Goal: Answer question/provide support: Share knowledge or assist other users

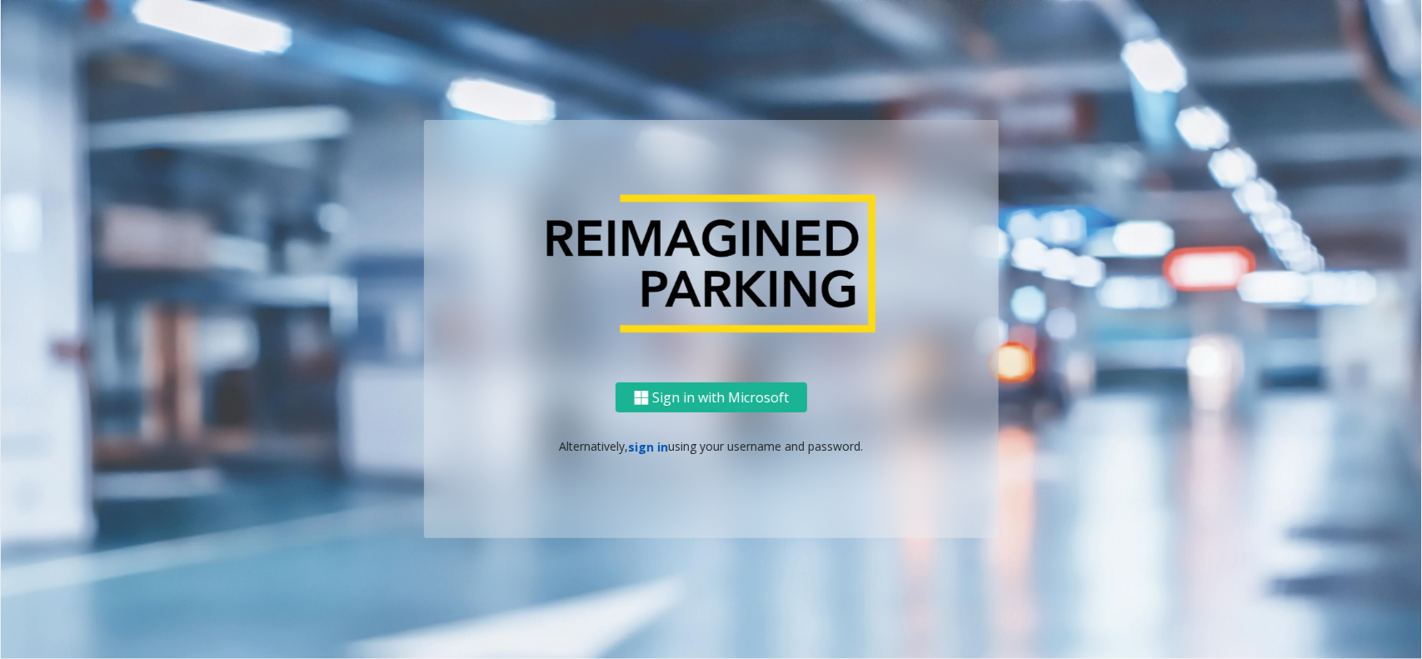
click at [643, 450] on link "sign in" at bounding box center [649, 447] width 40 height 16
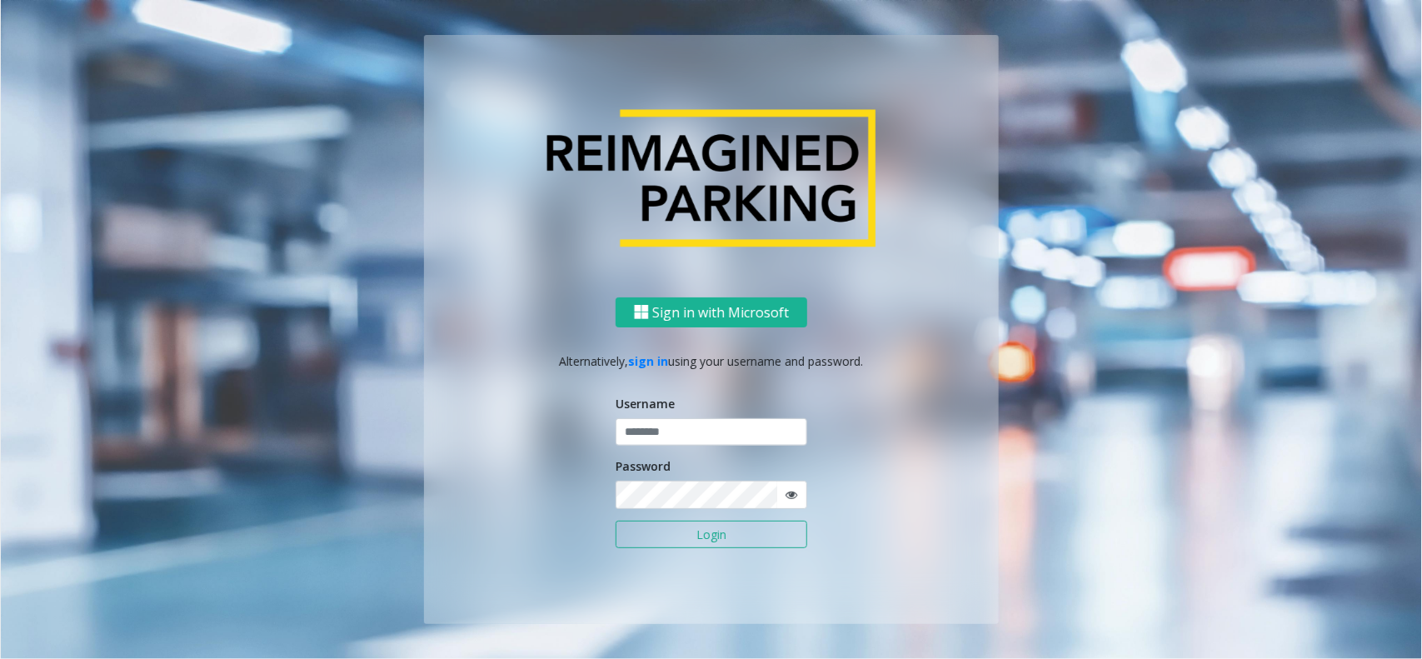
click at [658, 448] on form "Username Password Login" at bounding box center [712, 480] width 192 height 171
type input "**********"
click at [687, 437] on input "**********" at bounding box center [712, 432] width 192 height 28
click at [647, 530] on button "Login" at bounding box center [712, 535] width 192 height 28
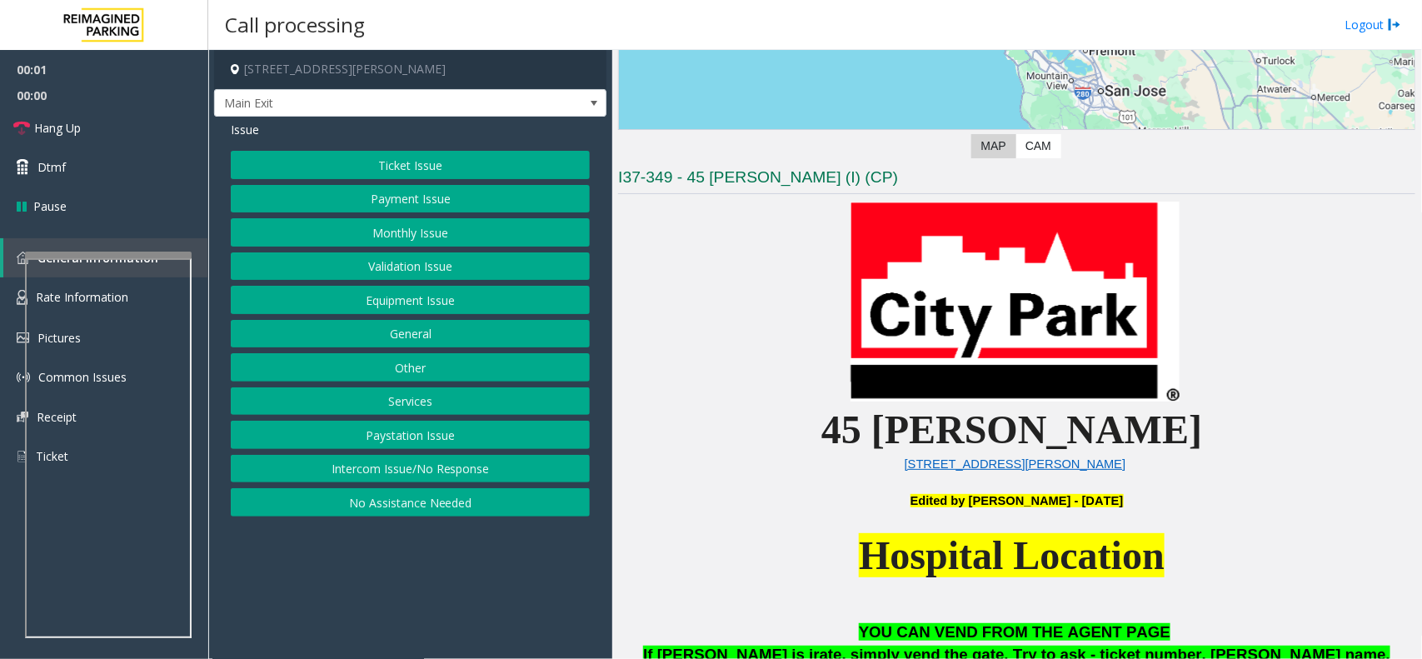
scroll to position [729, 0]
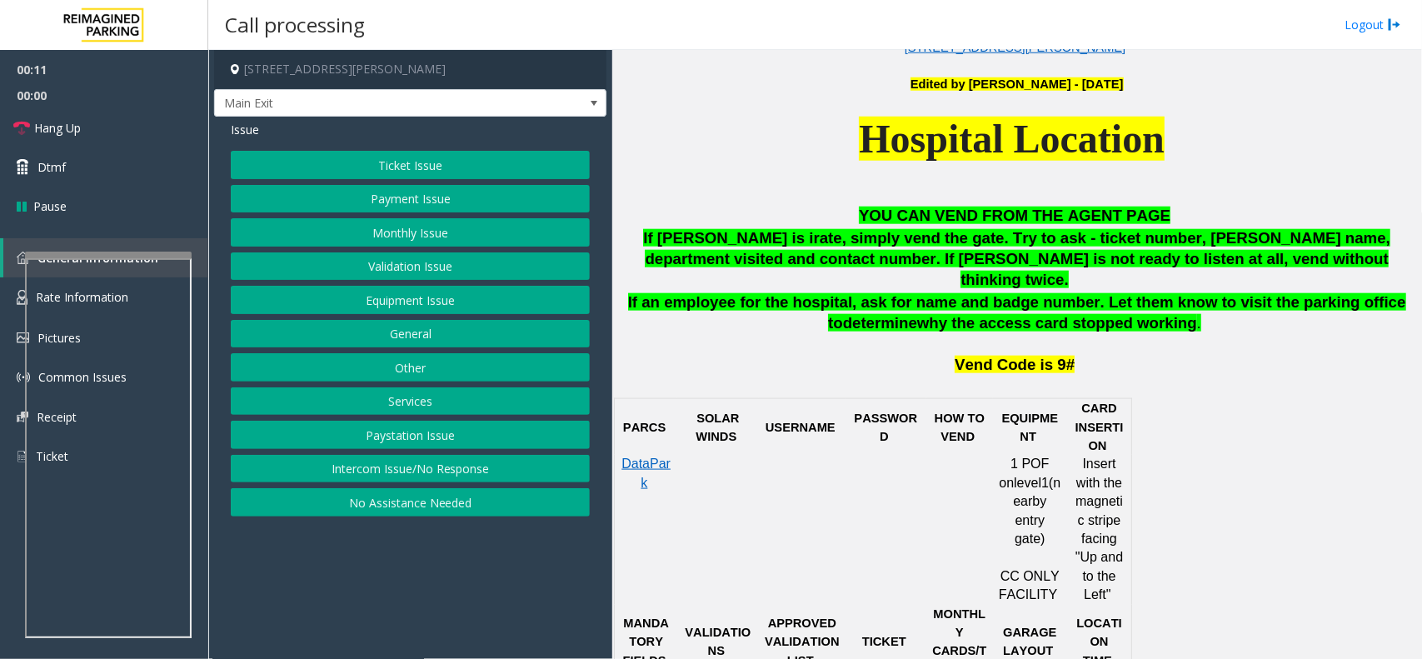
click at [762, 177] on p "Hospital Location" at bounding box center [1016, 157] width 797 height 91
click at [415, 473] on button "Intercom Issue/No Response" at bounding box center [410, 469] width 359 height 28
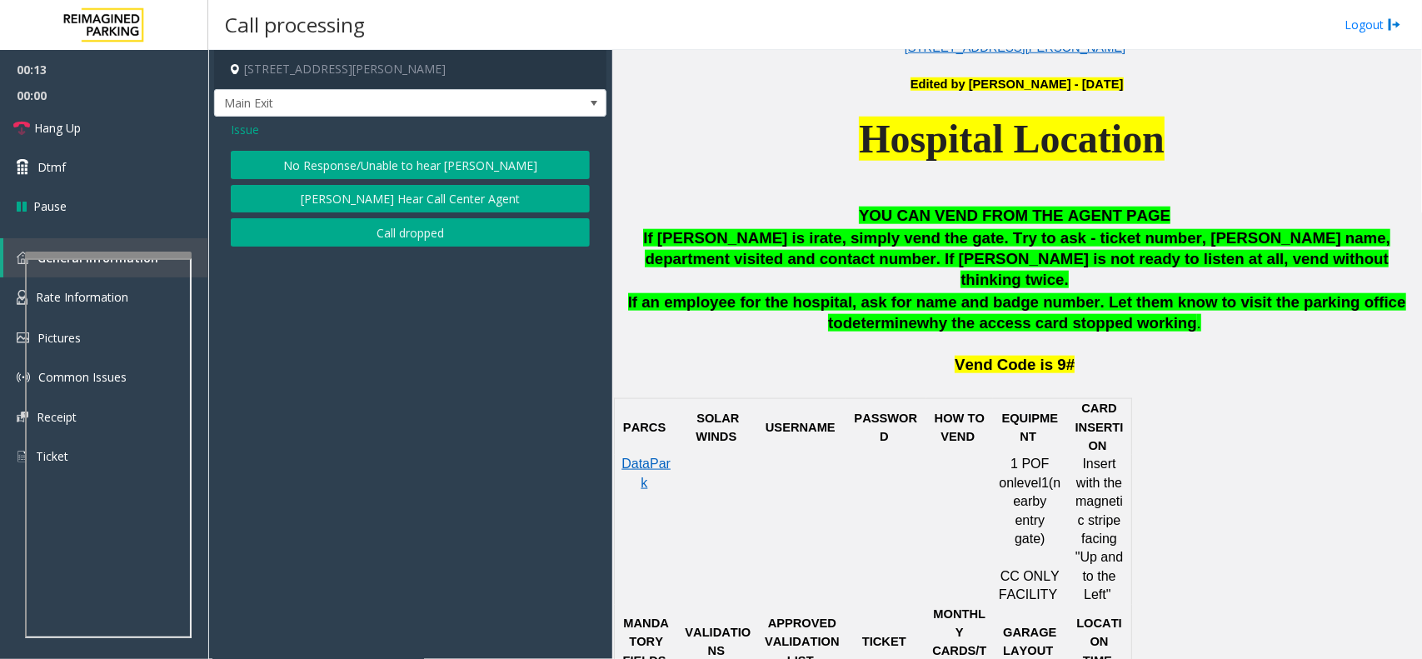
click at [425, 156] on button "No Response/Unable to hear [PERSON_NAME]" at bounding box center [410, 165] width 359 height 28
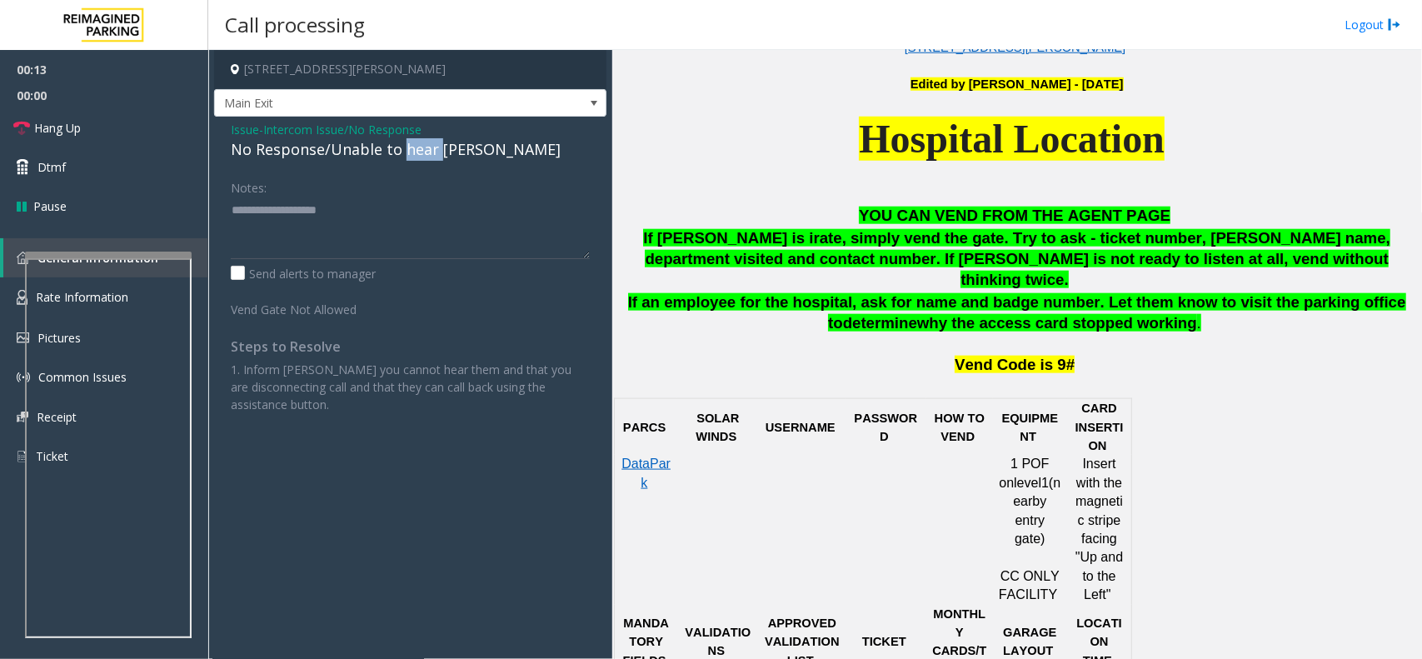
click at [425, 155] on div "No Response/Unable to hear [PERSON_NAME]" at bounding box center [410, 149] width 359 height 22
type textarea "**********"
click at [105, 119] on link "Hang Up" at bounding box center [104, 127] width 208 height 39
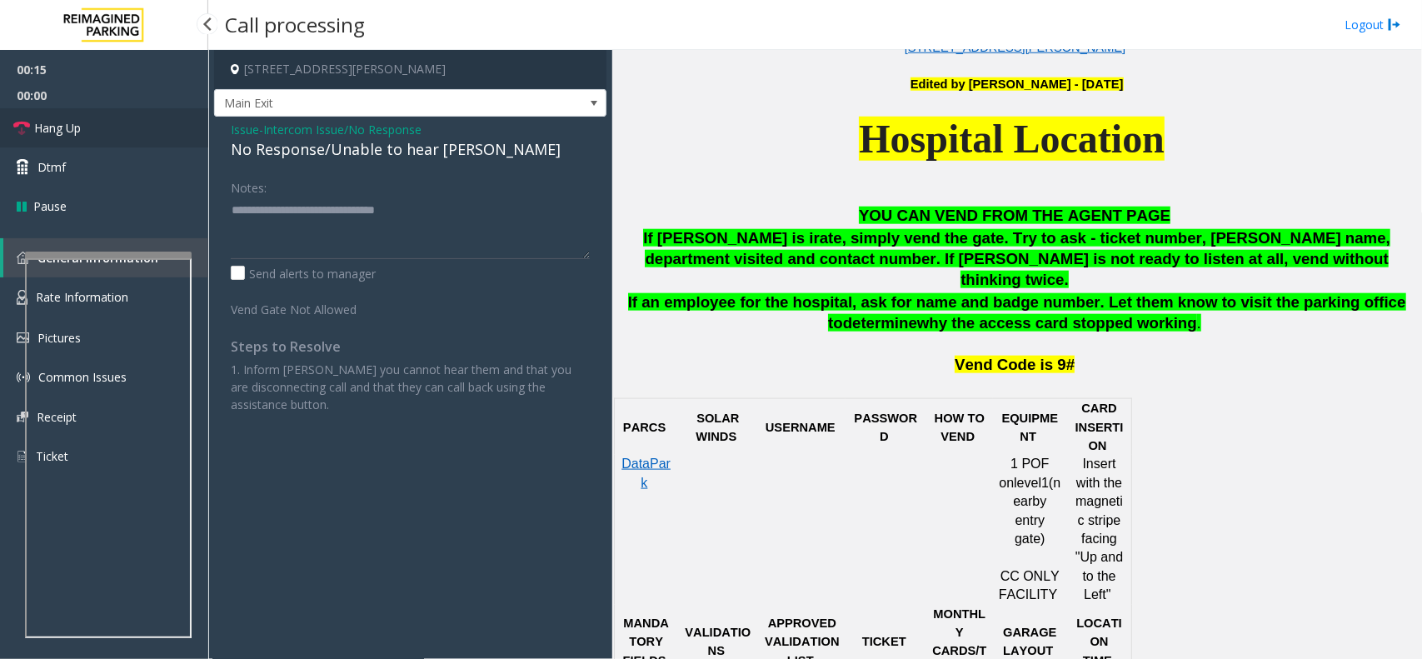
click at [105, 119] on link "Hang Up" at bounding box center [104, 127] width 208 height 39
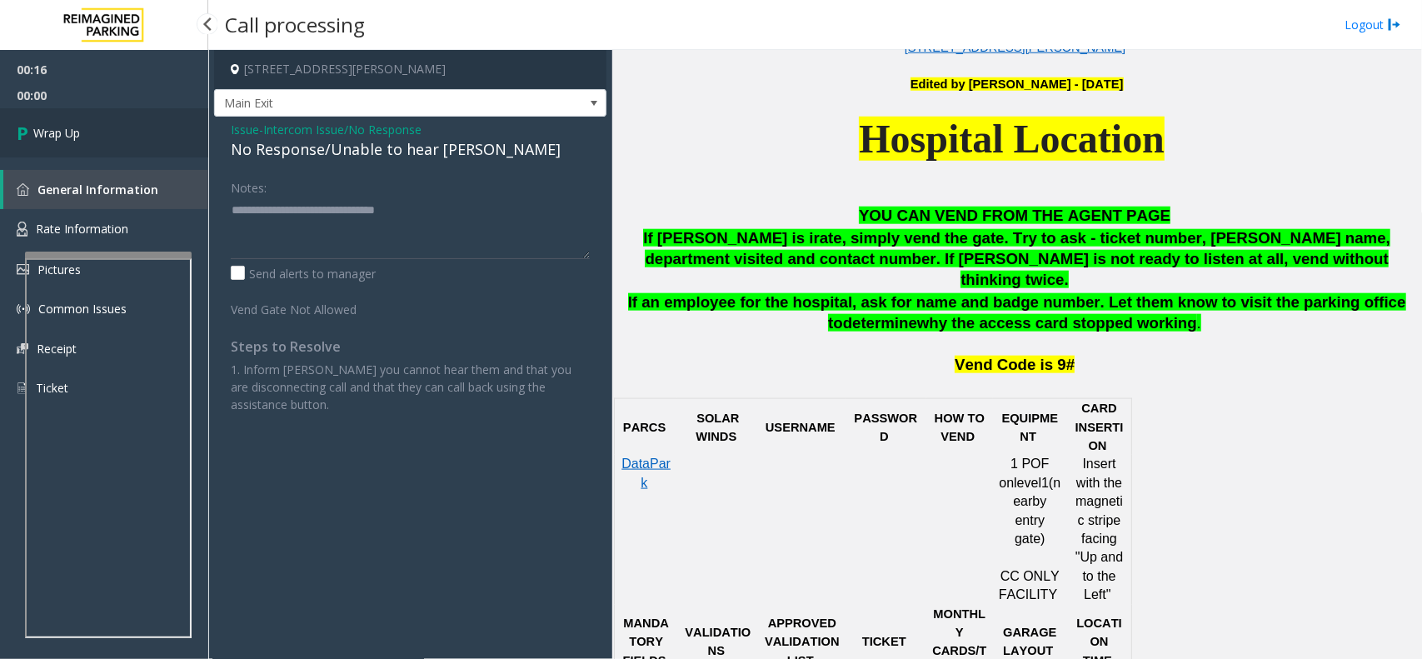
click at [105, 119] on link "Wrap Up" at bounding box center [104, 132] width 208 height 49
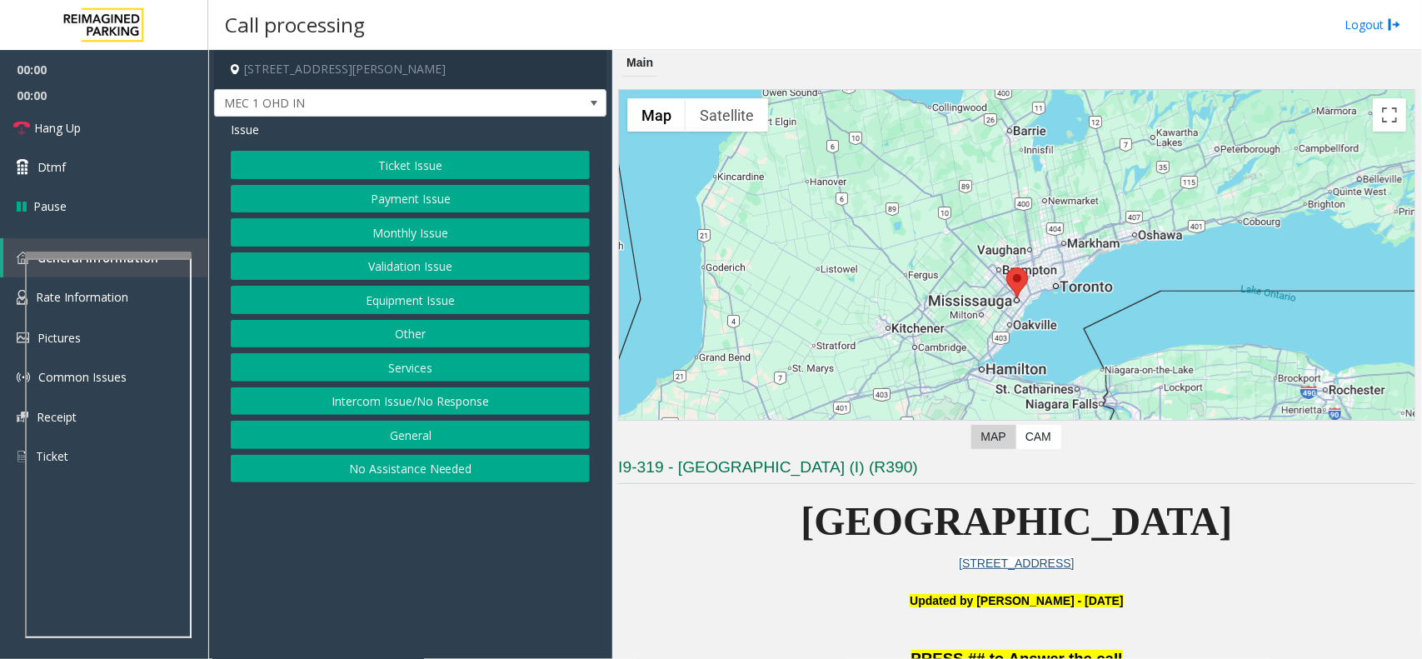
scroll to position [521, 0]
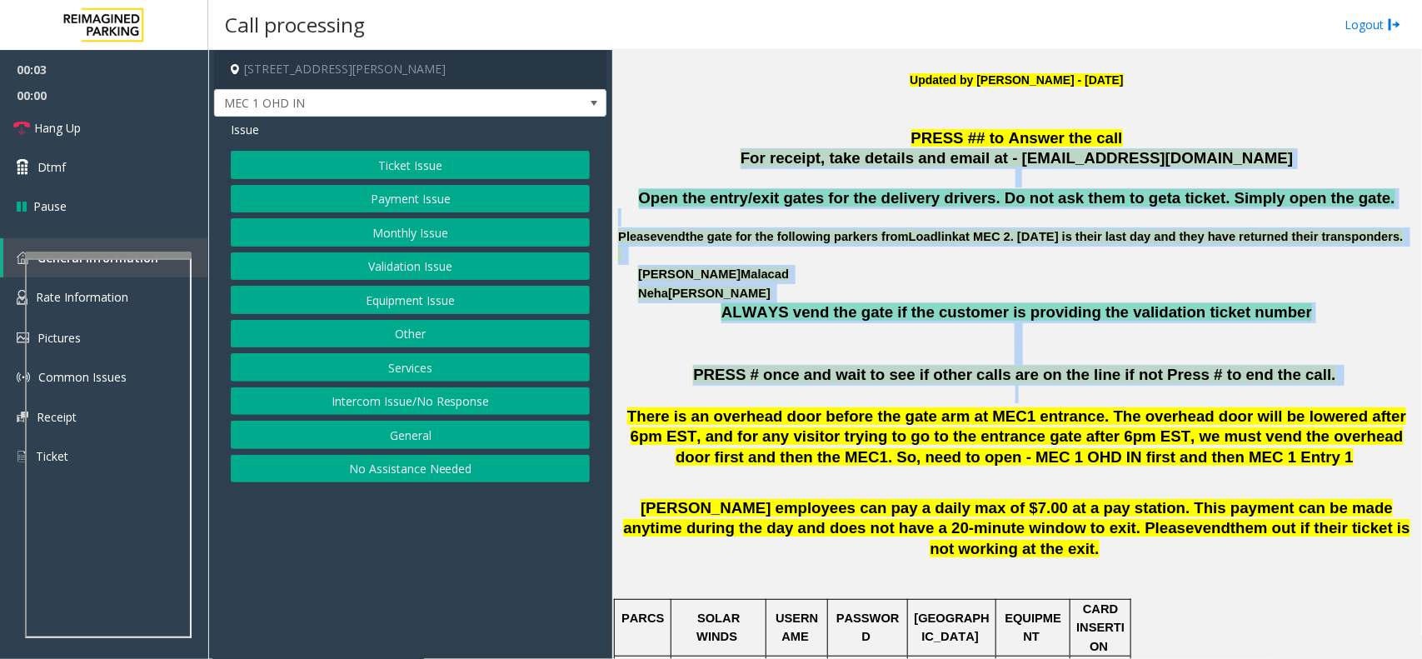
drag, startPoint x: 777, startPoint y: 167, endPoint x: 1321, endPoint y: 411, distance: 596.4
click at [1076, 403] on p at bounding box center [1016, 394] width 797 height 18
drag, startPoint x: 1321, startPoint y: 411, endPoint x: 768, endPoint y: 162, distance: 605.7
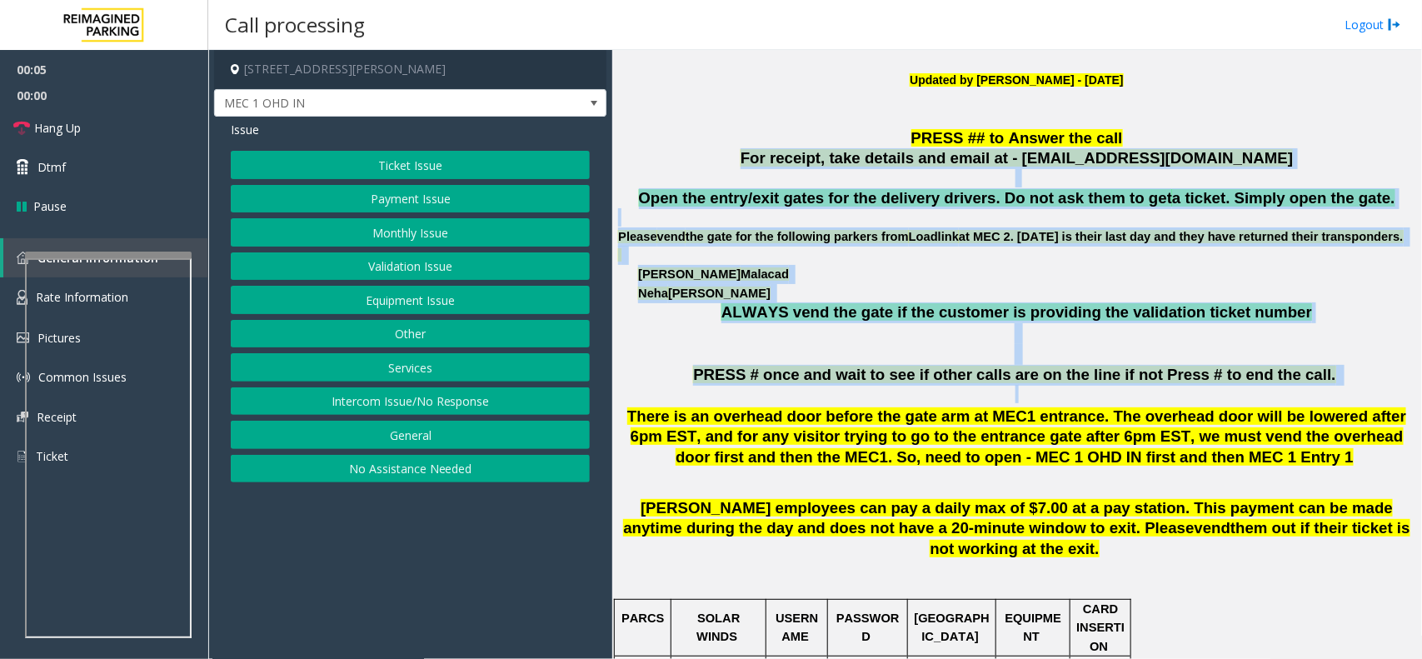
click at [768, 162] on p "For receipt, take details and email at - [EMAIL_ADDRESS][DOMAIN_NAME]" at bounding box center [1016, 158] width 797 height 21
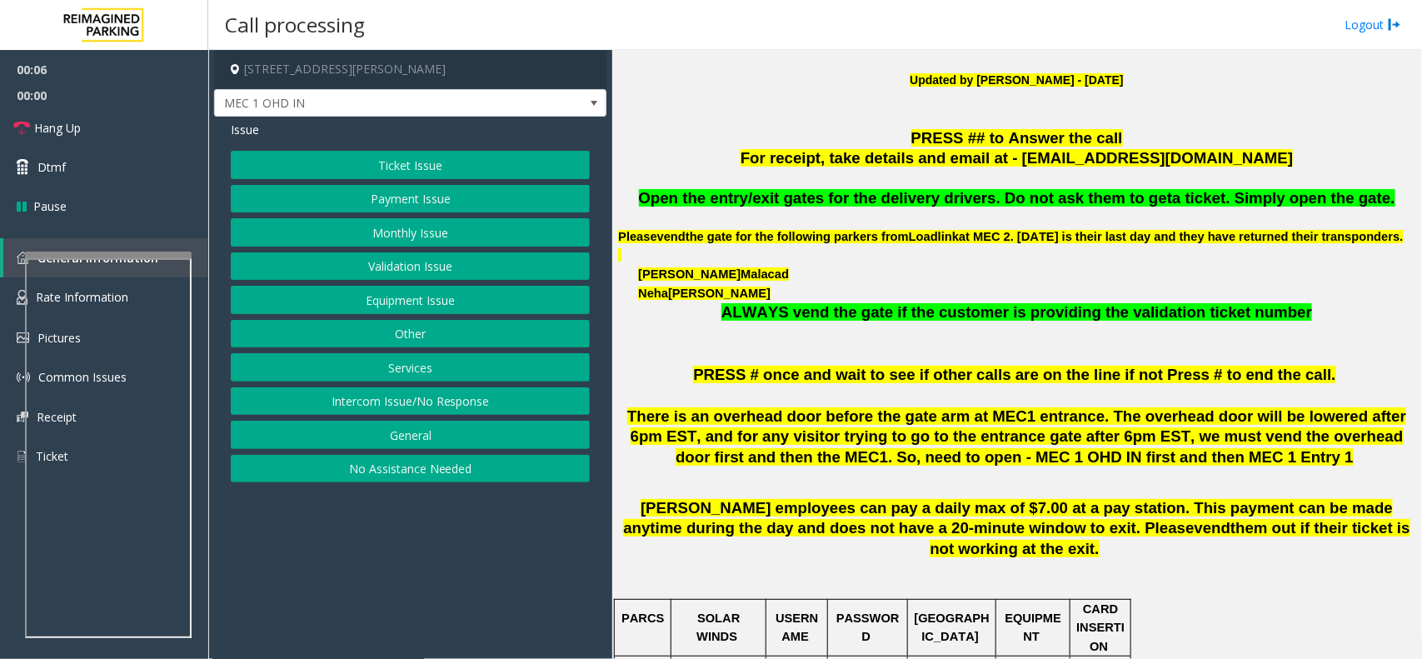
click at [443, 302] on button "Equipment Issue" at bounding box center [410, 300] width 359 height 28
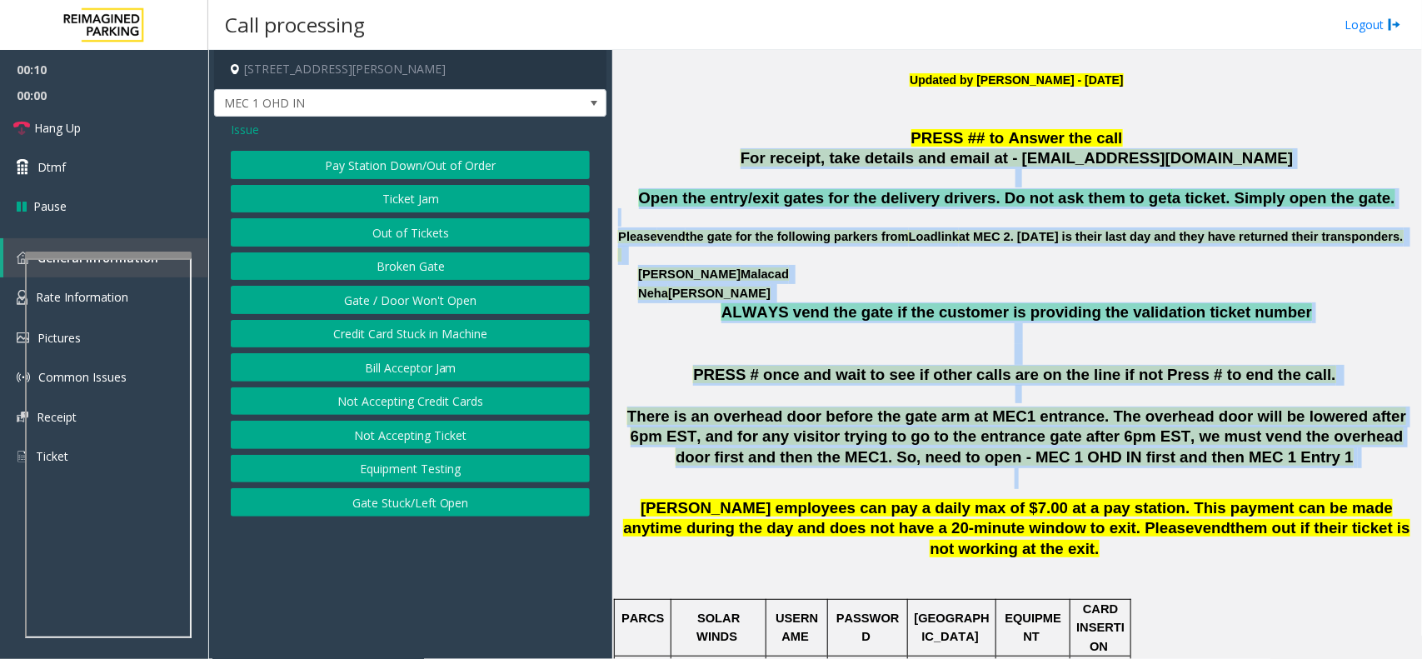
drag, startPoint x: 784, startPoint y: 150, endPoint x: 1242, endPoint y: 501, distance: 576.5
click at [1076, 489] on p "There is an overhead door before the gate arm at MEC1 entrance. The overhead do…" at bounding box center [1016, 448] width 797 height 82
drag, startPoint x: 1243, startPoint y: 493, endPoint x: 817, endPoint y: 122, distance: 565.2
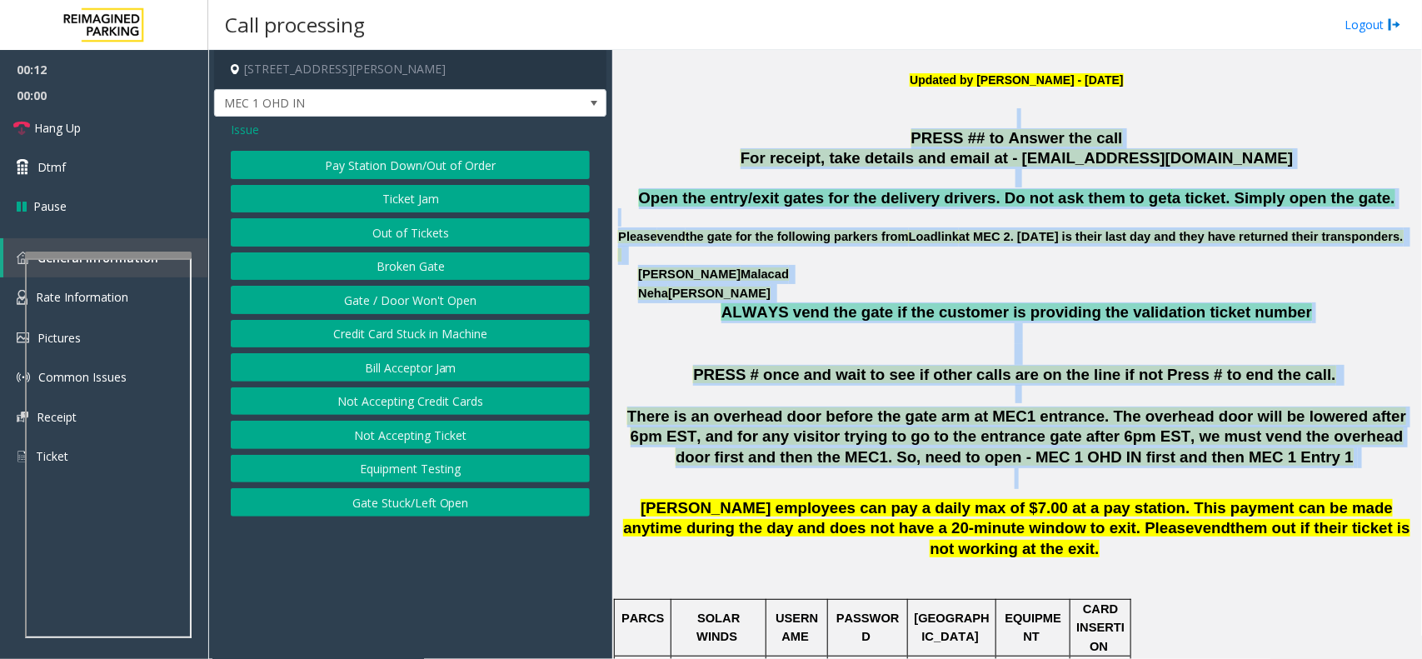
click at [810, 127] on p at bounding box center [1016, 118] width 797 height 20
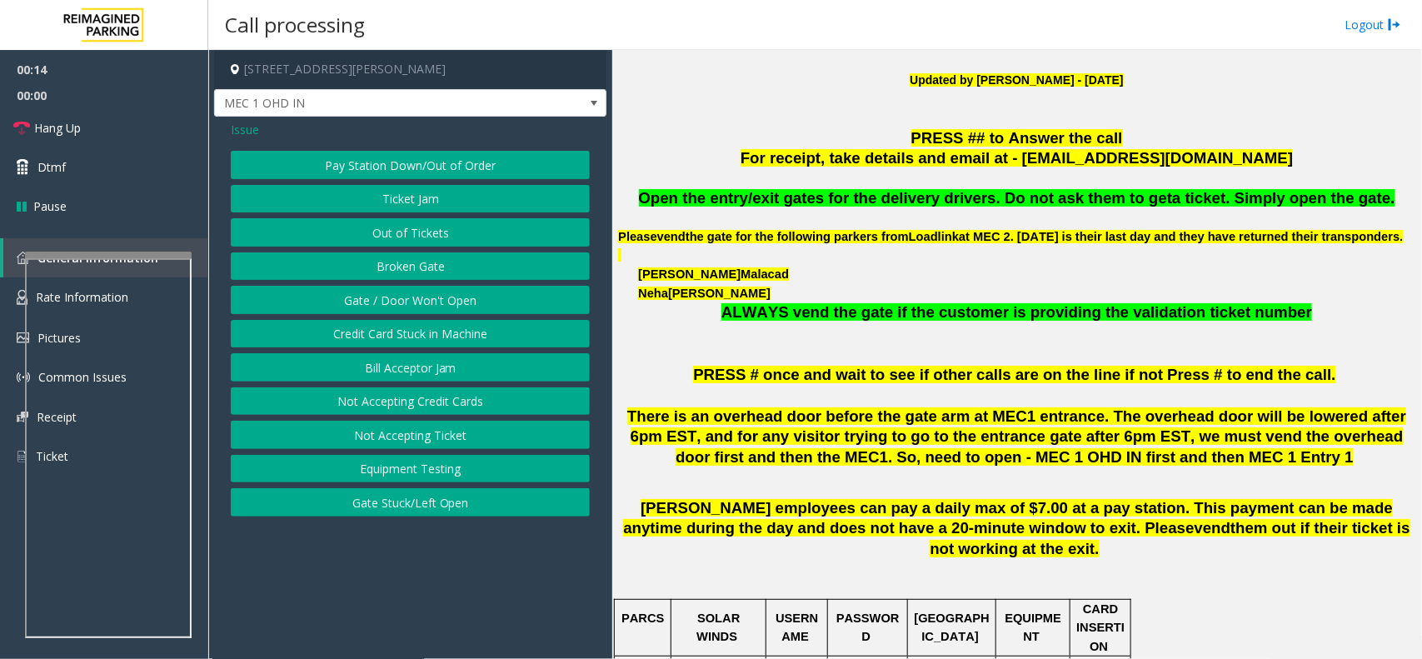
click at [494, 301] on button "Gate / Door Won't Open" at bounding box center [410, 300] width 359 height 28
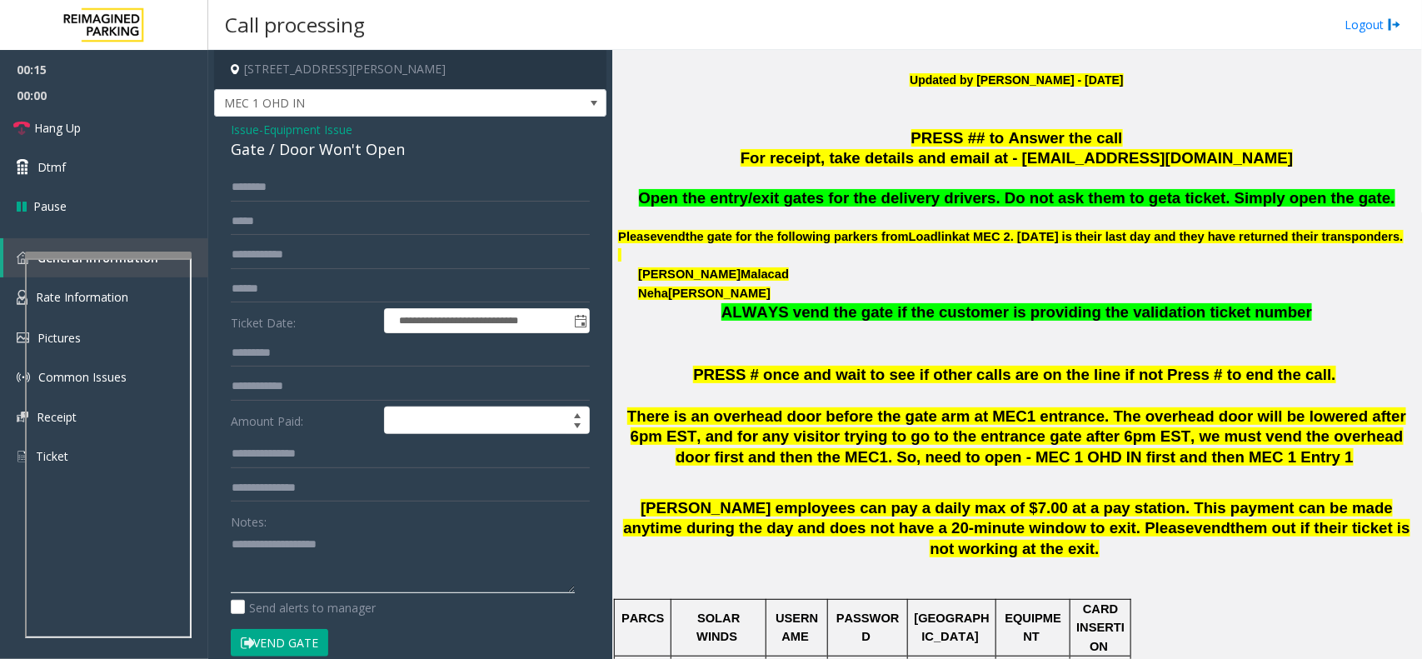
click at [339, 552] on textarea at bounding box center [403, 562] width 344 height 62
click at [380, 155] on div "Gate / Door Won't Open" at bounding box center [410, 149] width 359 height 22
copy div "Gate / Door Won't Open"
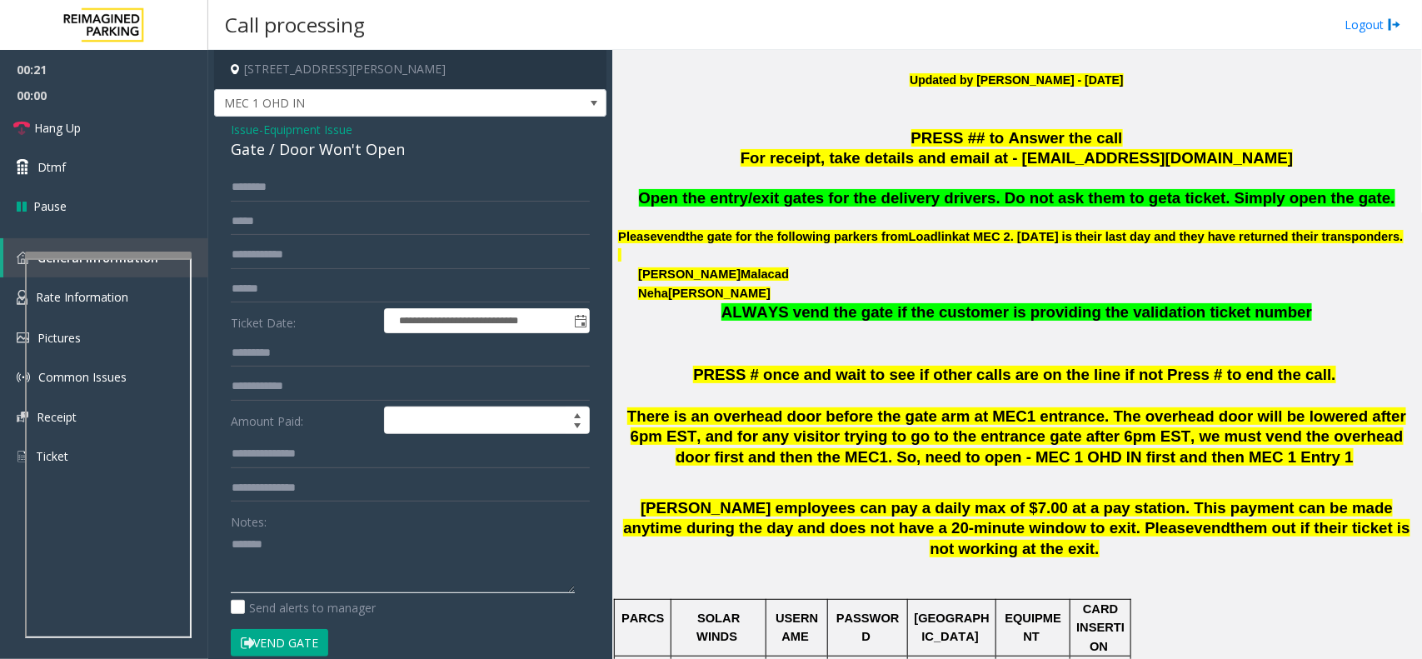
click at [317, 555] on textarea at bounding box center [403, 562] width 344 height 62
paste textarea "**********"
click at [292, 629] on button "Vend Gate" at bounding box center [279, 643] width 97 height 28
click at [338, 590] on textarea at bounding box center [403, 562] width 344 height 62
type textarea "**********"
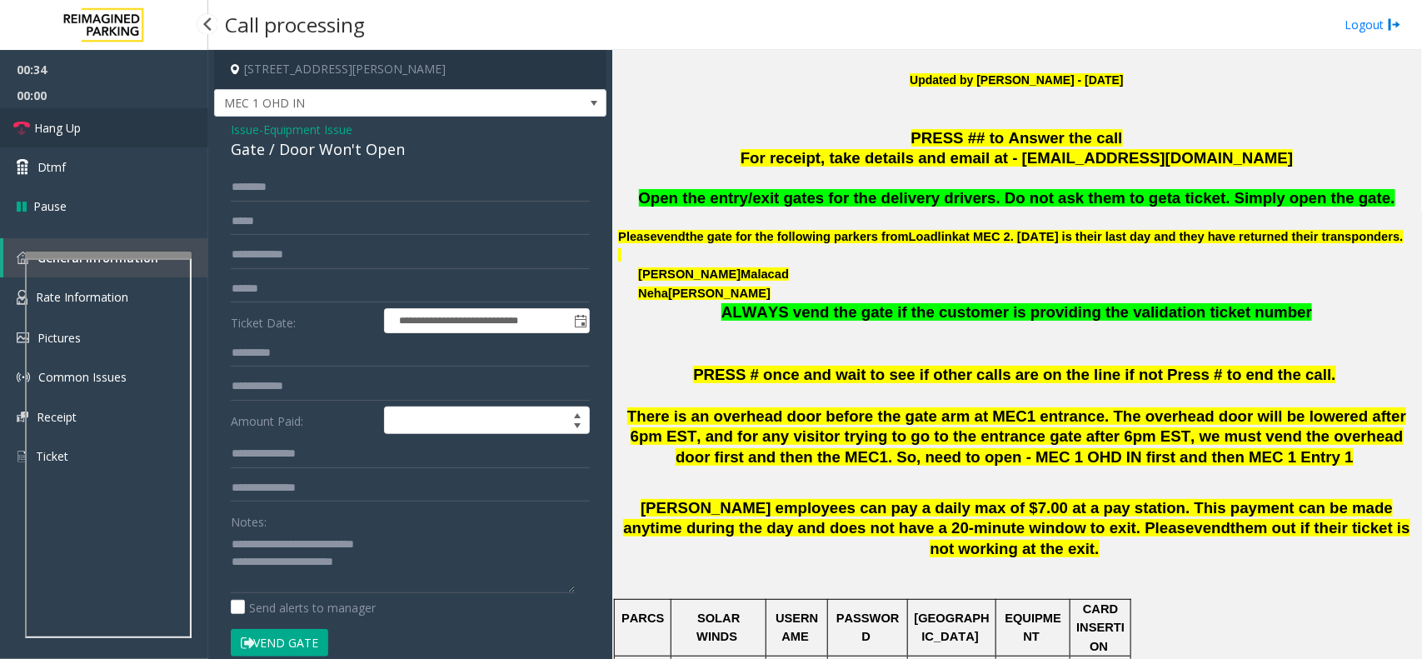
click at [106, 134] on link "Hang Up" at bounding box center [104, 127] width 208 height 39
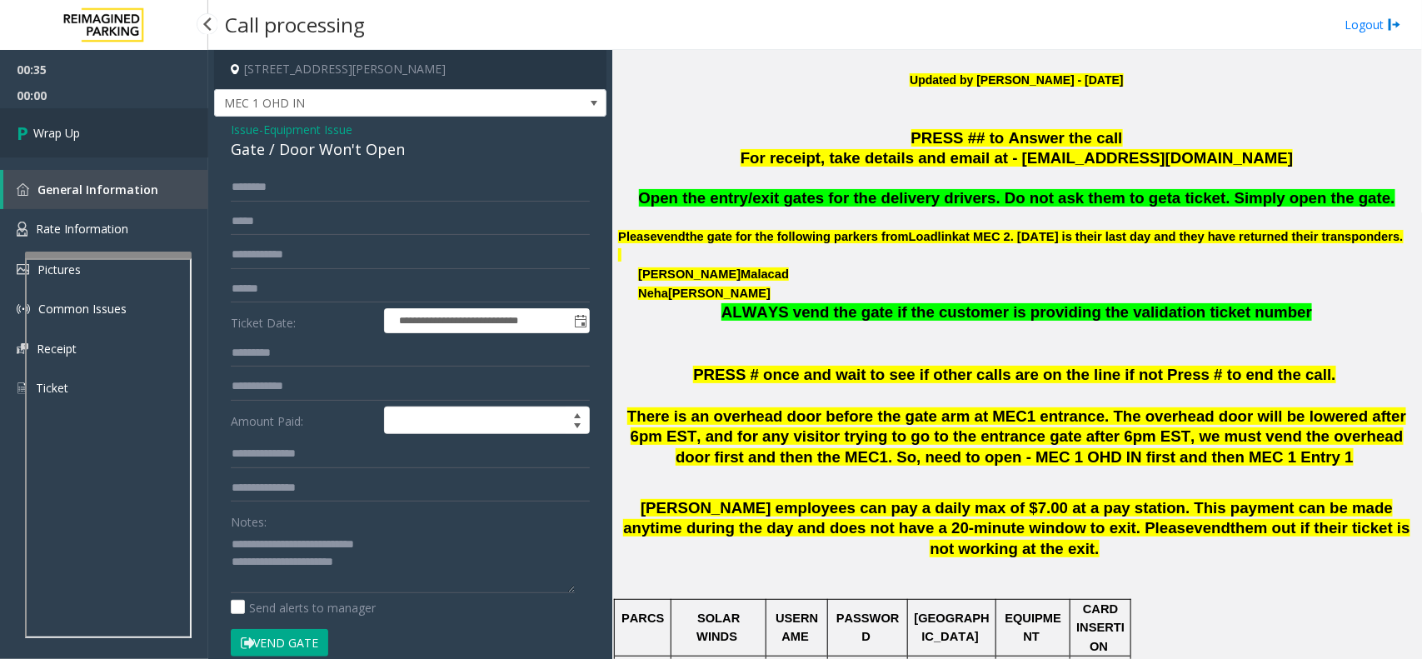
click at [106, 134] on link "Wrap Up" at bounding box center [104, 132] width 208 height 49
click at [106, 134] on div "00:35 00:00 Wrap Up General Information Rate Information Pictures Common Issues…" at bounding box center [104, 236] width 208 height 372
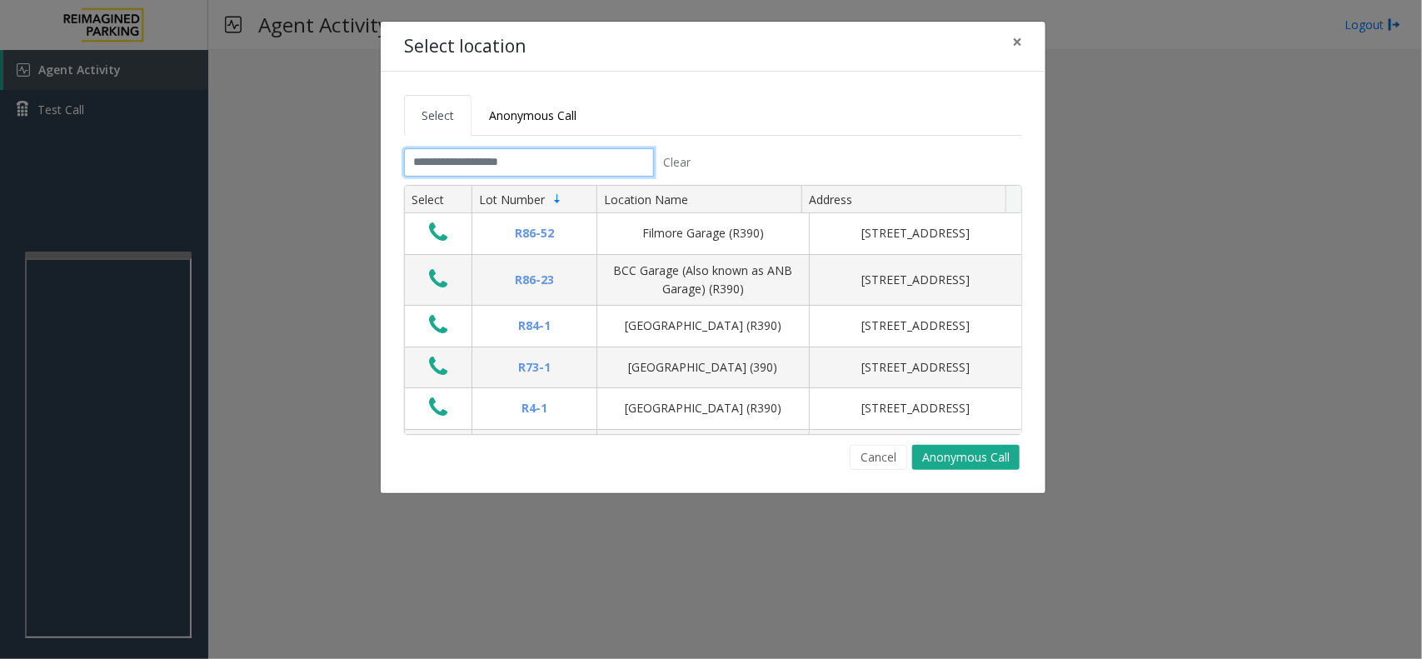
click at [472, 152] on input "text" at bounding box center [529, 162] width 250 height 28
click at [444, 169] on input "text" at bounding box center [529, 162] width 250 height 28
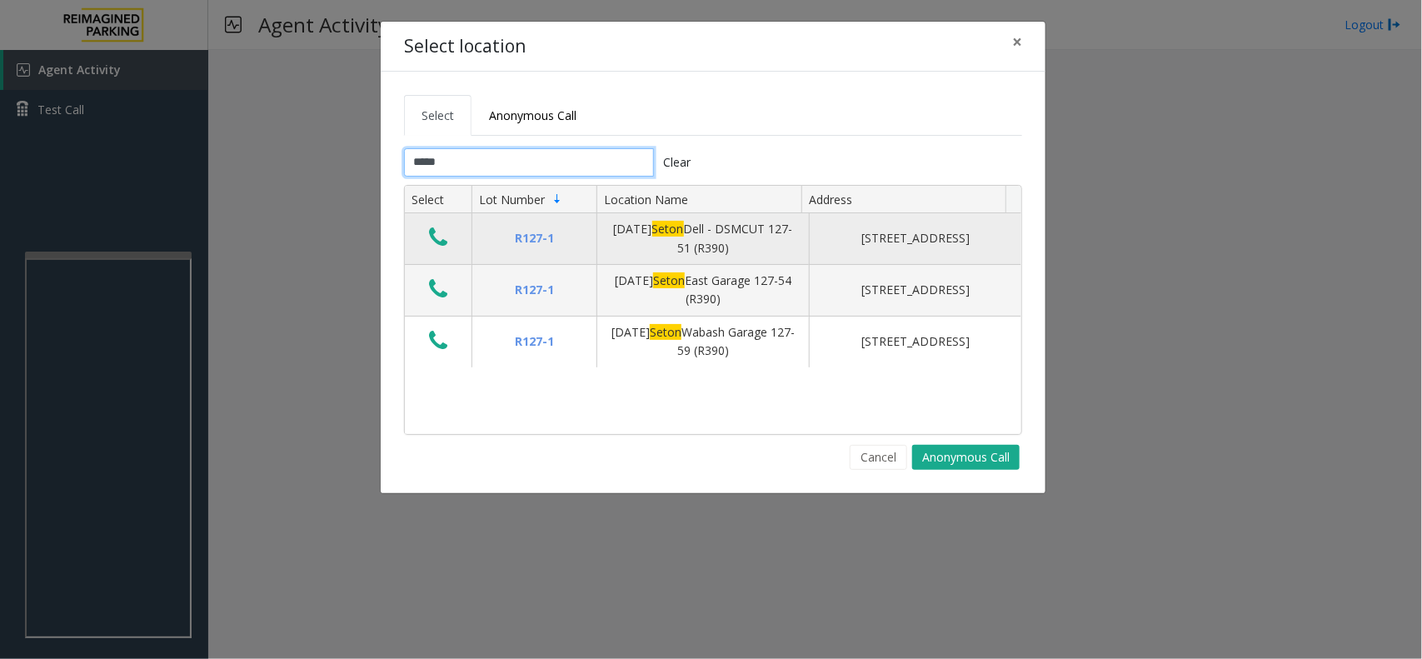
type input "*****"
click at [442, 240] on icon "Data table" at bounding box center [438, 237] width 18 height 23
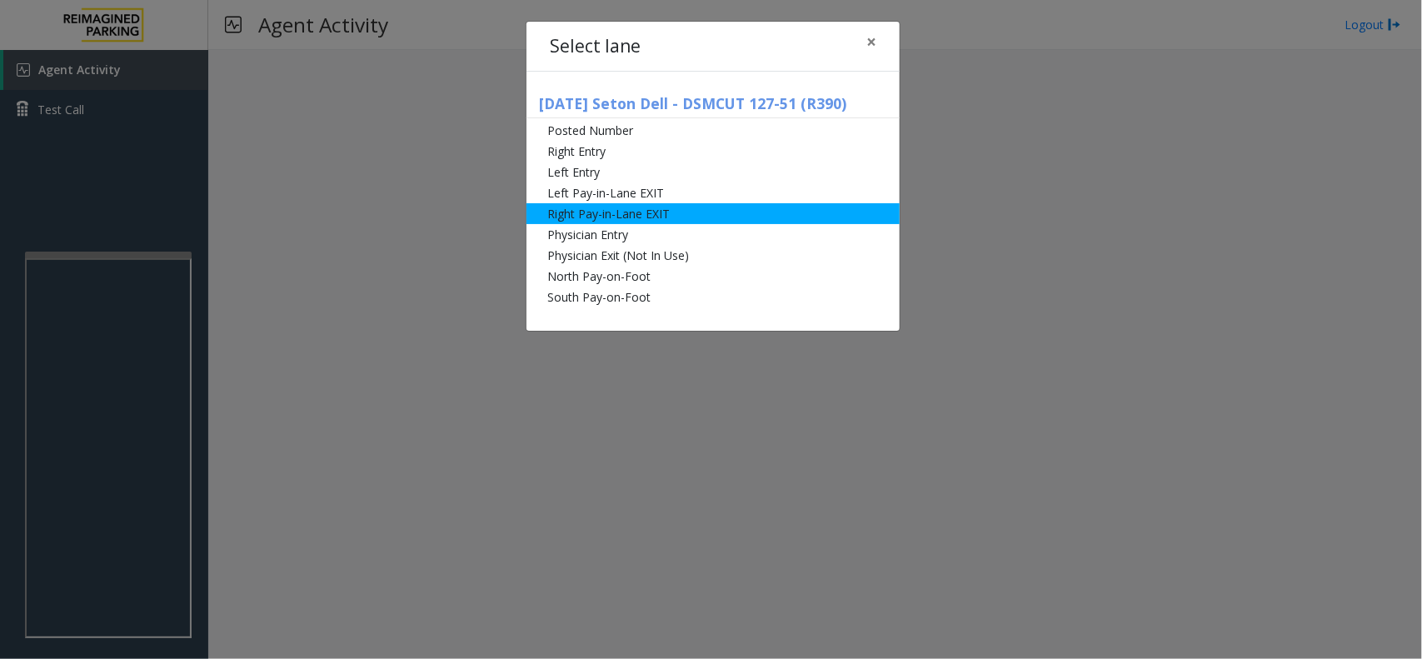
click at [692, 218] on li "Right Pay-in-Lane EXIT" at bounding box center [713, 213] width 373 height 21
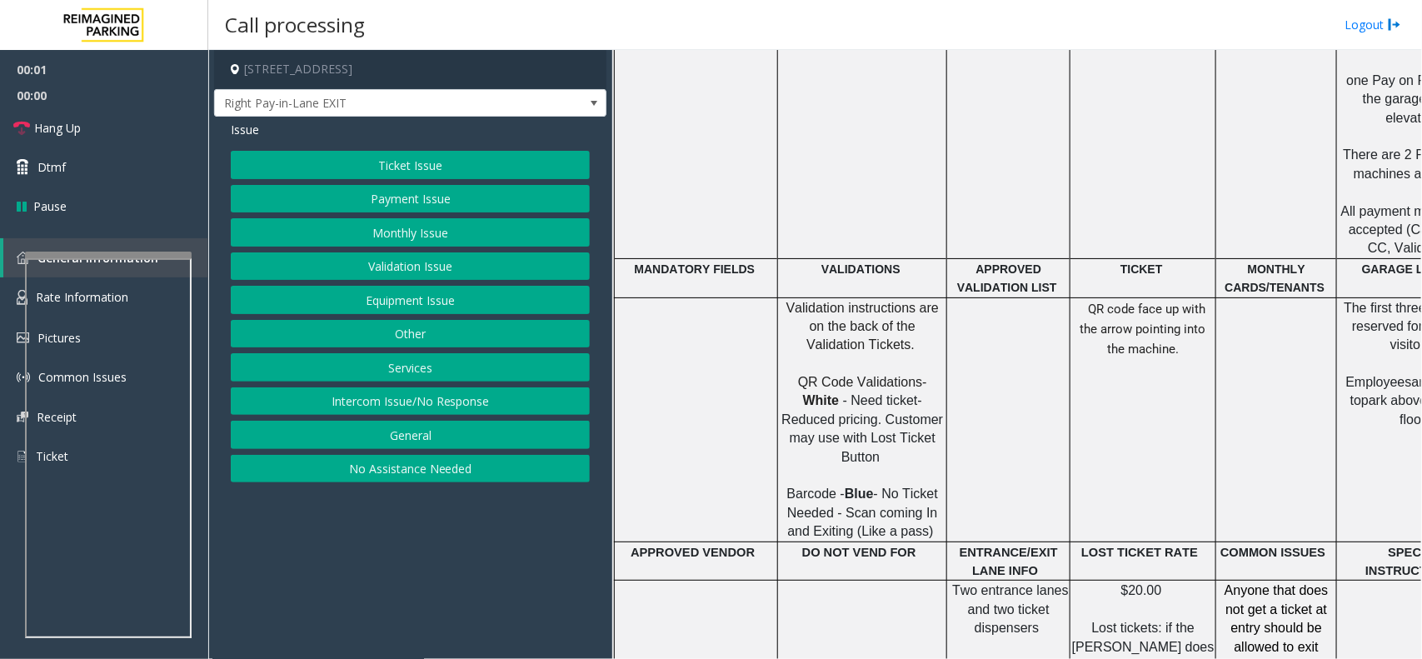
scroll to position [937, 0]
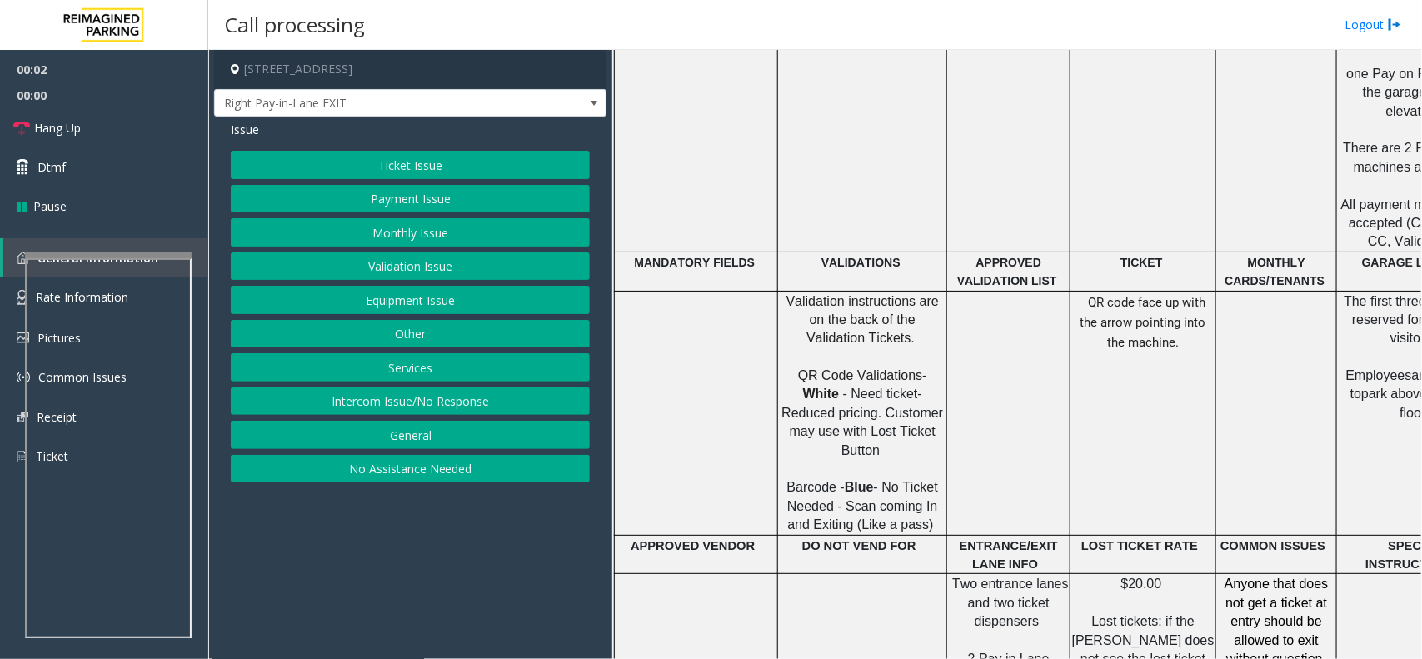
click at [425, 182] on div "Ticket Issue Payment Issue Monthly Issue Validation Issue Equipment Issue Other…" at bounding box center [410, 317] width 359 height 332
click at [442, 175] on button "Ticket Issue" at bounding box center [410, 165] width 359 height 28
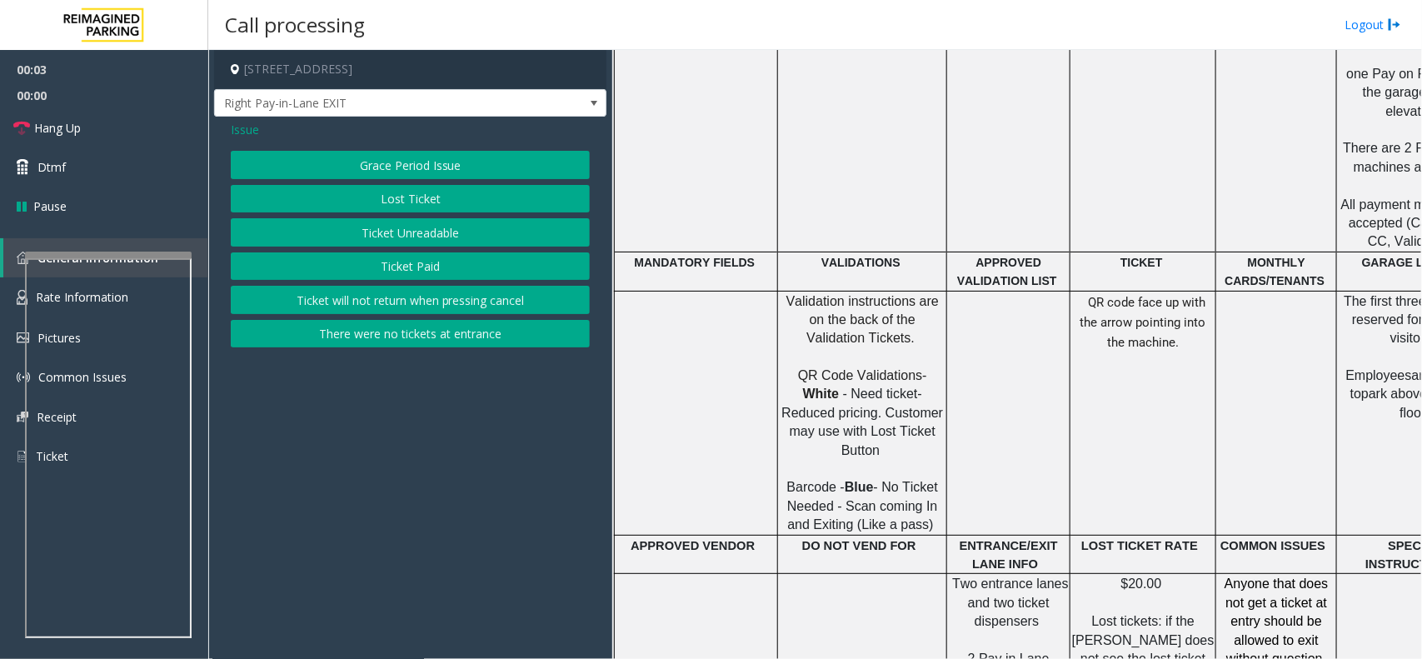
click at [442, 237] on button "Ticket Unreadable" at bounding box center [410, 232] width 359 height 28
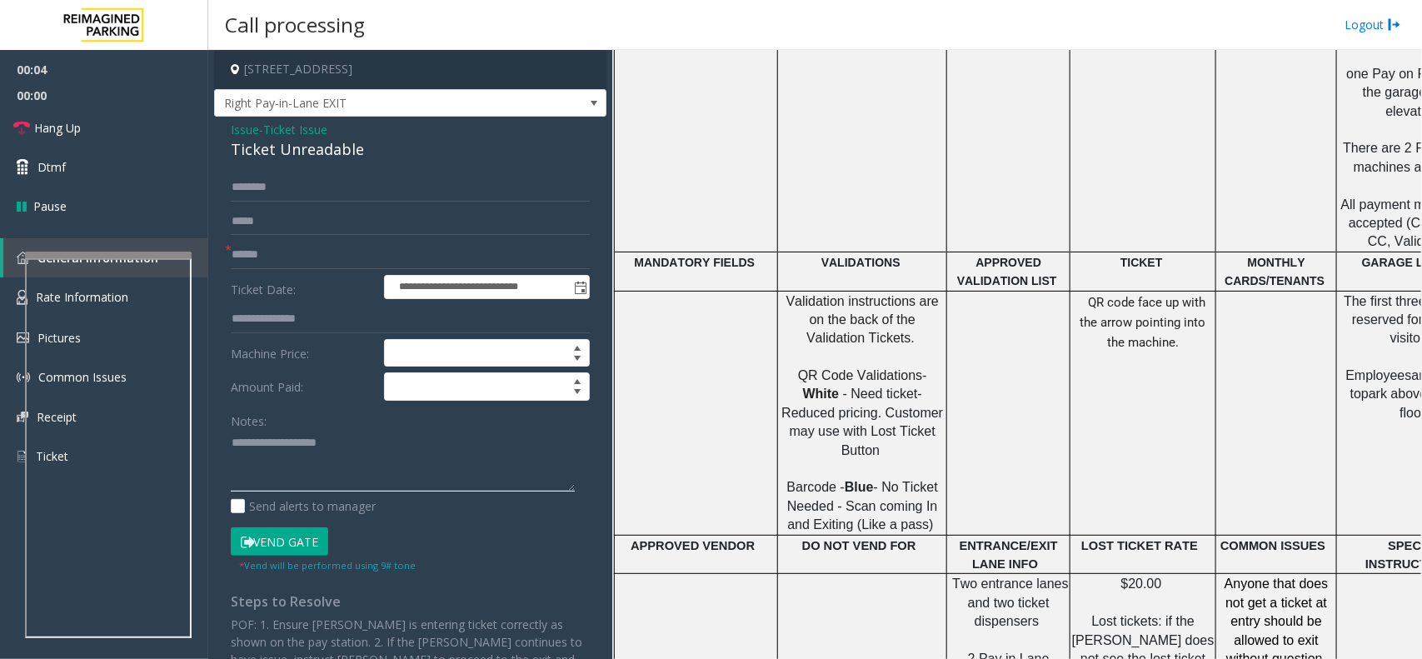
click at [336, 435] on textarea at bounding box center [403, 461] width 344 height 62
type textarea "*"
click at [289, 157] on div "Ticket Unreadable" at bounding box center [410, 149] width 359 height 22
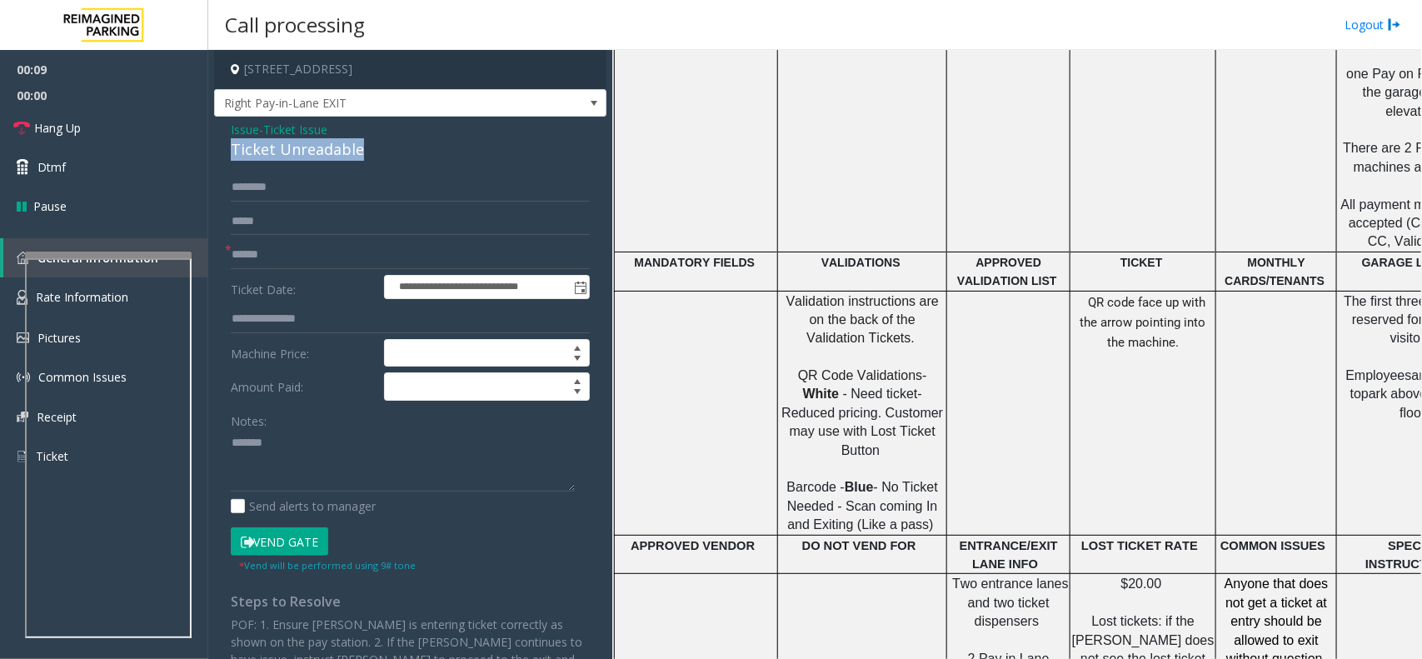
copy div "Ticket Unreadable"
click at [338, 456] on textarea at bounding box center [403, 461] width 344 height 62
paste textarea "**********"
type textarea "**********"
click at [289, 229] on input "text" at bounding box center [410, 221] width 359 height 28
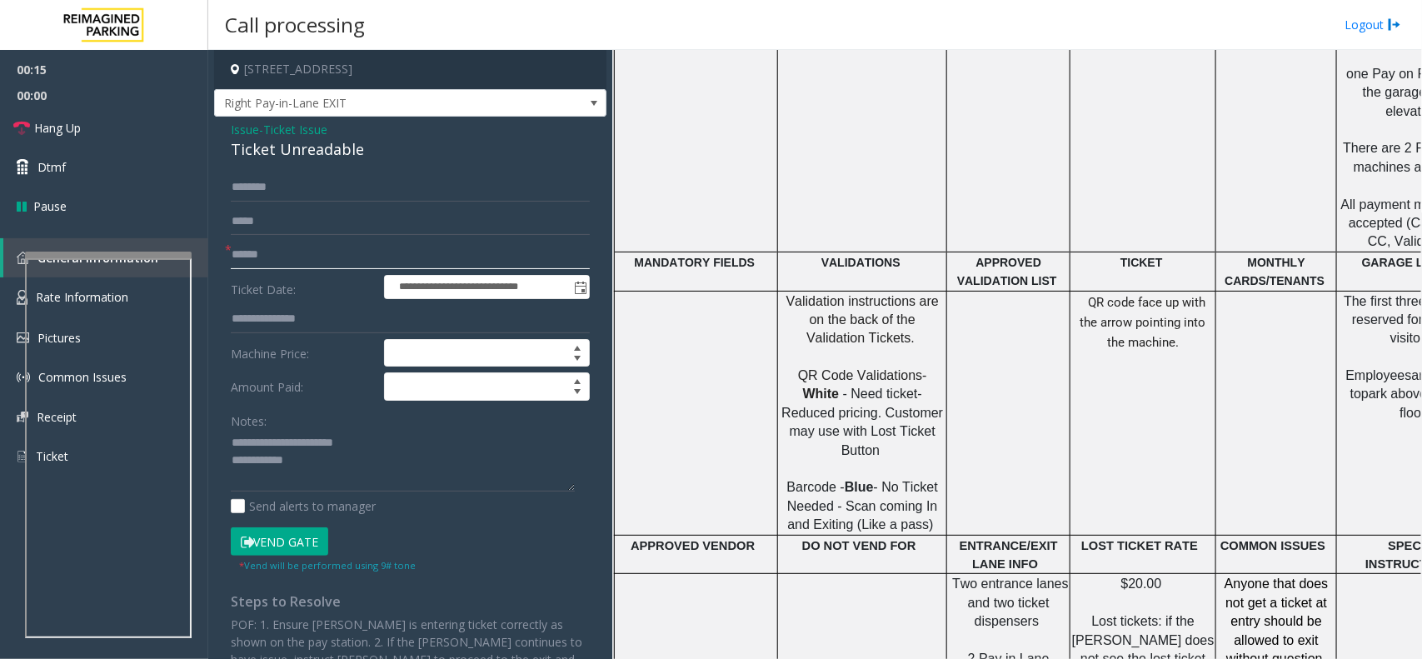
click at [287, 263] on input "text" at bounding box center [410, 255] width 359 height 28
type input "******"
click at [332, 469] on textarea at bounding box center [403, 461] width 344 height 62
click at [288, 536] on button "Vend Gate" at bounding box center [279, 541] width 97 height 28
click at [329, 469] on textarea at bounding box center [403, 461] width 344 height 62
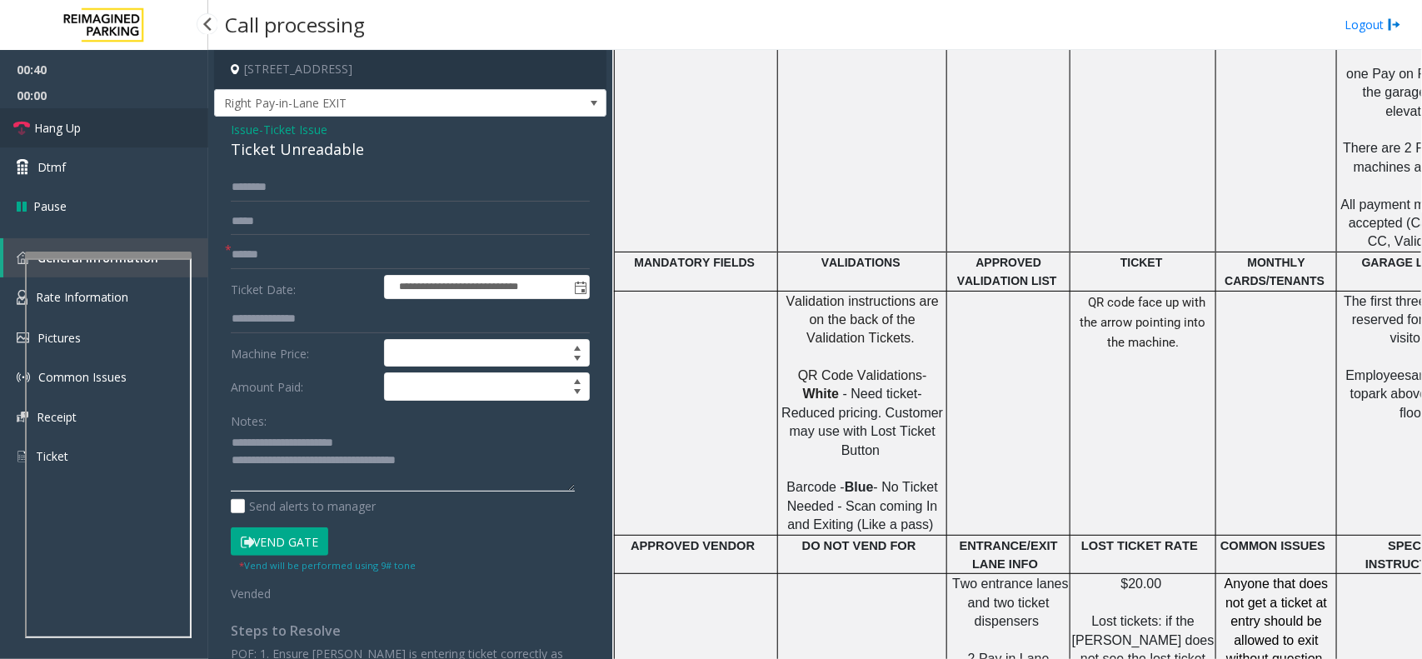
type textarea "**********"
click at [169, 108] on link "Hang Up" at bounding box center [104, 127] width 208 height 39
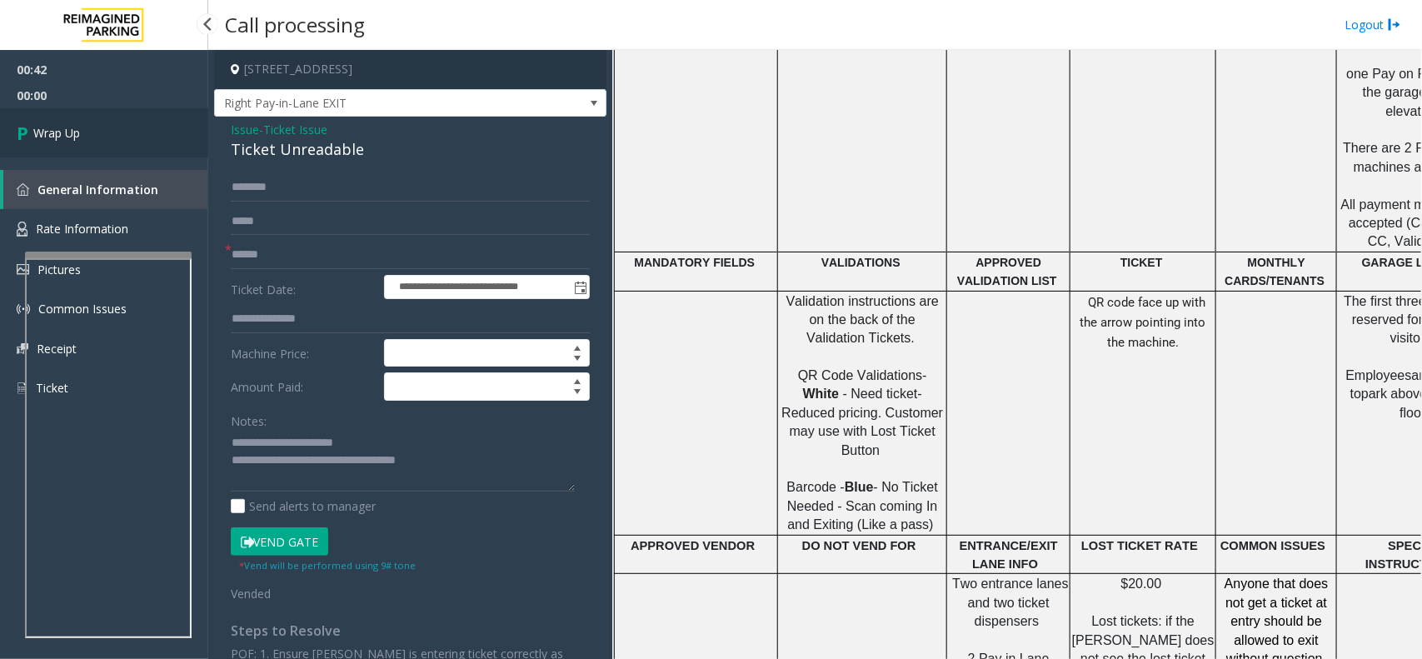
click at [169, 108] on link "Wrap Up" at bounding box center [104, 132] width 208 height 49
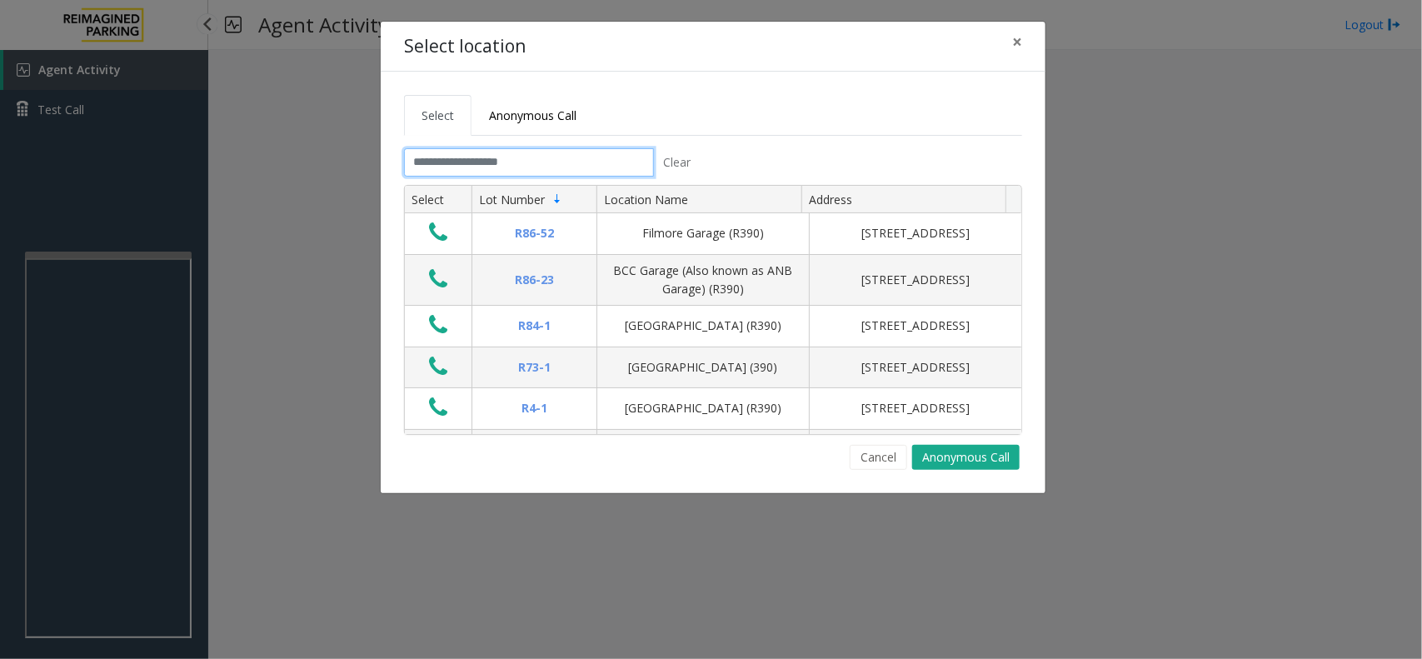
click at [531, 155] on input "text" at bounding box center [529, 162] width 250 height 28
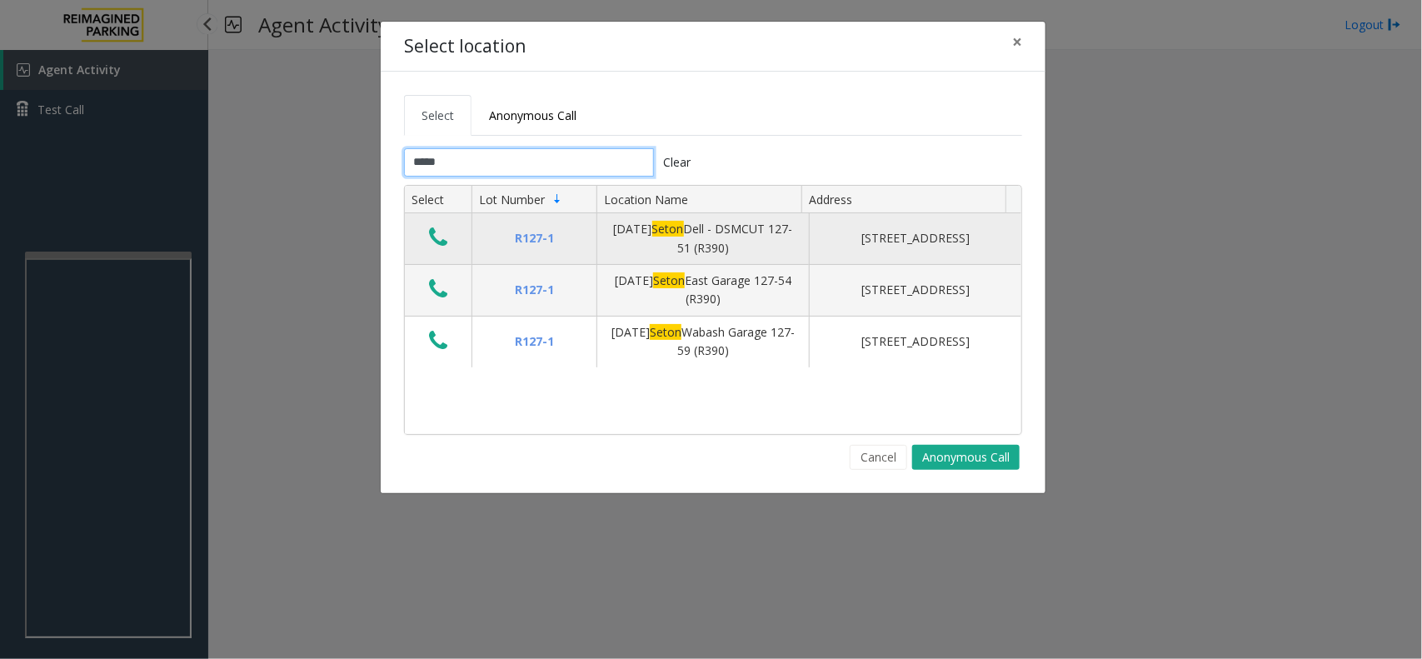
type input "*****"
click at [435, 237] on icon "Data table" at bounding box center [438, 237] width 18 height 23
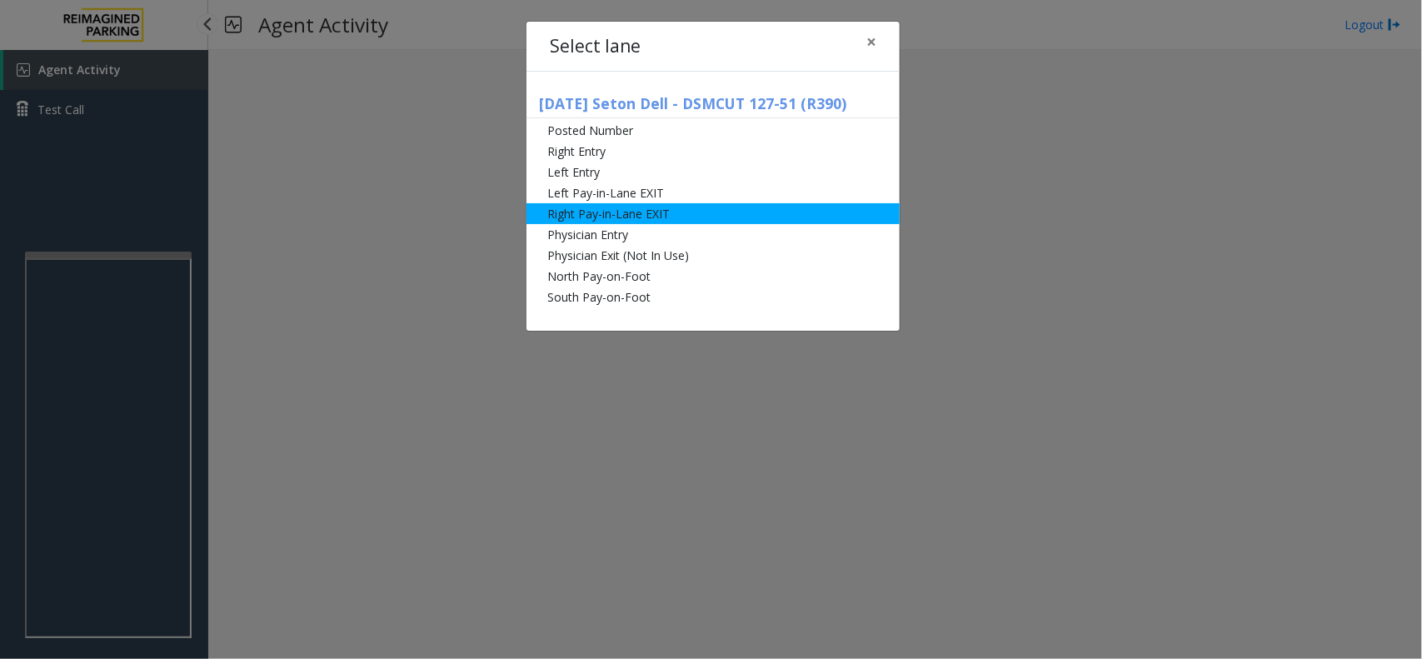
click at [663, 215] on li "Right Pay-in-Lane EXIT" at bounding box center [713, 213] width 373 height 21
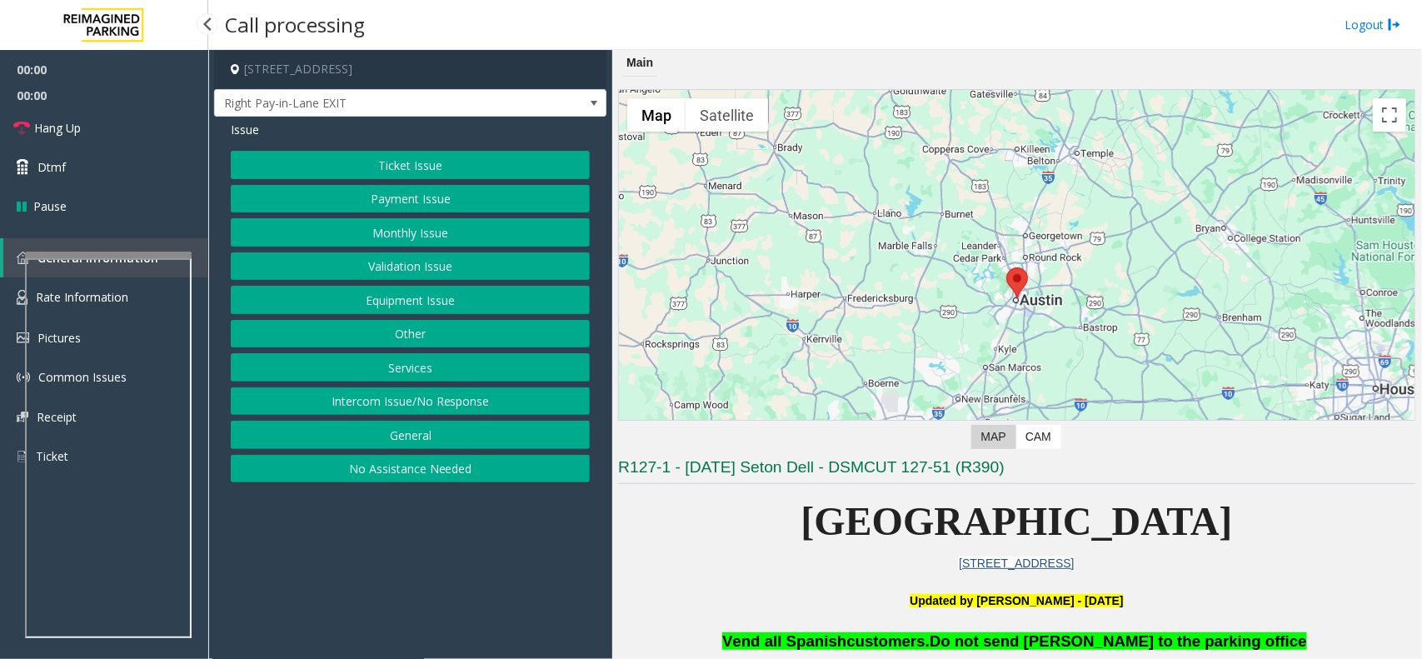
scroll to position [208, 0]
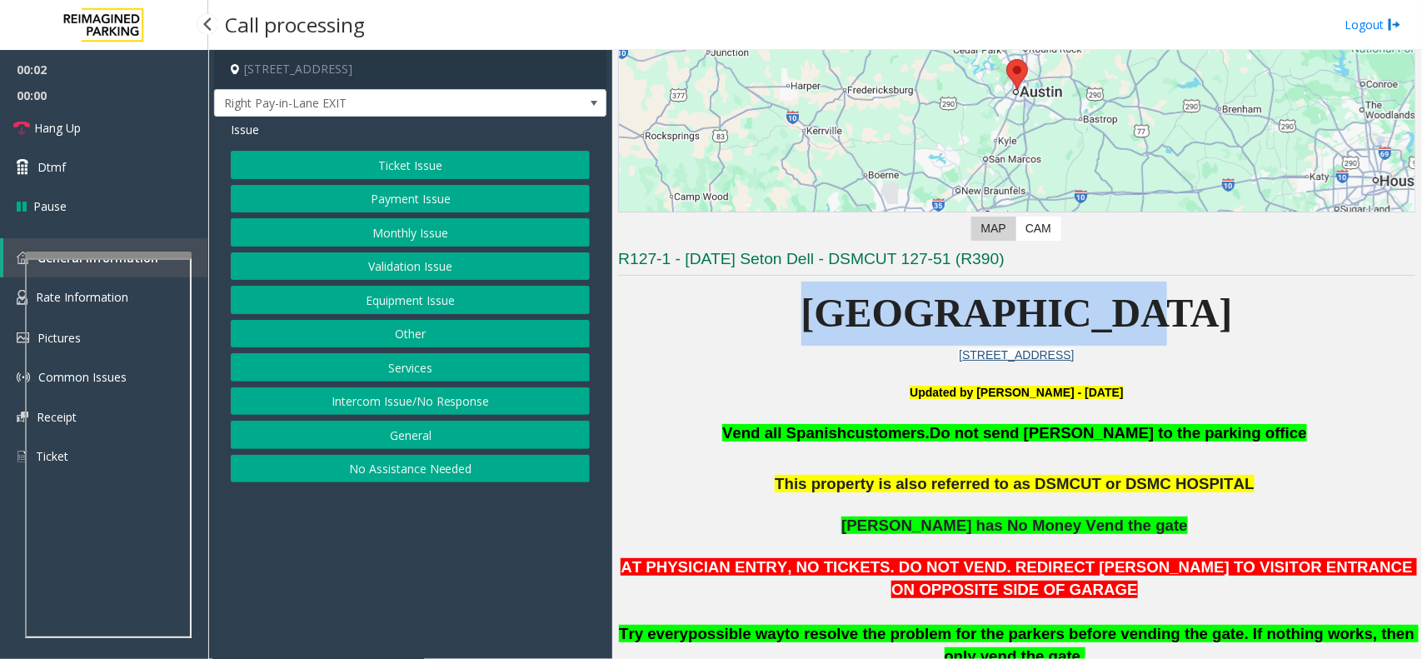
drag, startPoint x: 896, startPoint y: 313, endPoint x: 1201, endPoint y: 313, distance: 305.0
click at [1076, 313] on p "[GEOGRAPHIC_DATA]" at bounding box center [1016, 314] width 797 height 64
drag, startPoint x: 1200, startPoint y: 313, endPoint x: 926, endPoint y: 318, distance: 274.2
click at [926, 318] on p "[GEOGRAPHIC_DATA]" at bounding box center [1016, 314] width 797 height 64
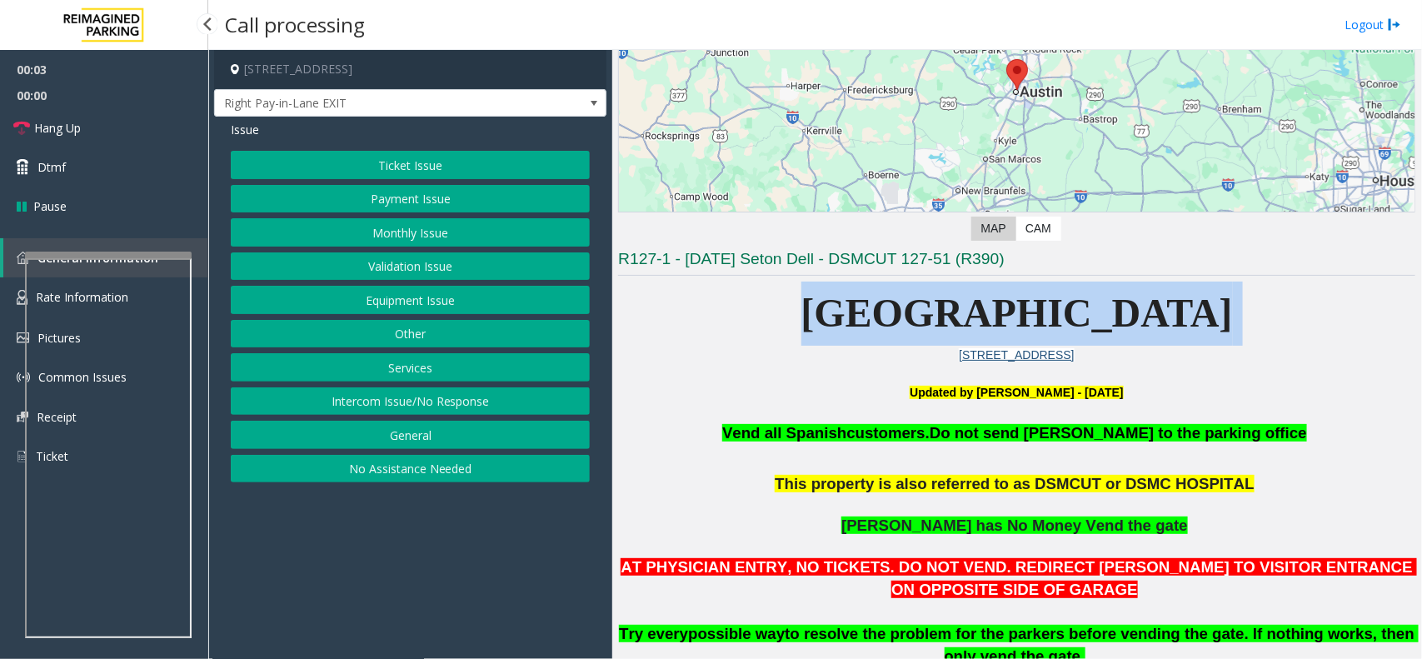
click at [892, 315] on span "[GEOGRAPHIC_DATA]" at bounding box center [1018, 313] width 432 height 44
drag, startPoint x: 889, startPoint y: 312, endPoint x: 1162, endPoint y: 314, distance: 273.3
click at [1076, 314] on p "[GEOGRAPHIC_DATA]" at bounding box center [1016, 314] width 797 height 64
drag, startPoint x: 1162, startPoint y: 314, endPoint x: 843, endPoint y: 269, distance: 322.3
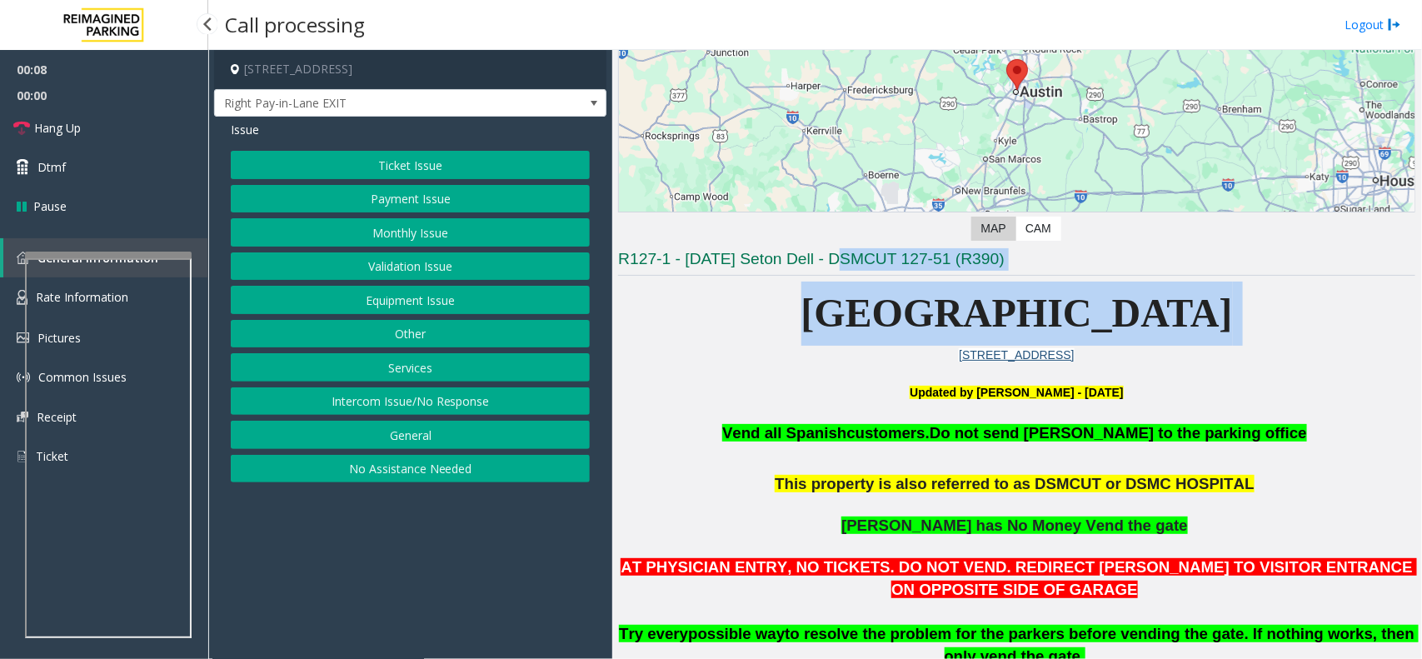
click at [852, 305] on p "[GEOGRAPHIC_DATA]" at bounding box center [1016, 314] width 797 height 64
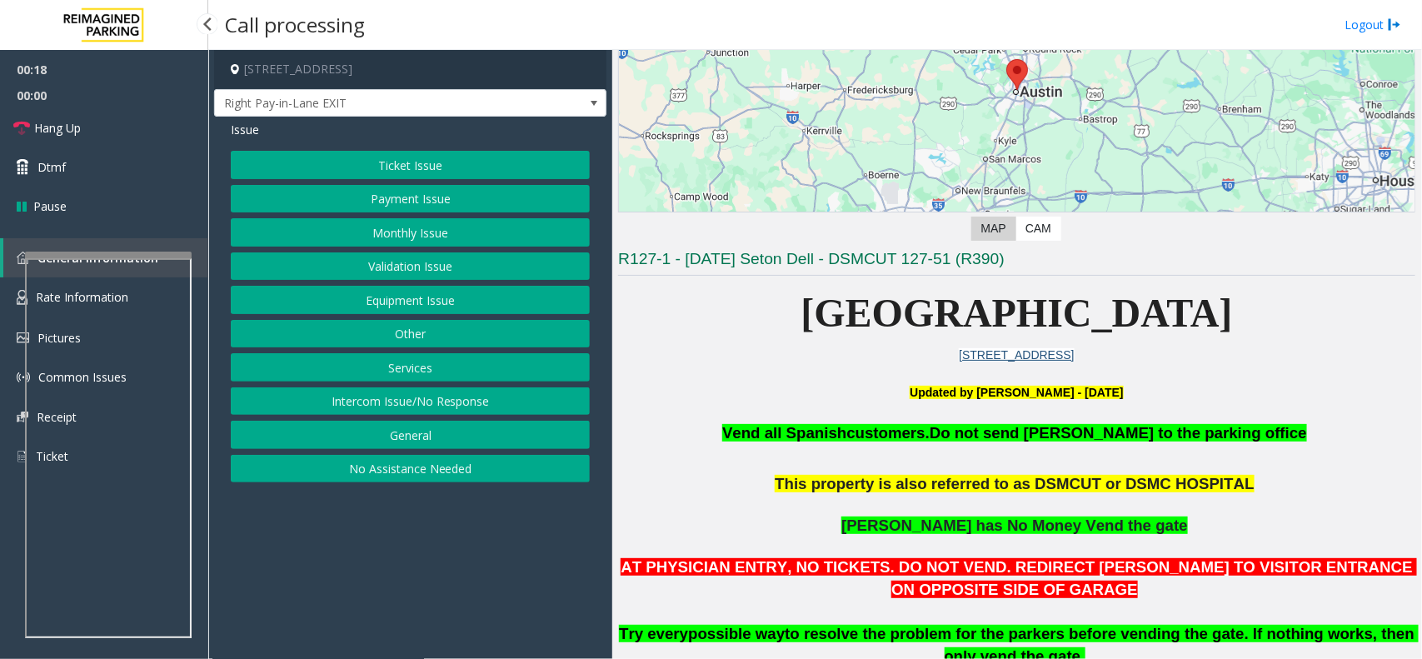
click at [417, 172] on button "Ticket Issue" at bounding box center [410, 165] width 359 height 28
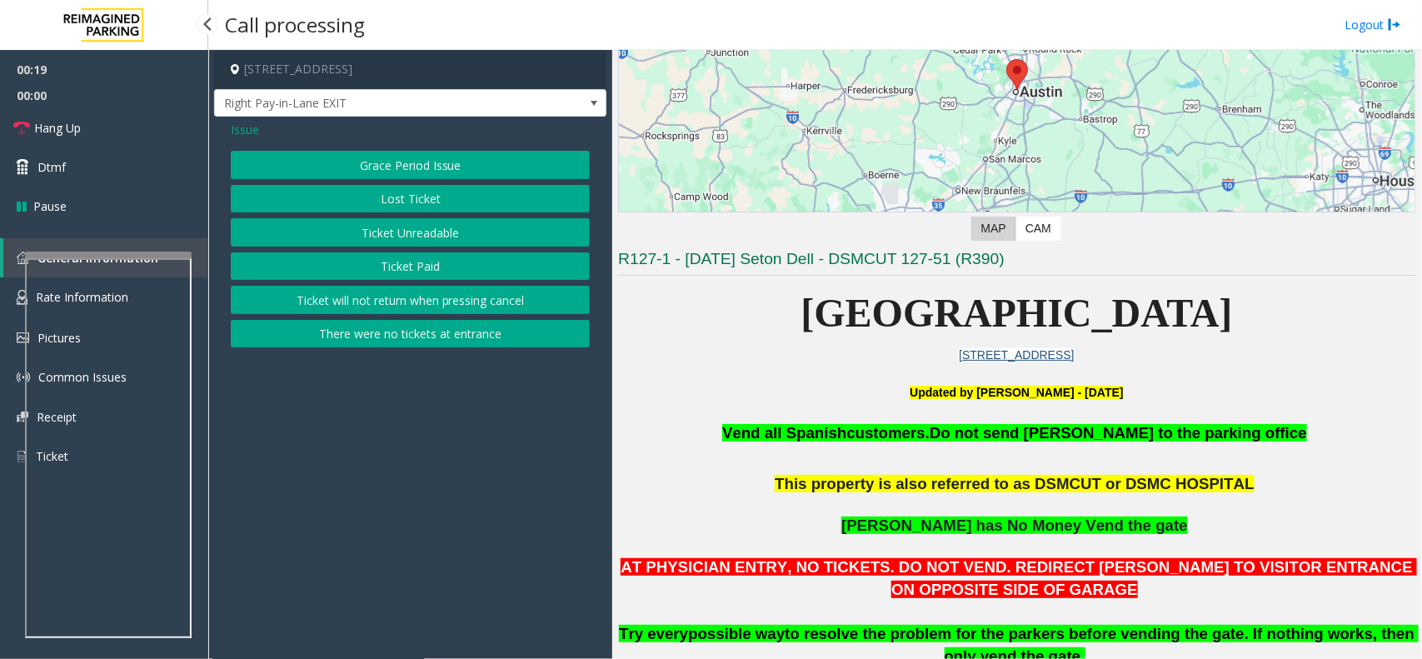
click at [422, 257] on button "Ticket Paid" at bounding box center [410, 266] width 359 height 28
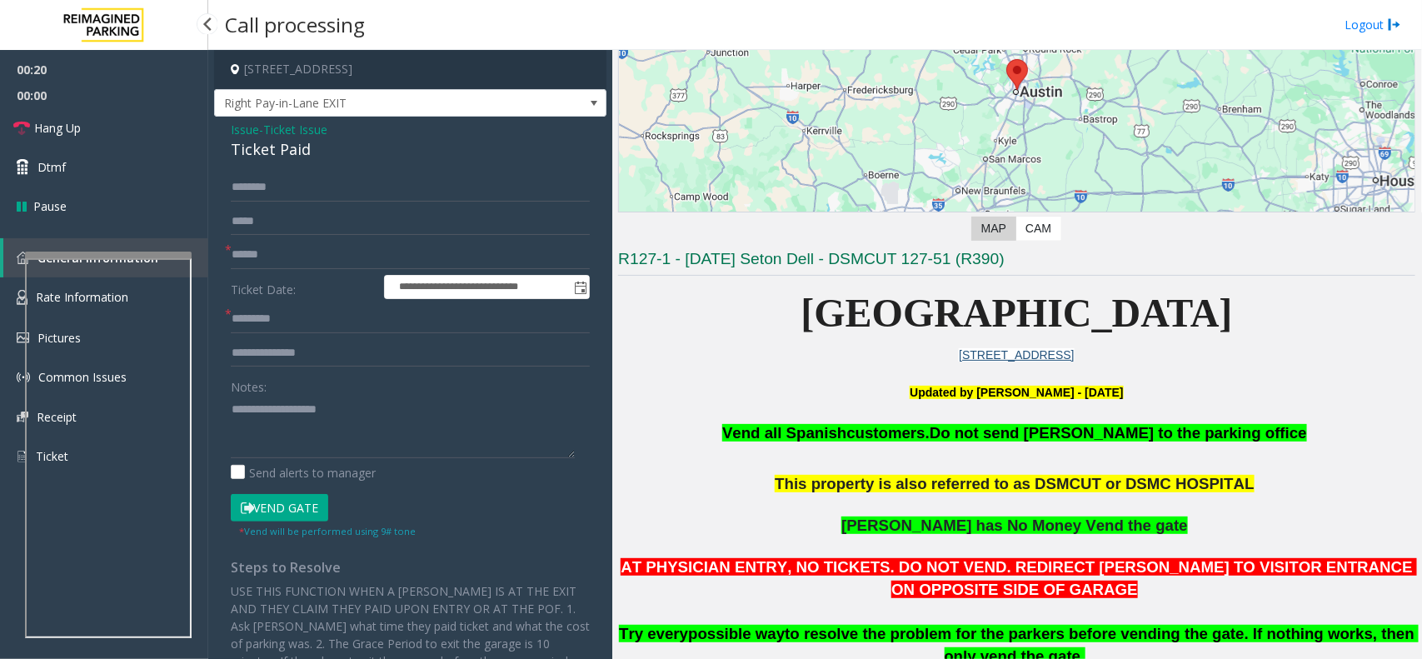
click at [361, 387] on div "Notes:" at bounding box center [410, 415] width 359 height 86
click at [361, 412] on textarea at bounding box center [403, 427] width 344 height 62
click at [292, 159] on div "Ticket Paid" at bounding box center [410, 149] width 359 height 22
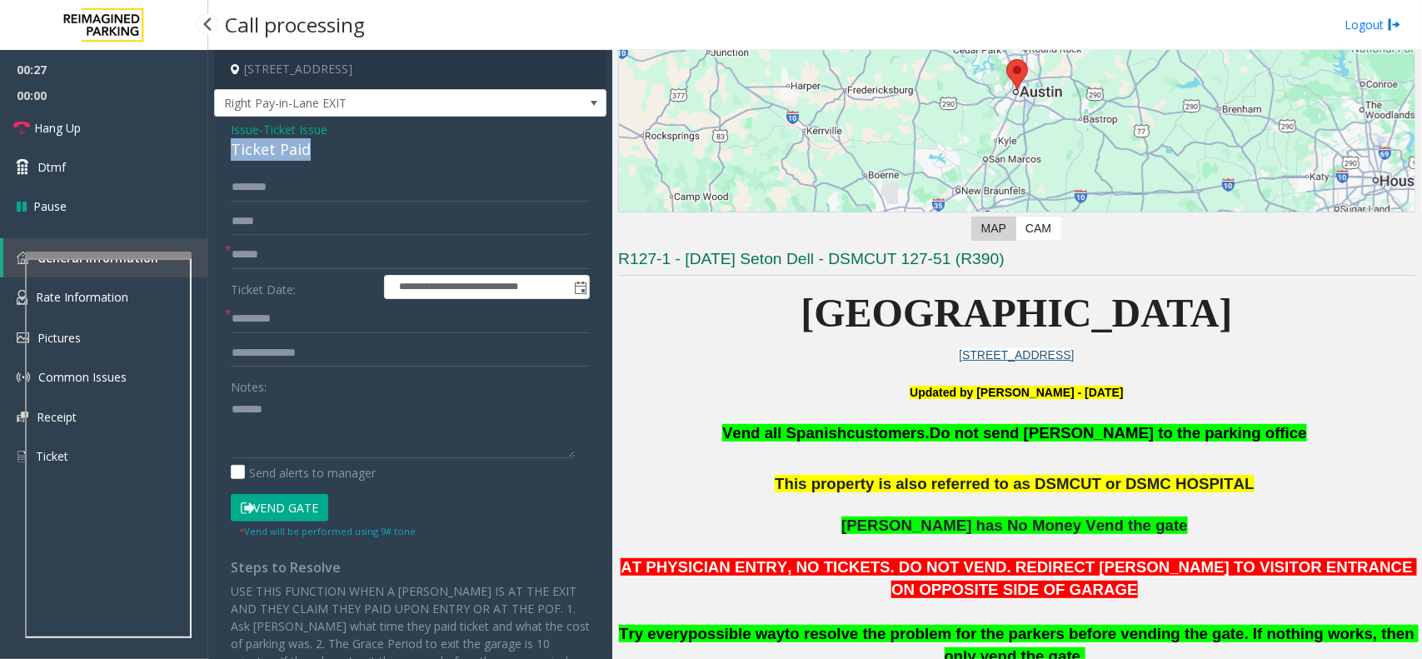
copy div "Ticket Paid"
paste textarea "**********"
click at [323, 417] on textarea at bounding box center [403, 427] width 344 height 62
click at [387, 410] on textarea at bounding box center [403, 427] width 344 height 62
click at [373, 426] on textarea at bounding box center [403, 427] width 344 height 62
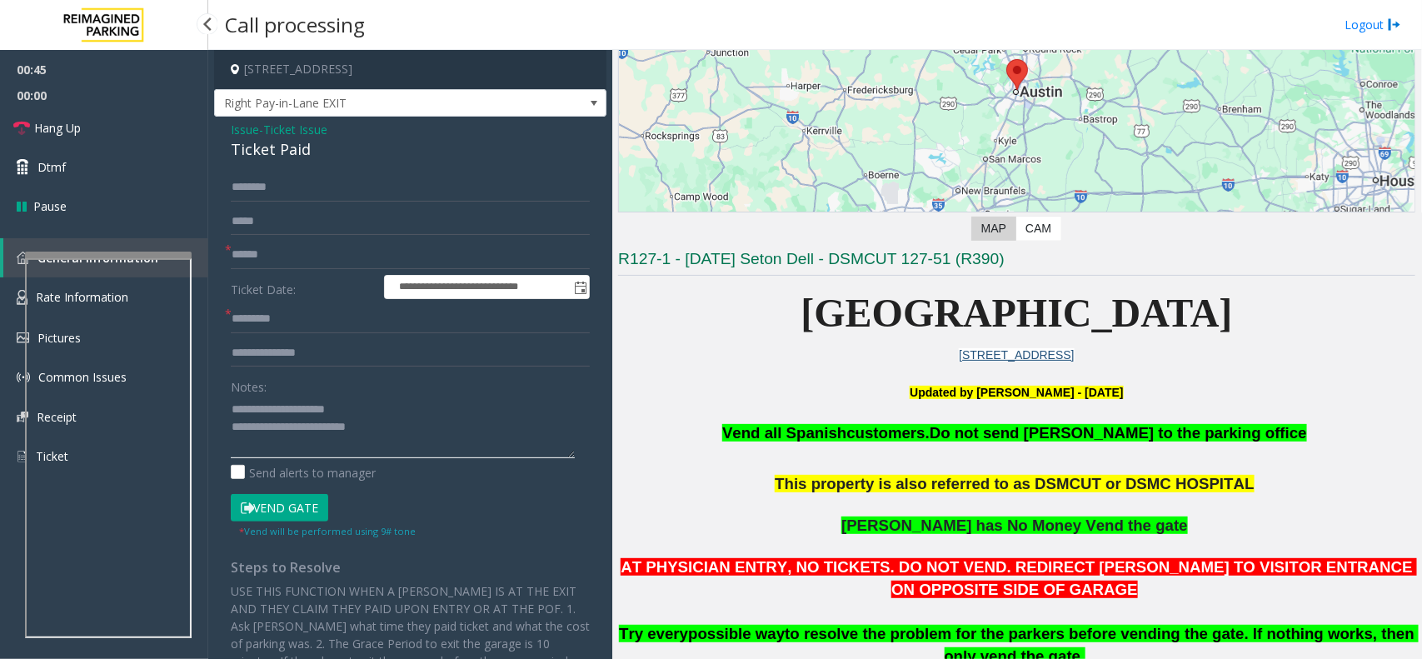
type textarea "**********"
click at [297, 250] on input "text" at bounding box center [410, 255] width 359 height 28
type input "*****"
click at [289, 337] on form "**********" at bounding box center [410, 356] width 359 height 366
click at [289, 333] on input "text" at bounding box center [410, 319] width 359 height 28
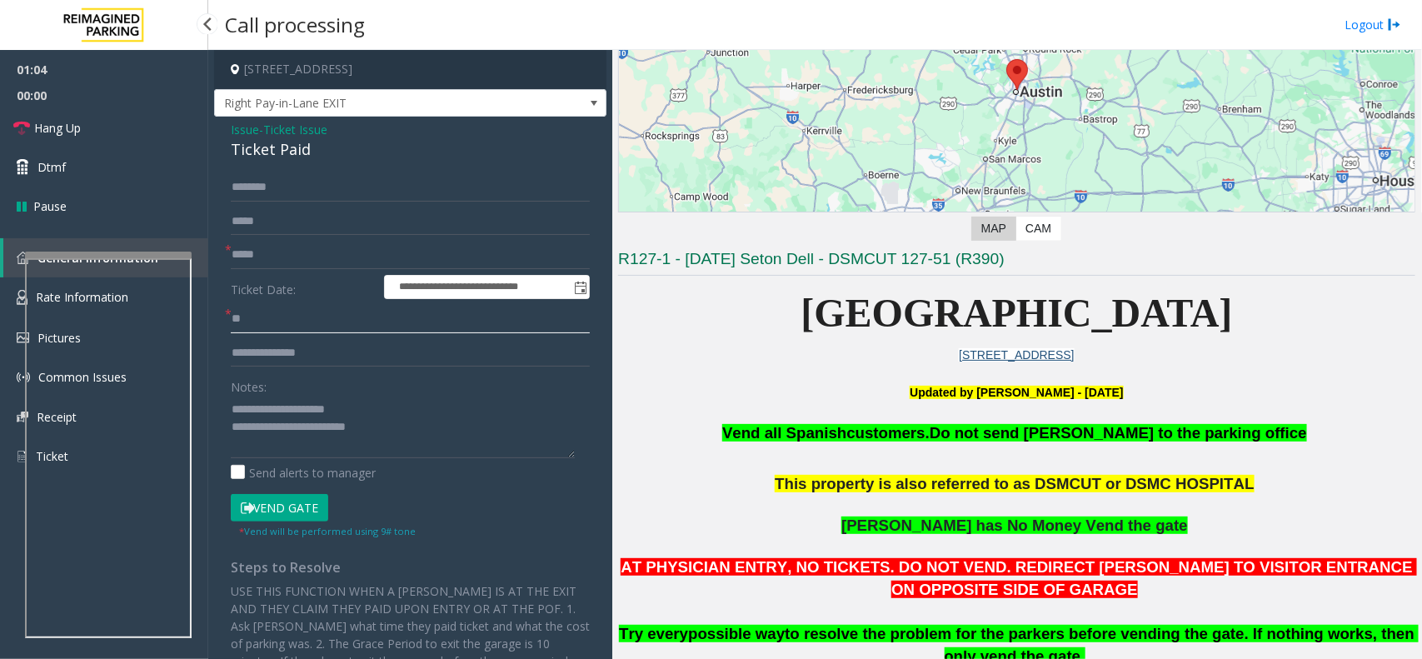
type input "**"
click at [293, 498] on button "Vend Gate" at bounding box center [279, 508] width 97 height 28
click at [397, 433] on textarea at bounding box center [403, 427] width 344 height 62
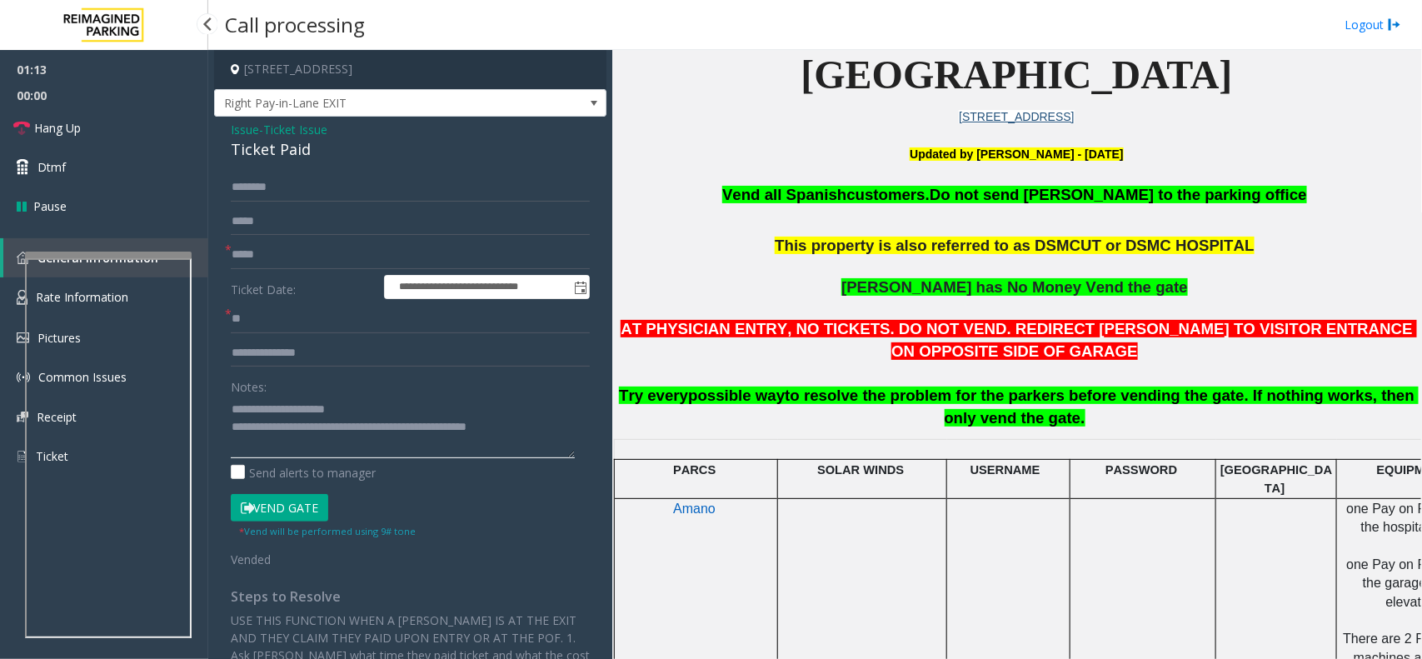
scroll to position [625, 0]
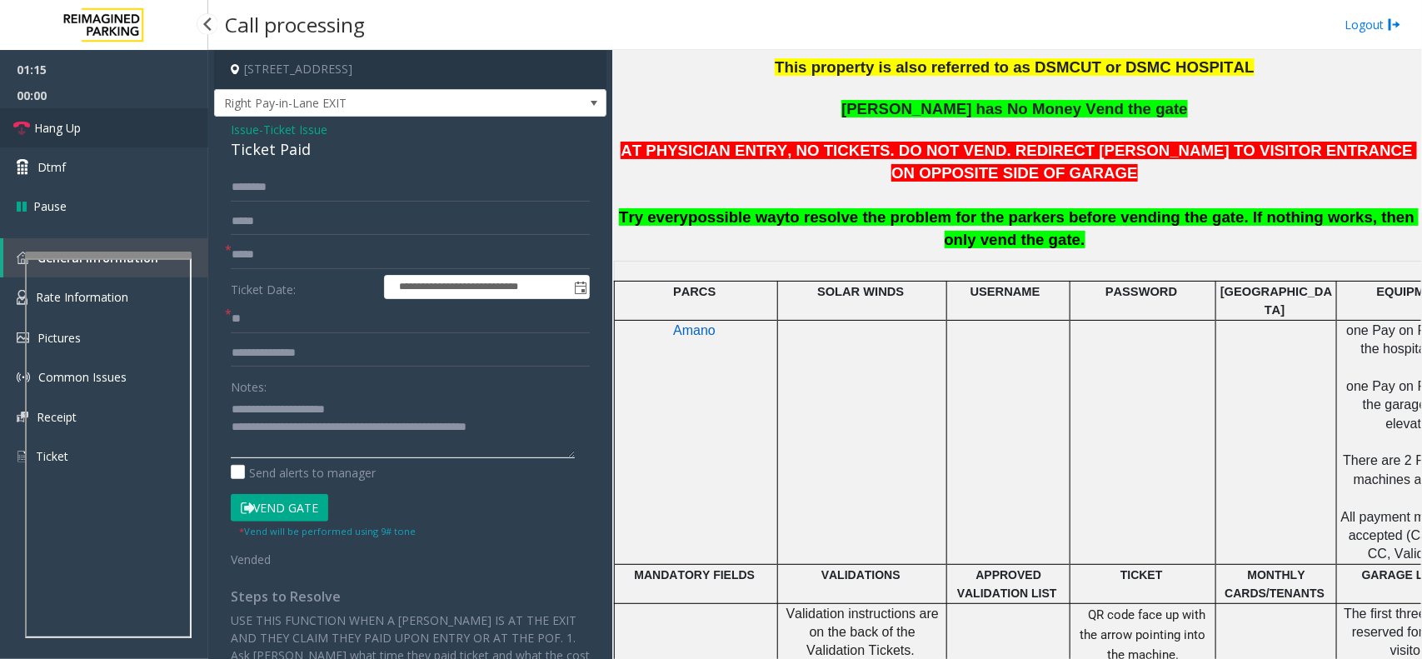
type textarea "**********"
click at [130, 125] on link "Hang Up" at bounding box center [104, 127] width 208 height 39
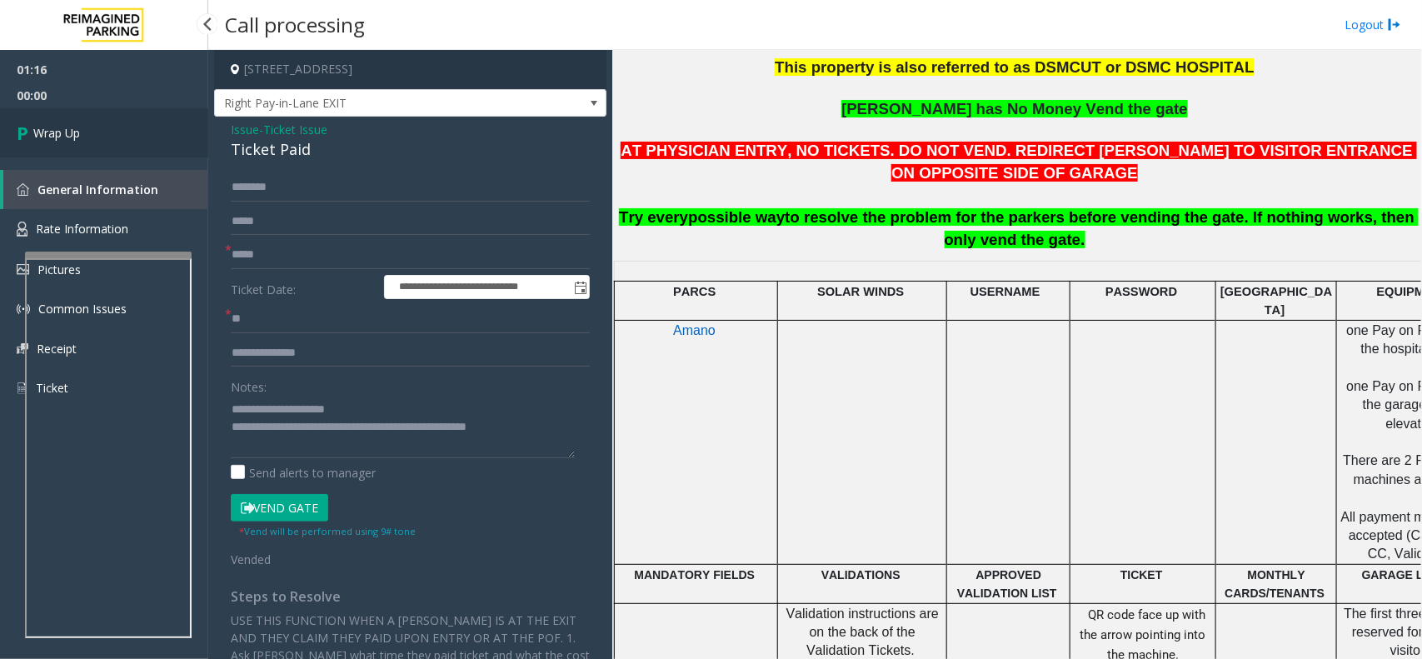
click at [130, 125] on link "Wrap Up" at bounding box center [104, 132] width 208 height 49
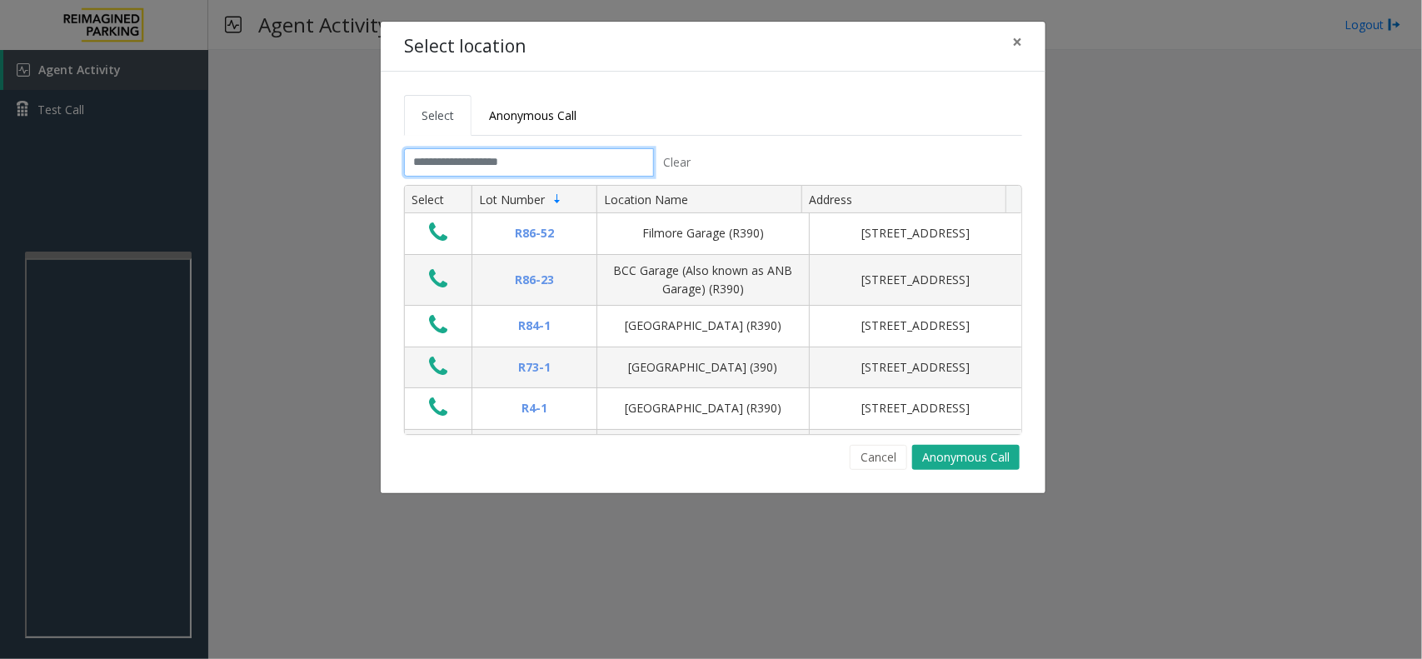
click at [606, 175] on input "text" at bounding box center [529, 162] width 250 height 28
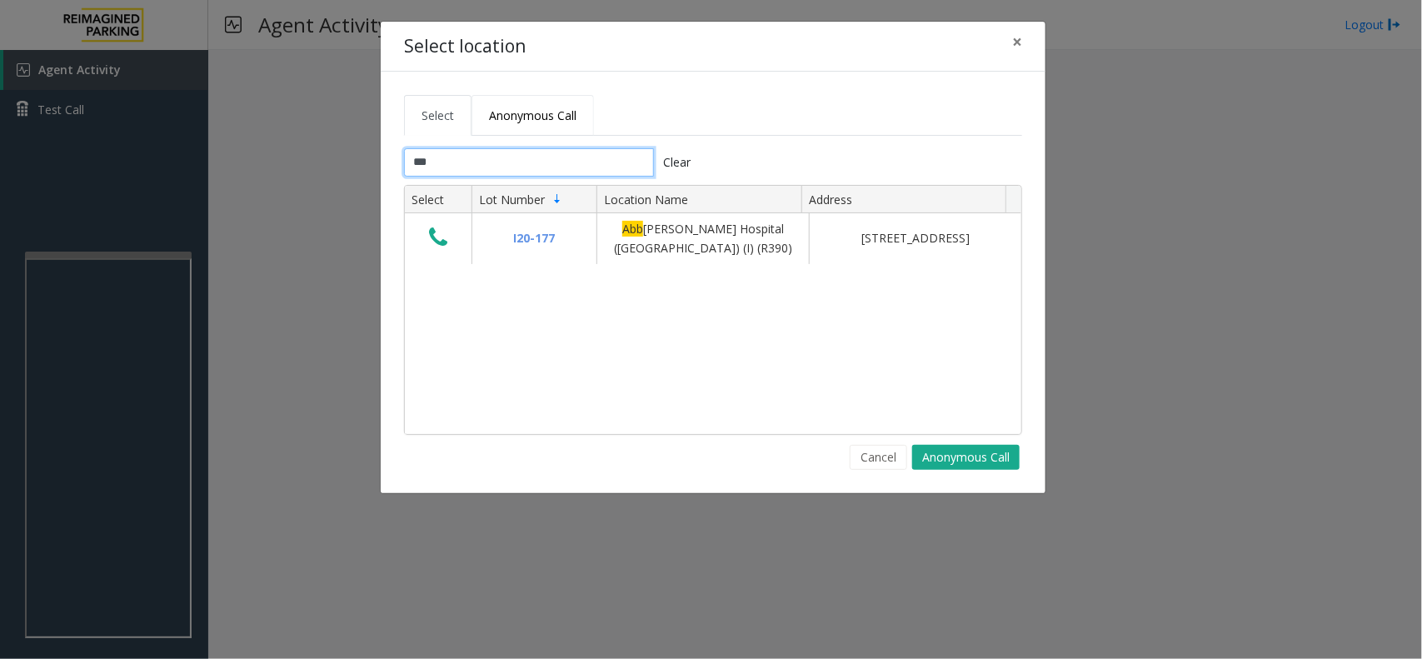
type input "***"
click at [558, 112] on span "Anonymous Call" at bounding box center [532, 115] width 87 height 16
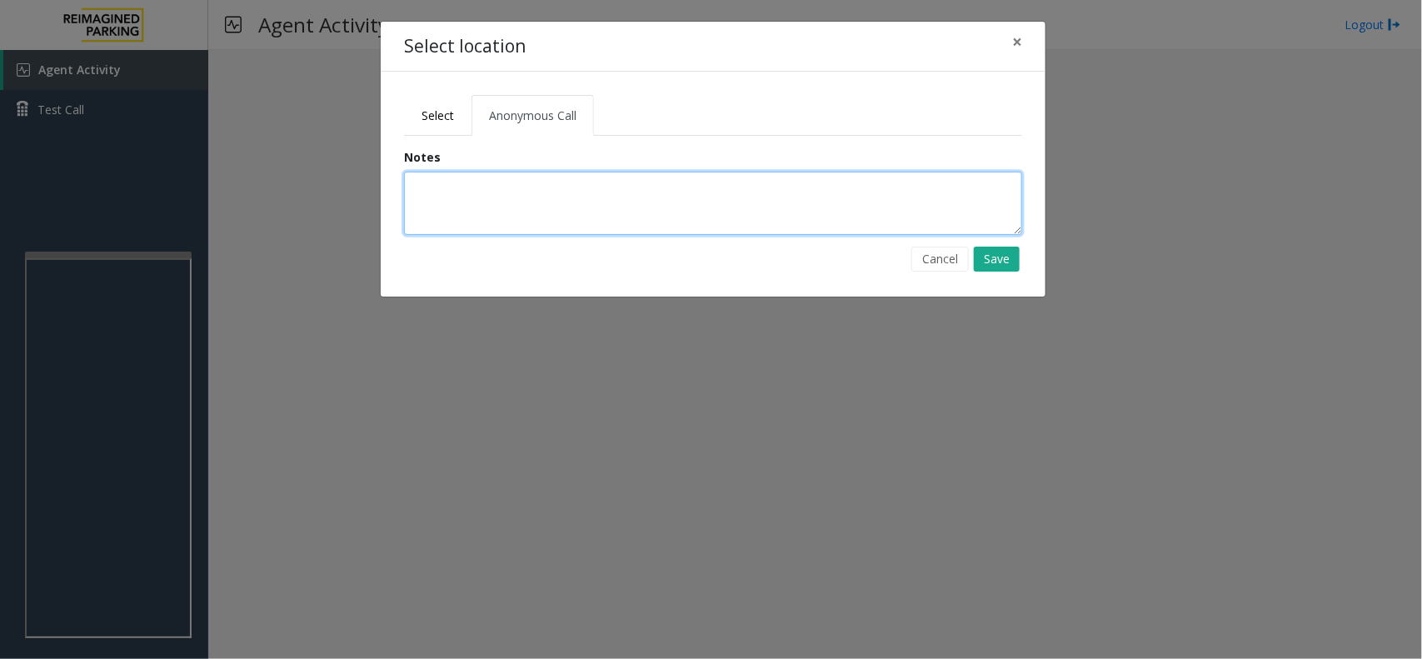
click at [546, 206] on textarea at bounding box center [713, 203] width 618 height 63
type textarea "**********"
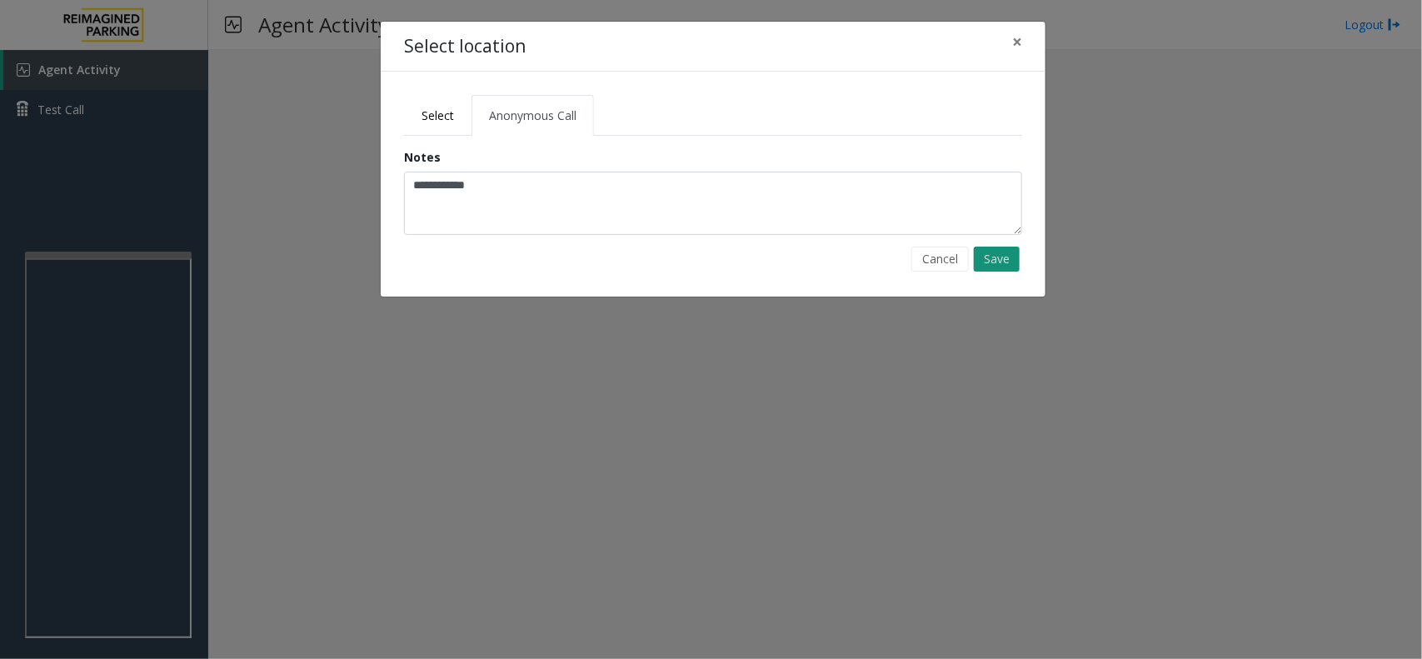
click at [996, 251] on button "Save" at bounding box center [997, 259] width 46 height 25
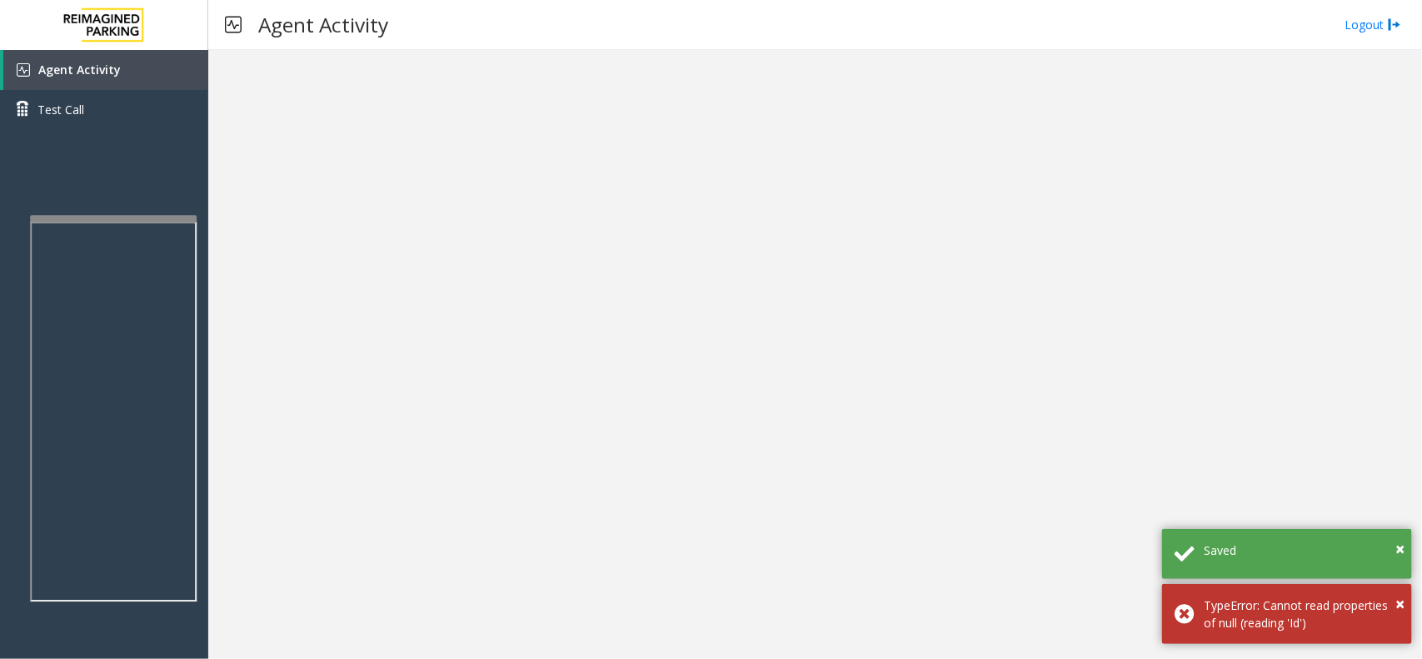
click at [157, 217] on div at bounding box center [113, 218] width 167 height 7
click at [181, 55] on link "Agent Activity" at bounding box center [105, 70] width 205 height 40
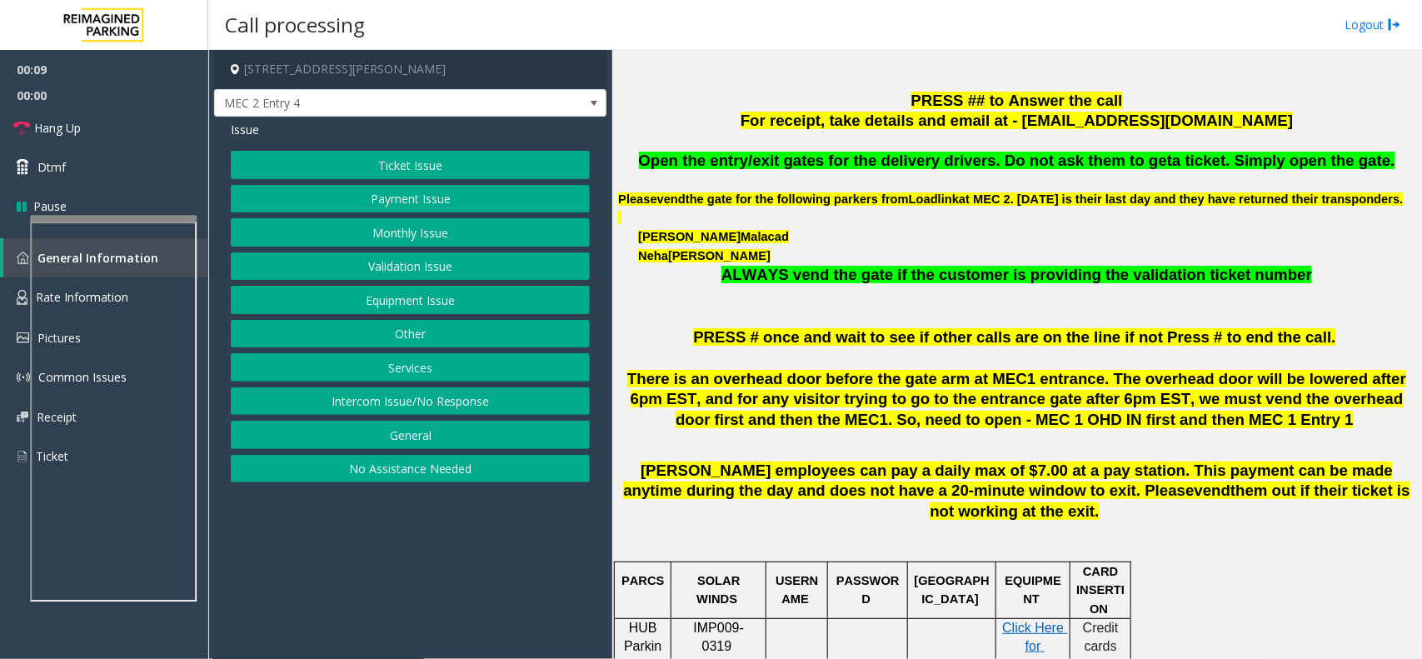
scroll to position [625, 0]
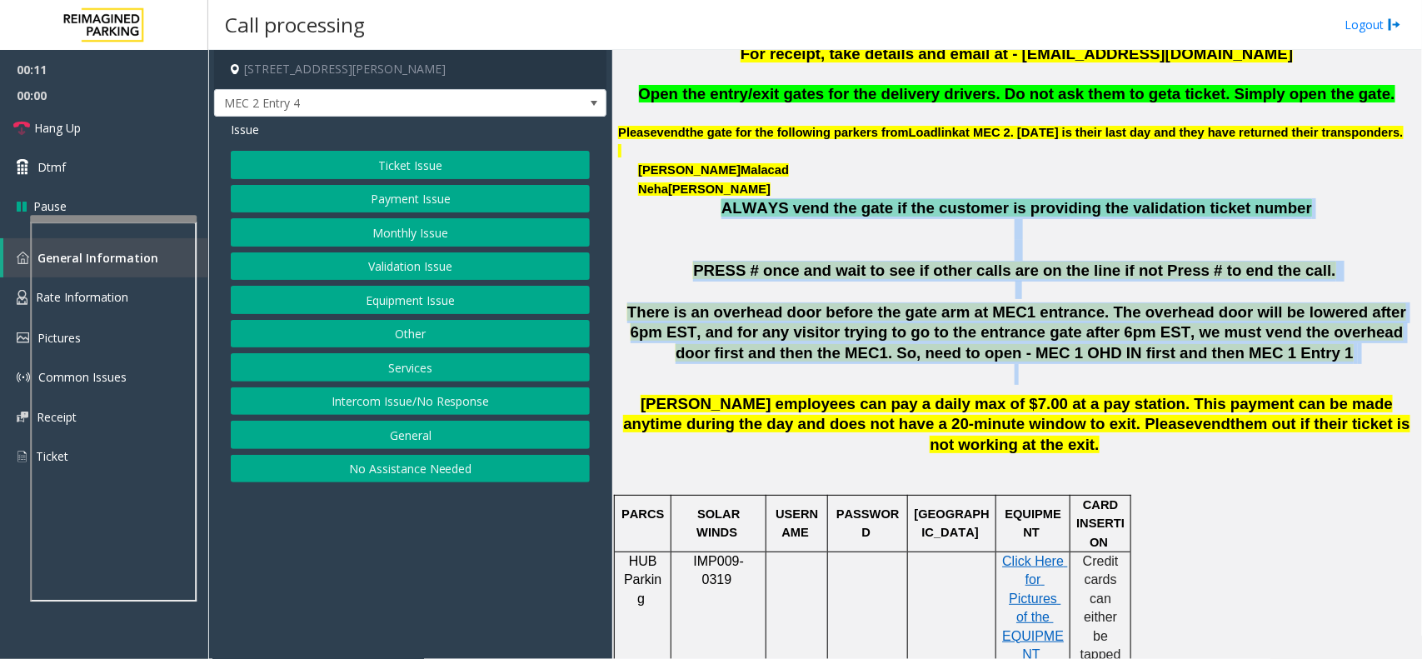
drag, startPoint x: 740, startPoint y: 223, endPoint x: 1227, endPoint y: 388, distance: 514.7
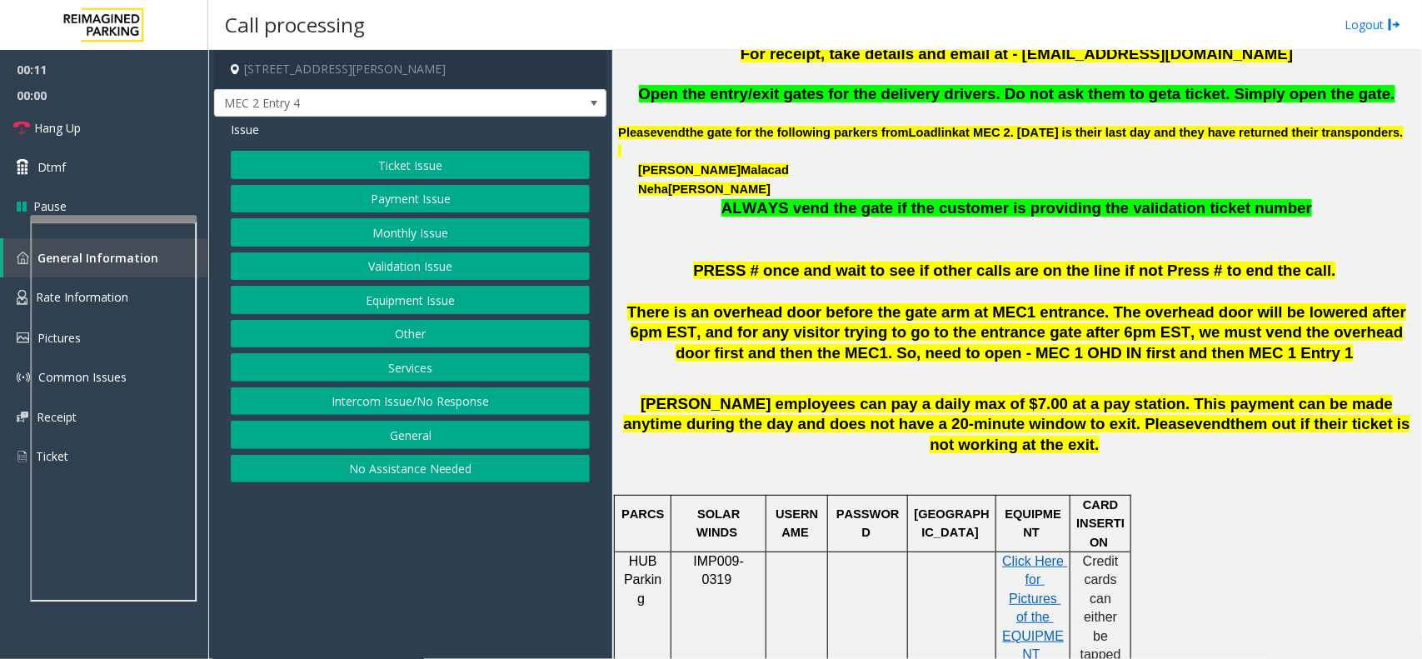
click at [1076, 427] on span "[PERSON_NAME] employees can pay a daily max of $7.00 at a pay station. This pay…" at bounding box center [1008, 414] width 770 height 38
click at [435, 306] on button "Equipment Issue" at bounding box center [410, 300] width 359 height 28
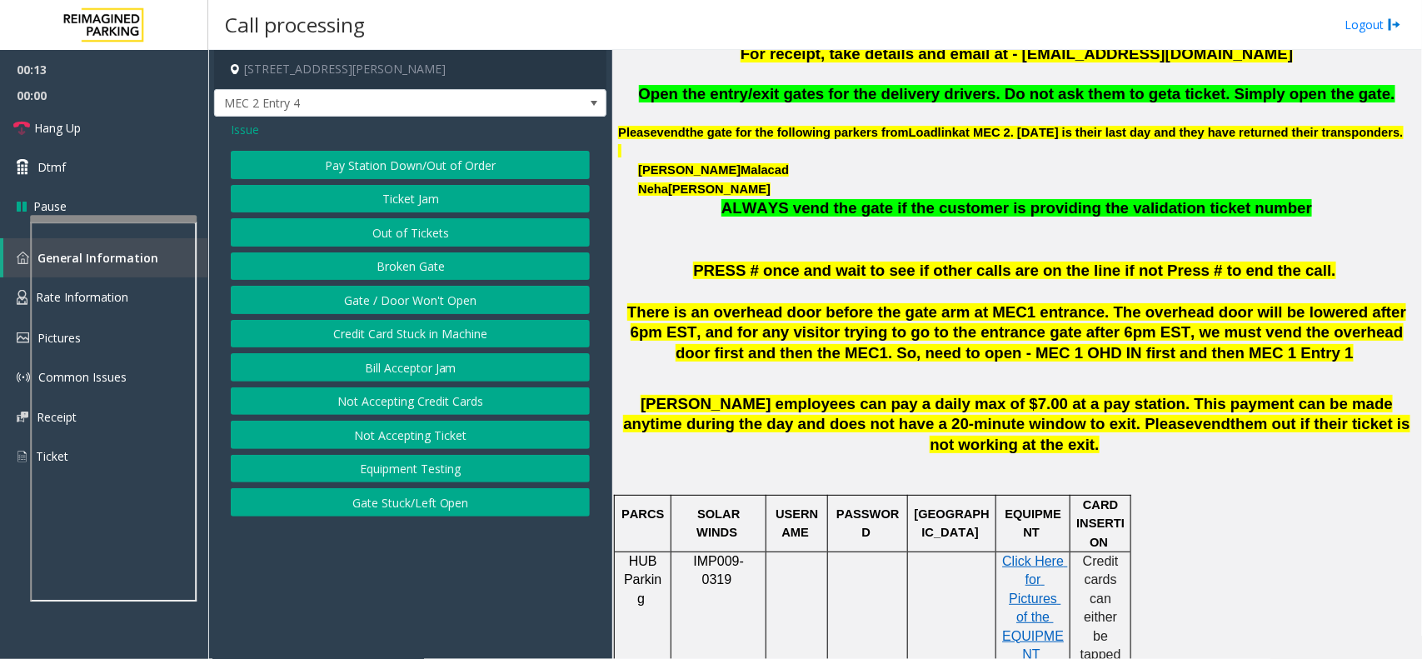
click at [433, 242] on button "Out of Tickets" at bounding box center [410, 232] width 359 height 28
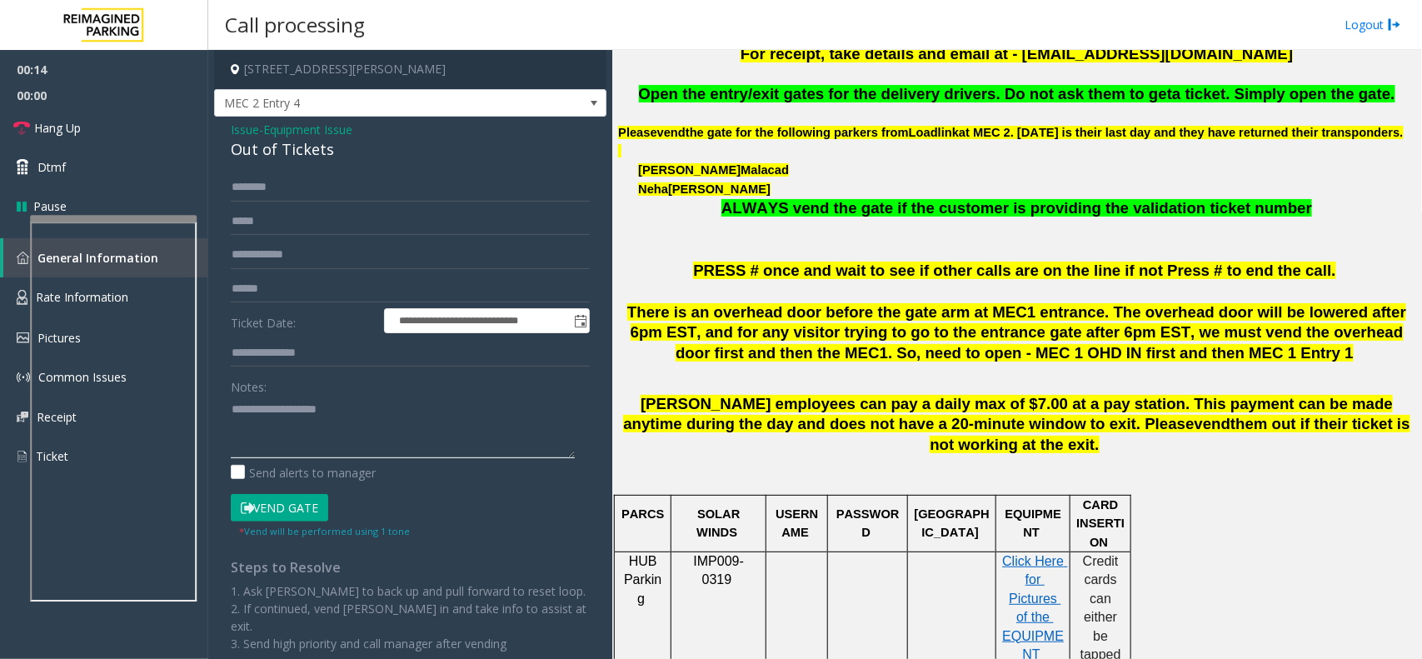
click at [387, 432] on textarea at bounding box center [403, 427] width 344 height 62
click at [283, 505] on button "Vend Gate" at bounding box center [279, 508] width 97 height 28
click at [315, 414] on textarea at bounding box center [403, 427] width 344 height 62
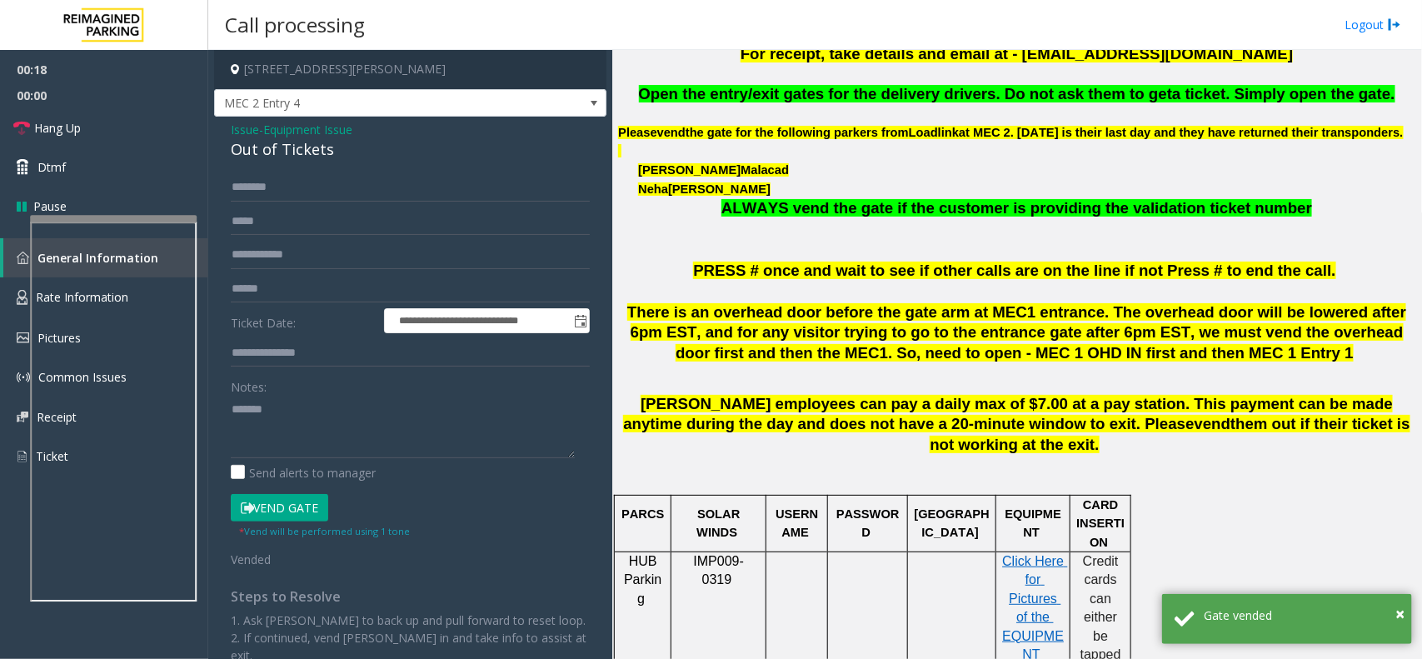
click at [300, 138] on div "Out of Tickets" at bounding box center [410, 149] width 359 height 22
click at [308, 157] on div "Out of Tickets" at bounding box center [410, 149] width 359 height 22
copy div "Out of Tickets"
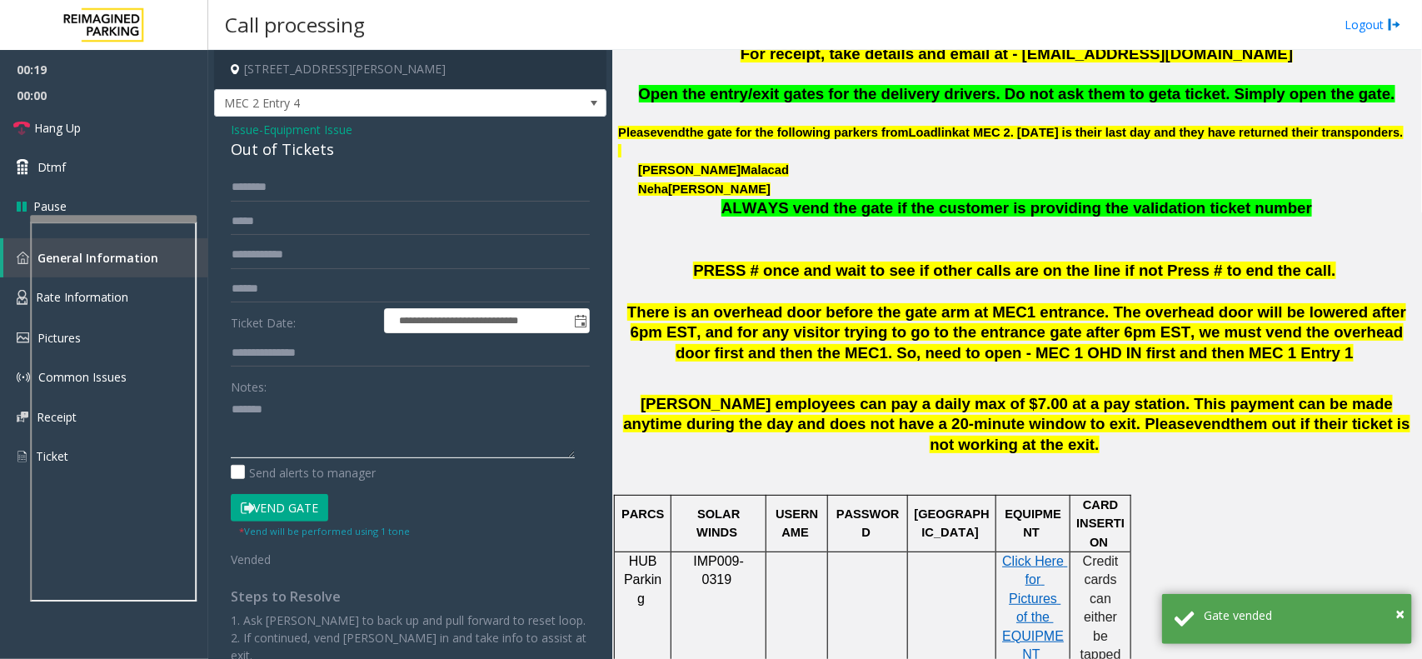
click at [321, 427] on textarea at bounding box center [403, 427] width 344 height 62
paste textarea "**********"
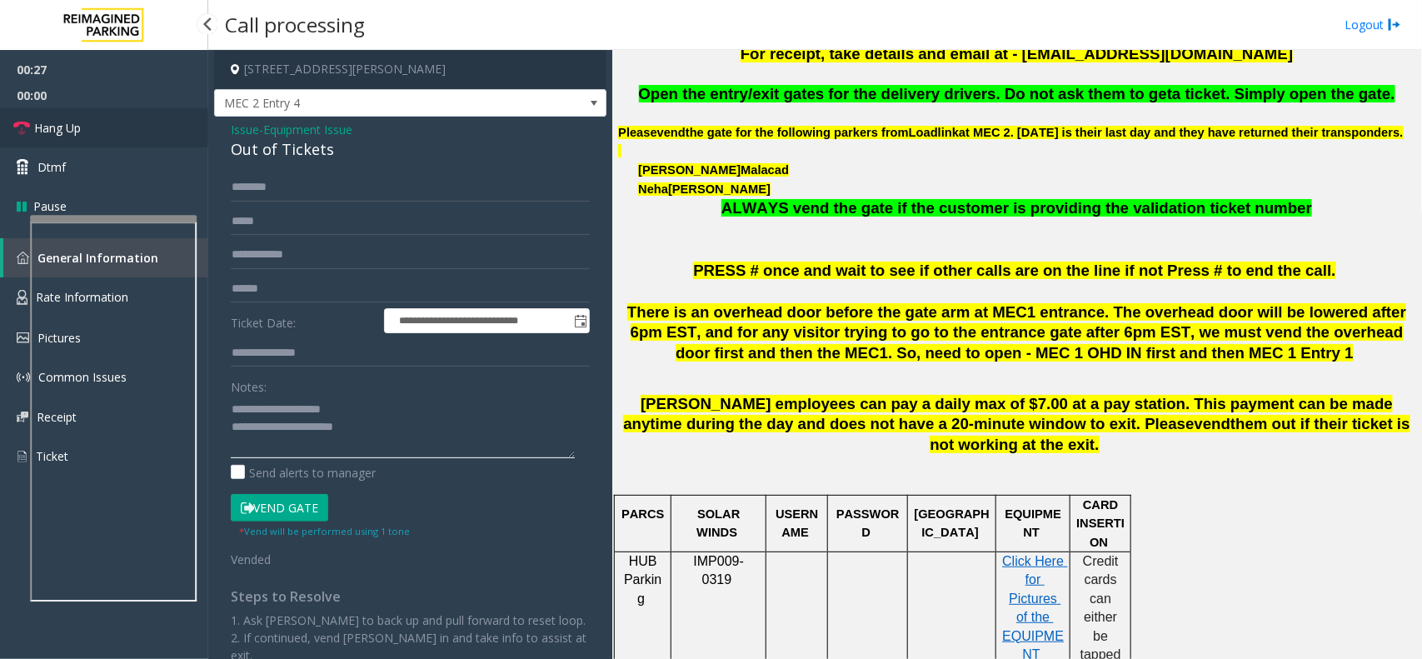
type textarea "**********"
click at [138, 135] on link "Hang Up" at bounding box center [104, 127] width 208 height 39
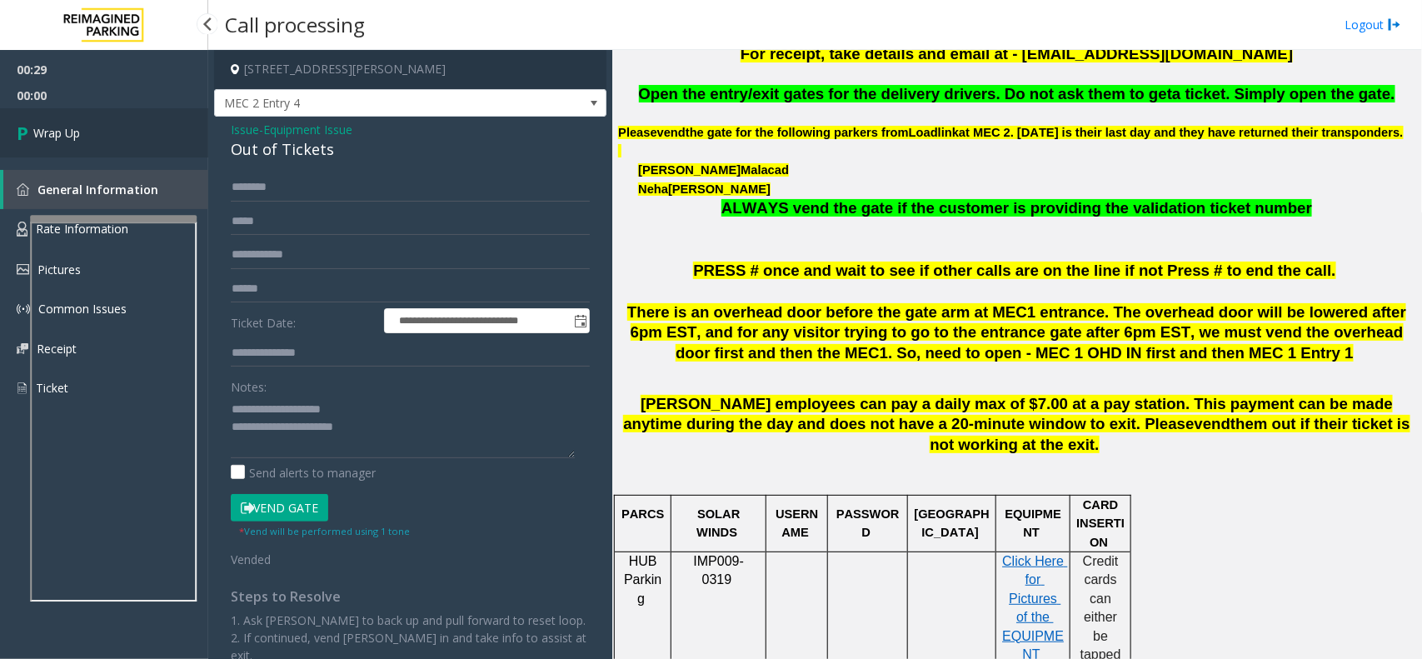
click at [138, 135] on link "Wrap Up" at bounding box center [104, 132] width 208 height 49
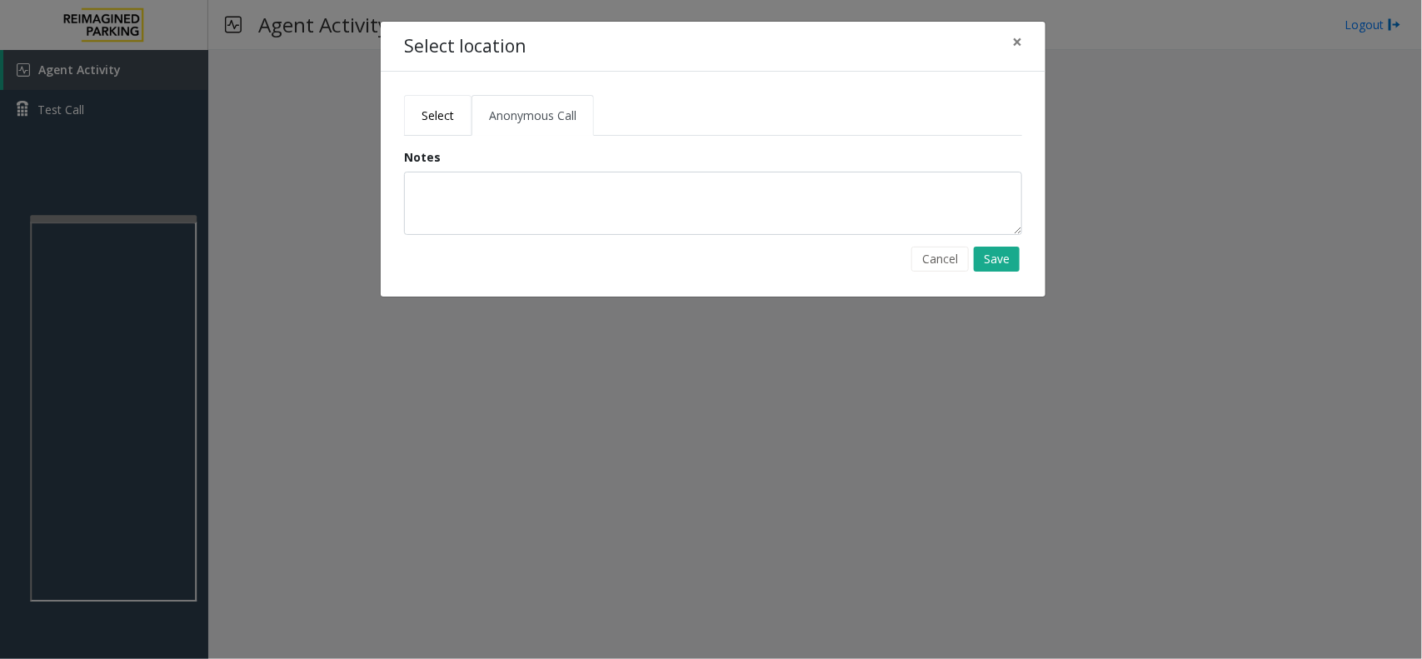
click at [452, 115] on span "Select" at bounding box center [438, 115] width 32 height 16
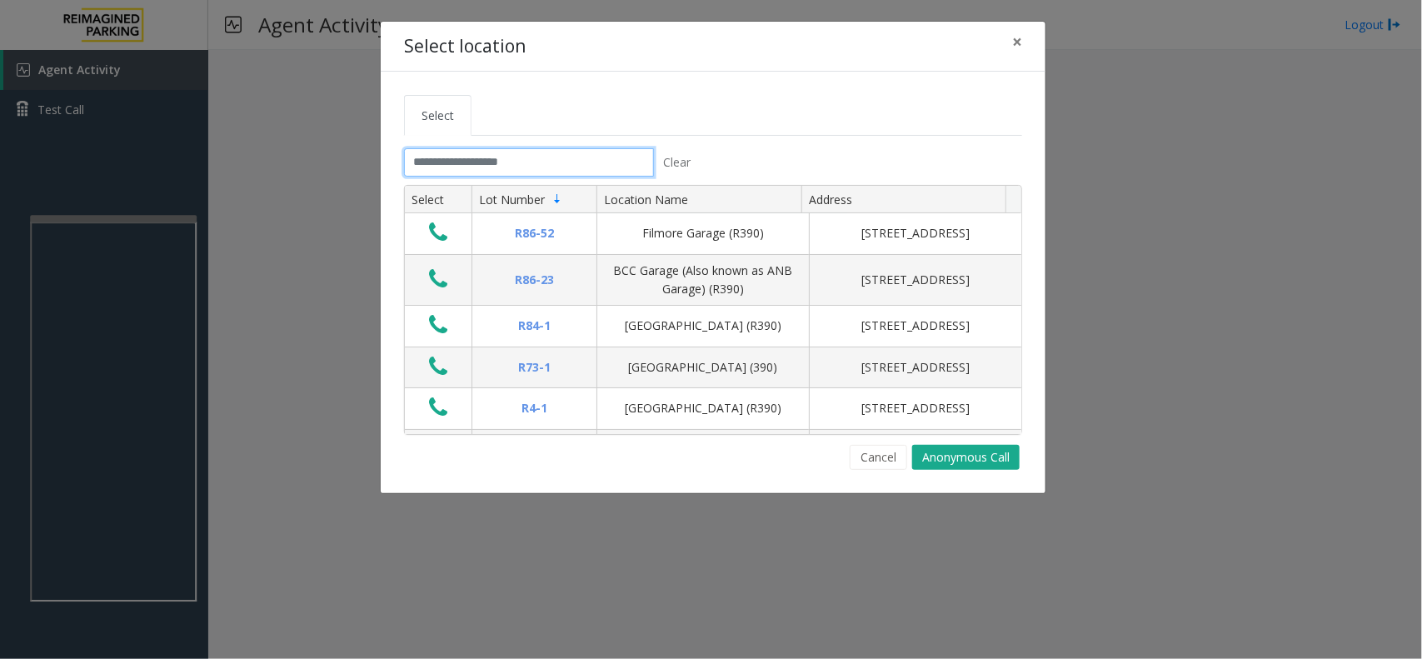
click at [557, 155] on input "text" at bounding box center [529, 162] width 250 height 28
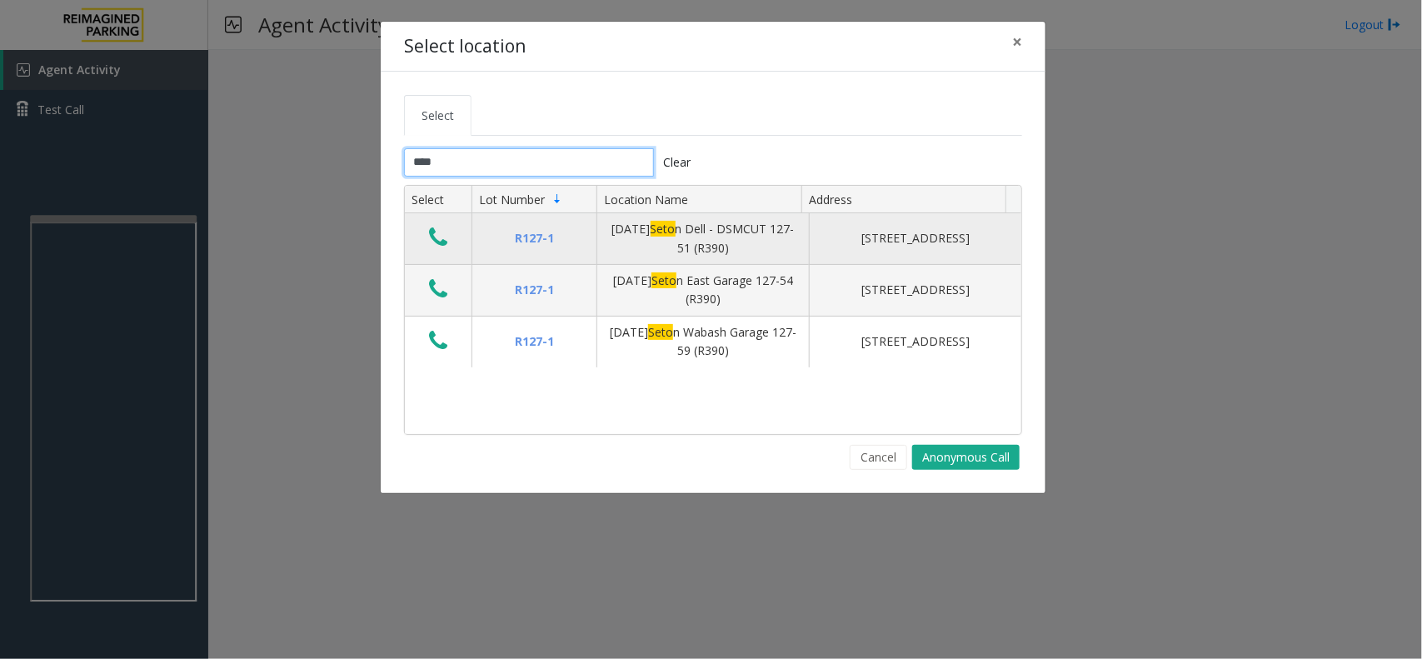
type input "****"
click at [439, 239] on icon "Data table" at bounding box center [438, 237] width 18 height 23
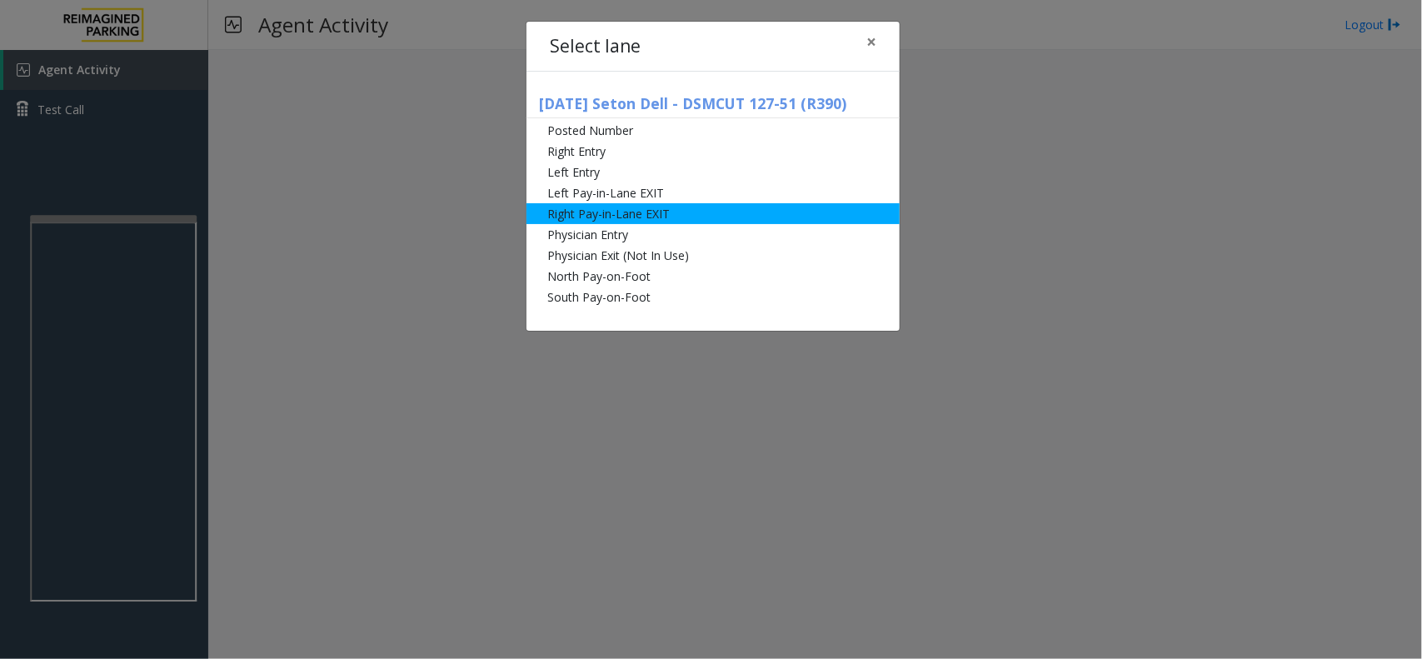
click at [708, 217] on li "Right Pay-in-Lane EXIT" at bounding box center [713, 213] width 373 height 21
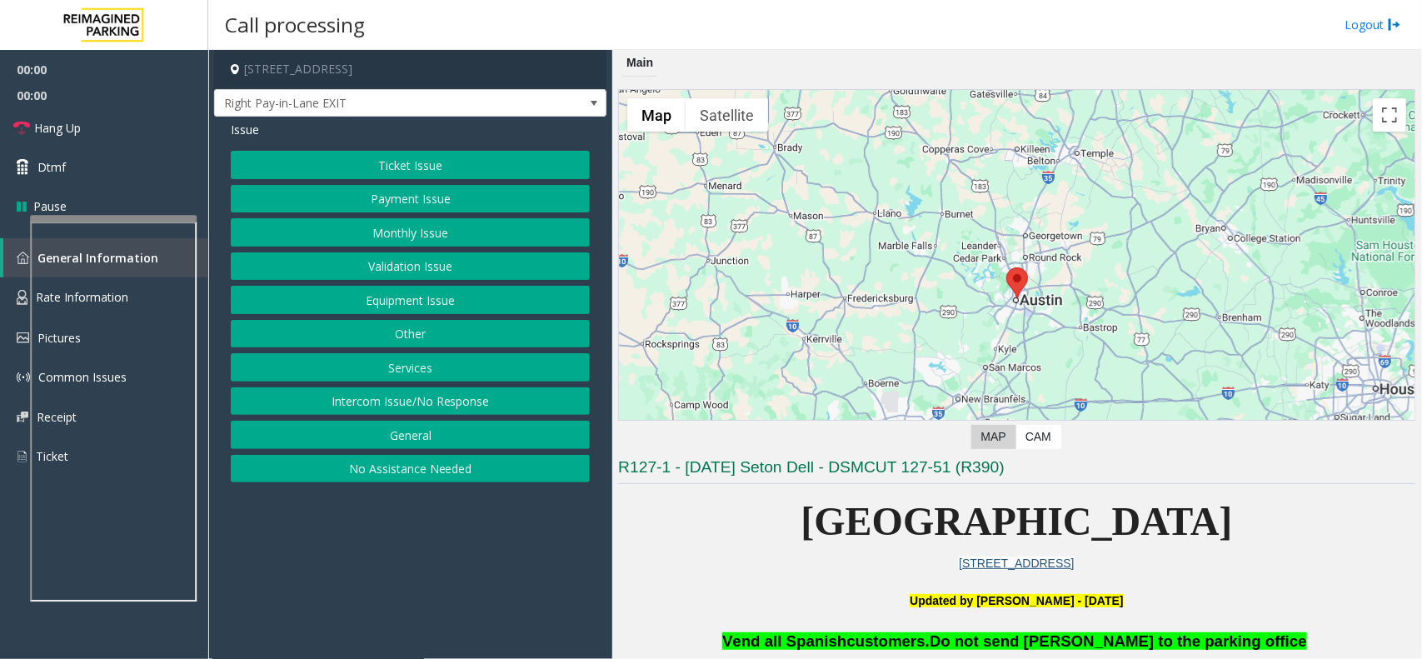
click at [411, 369] on button "Services" at bounding box center [410, 367] width 359 height 28
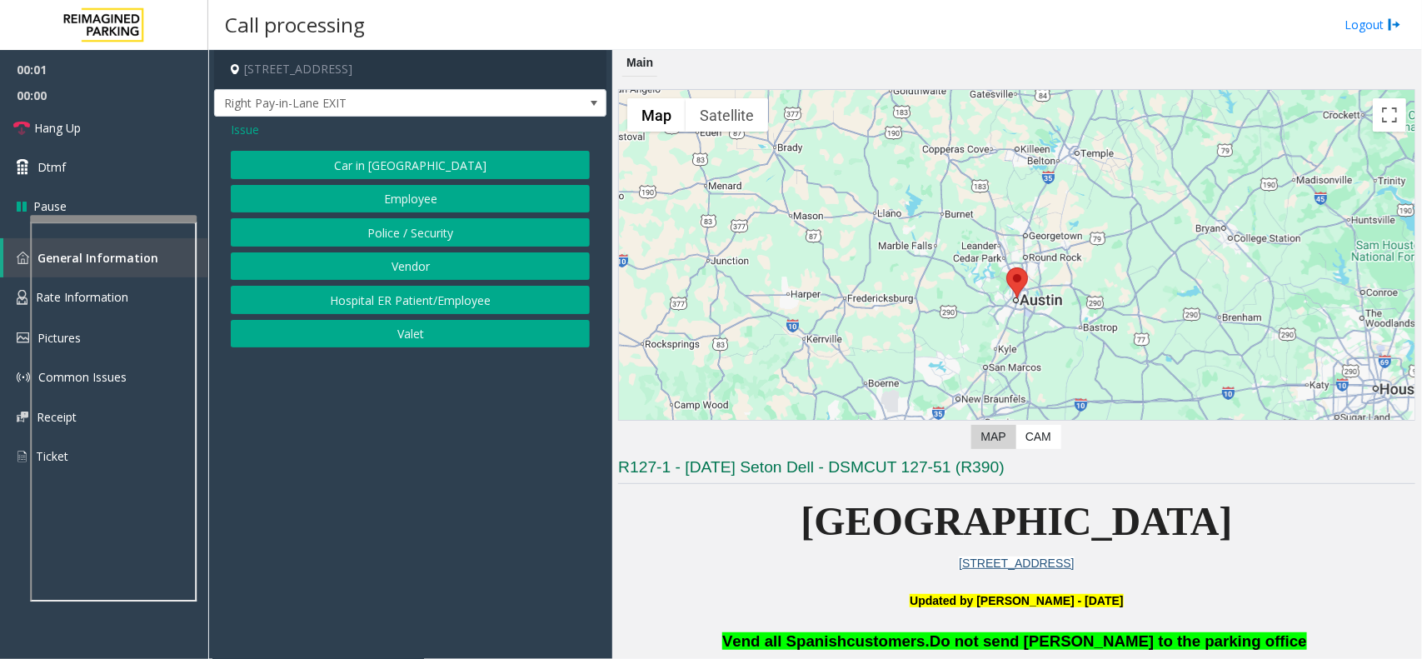
click at [401, 233] on button "Police / Security" at bounding box center [410, 232] width 359 height 28
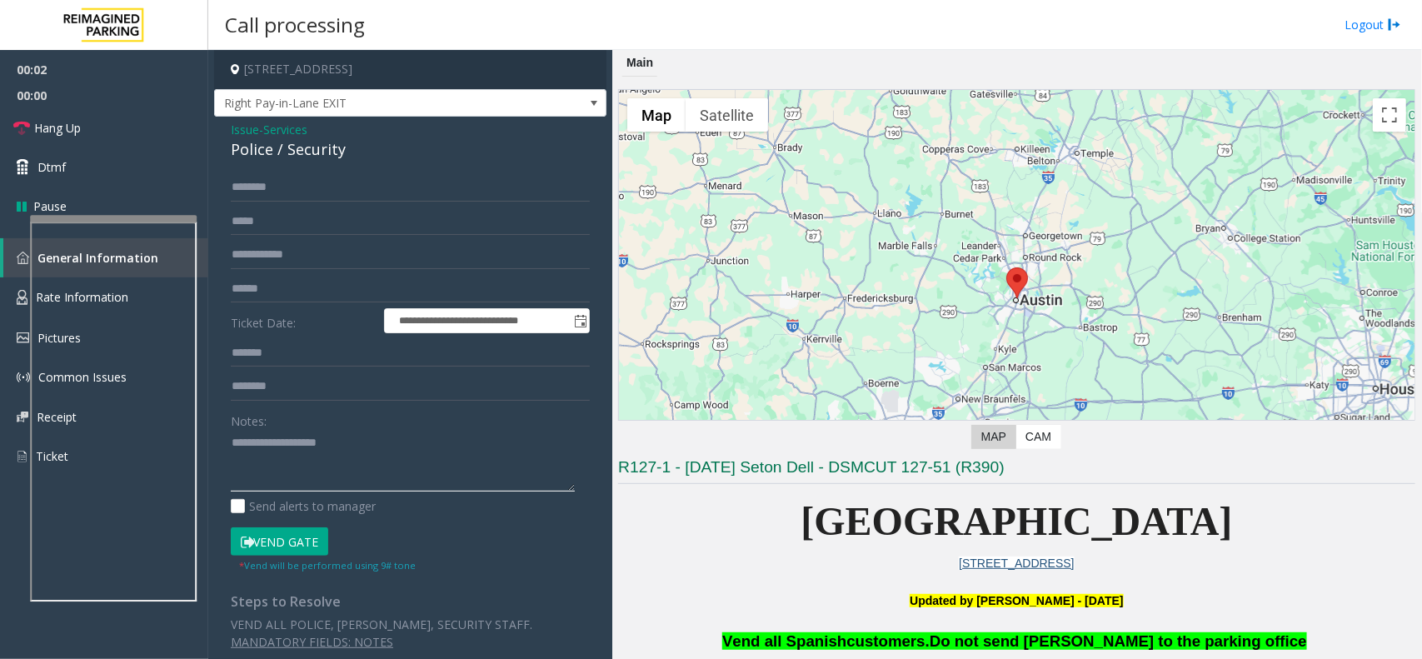
click at [301, 435] on textarea at bounding box center [403, 461] width 344 height 62
click at [242, 148] on div "Police / Security" at bounding box center [410, 149] width 359 height 22
copy div "Police / Security"
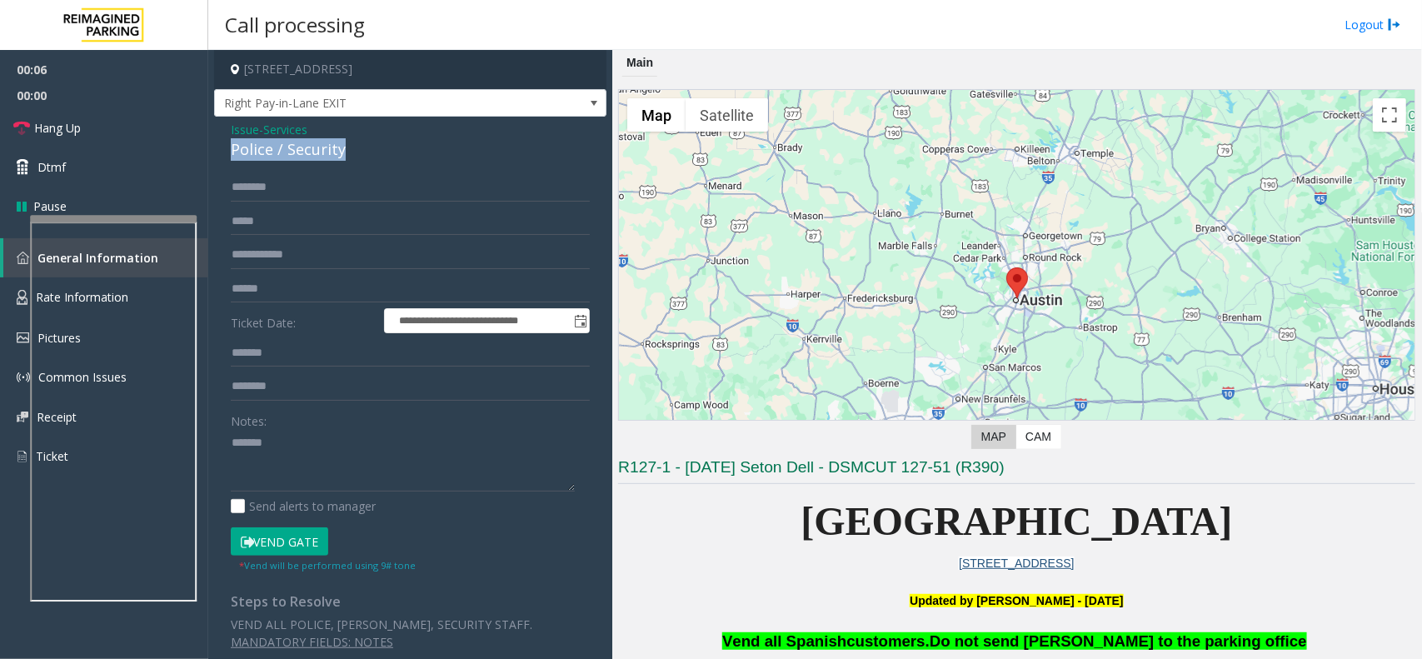
click at [242, 148] on div "Police / Security" at bounding box center [410, 149] width 359 height 22
click at [307, 458] on textarea at bounding box center [403, 461] width 344 height 62
paste textarea "*******"
type textarea "**********"
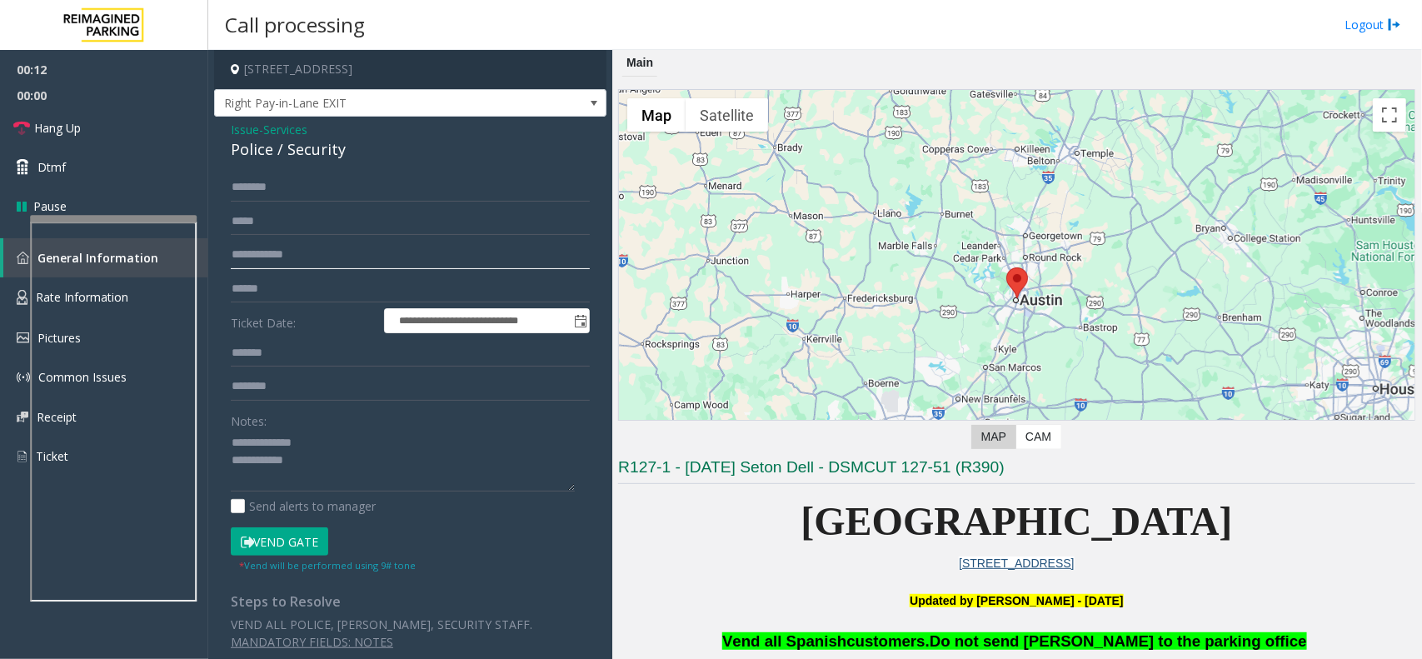
click at [289, 242] on input "text" at bounding box center [410, 255] width 359 height 28
click at [323, 472] on textarea at bounding box center [403, 461] width 344 height 62
click at [314, 268] on input "****" at bounding box center [410, 255] width 359 height 28
type input "**********"
click at [321, 183] on input "text" at bounding box center [410, 187] width 359 height 28
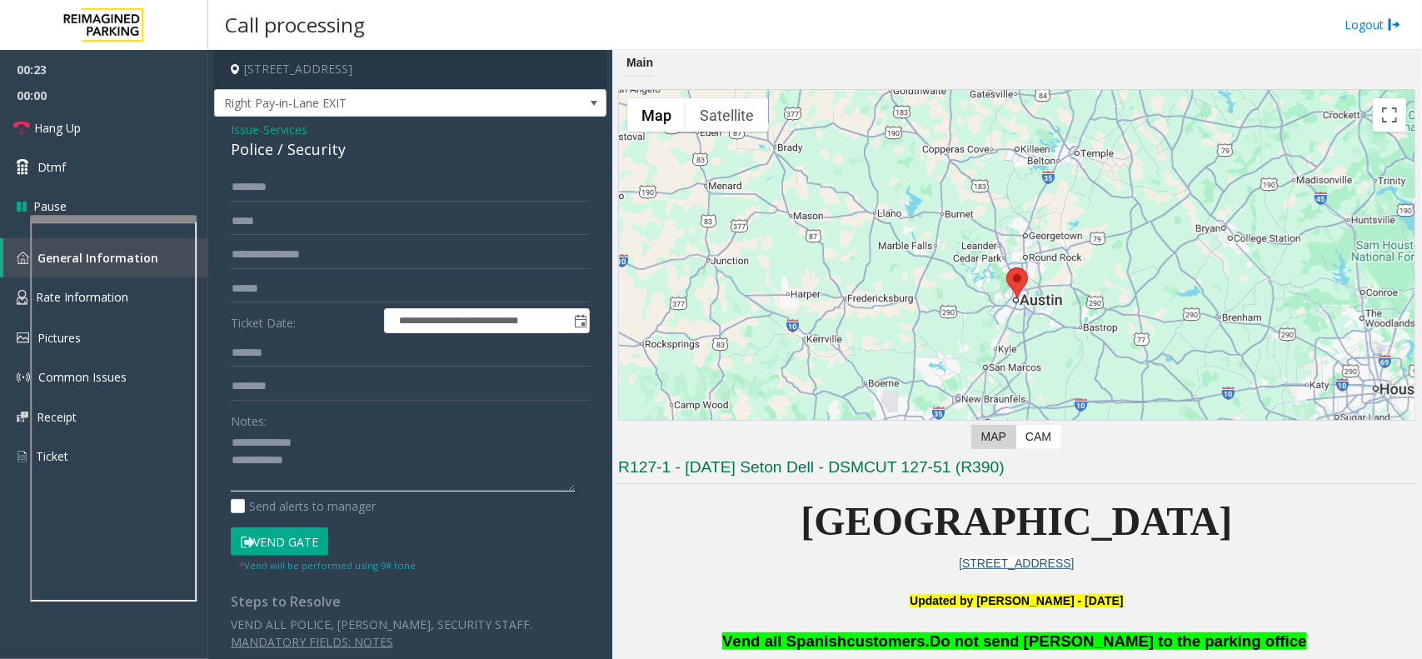
click at [327, 480] on textarea at bounding box center [403, 461] width 344 height 62
click at [260, 192] on input "text" at bounding box center [410, 187] width 359 height 28
click at [310, 542] on button "Vend Gate" at bounding box center [279, 541] width 97 height 28
click at [350, 471] on textarea at bounding box center [403, 461] width 344 height 62
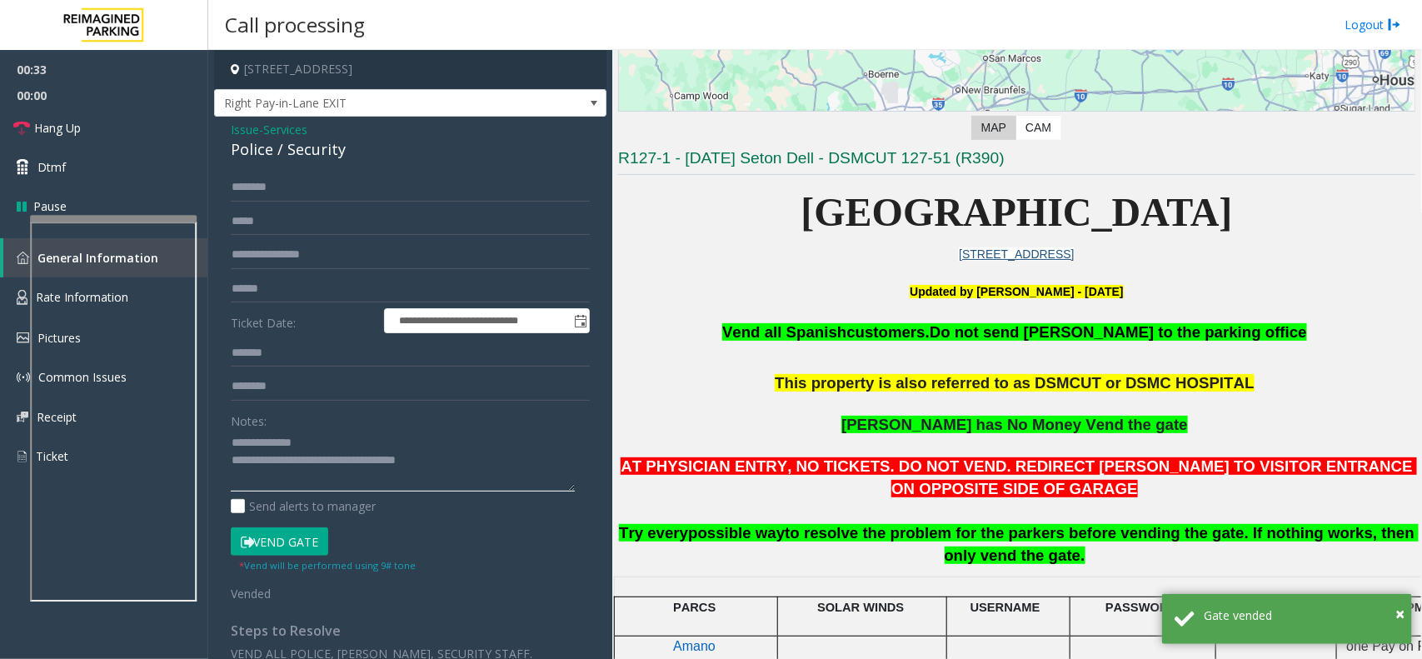
scroll to position [417, 0]
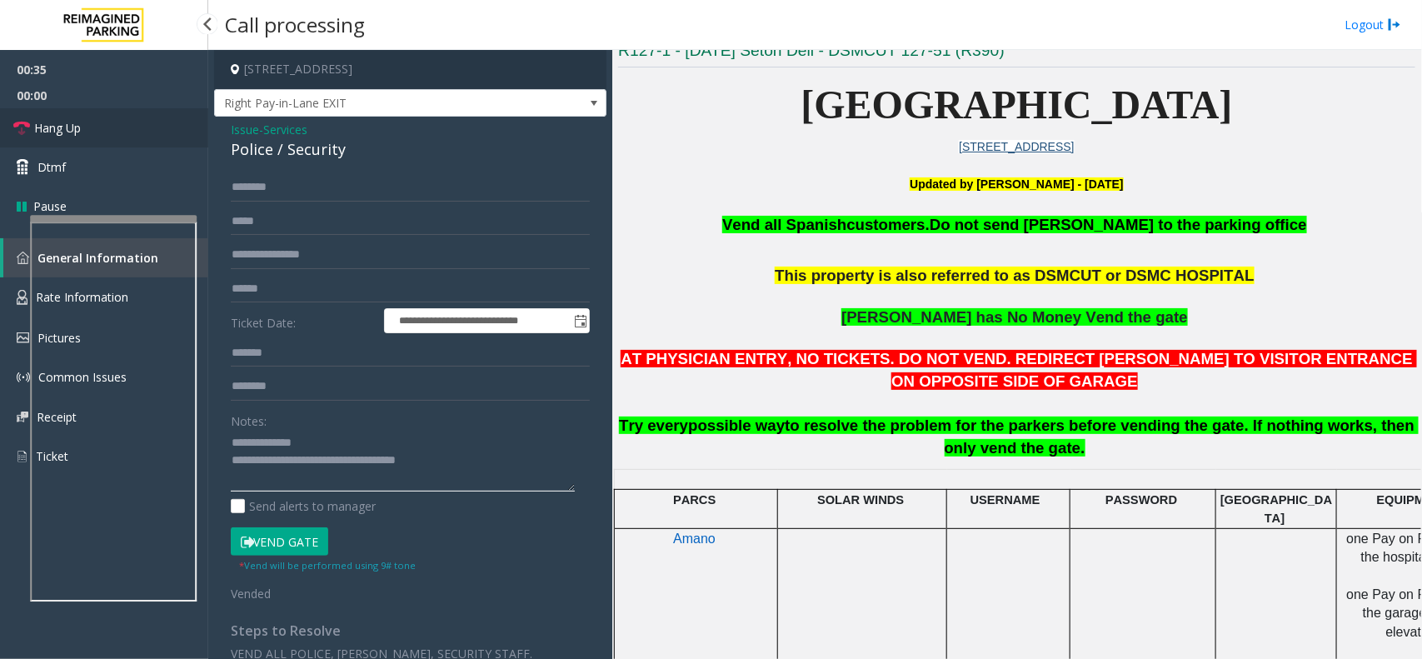
type textarea "**********"
click at [93, 126] on link "Hang Up" at bounding box center [104, 127] width 208 height 39
click at [94, 143] on link "Hang Up" at bounding box center [104, 127] width 208 height 39
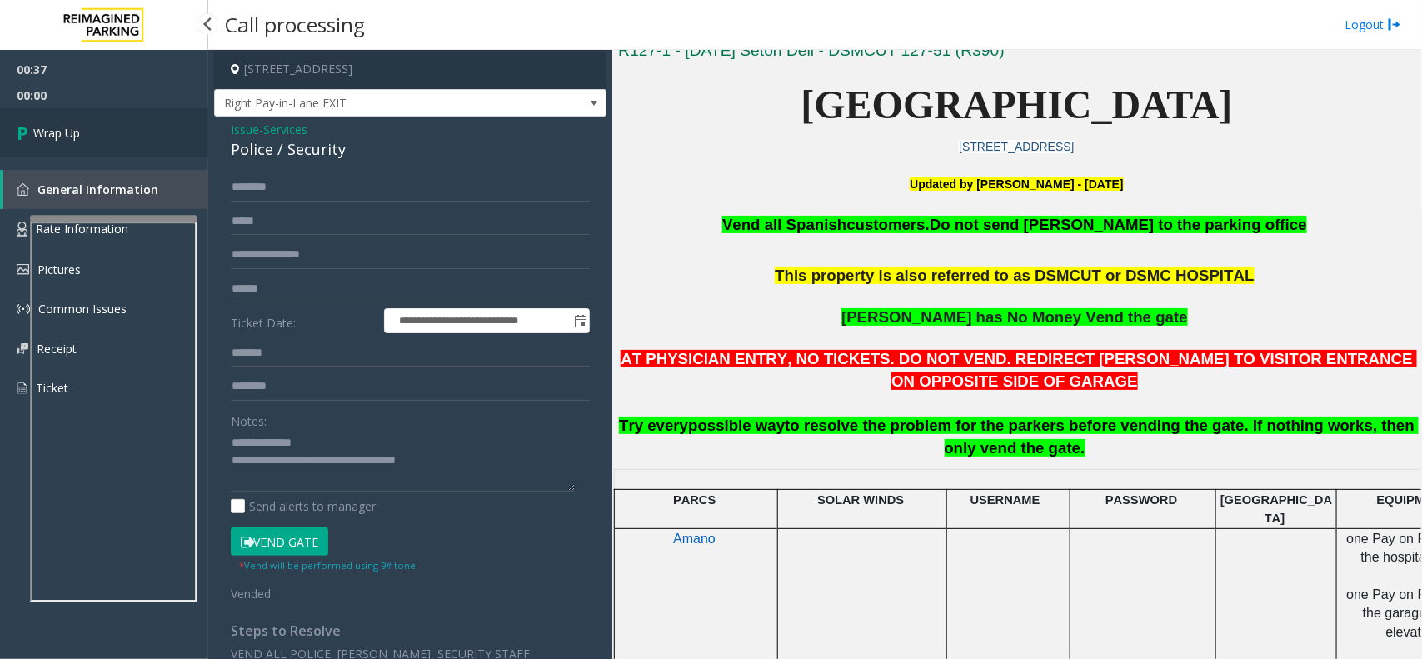
click at [105, 136] on link "Wrap Up" at bounding box center [104, 132] width 208 height 49
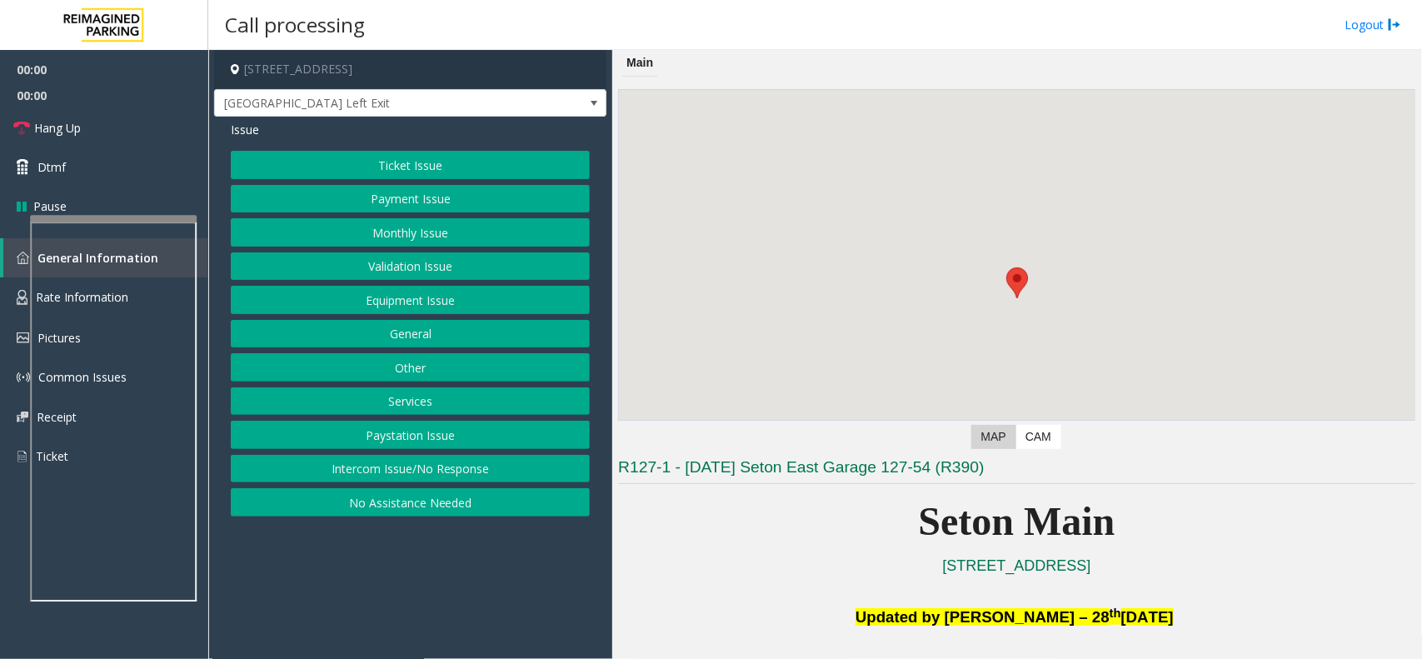
scroll to position [625, 0]
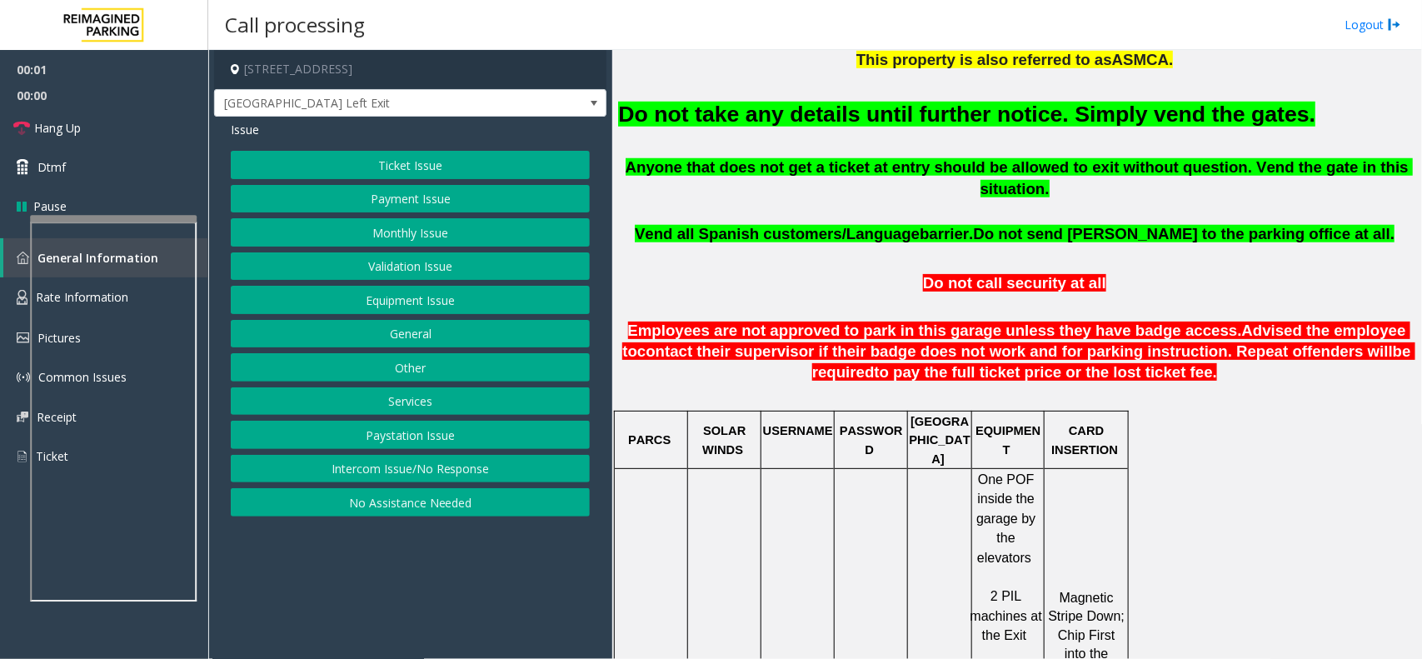
click at [922, 117] on font "Do not take any details until further notice. Simply vend the gates." at bounding box center [966, 114] width 697 height 25
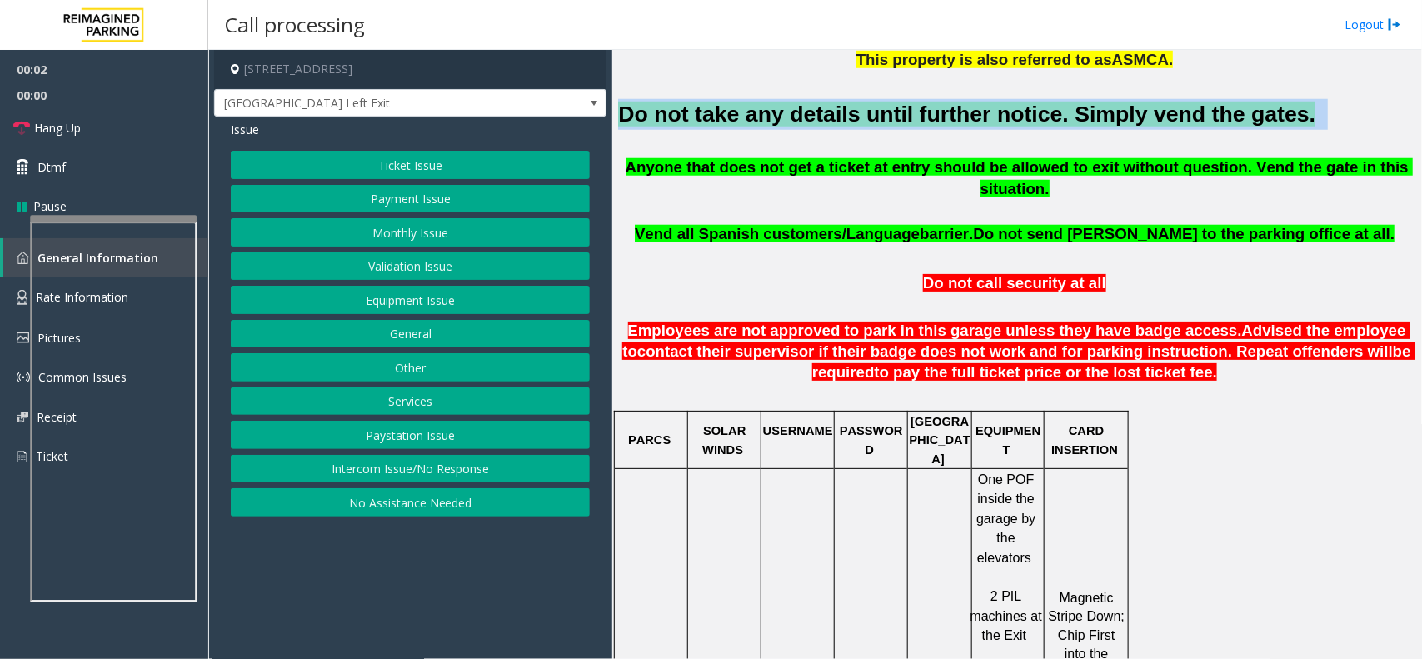
click at [922, 117] on font "Do not take any details until further notice. Simply vend the gates." at bounding box center [966, 114] width 697 height 25
copy h2 "Do not take any details until further notice. Simply vend the gates."
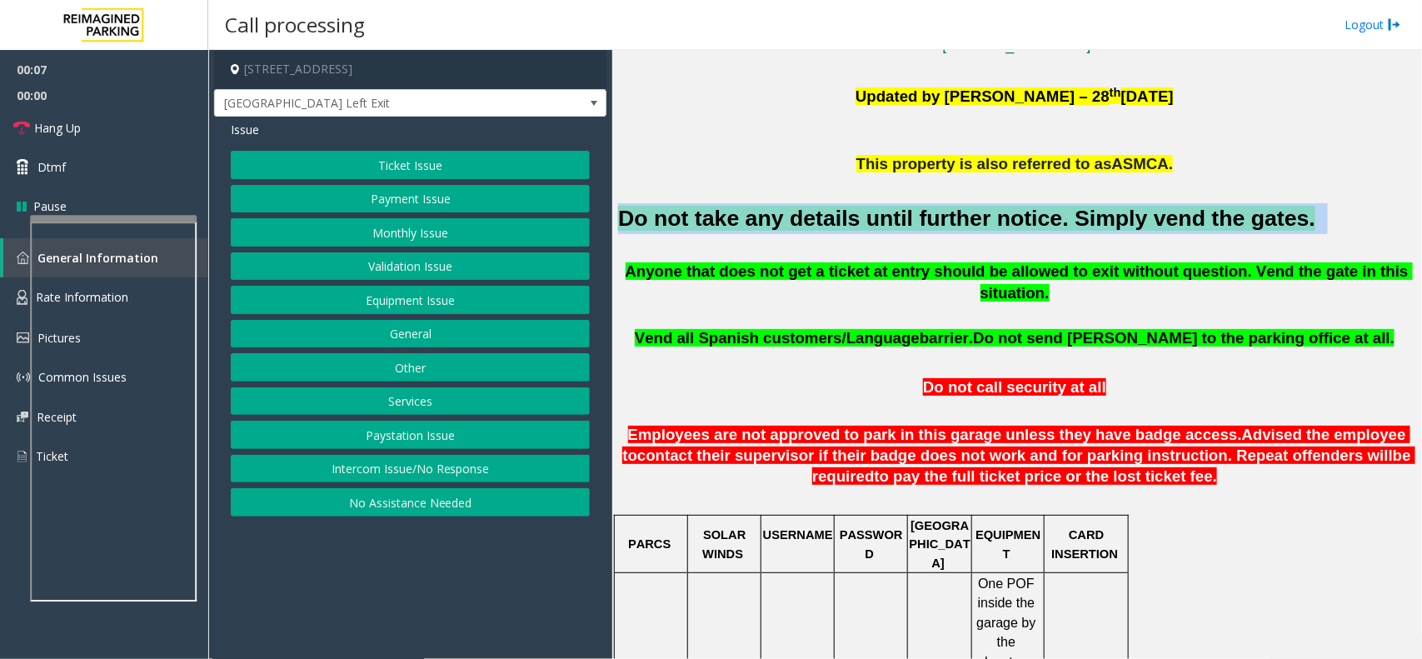
click at [429, 311] on button "Equipment Issue" at bounding box center [410, 300] width 359 height 28
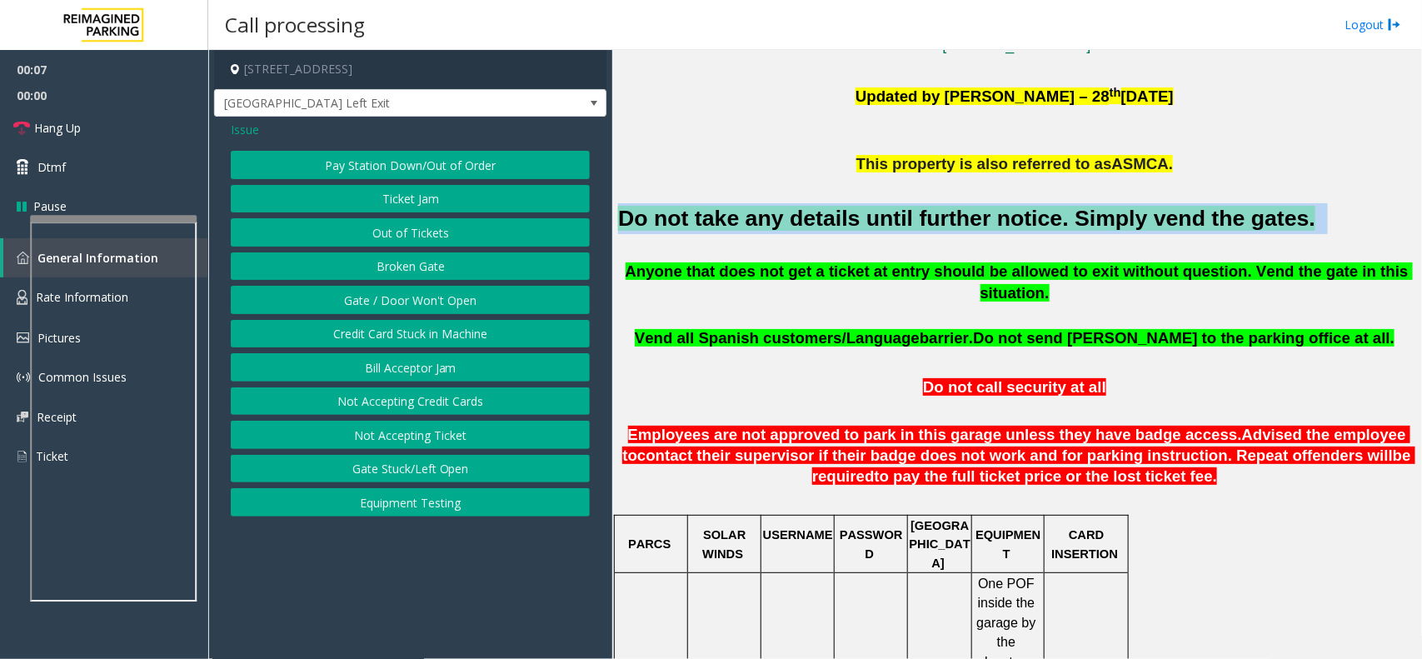
click at [427, 310] on button "Gate / Door Won't Open" at bounding box center [410, 300] width 359 height 28
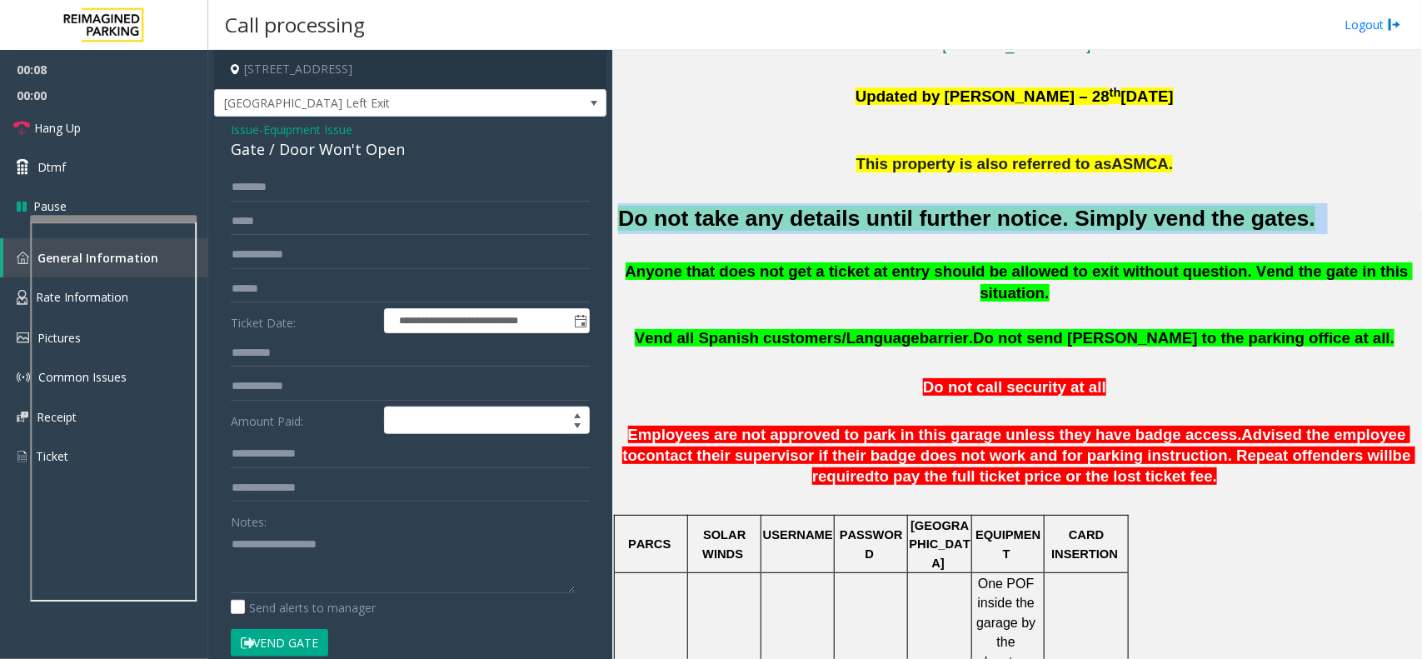
click at [296, 629] on button "Vend Gate" at bounding box center [279, 643] width 97 height 28
click at [317, 585] on textarea at bounding box center [403, 562] width 344 height 62
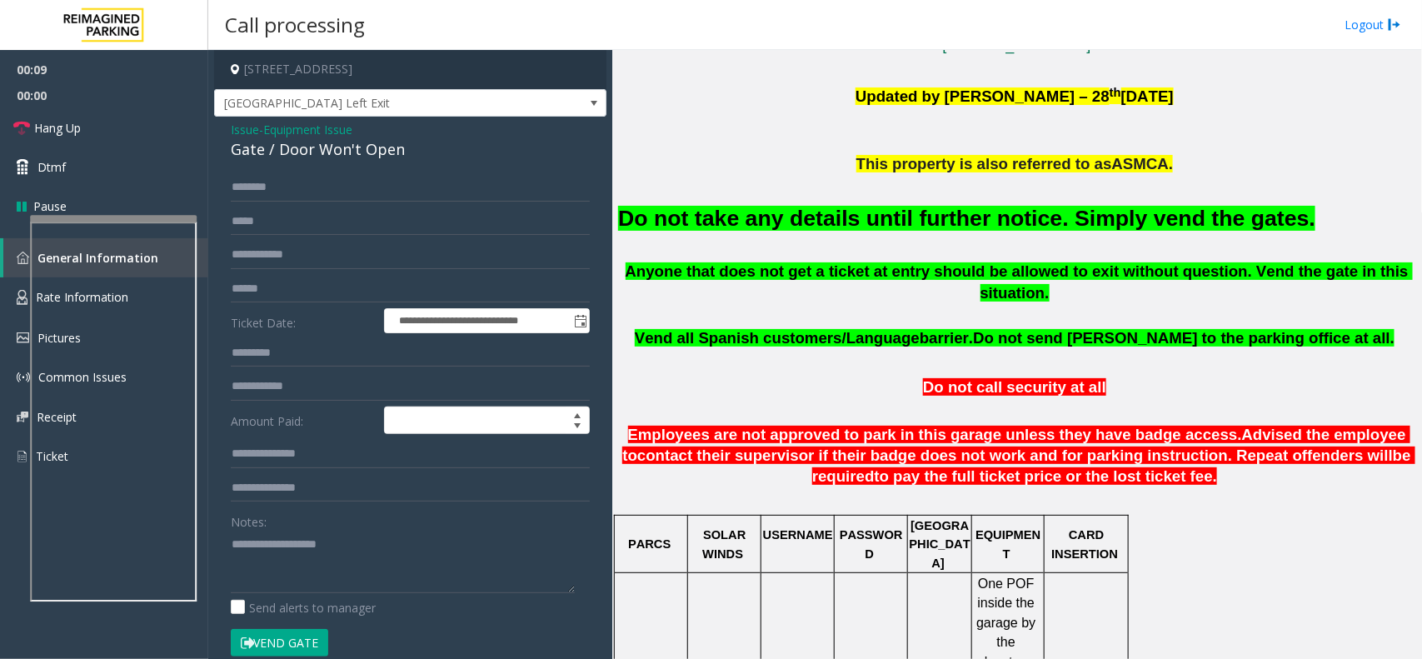
click at [967, 329] on span "barrier." at bounding box center [946, 337] width 53 height 17
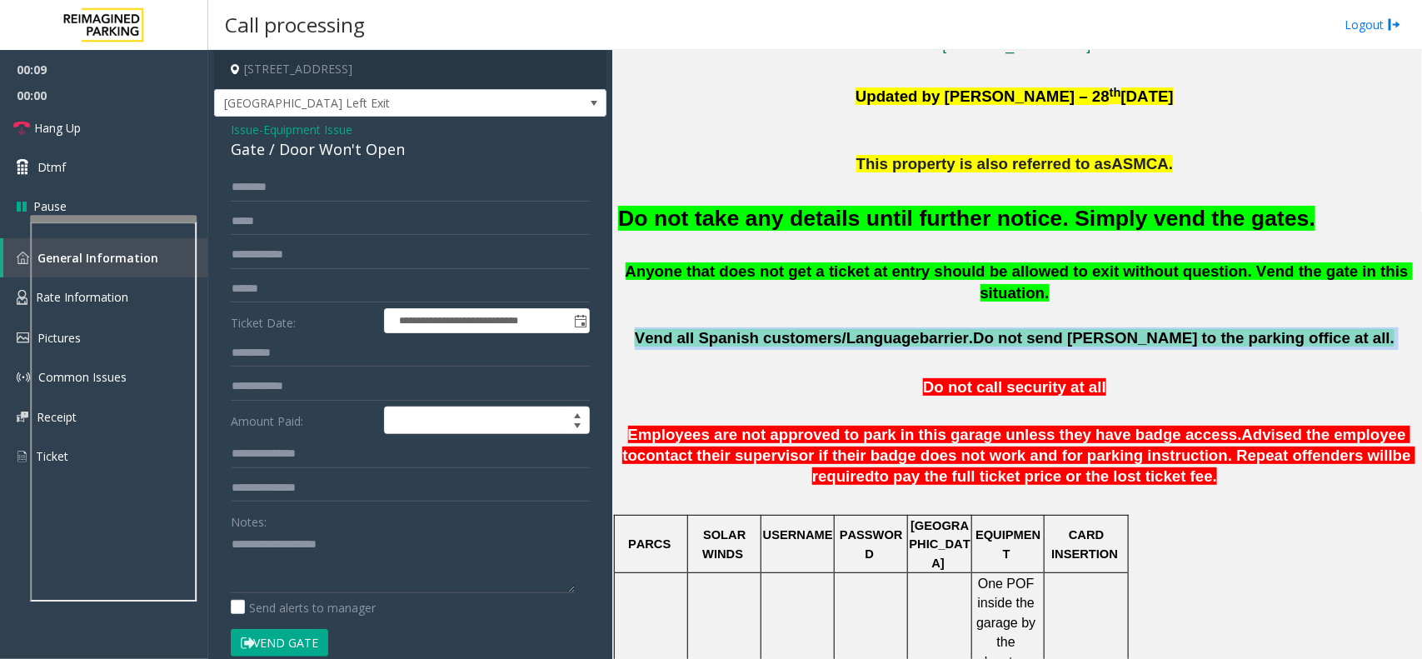
click at [967, 329] on span "barrier." at bounding box center [946, 337] width 53 height 17
copy p "Vend all [DEMOGRAPHIC_DATA] customers/Language barrier. Do not send parkers to …"
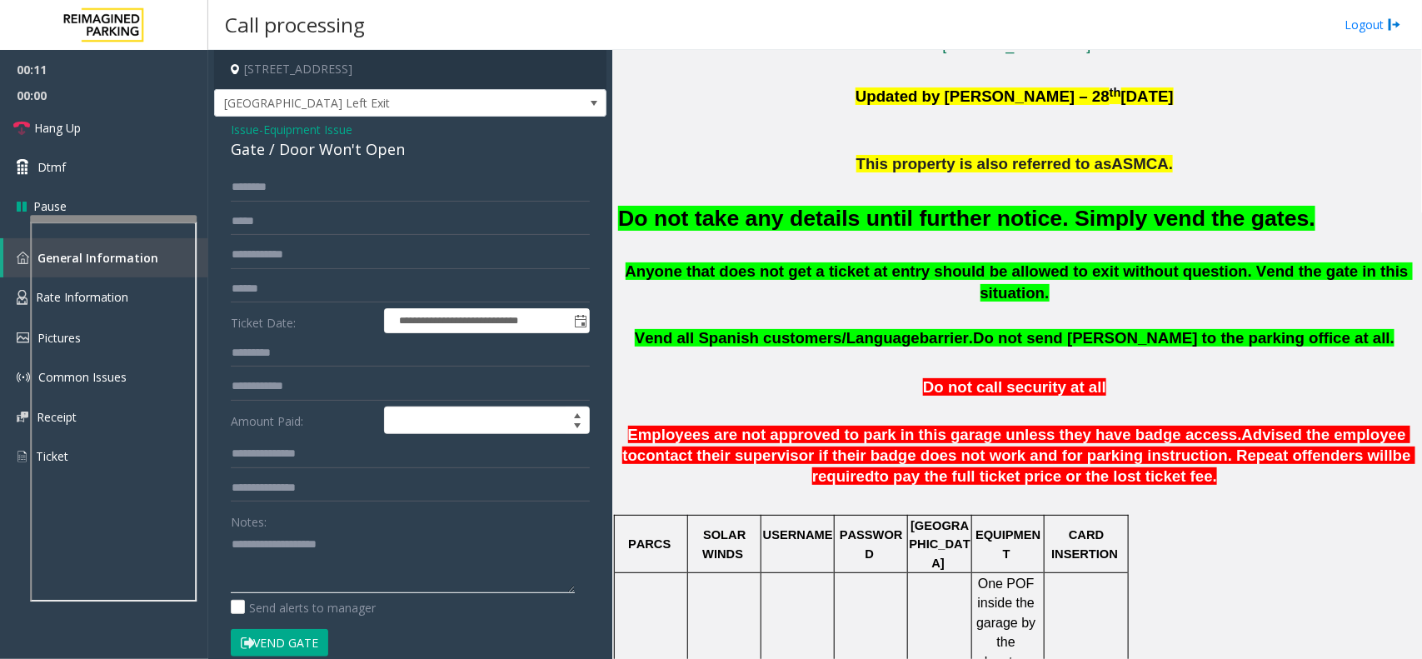
click at [325, 572] on textarea at bounding box center [403, 562] width 344 height 62
paste textarea "**********"
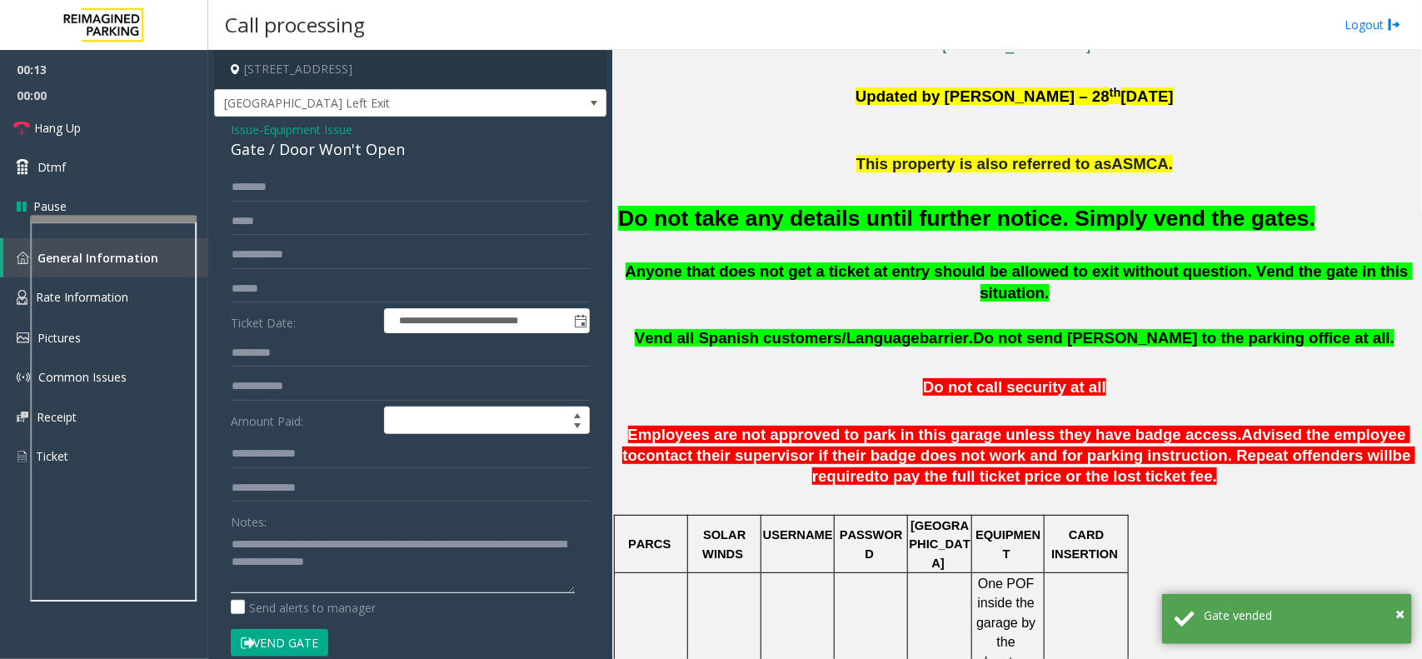
scroll to position [0, 0]
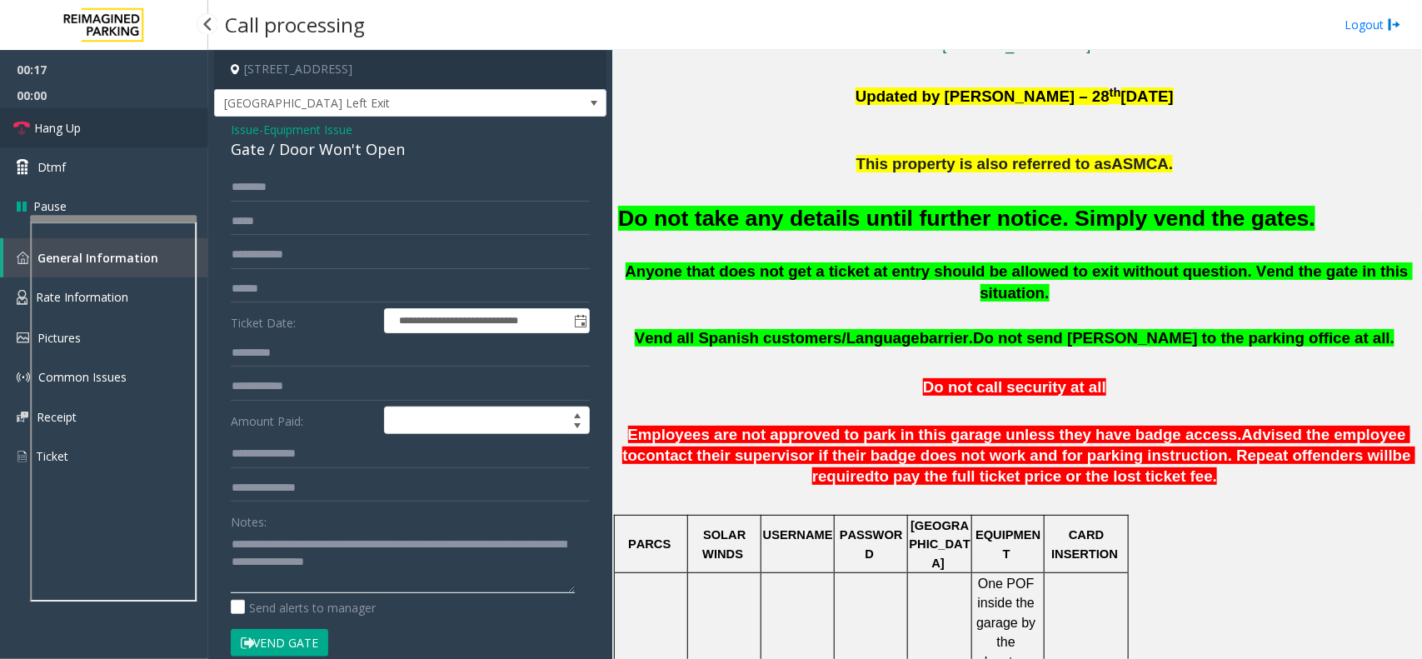
type textarea "**********"
click at [126, 123] on link "Hang Up" at bounding box center [104, 127] width 208 height 39
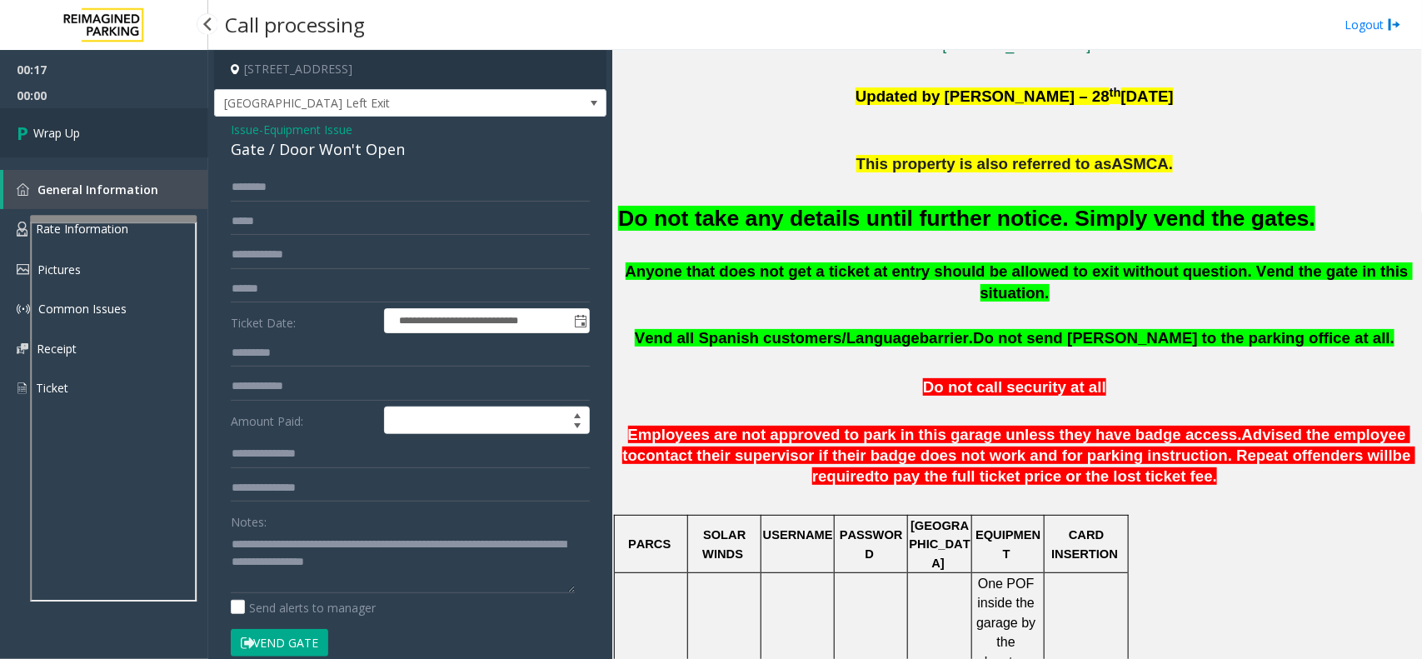
click at [126, 123] on link "Wrap Up" at bounding box center [104, 132] width 208 height 49
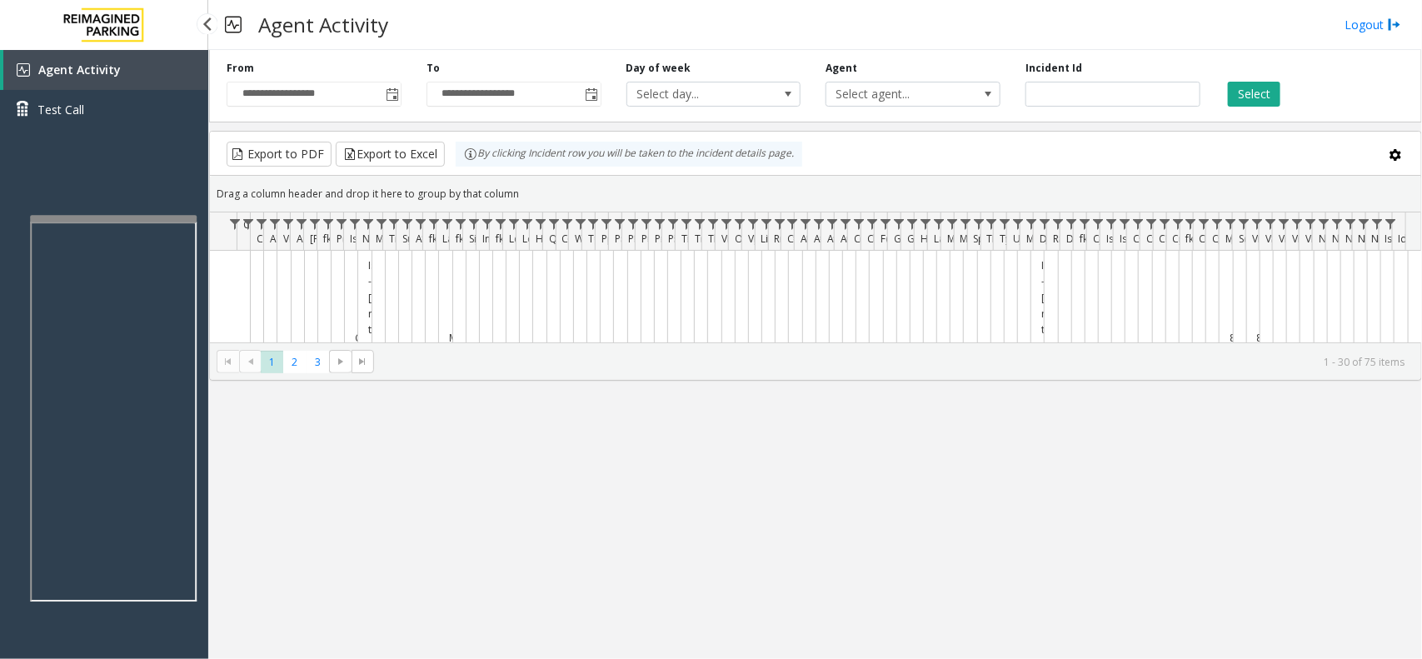
click at [125, 132] on div "Agent Activity Test Call" at bounding box center [104, 96] width 208 height 92
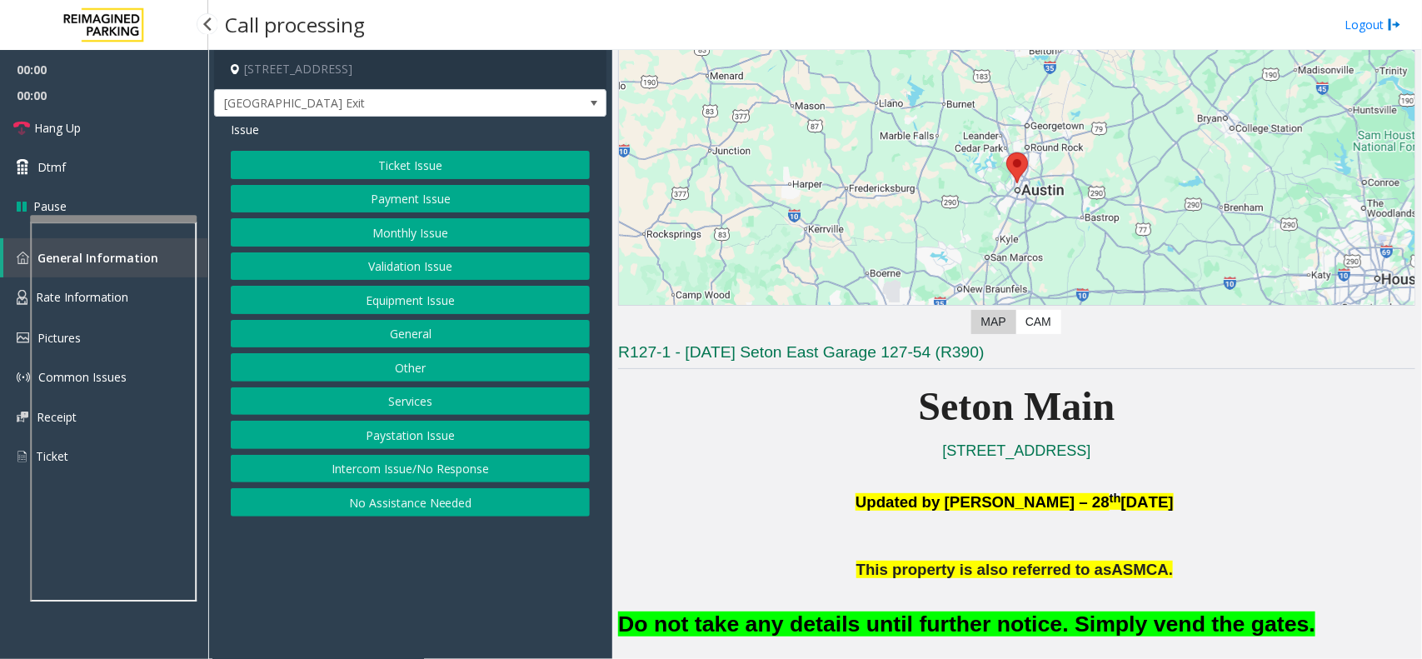
scroll to position [417, 0]
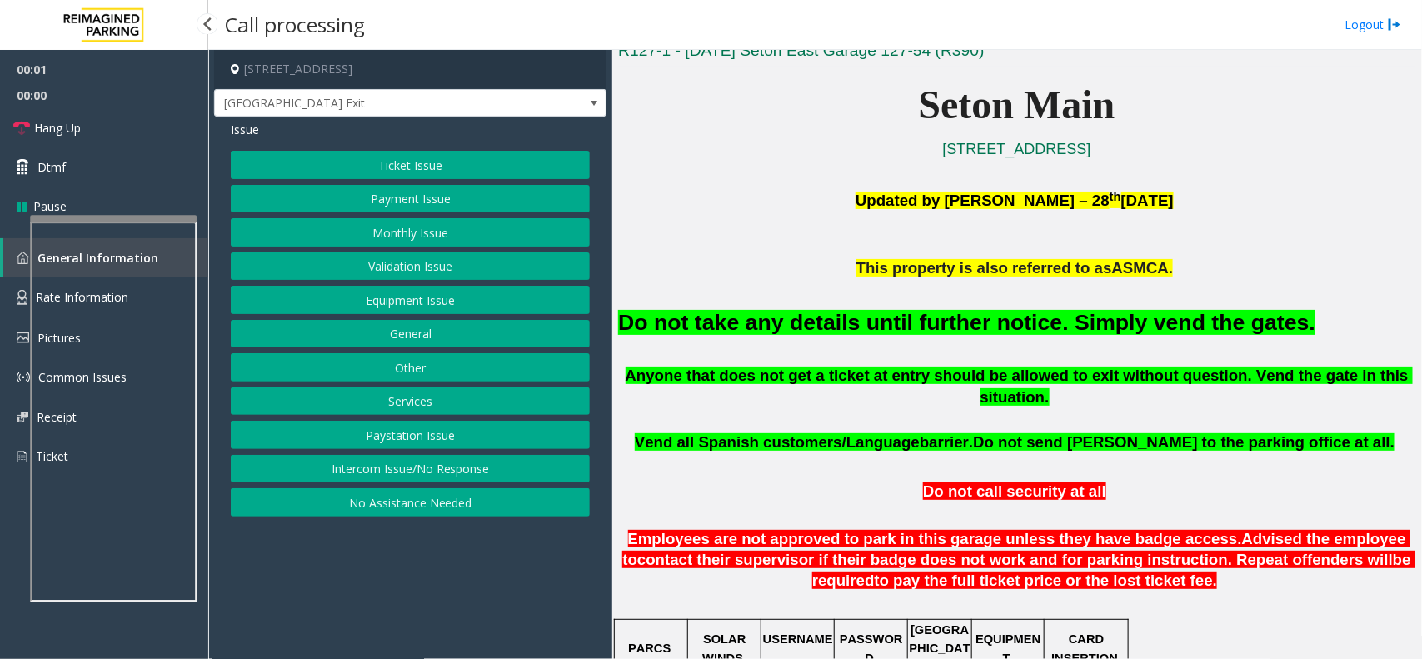
click at [1018, 342] on div "Do not take any details until further notice. Simply vend the gates." at bounding box center [1016, 321] width 797 height 85
click at [1022, 331] on font "Do not take any details until further notice. Simply vend the gates." at bounding box center [966, 322] width 697 height 25
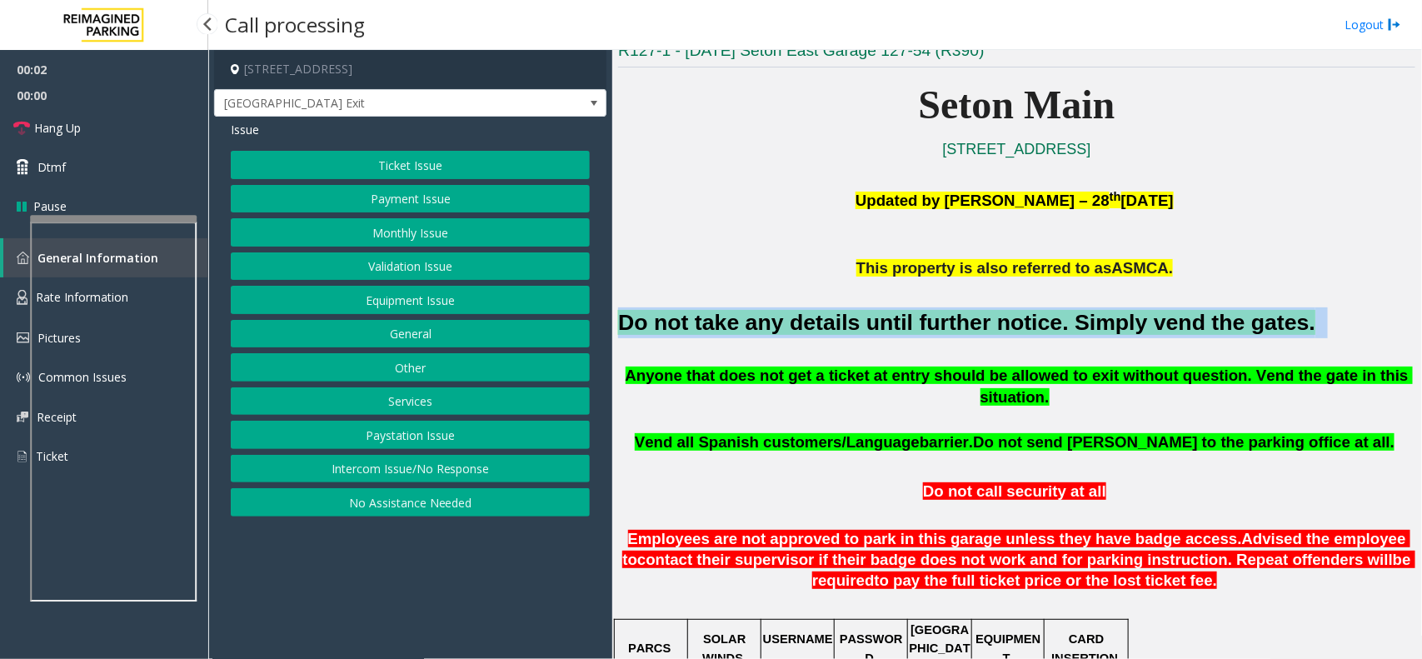
click at [1022, 331] on font "Do not take any details until further notice. Simply vend the gates." at bounding box center [966, 322] width 697 height 25
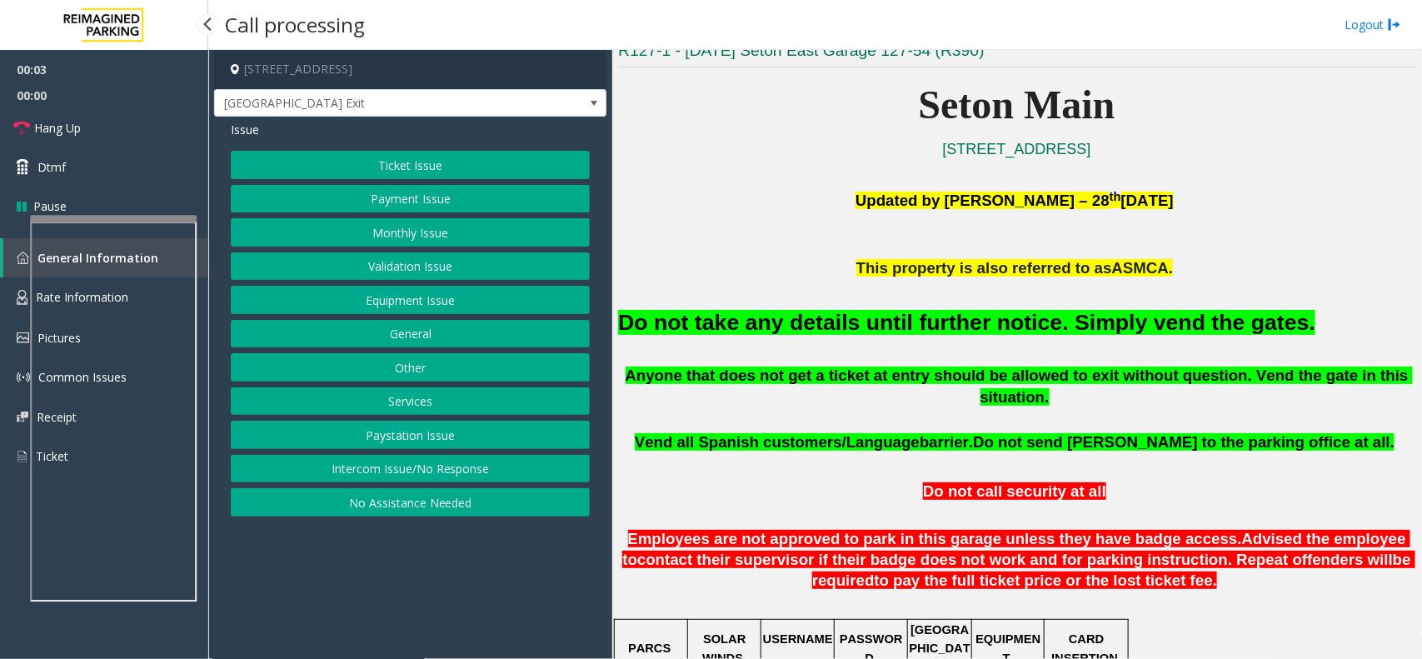
click at [452, 319] on div "Ticket Issue Payment Issue Monthly Issue Validation Issue Equipment Issue Gener…" at bounding box center [410, 334] width 359 height 366
click at [452, 311] on button "Equipment Issue" at bounding box center [410, 300] width 359 height 28
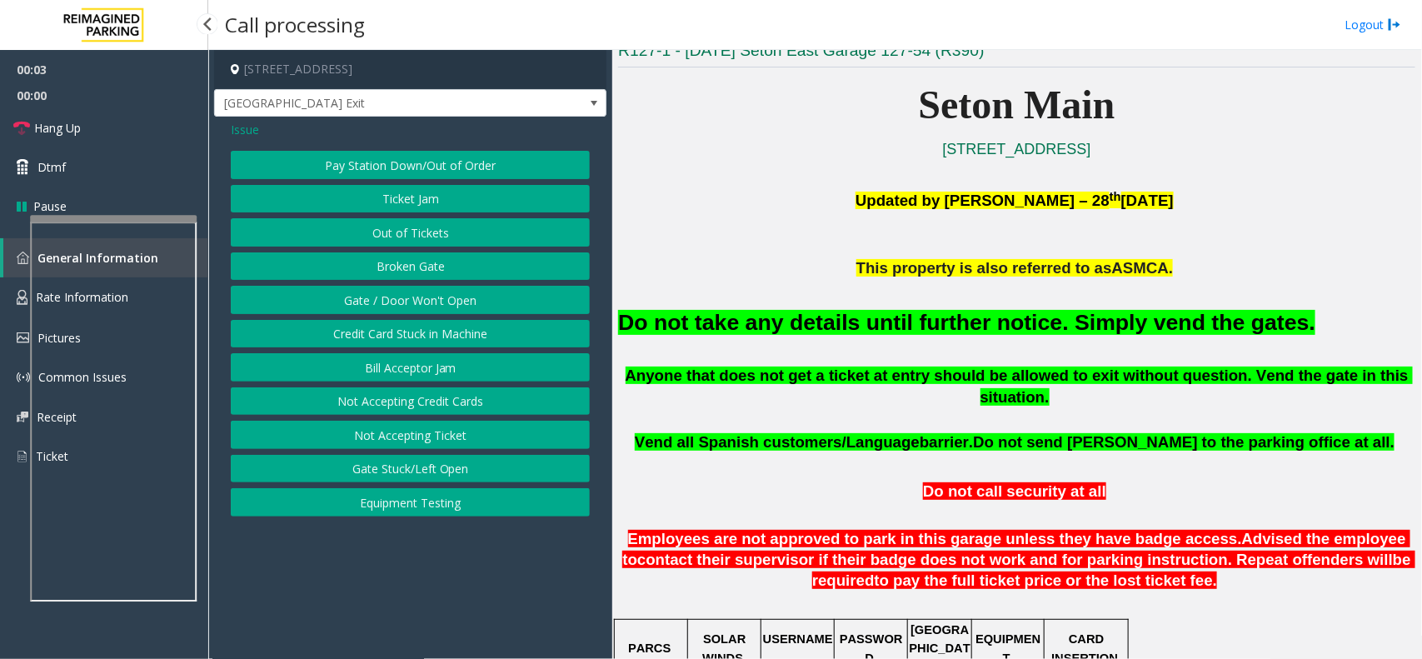
click at [452, 311] on button "Gate / Door Won't Open" at bounding box center [410, 300] width 359 height 28
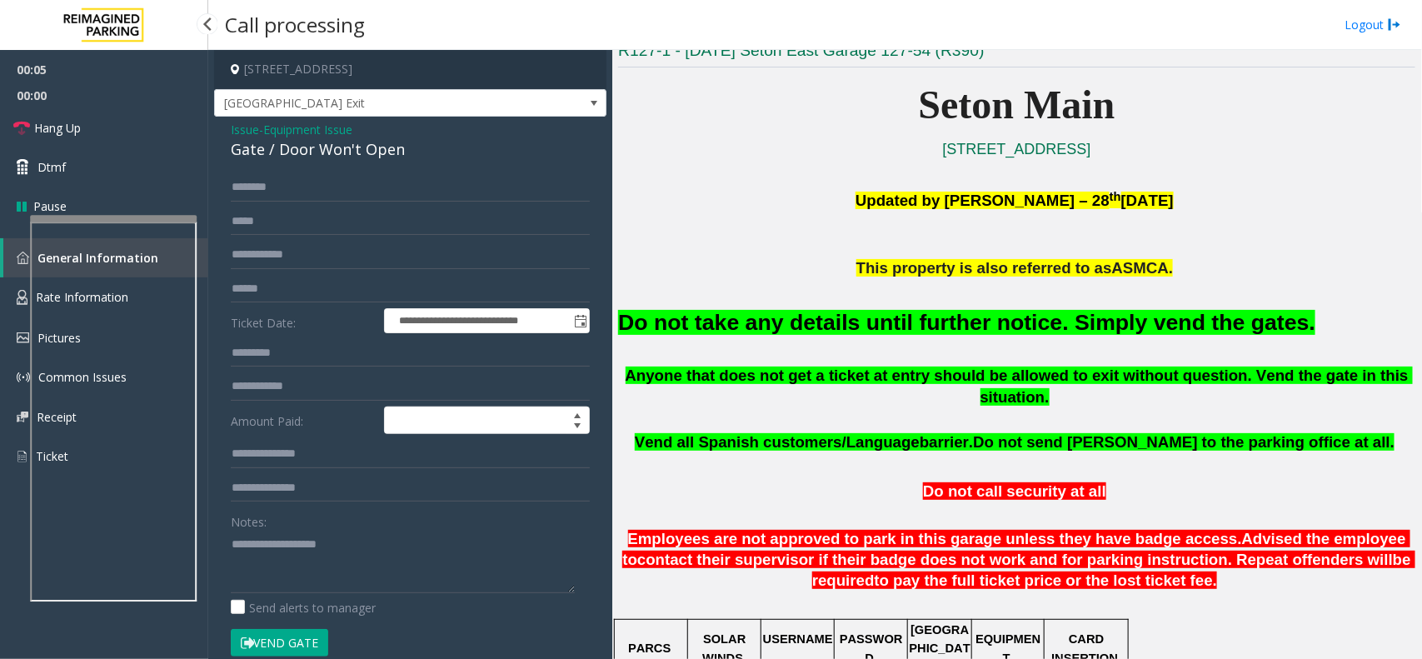
click at [277, 629] on button "Vend Gate" at bounding box center [279, 643] width 97 height 28
click at [305, 583] on textarea at bounding box center [403, 562] width 344 height 62
click at [818, 325] on font "Do not take any details until further notice. Simply vend the gates." at bounding box center [966, 322] width 697 height 25
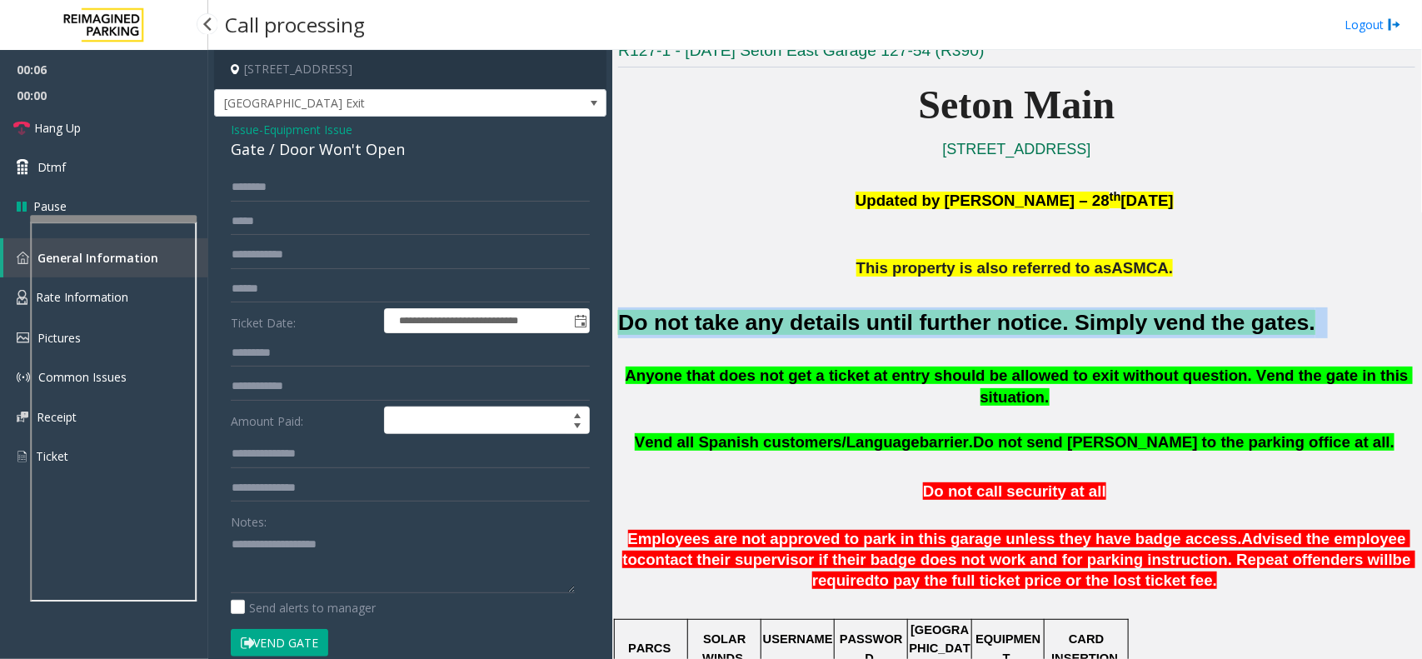
click at [818, 325] on font "Do not take any details until further notice. Simply vend the gates." at bounding box center [966, 322] width 697 height 25
copy h2 "Do not take any details until further notice. Simply vend the gates."
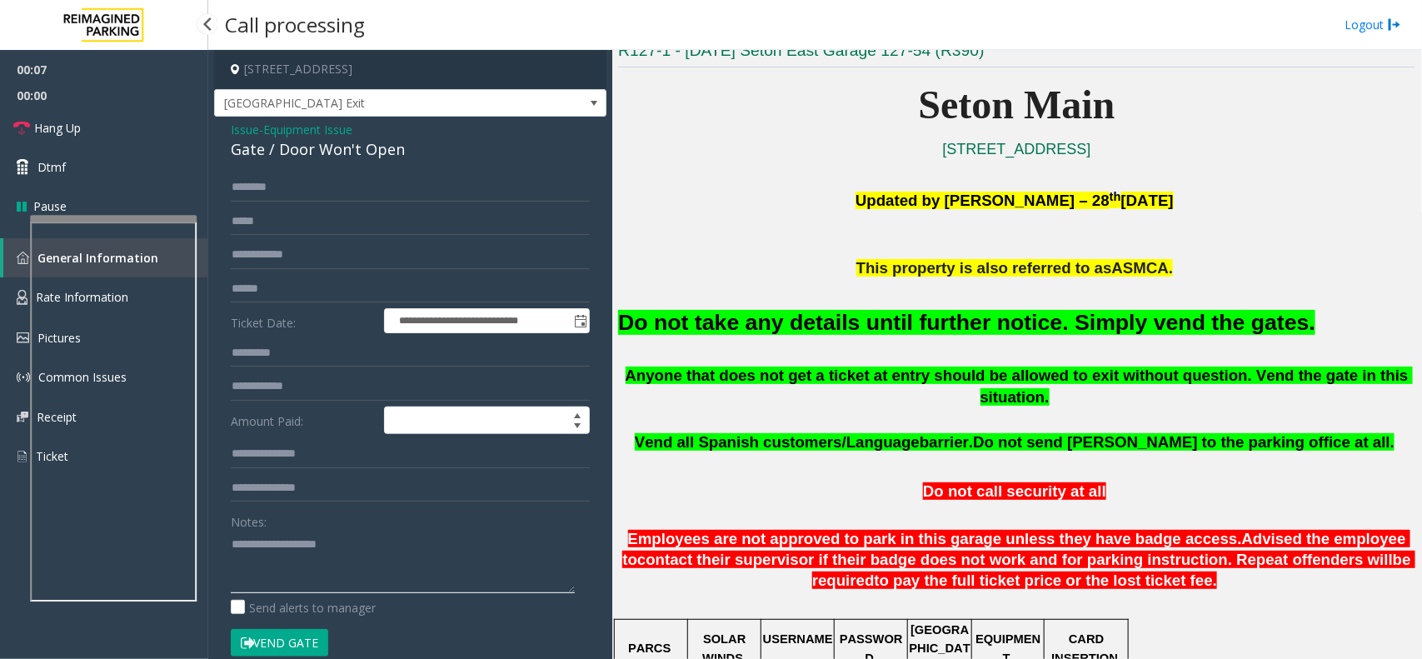
click at [344, 559] on textarea at bounding box center [403, 562] width 344 height 62
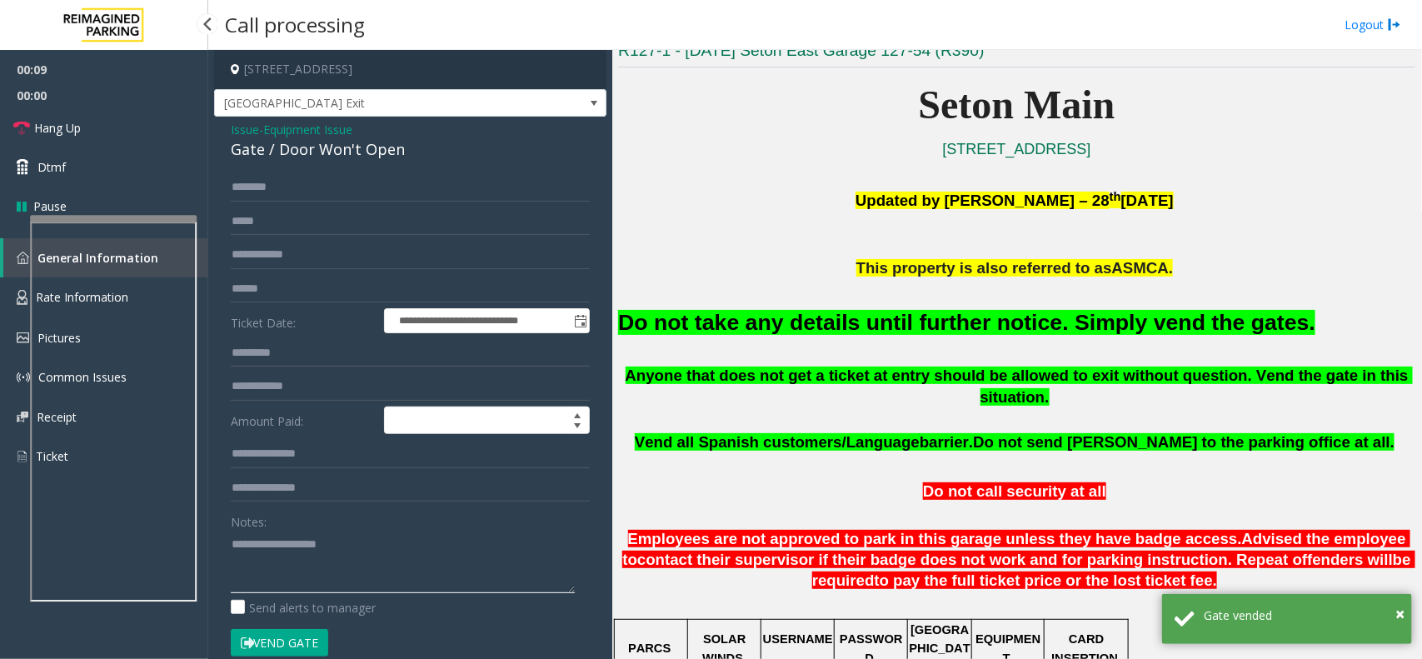
paste textarea "**********"
type textarea "**********"
click at [90, 132] on link "Hang Up" at bounding box center [104, 127] width 208 height 39
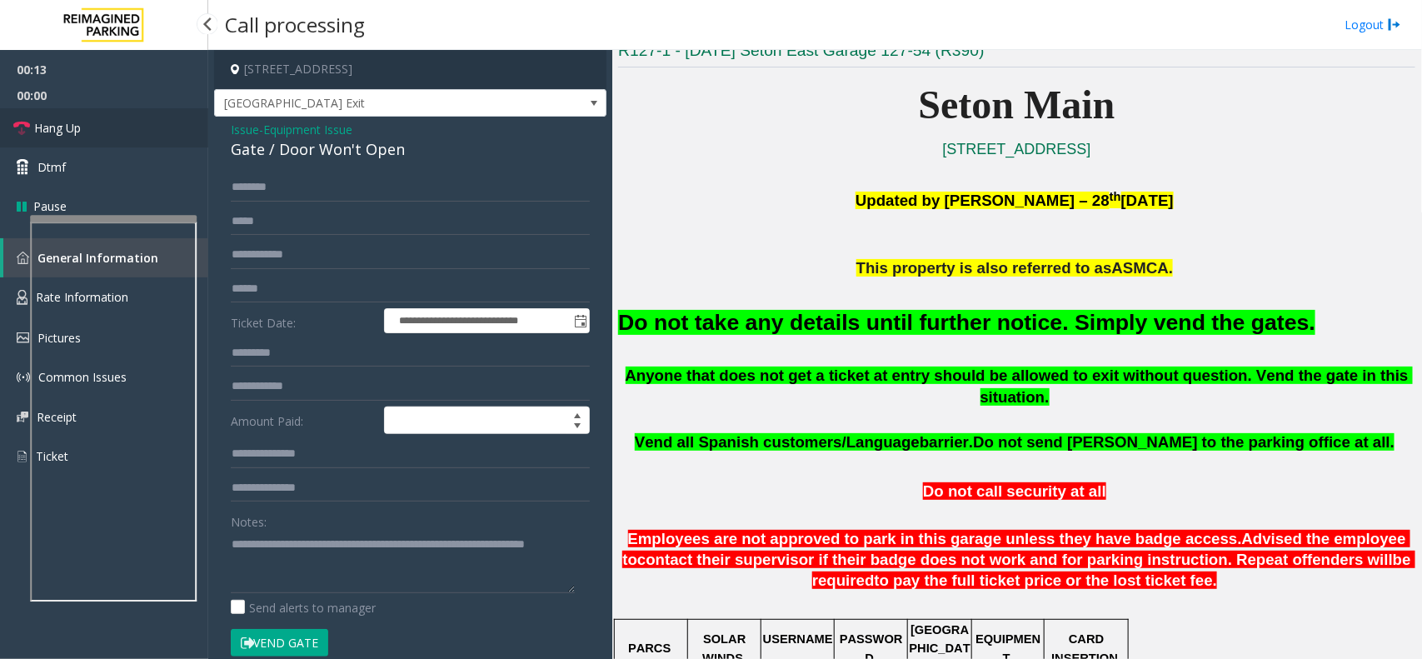
click at [90, 132] on link "Hang Up" at bounding box center [104, 127] width 208 height 39
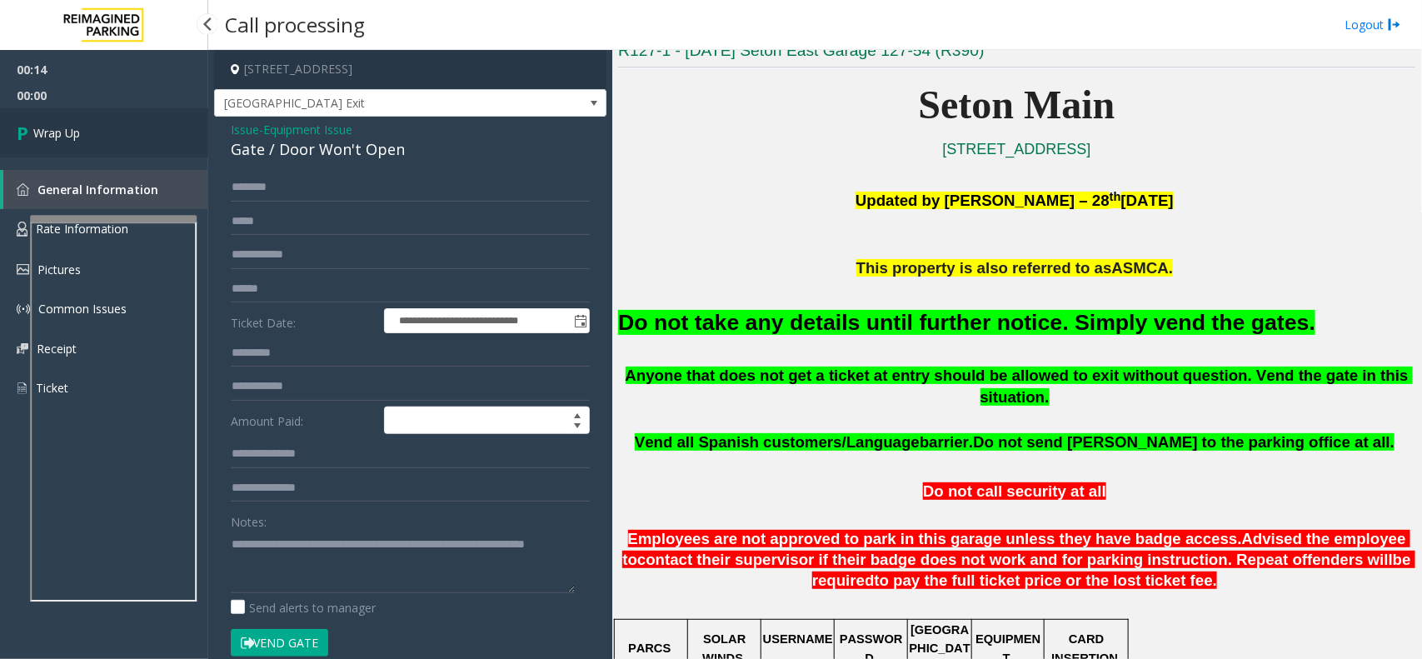
click at [90, 132] on link "Wrap Up" at bounding box center [104, 132] width 208 height 49
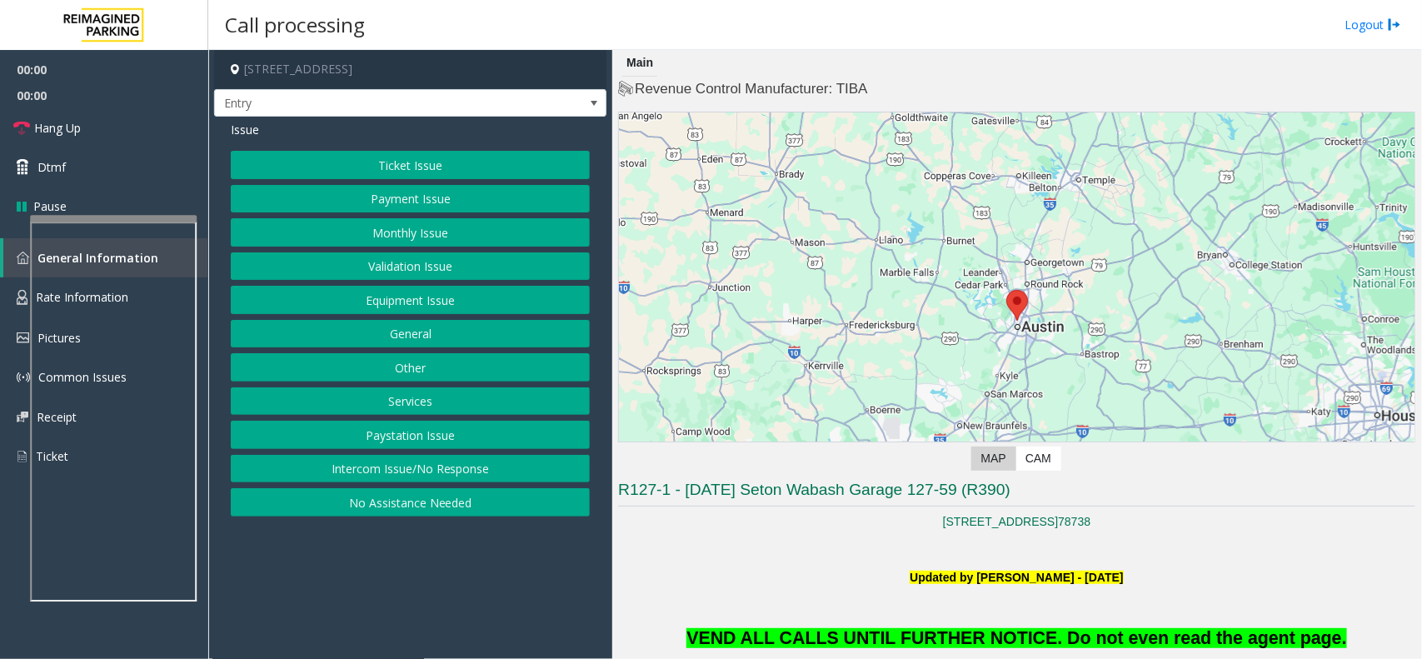
scroll to position [312, 0]
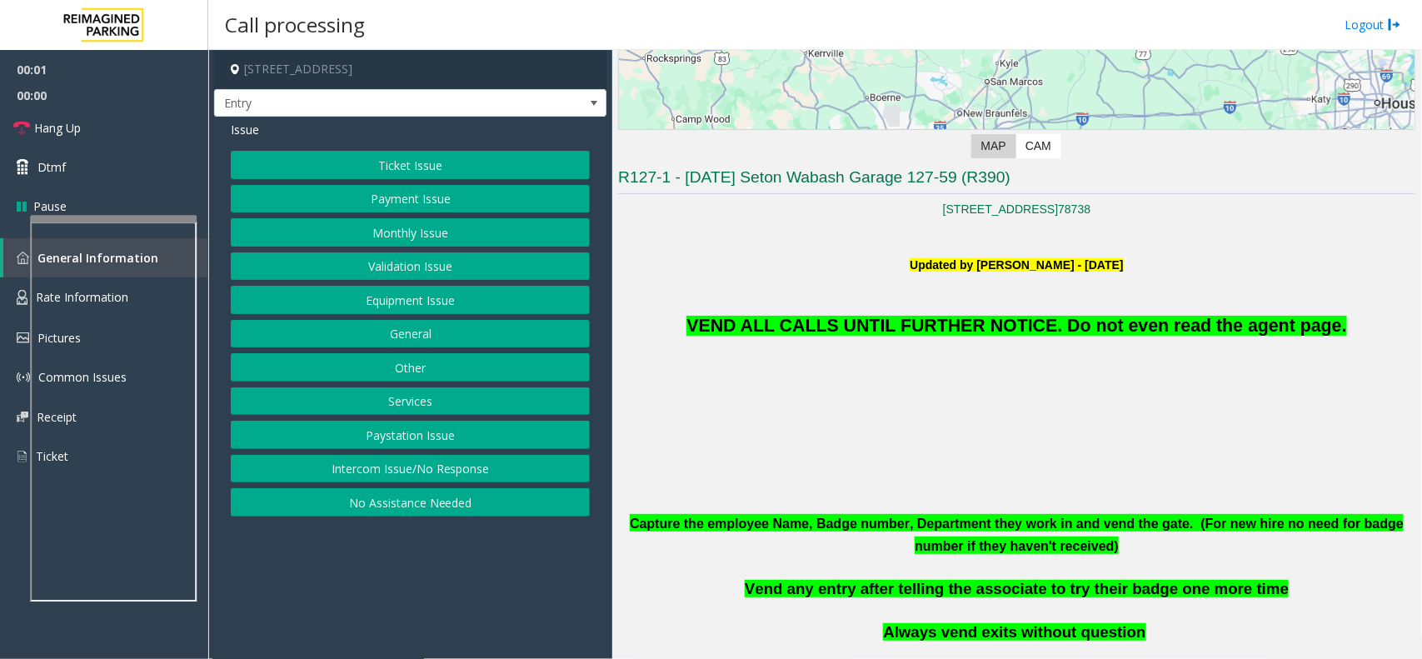
click at [967, 313] on p "VEND ALL CALLS UNTIL FURTHER NOTICE. Do not even read the agent page." at bounding box center [1016, 307] width 797 height 66
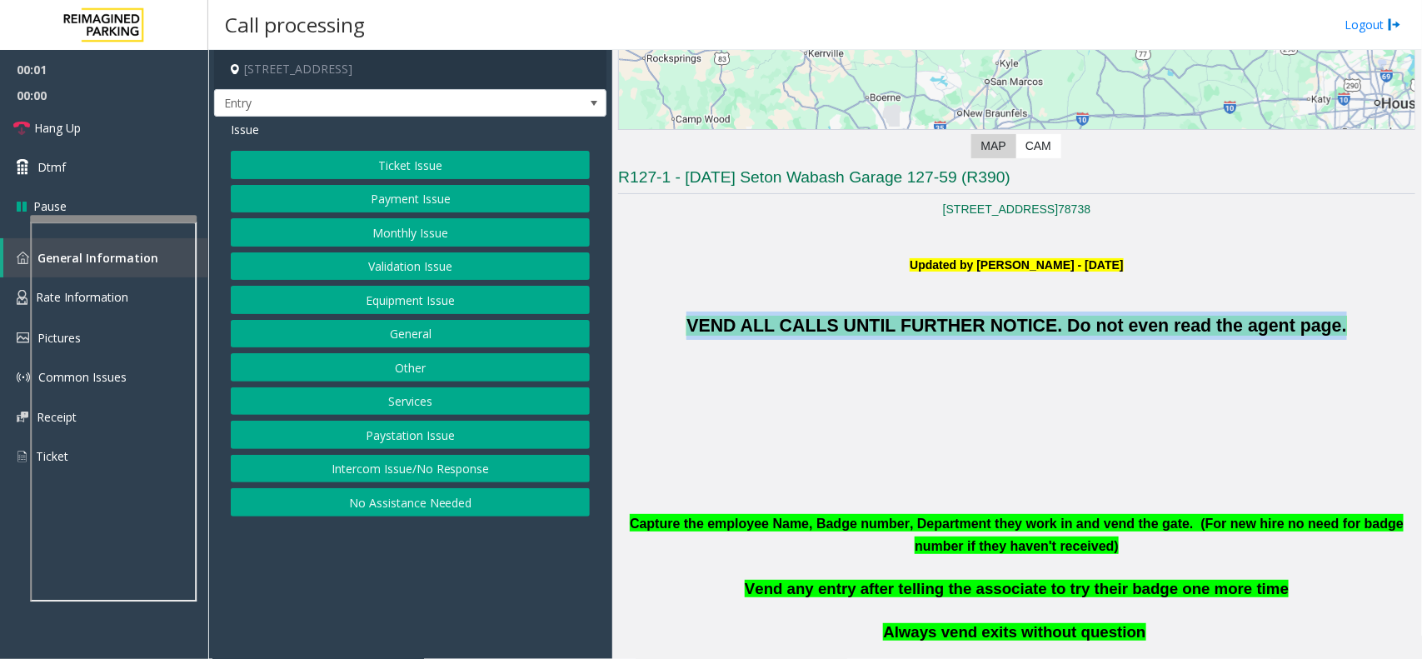
click at [967, 313] on p "VEND ALL CALLS UNTIL FURTHER NOTICE. Do not even read the agent page." at bounding box center [1016, 307] width 797 height 66
copy span "VEND ALL CALLS UNTIL FURTHER NOTICE. Do not even read the agent page."
click at [402, 235] on button "Monthly Issue" at bounding box center [410, 232] width 359 height 28
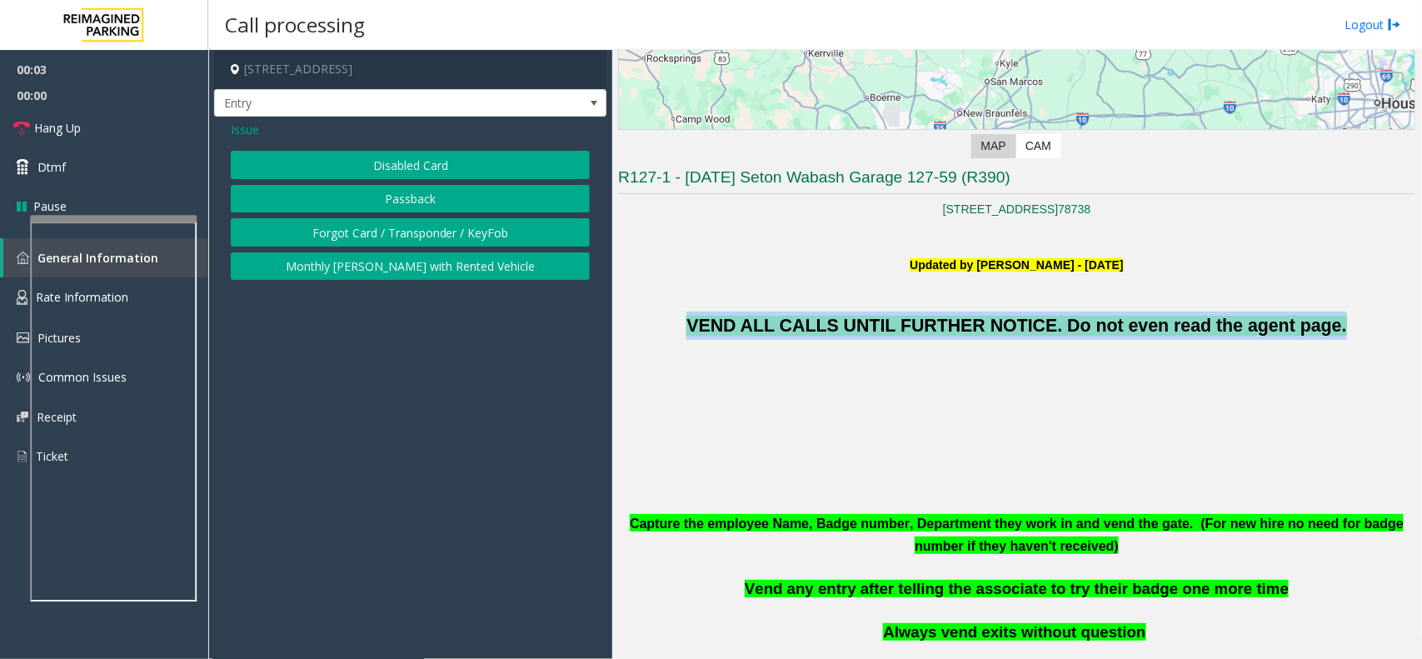
click at [402, 235] on button "Forgot Card / Transponder / KeyFob" at bounding box center [410, 232] width 359 height 28
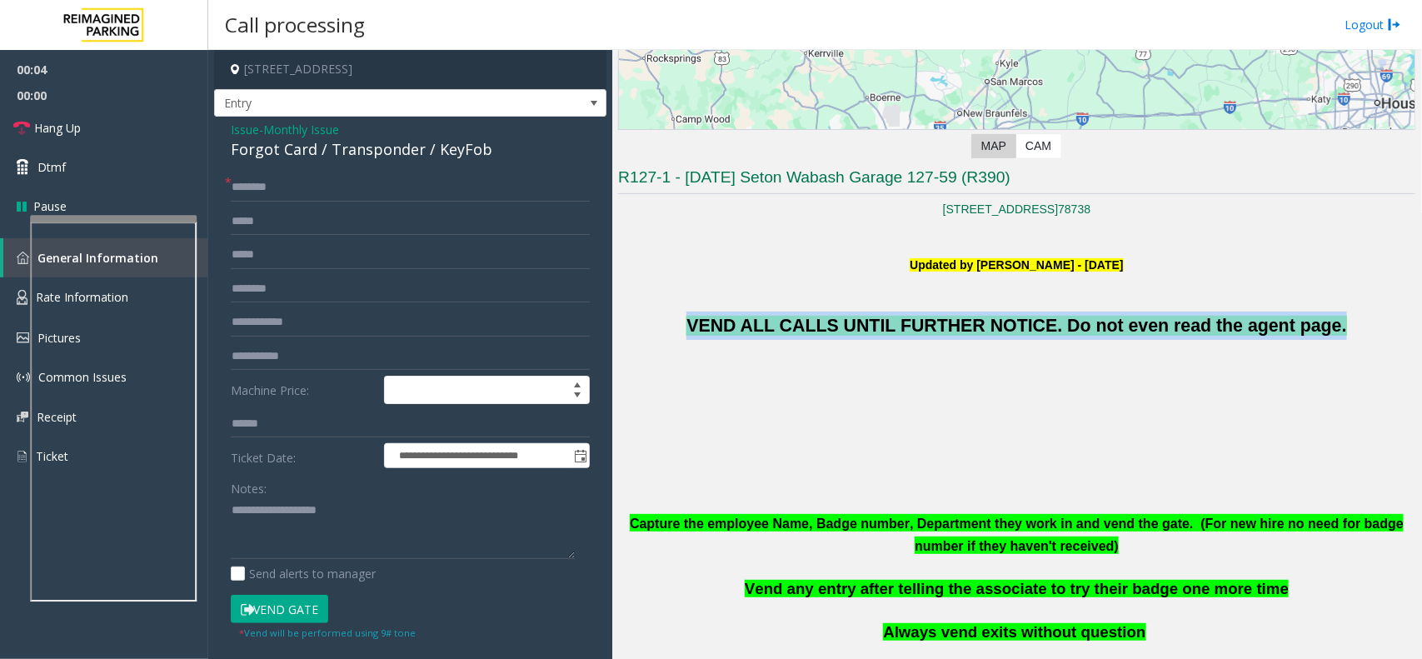
click at [279, 590] on form "**********" at bounding box center [410, 406] width 359 height 467
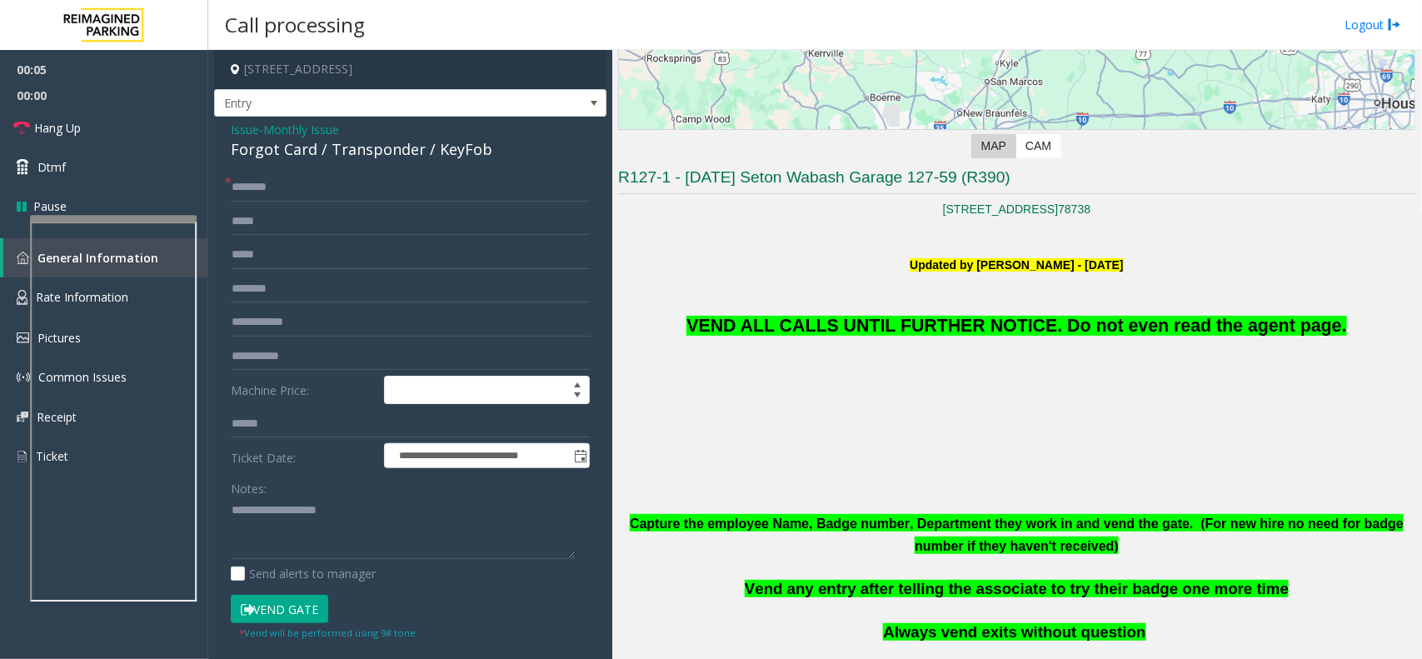
click at [279, 607] on button "Vend Gate" at bounding box center [279, 609] width 97 height 28
click at [300, 527] on textarea at bounding box center [403, 528] width 344 height 62
paste textarea "**********"
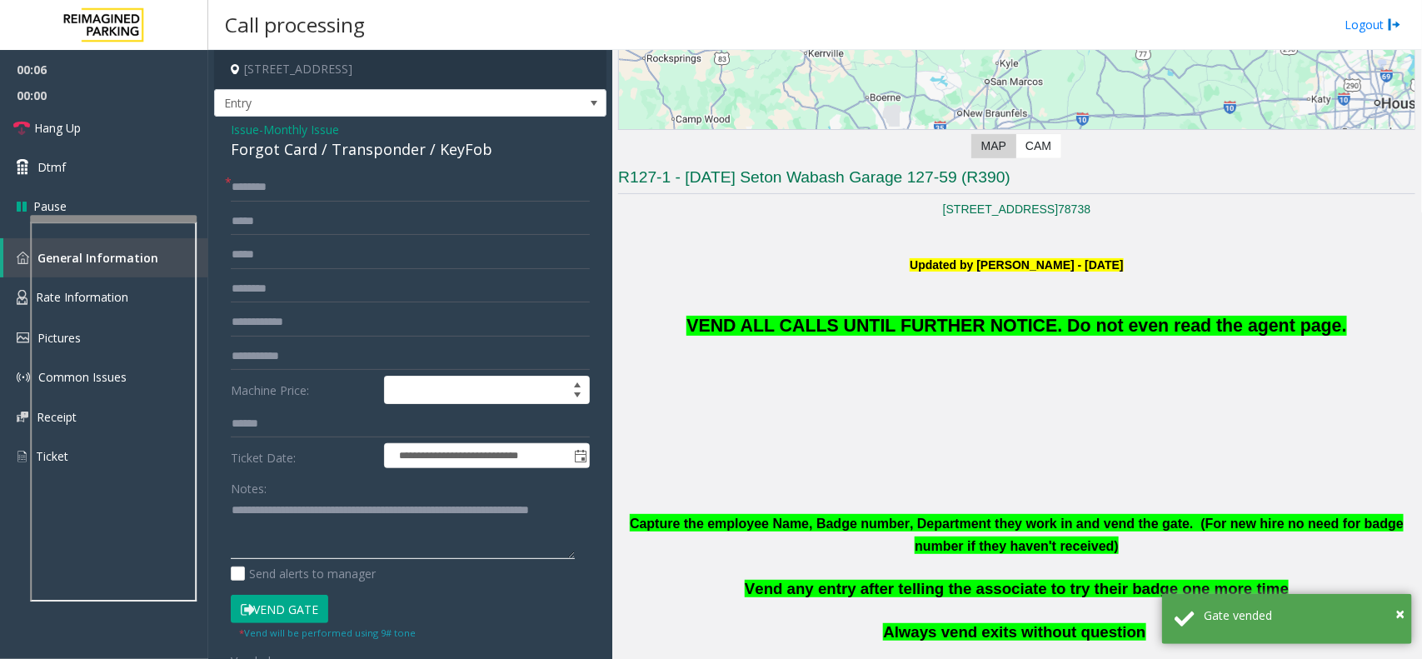
type textarea "**********"
click at [290, 200] on input "text" at bounding box center [410, 187] width 359 height 28
type input "**"
click at [372, 544] on textarea at bounding box center [403, 528] width 344 height 62
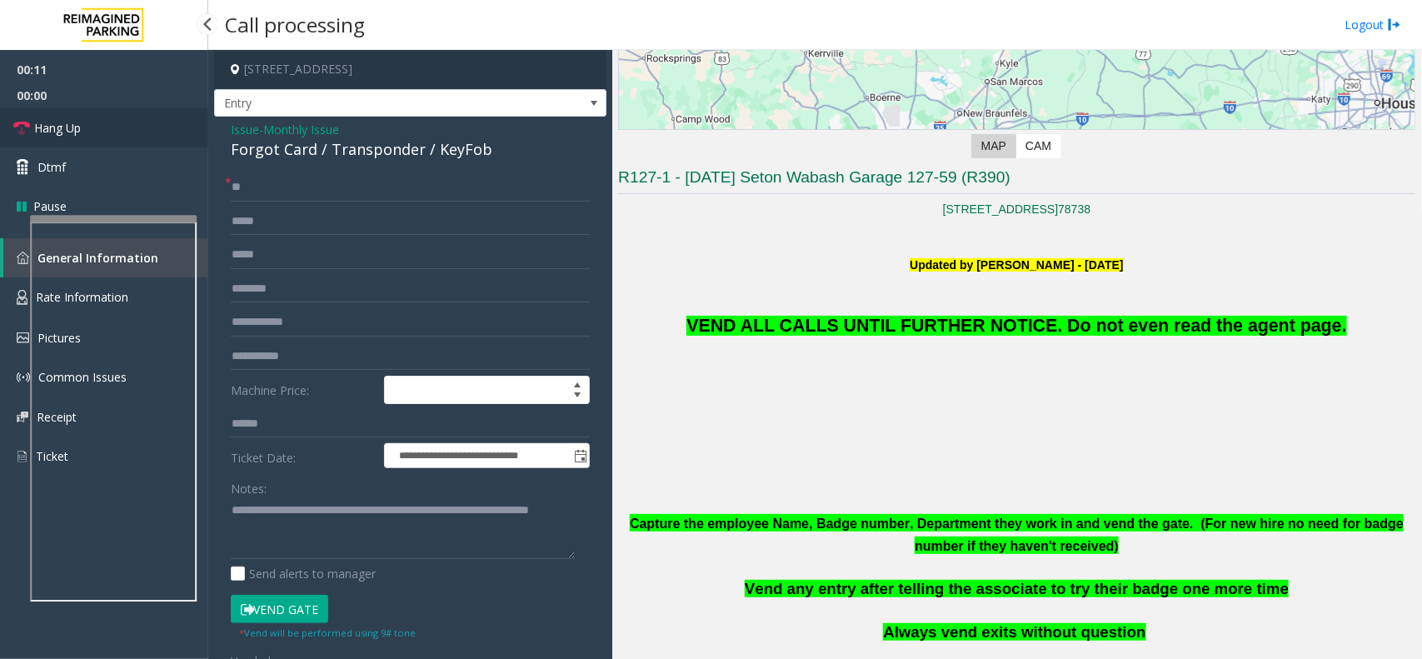
click at [122, 122] on link "Hang Up" at bounding box center [104, 127] width 208 height 39
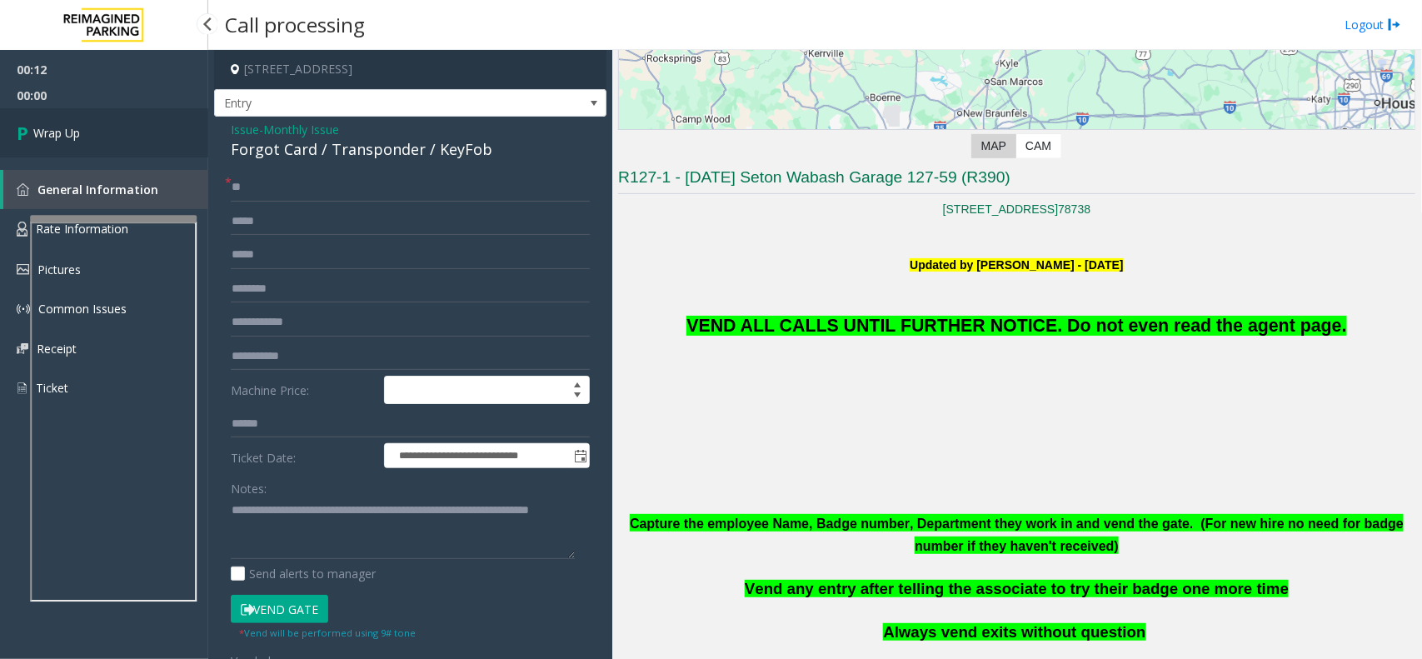
click at [122, 122] on link "Wrap Up" at bounding box center [104, 132] width 208 height 49
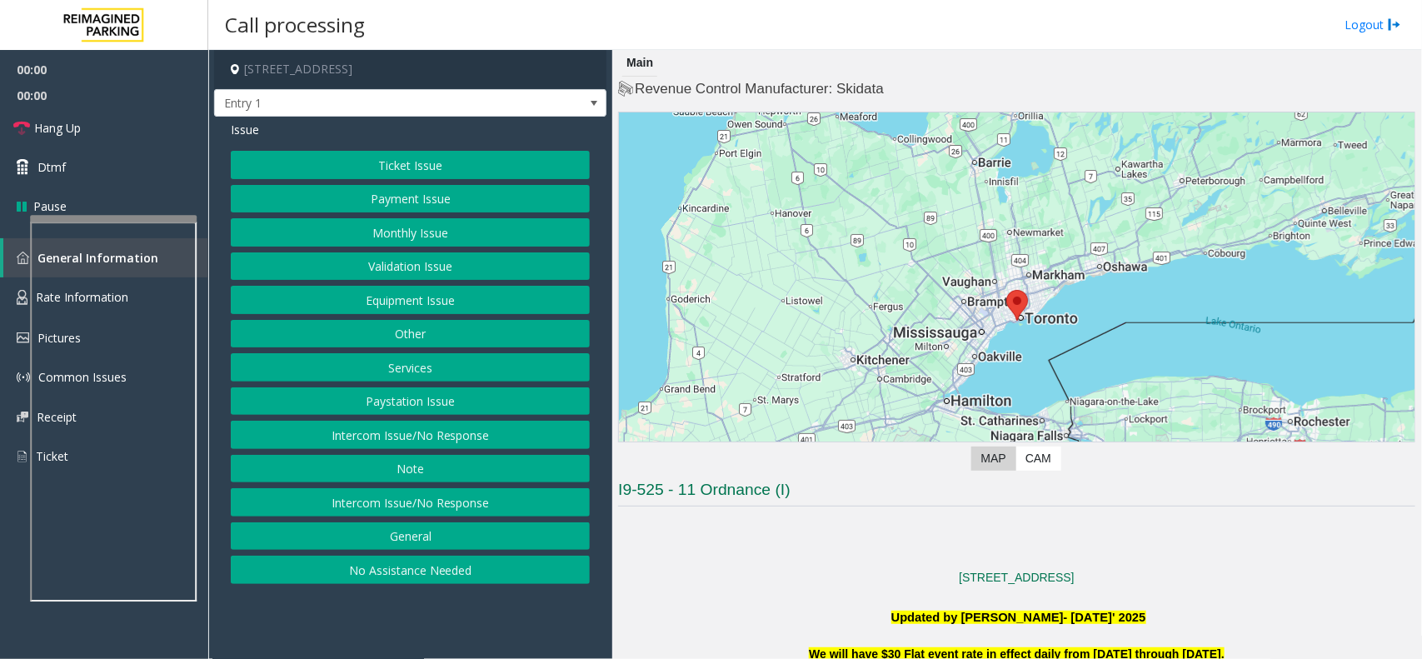
scroll to position [312, 0]
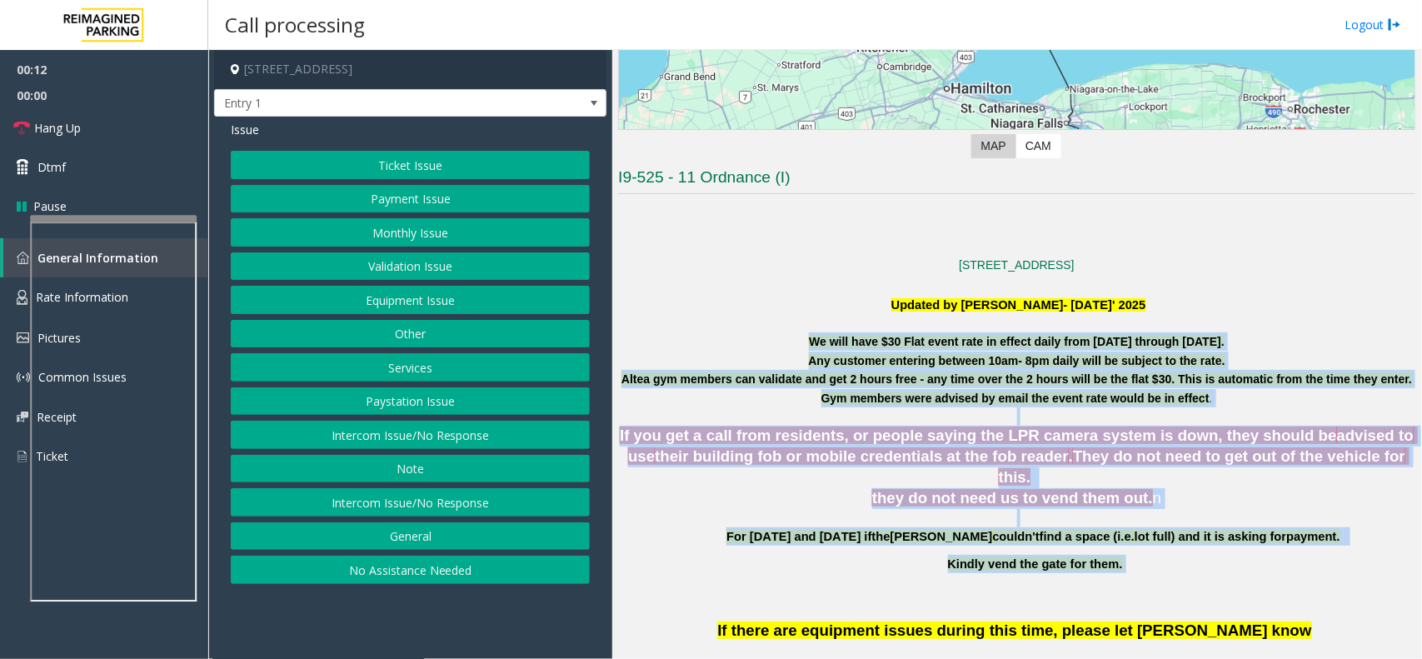
drag, startPoint x: 796, startPoint y: 340, endPoint x: 1160, endPoint y: 561, distance: 425.9
drag, startPoint x: 1161, startPoint y: 557, endPoint x: 773, endPoint y: 334, distance: 446.8
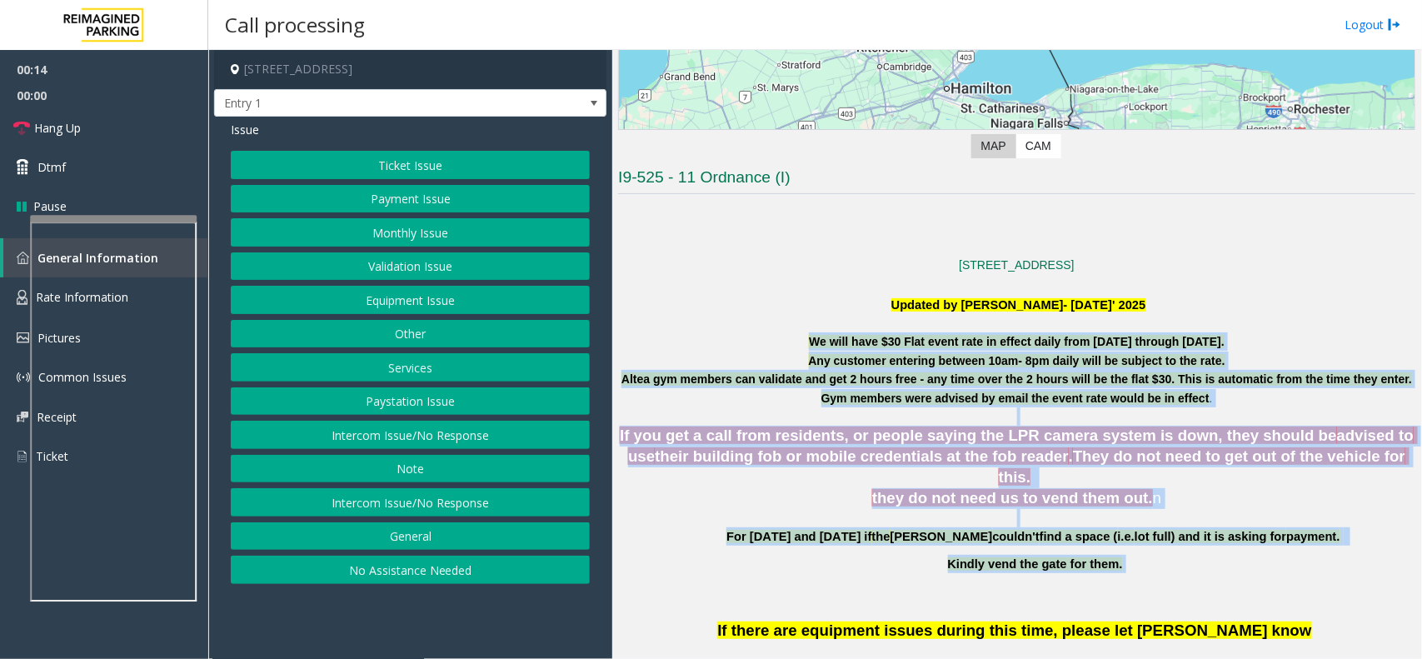
click at [773, 334] on p "We will have $30 Flat event rate in effect daily from [DATE] through [DATE]." at bounding box center [1016, 341] width 797 height 18
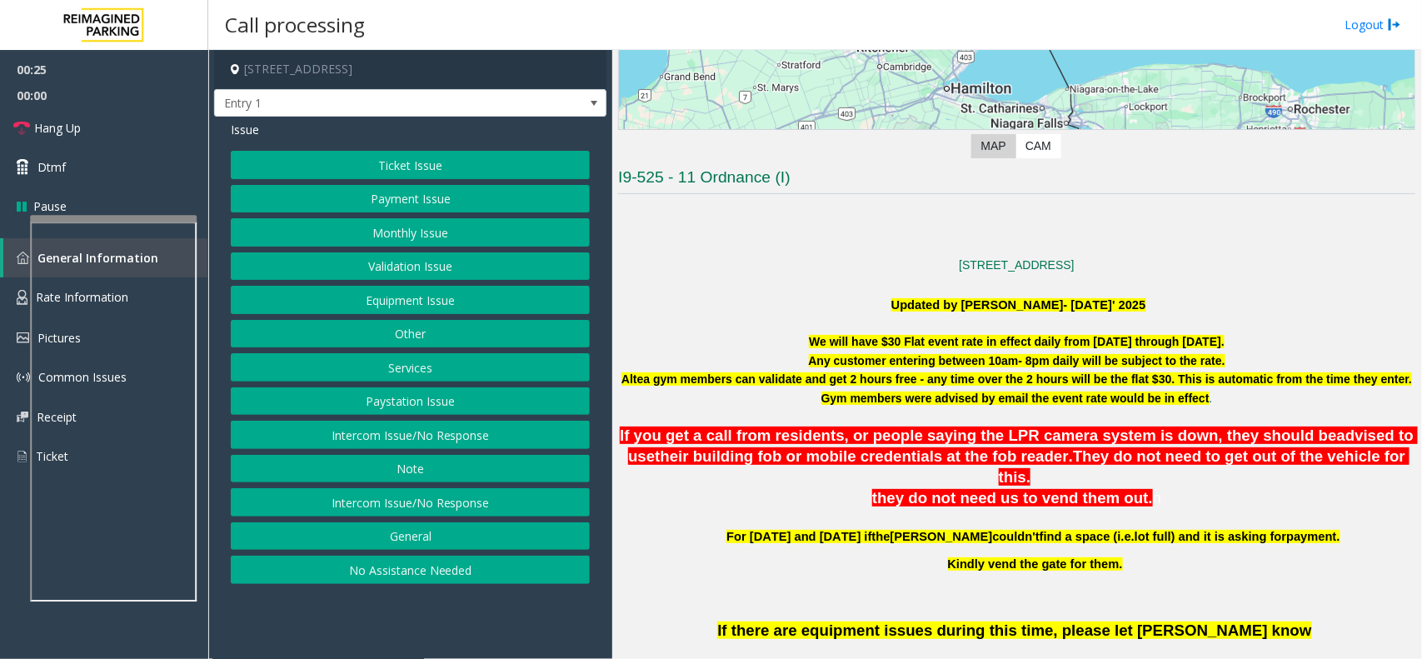
click at [447, 302] on button "Equipment Issue" at bounding box center [410, 300] width 359 height 28
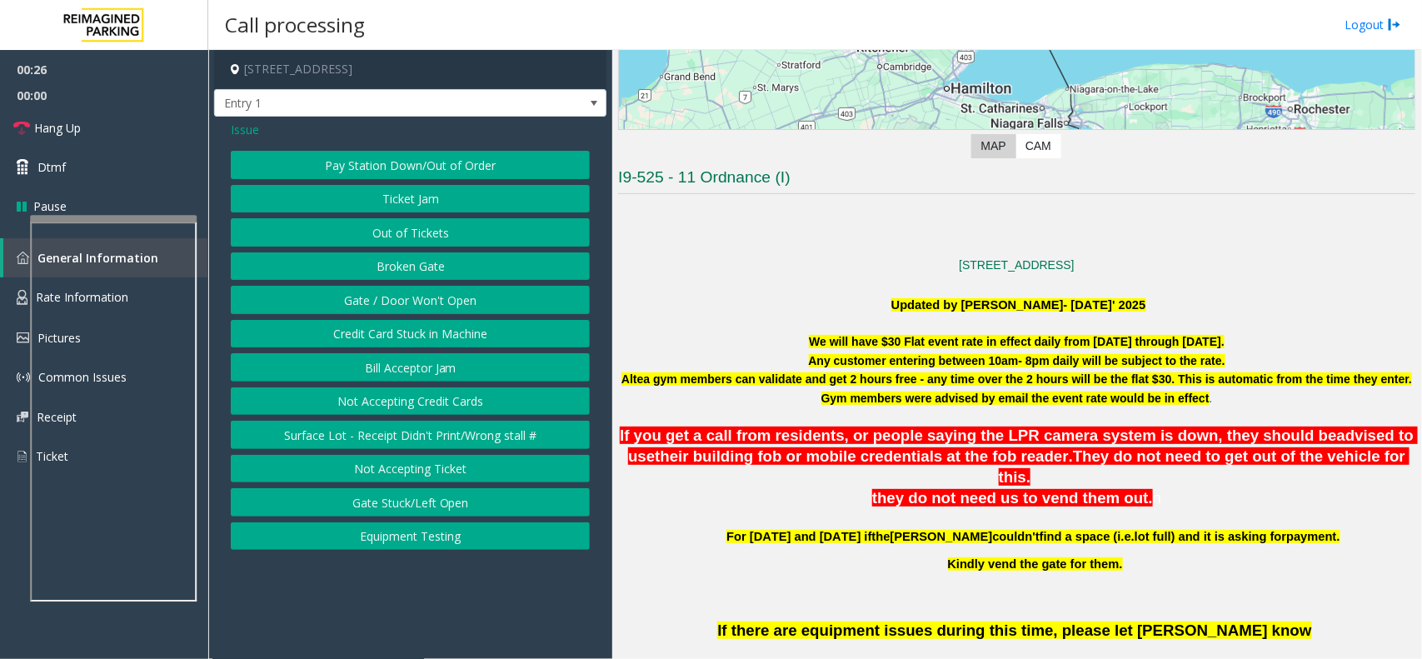
click at [447, 302] on button "Gate / Door Won't Open" at bounding box center [410, 300] width 359 height 28
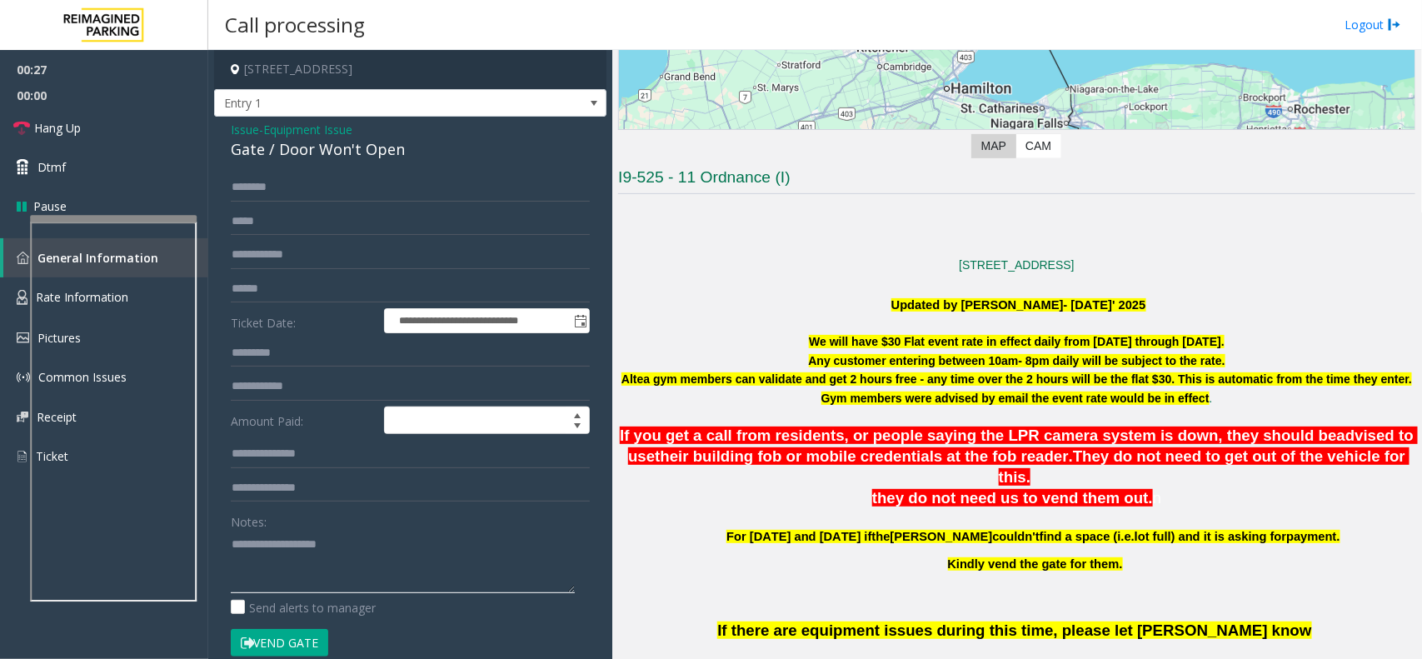
click at [355, 544] on textarea at bounding box center [403, 562] width 344 height 62
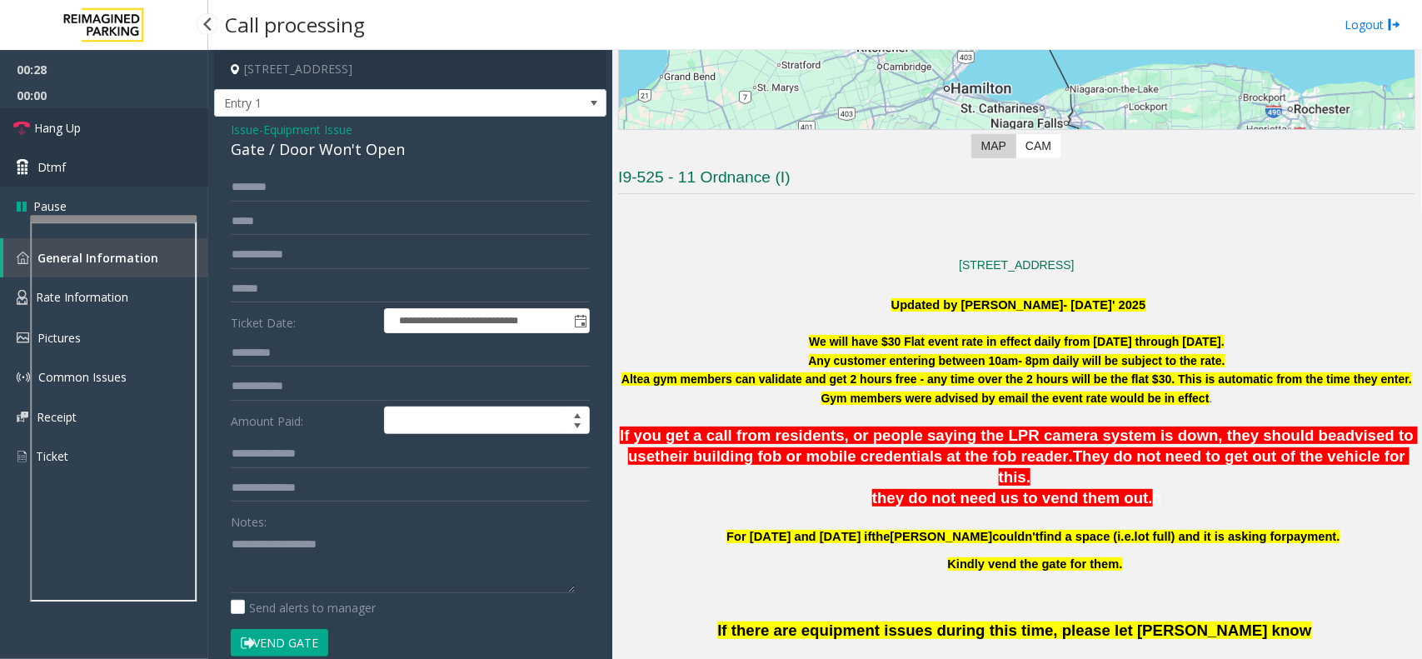
drag, startPoint x: 142, startPoint y: 133, endPoint x: 148, endPoint y: 152, distance: 19.2
click at [142, 133] on link "Hang Up" at bounding box center [104, 127] width 208 height 39
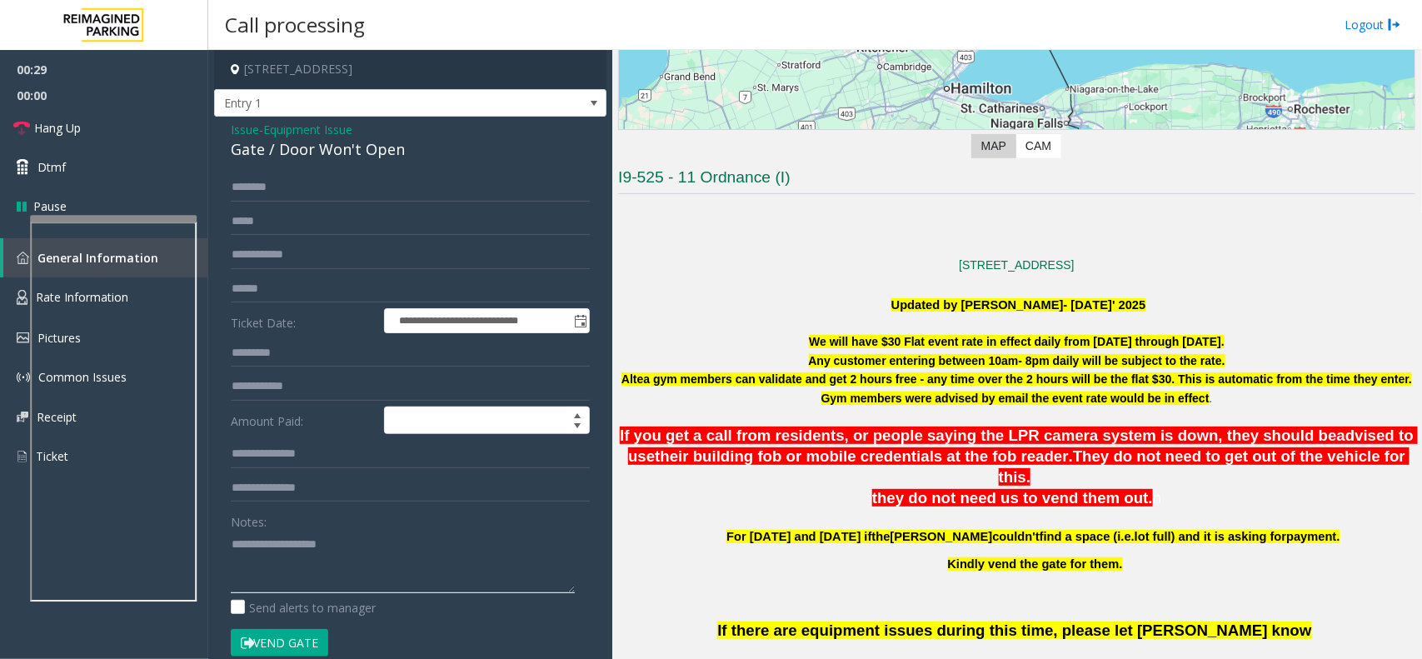
click at [297, 569] on textarea at bounding box center [403, 562] width 344 height 62
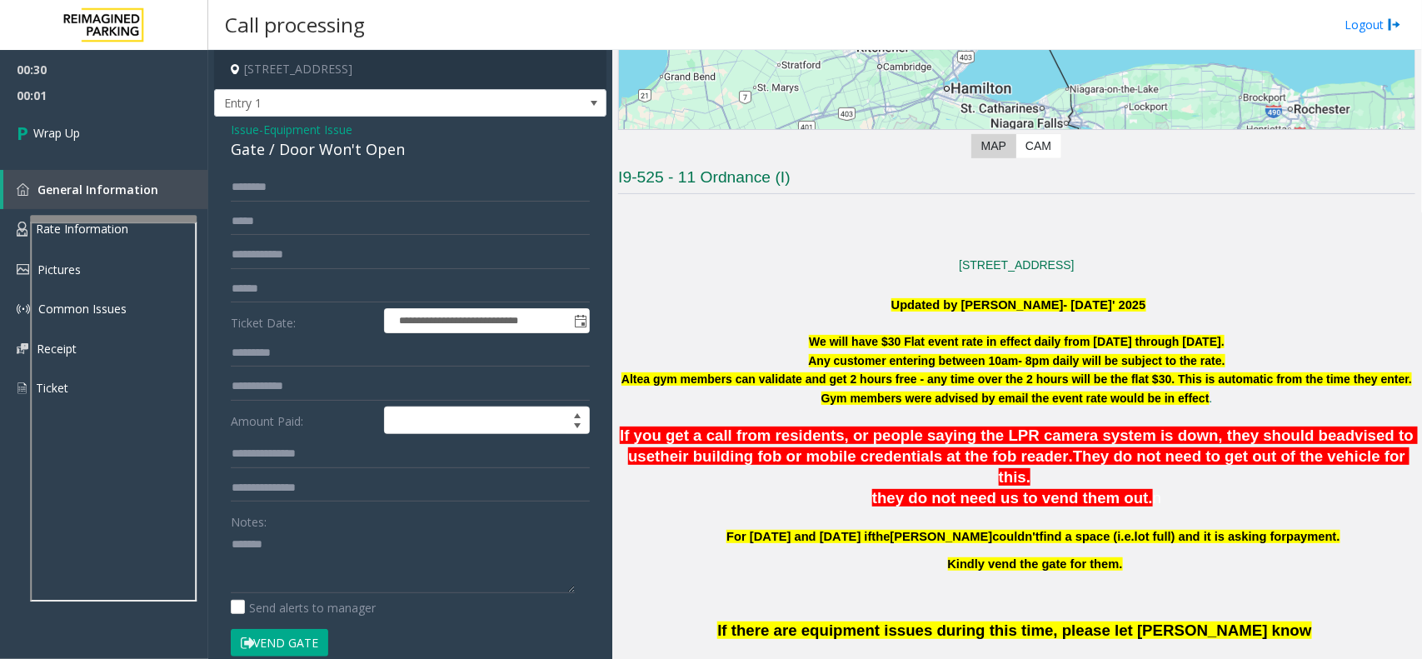
click at [342, 147] on div "Gate / Door Won't Open" at bounding box center [410, 149] width 359 height 22
copy div "Gate / Door Won't Open"
click at [358, 556] on textarea at bounding box center [403, 562] width 344 height 62
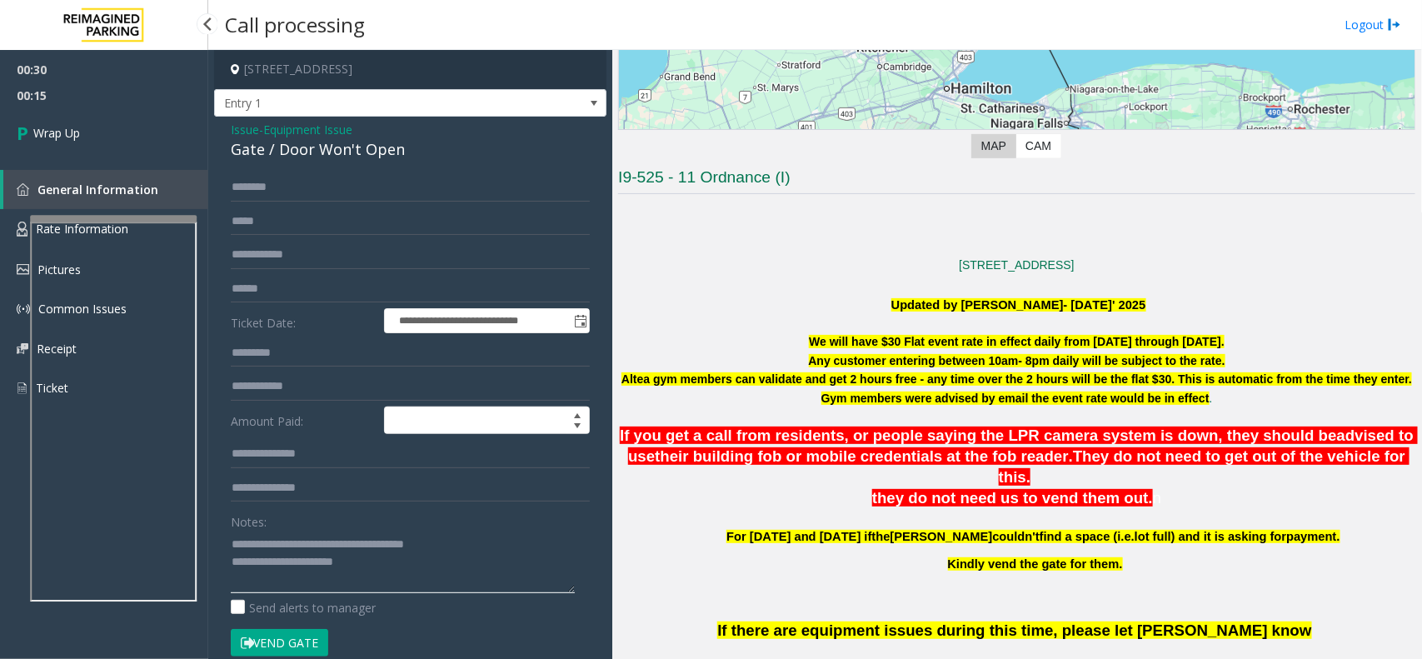
type textarea "**********"
click at [157, 173] on link "General Information" at bounding box center [105, 189] width 205 height 39
click at [151, 152] on link "Wrap Up" at bounding box center [104, 132] width 208 height 49
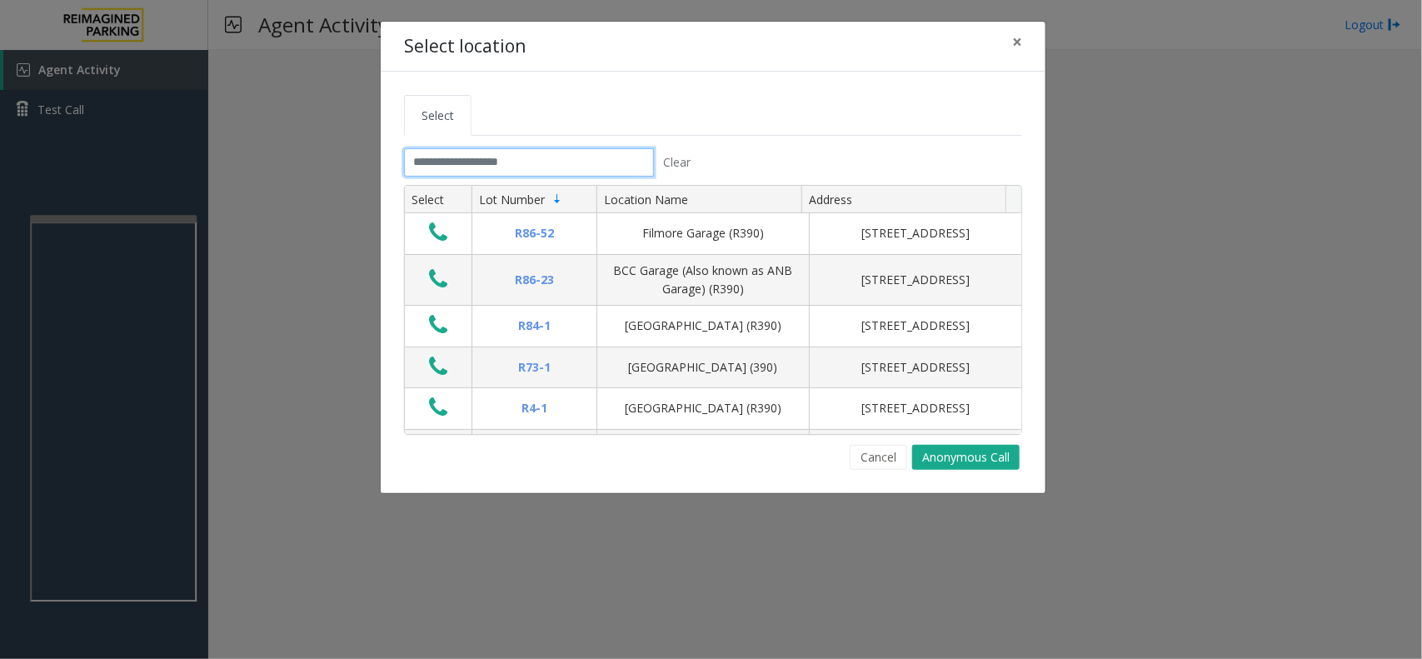
click at [460, 168] on input "text" at bounding box center [529, 162] width 250 height 28
click at [582, 157] on input "text" at bounding box center [529, 162] width 250 height 28
click at [496, 165] on input "text" at bounding box center [529, 162] width 250 height 28
drag, startPoint x: 517, startPoint y: 163, endPoint x: 423, endPoint y: 148, distance: 95.4
click at [423, 148] on input "text" at bounding box center [529, 162] width 250 height 28
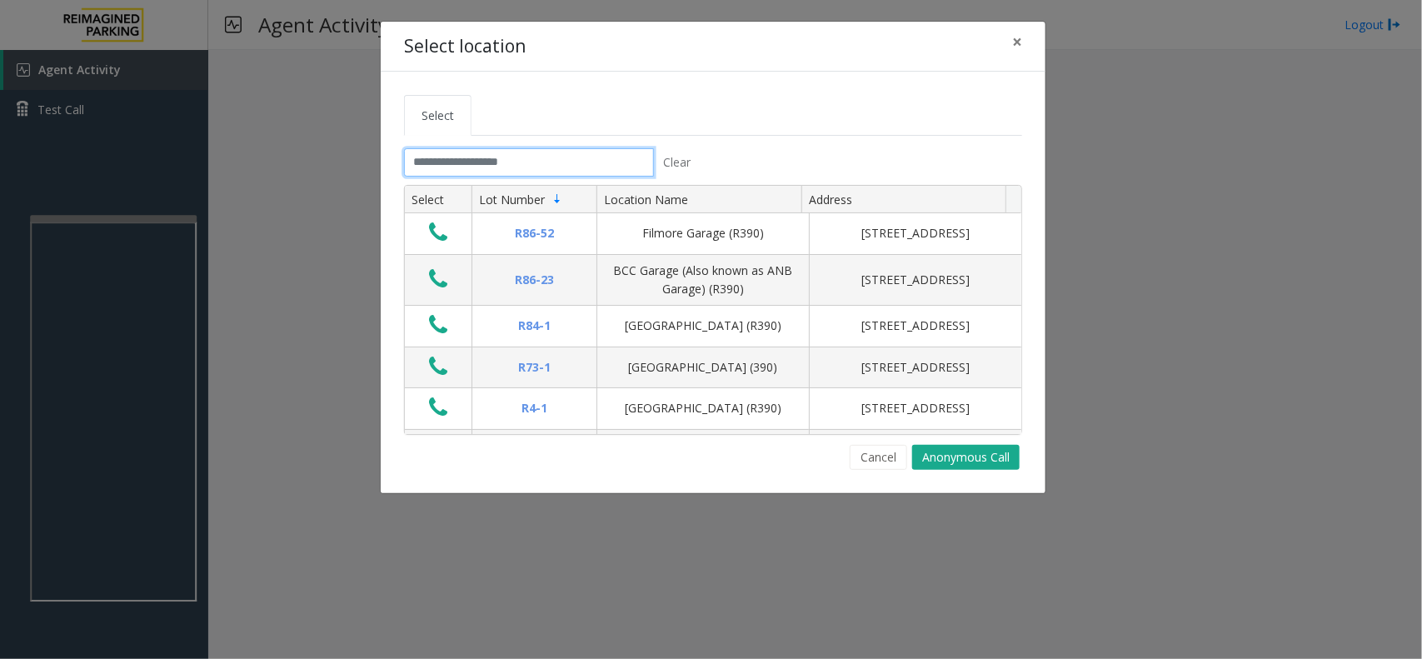
drag, startPoint x: 417, startPoint y: 158, endPoint x: 501, endPoint y: 167, distance: 84.6
click at [501, 167] on input "text" at bounding box center [529, 162] width 250 height 28
click at [518, 167] on input "text" at bounding box center [529, 162] width 250 height 28
drag, startPoint x: 519, startPoint y: 167, endPoint x: 417, endPoint y: 164, distance: 101.7
click at [417, 164] on input "text" at bounding box center [529, 162] width 250 height 28
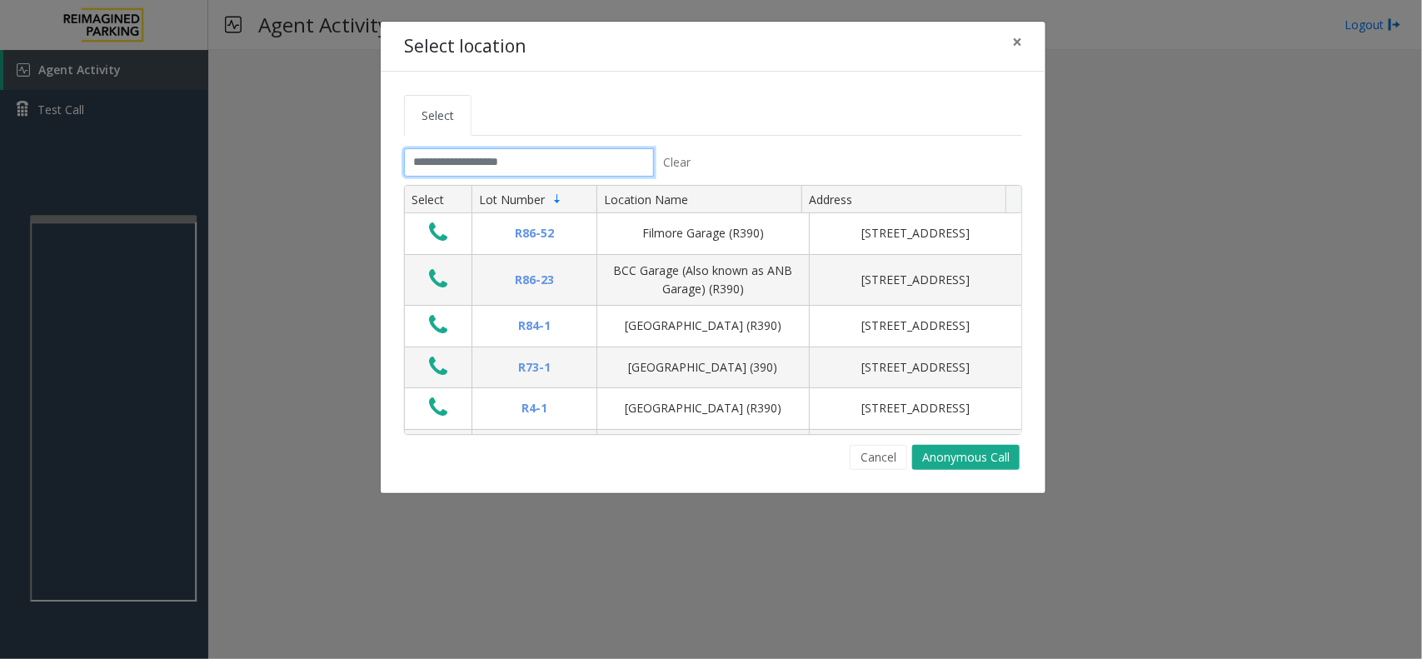
drag, startPoint x: 417, startPoint y: 162, endPoint x: 508, endPoint y: 163, distance: 90.8
click at [508, 163] on input "text" at bounding box center [529, 162] width 250 height 28
drag, startPoint x: 525, startPoint y: 160, endPoint x: 406, endPoint y: 164, distance: 119.2
click at [406, 164] on input "text" at bounding box center [529, 162] width 250 height 28
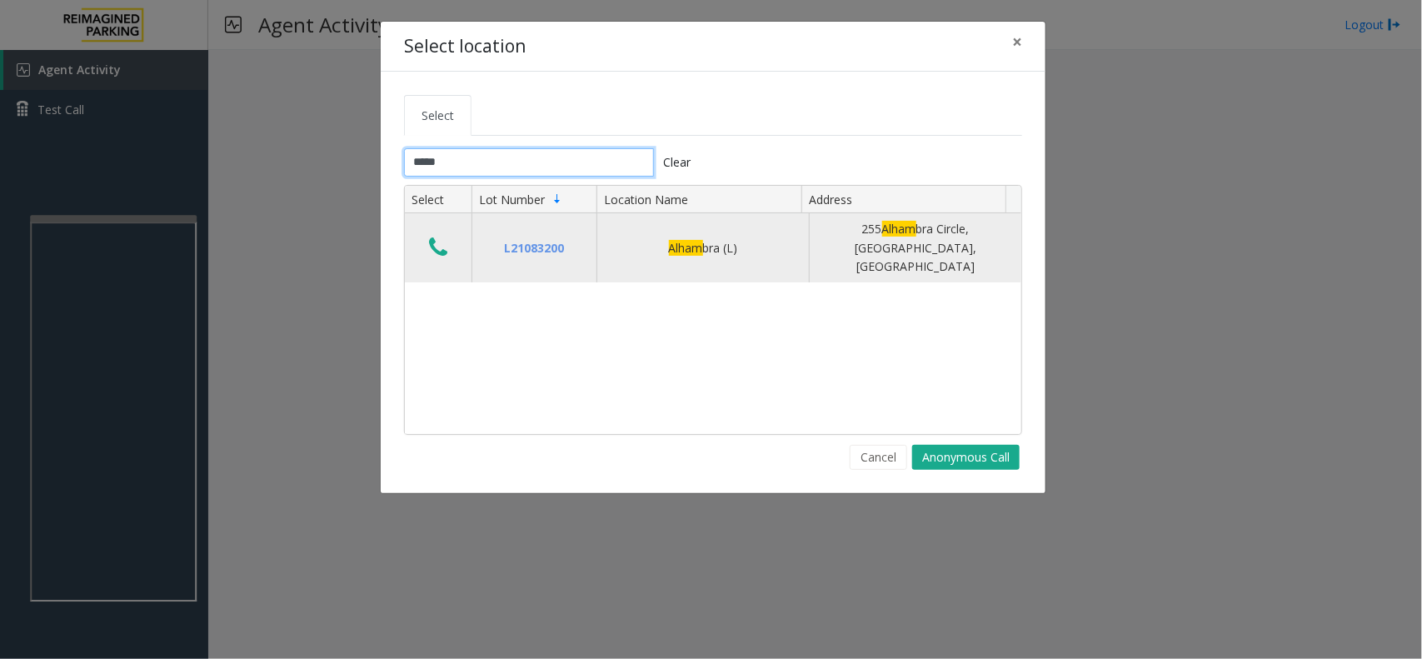
type input "*****"
click at [442, 239] on icon "Data table" at bounding box center [438, 247] width 18 height 23
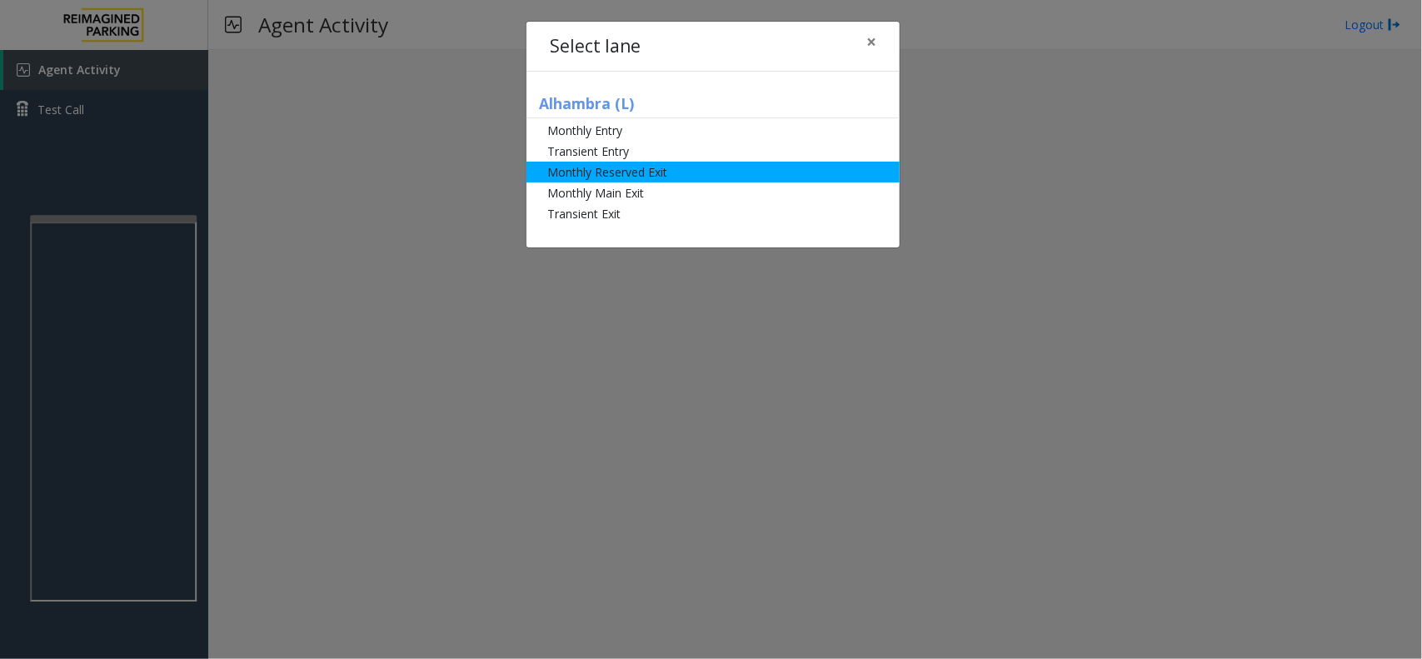
click at [690, 181] on li "Monthly Reserved Exit" at bounding box center [713, 172] width 373 height 21
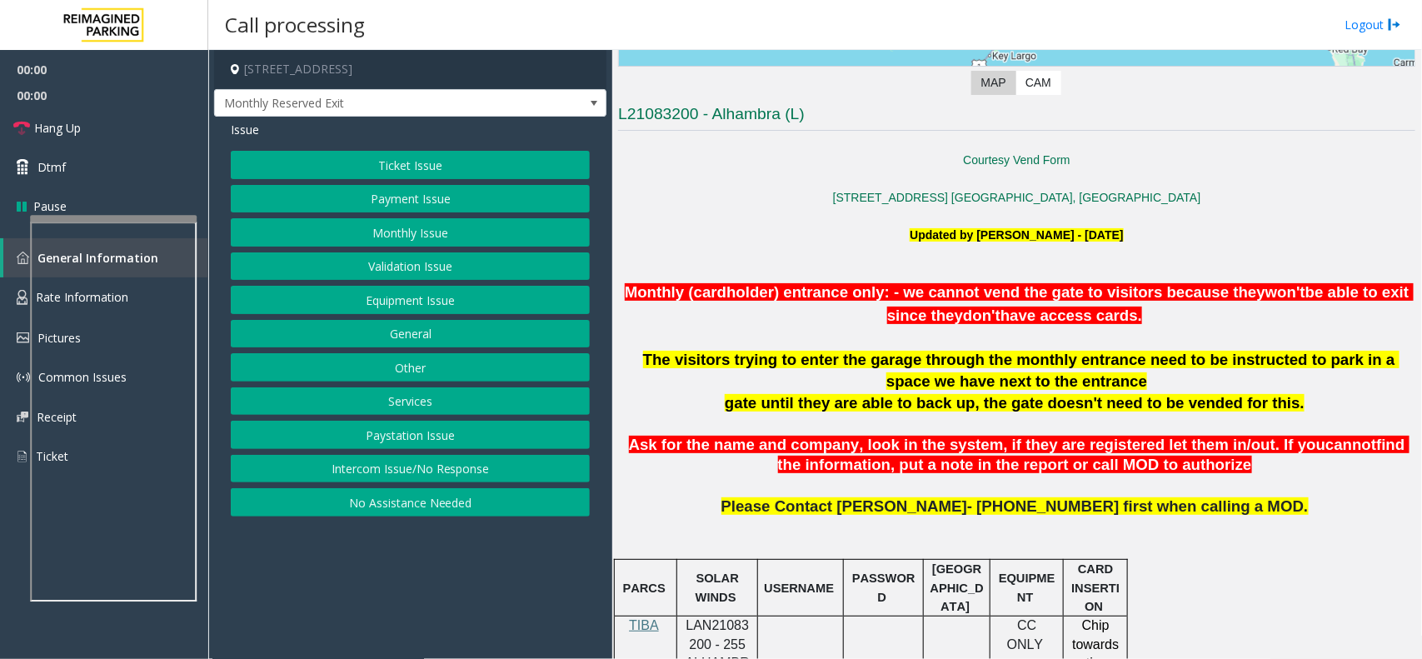
scroll to position [417, 0]
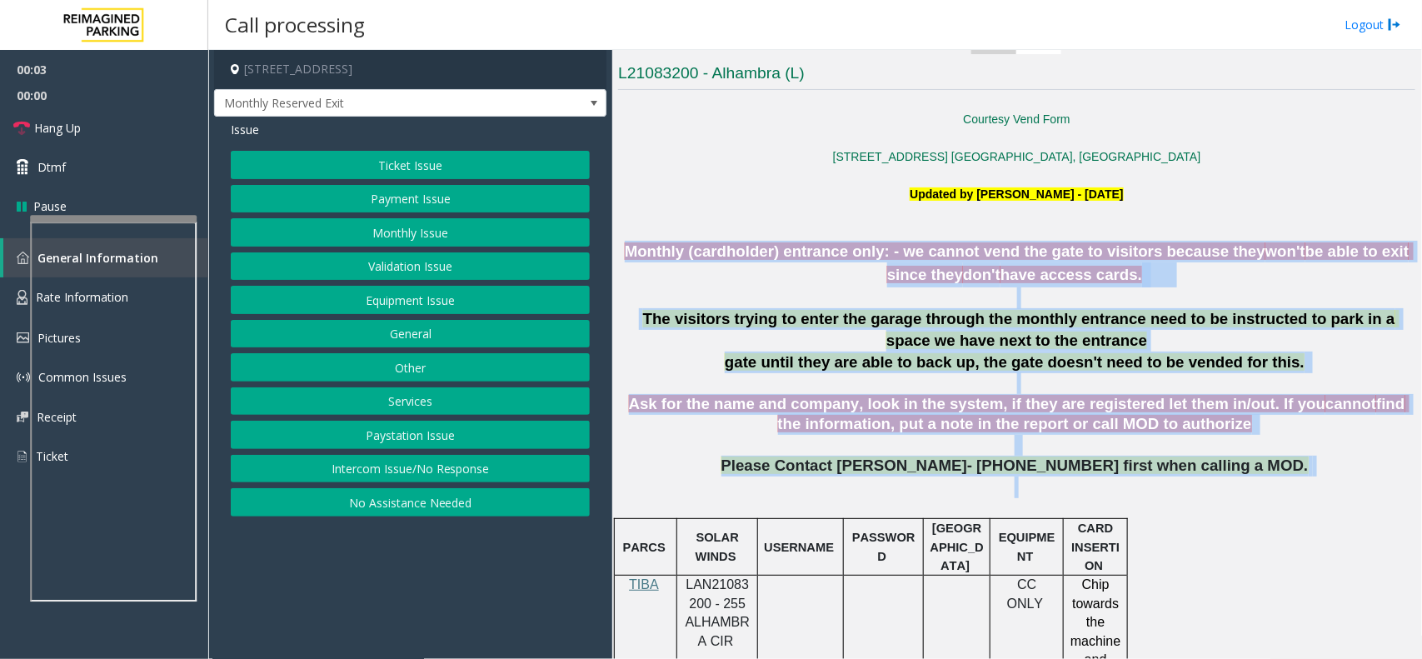
drag, startPoint x: 629, startPoint y: 242, endPoint x: 1355, endPoint y: 482, distance: 764.2
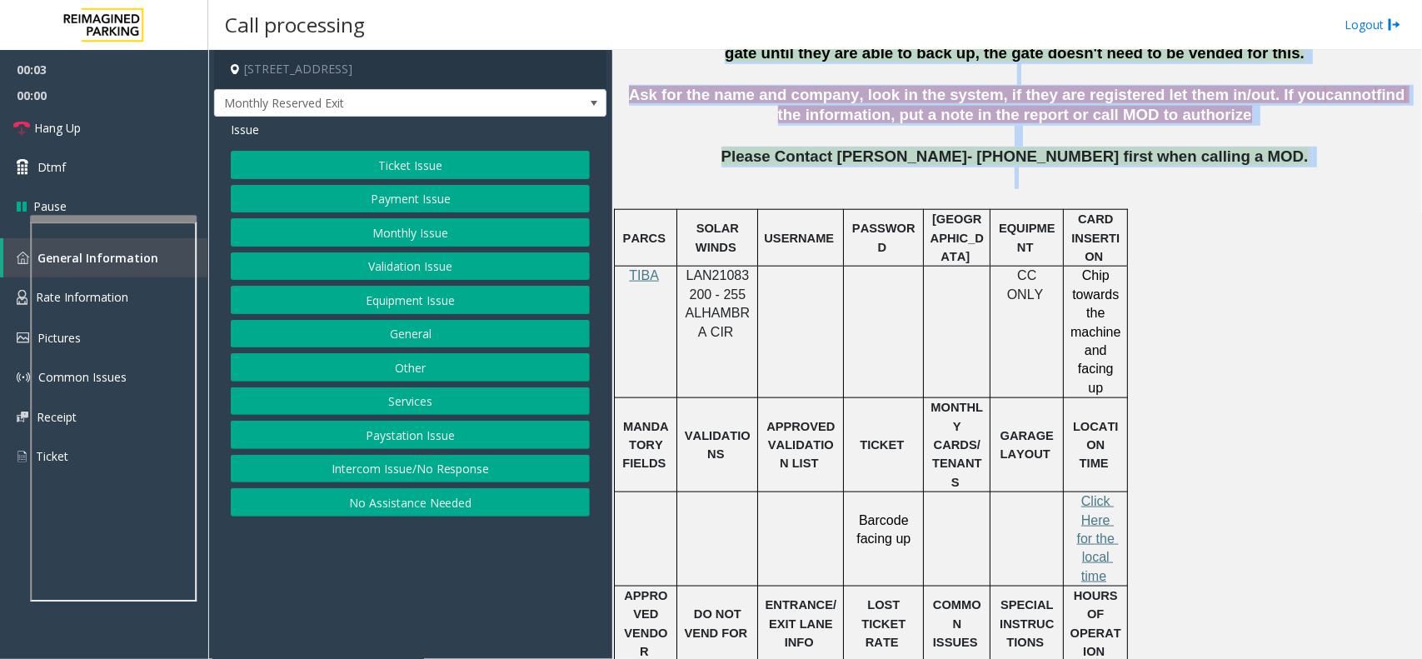
scroll to position [729, 0]
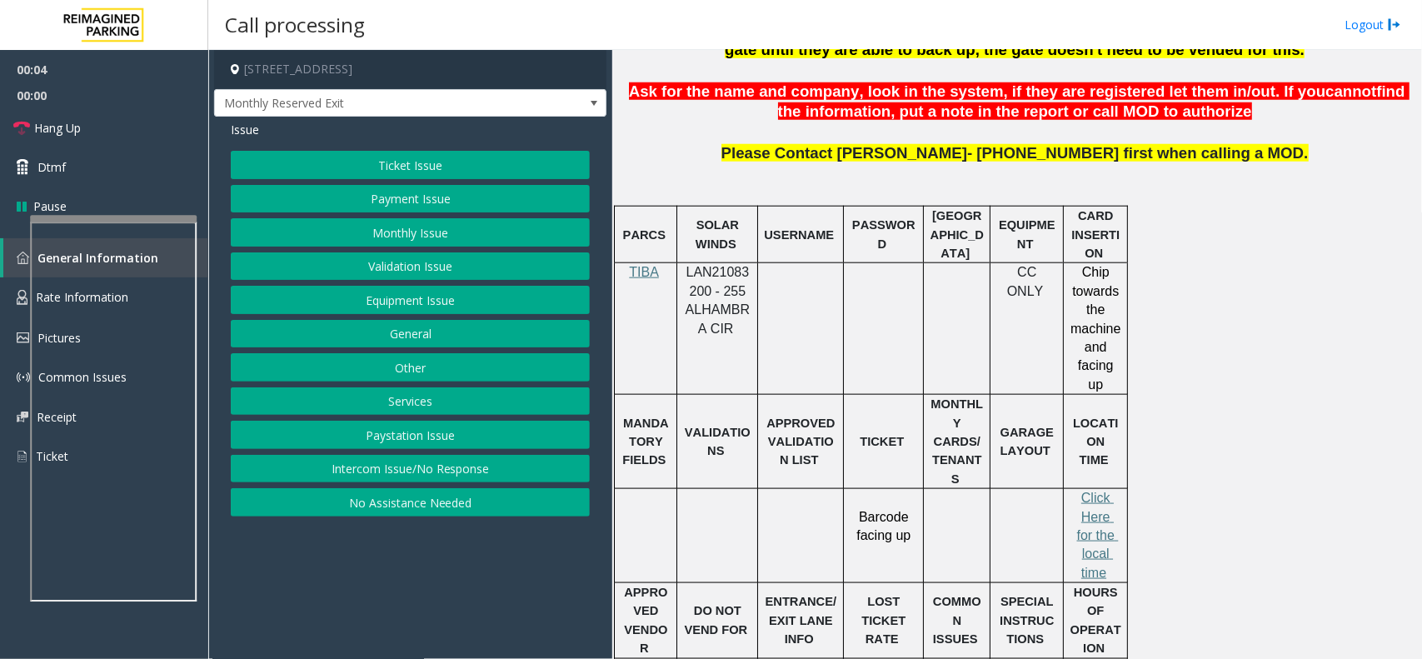
click at [951, 346] on td at bounding box center [957, 329] width 67 height 132
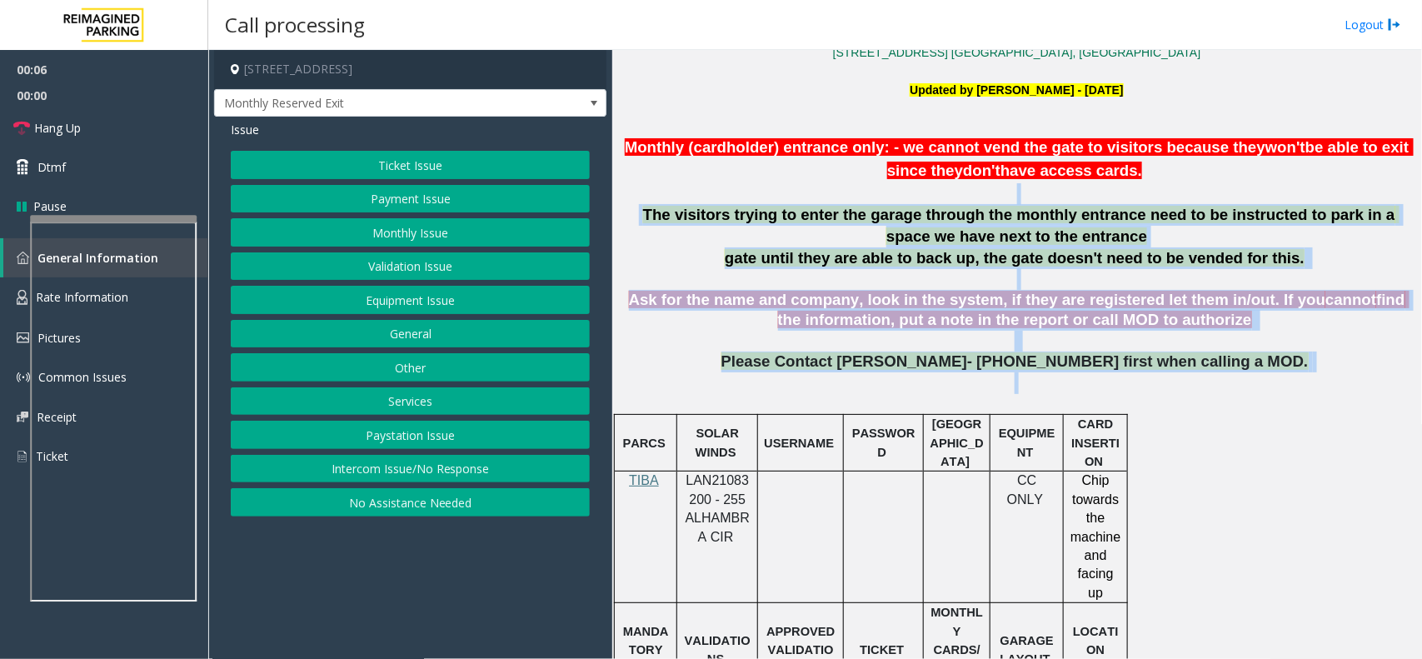
drag, startPoint x: 1275, startPoint y: 375, endPoint x: 762, endPoint y: 196, distance: 542.9
click at [810, 186] on p at bounding box center [1016, 194] width 797 height 22
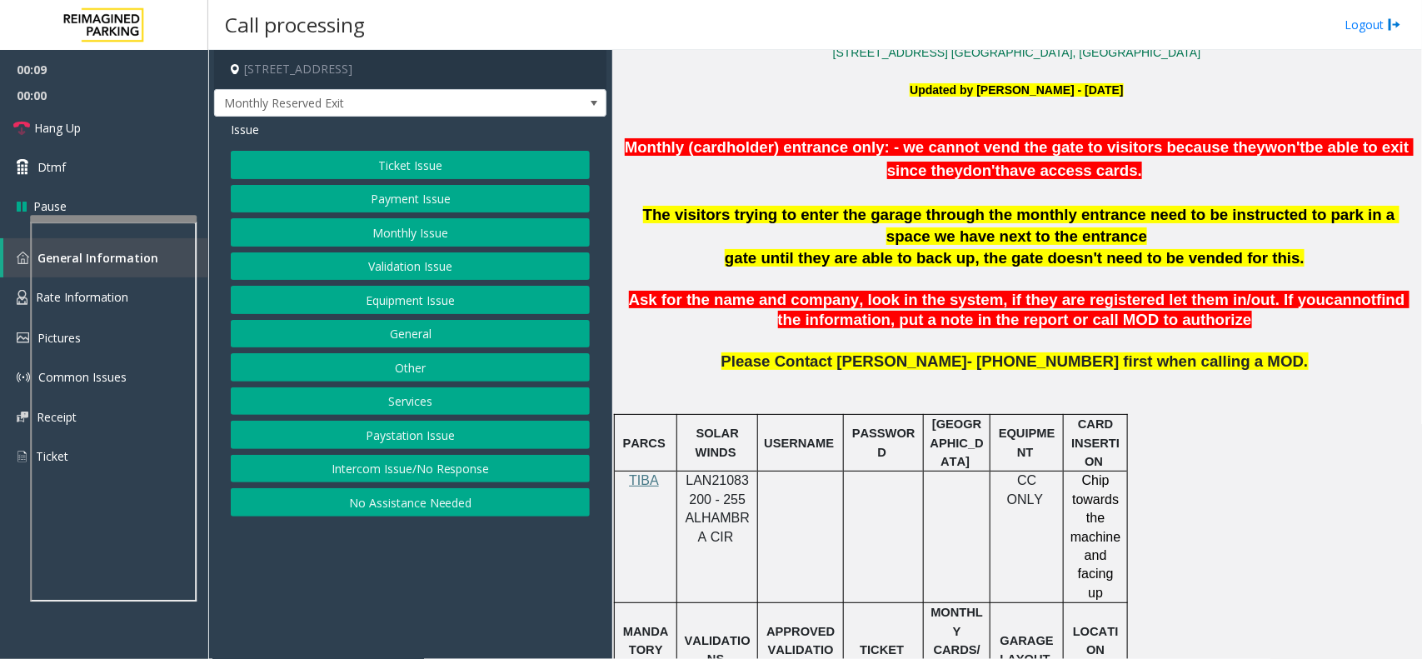
click at [405, 225] on button "Monthly Issue" at bounding box center [410, 232] width 359 height 28
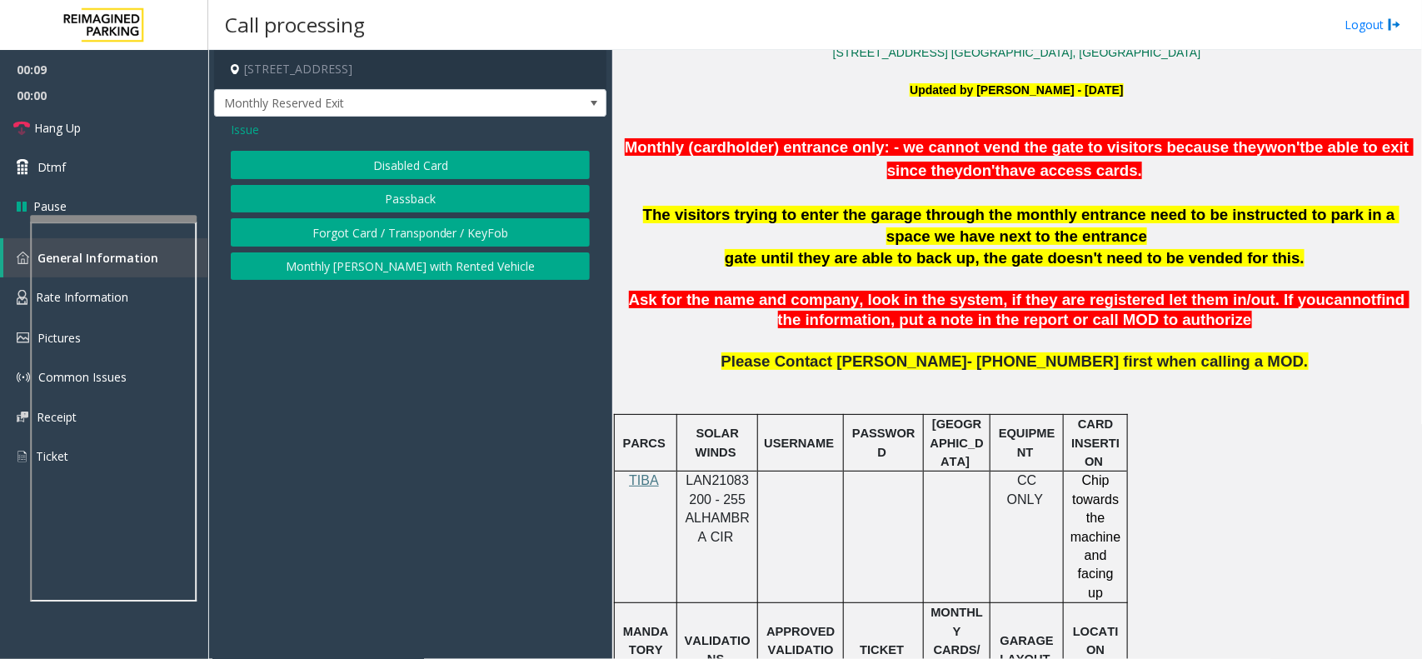
click at [426, 163] on button "Disabled Card" at bounding box center [410, 165] width 359 height 28
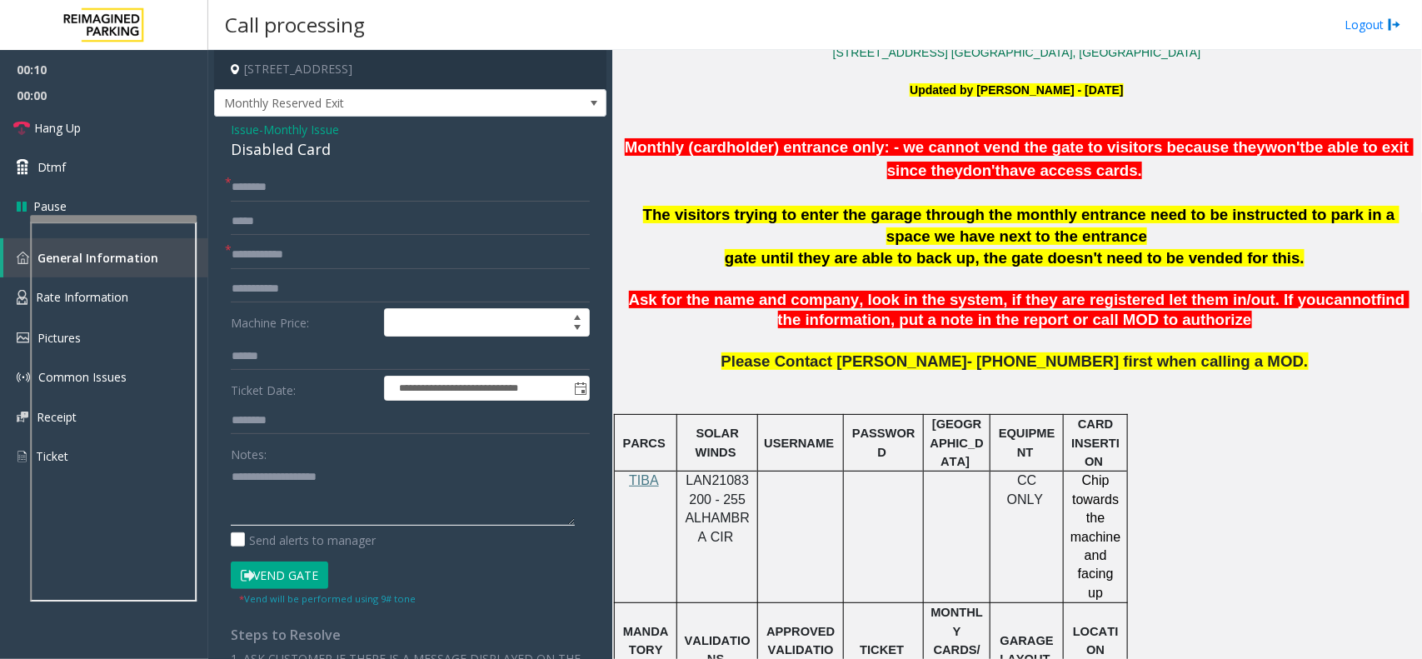
click at [318, 483] on textarea at bounding box center [403, 494] width 344 height 62
click at [314, 157] on div "Disabled Card" at bounding box center [410, 149] width 359 height 22
click at [314, 156] on div "Disabled Card" at bounding box center [410, 149] width 359 height 22
click at [318, 471] on textarea at bounding box center [403, 494] width 344 height 62
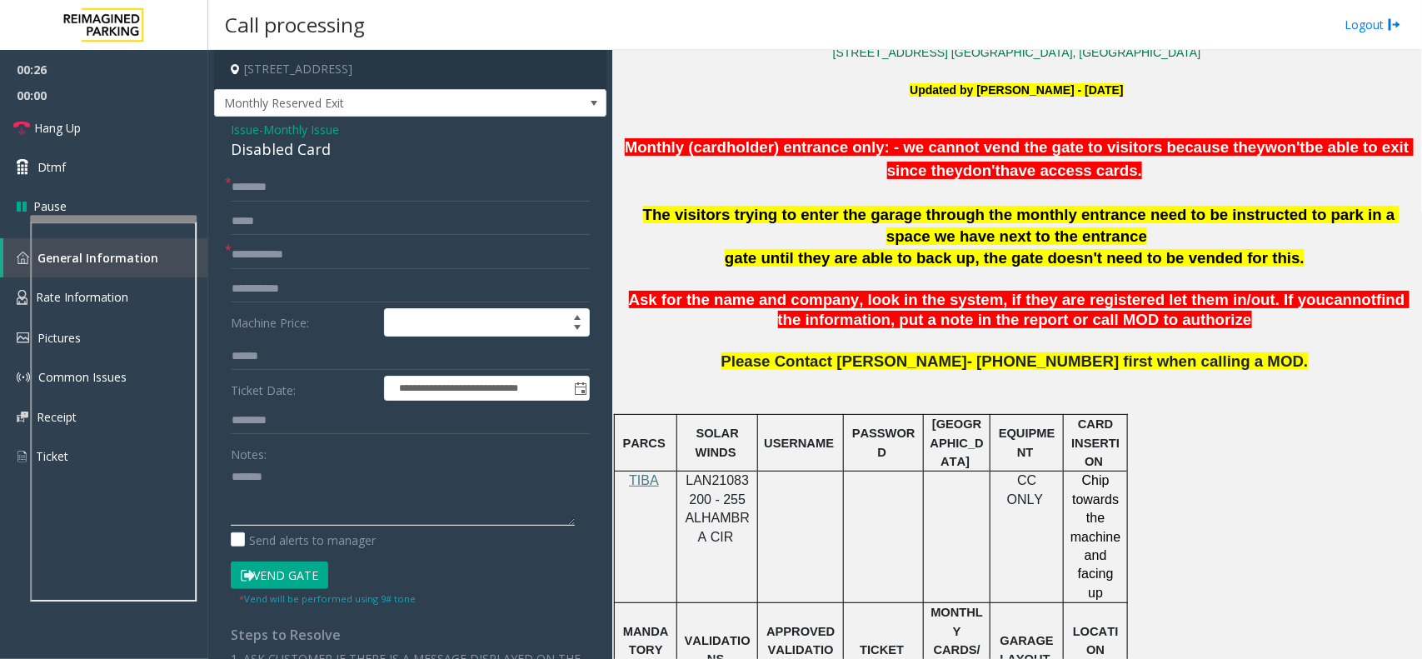
paste textarea "**********"
type textarea "**********"
click at [347, 247] on input "text" at bounding box center [410, 255] width 359 height 28
click at [727, 481] on span "LAN21083200 - 255 ALHAMBRA CIR" at bounding box center [718, 508] width 64 height 70
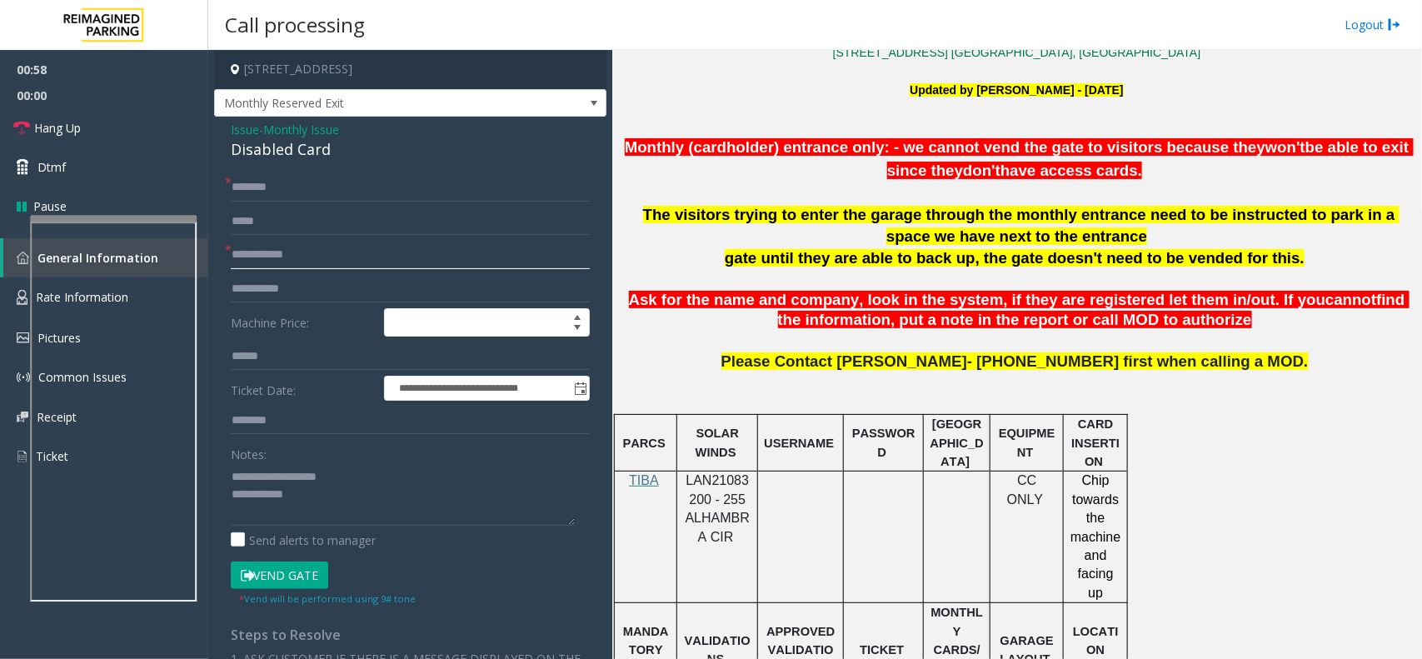
click at [326, 259] on input "text" at bounding box center [410, 255] width 359 height 28
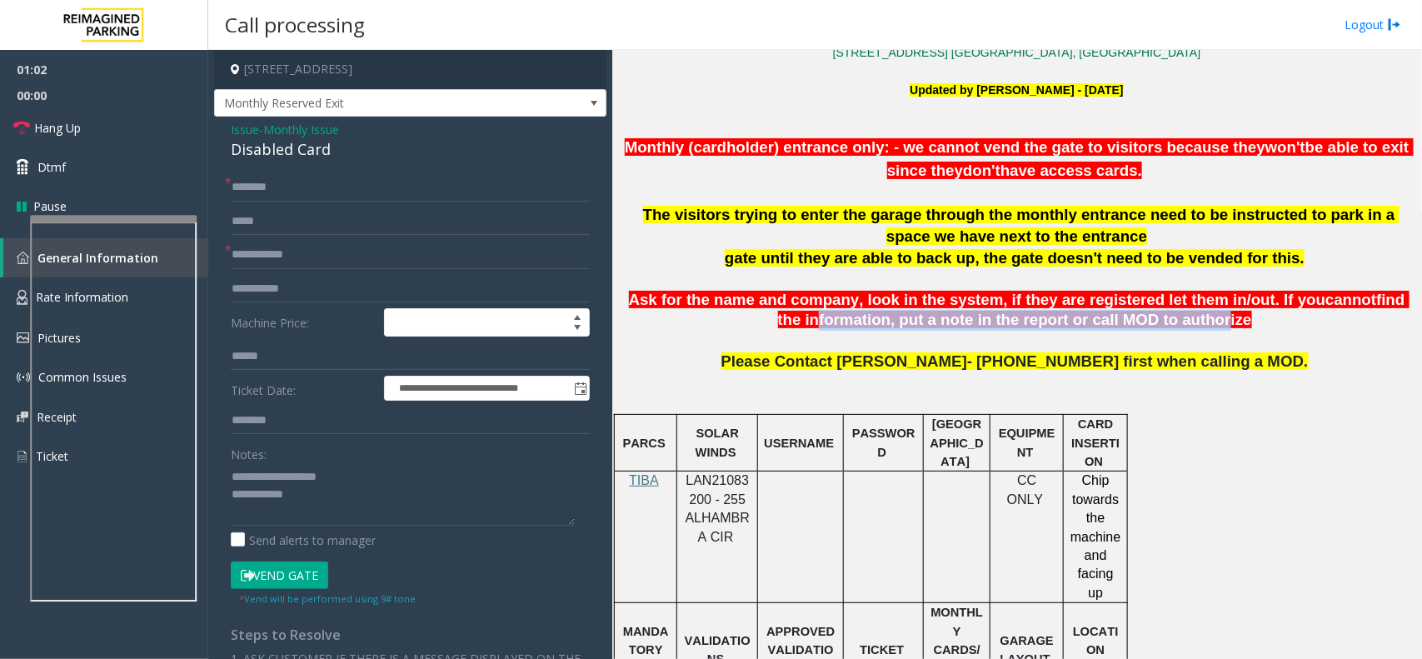
drag, startPoint x: 814, startPoint y: 319, endPoint x: 1201, endPoint y: 327, distance: 386.7
click at [1076, 329] on span "find the information, put a note in the report or call MOD to authorize" at bounding box center [1094, 310] width 632 height 38
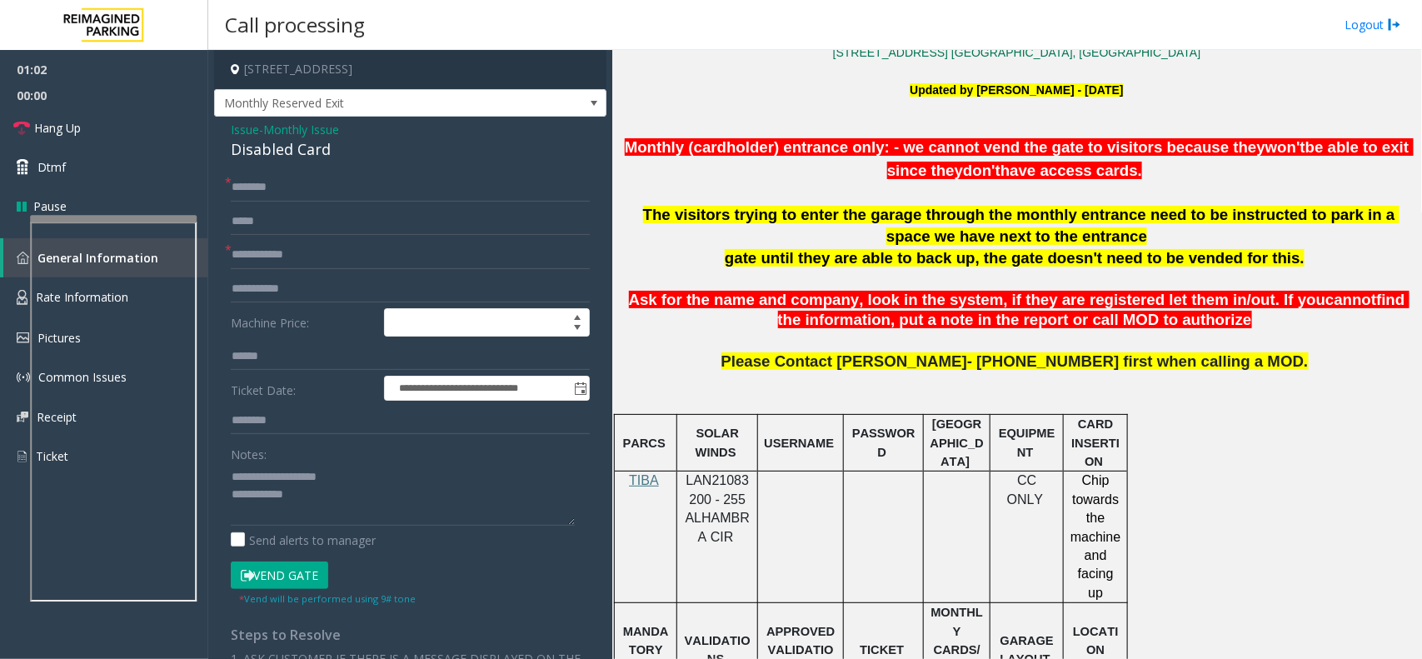
click at [1076, 331] on p at bounding box center [1016, 341] width 797 height 21
click at [337, 502] on textarea at bounding box center [403, 494] width 344 height 62
click at [283, 227] on input "text" at bounding box center [410, 221] width 359 height 28
click at [280, 167] on div "**********" at bounding box center [410, 566] width 392 height 899
click at [277, 177] on input "text" at bounding box center [410, 187] width 359 height 28
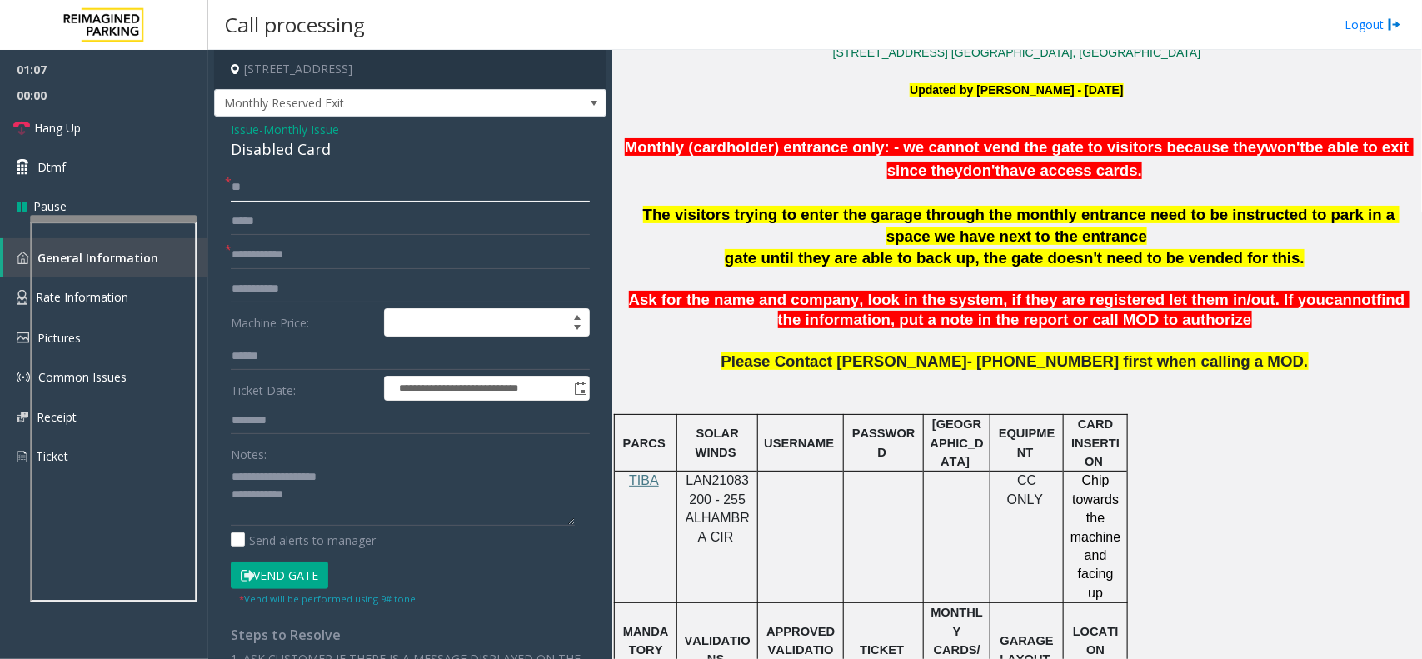
type input "**"
click at [289, 247] on input "text" at bounding box center [410, 255] width 359 height 28
type input "**"
click at [329, 497] on textarea at bounding box center [403, 494] width 344 height 62
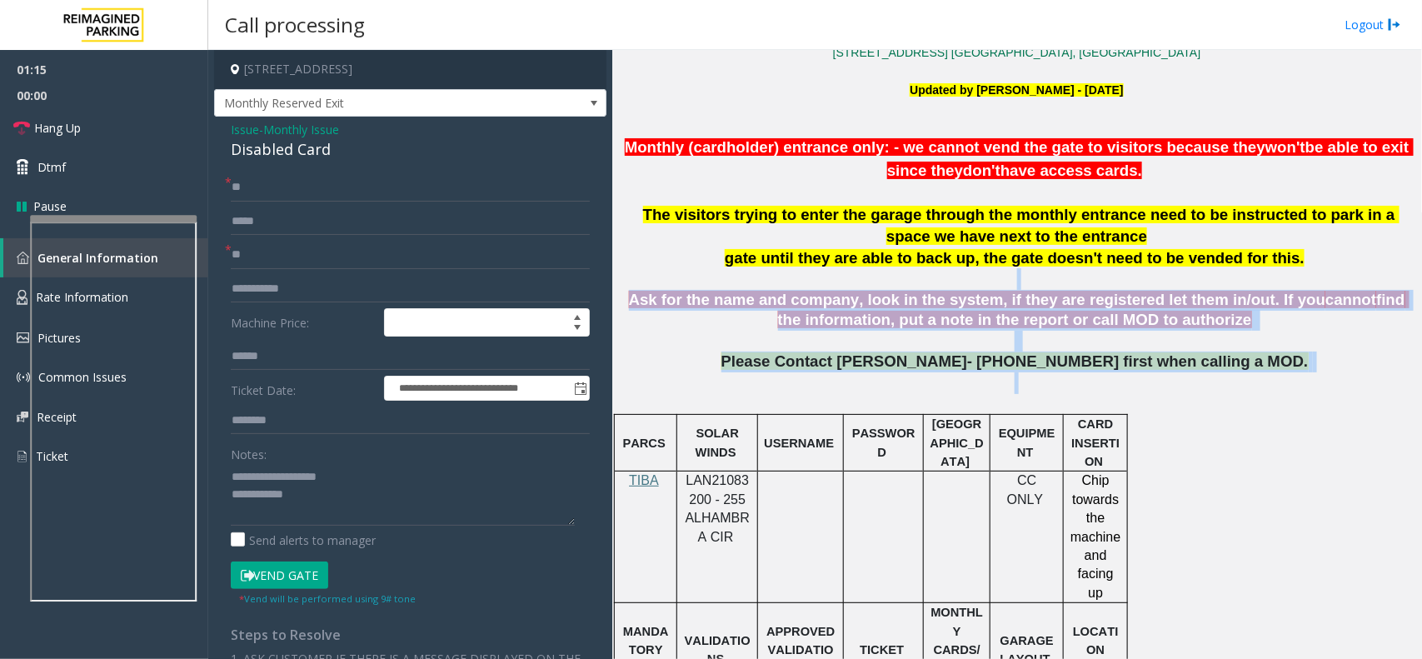
drag, startPoint x: 626, startPoint y: 277, endPoint x: 1188, endPoint y: 379, distance: 571.6
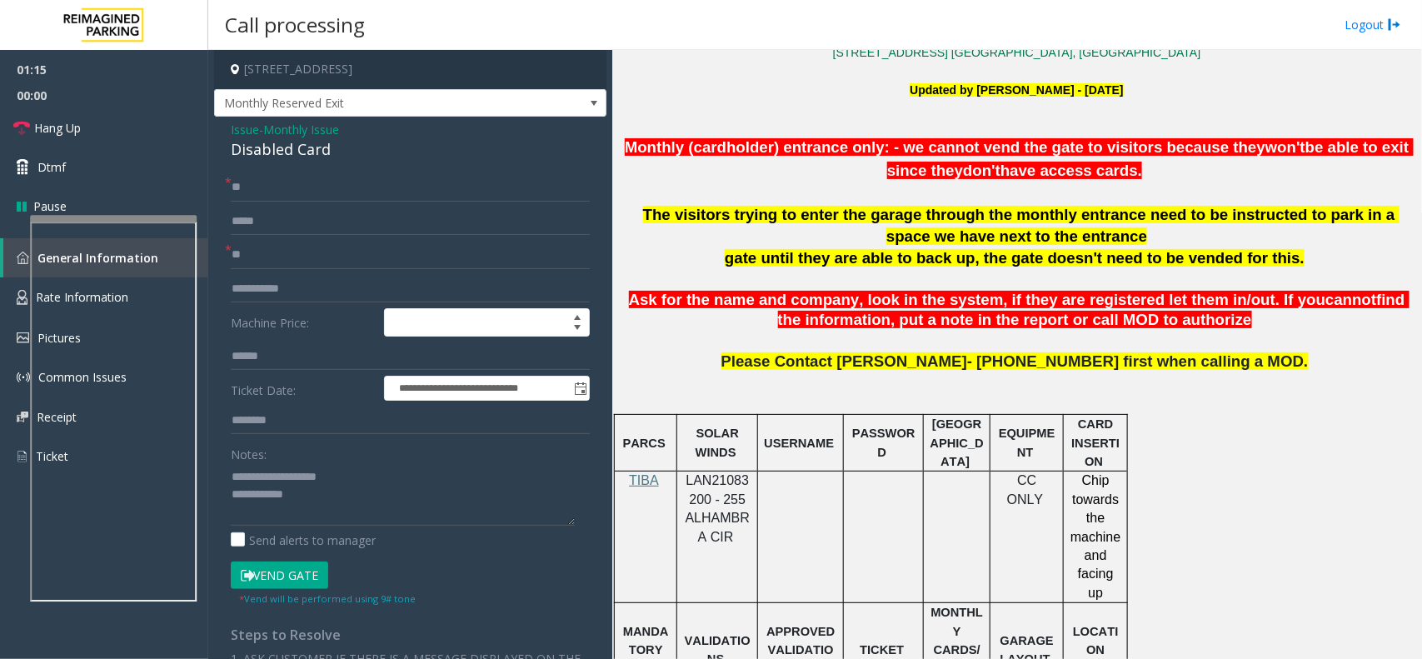
click at [1076, 402] on p "Please Contact [PERSON_NAME]- [PHONE_NUMBER] first when calling a MOD." at bounding box center [1016, 382] width 797 height 61
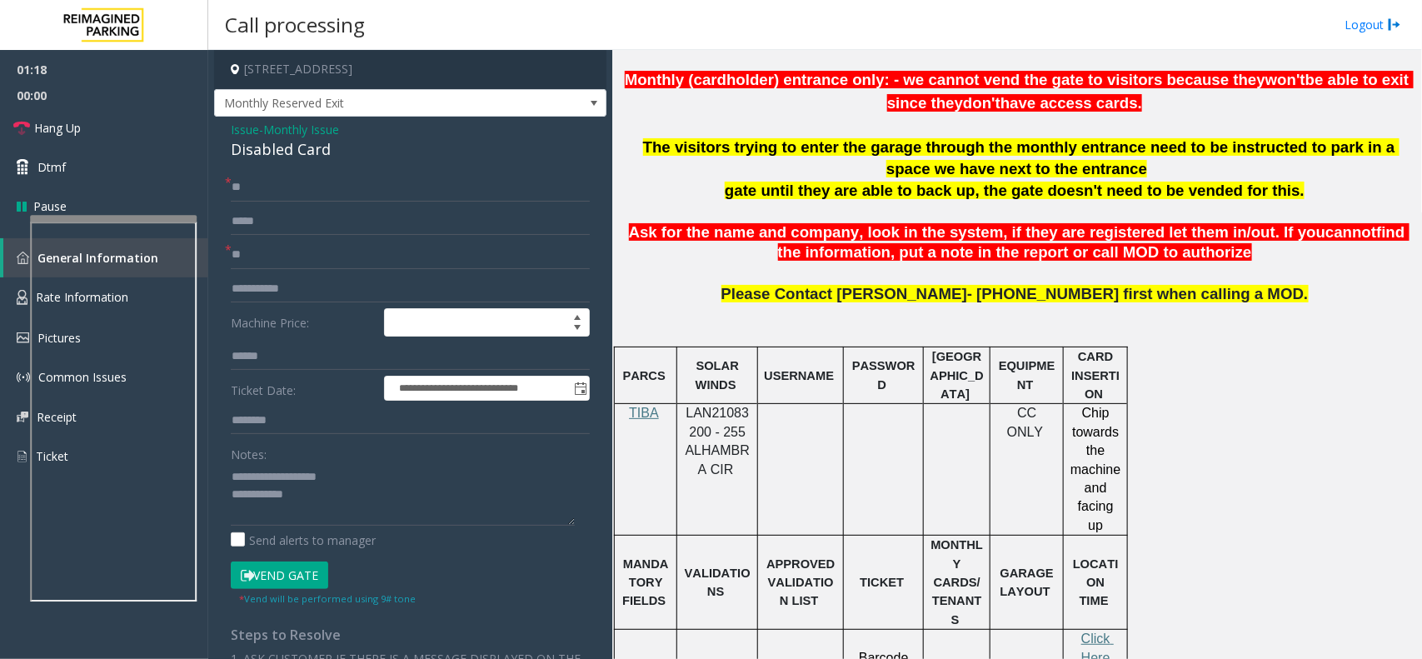
scroll to position [625, 0]
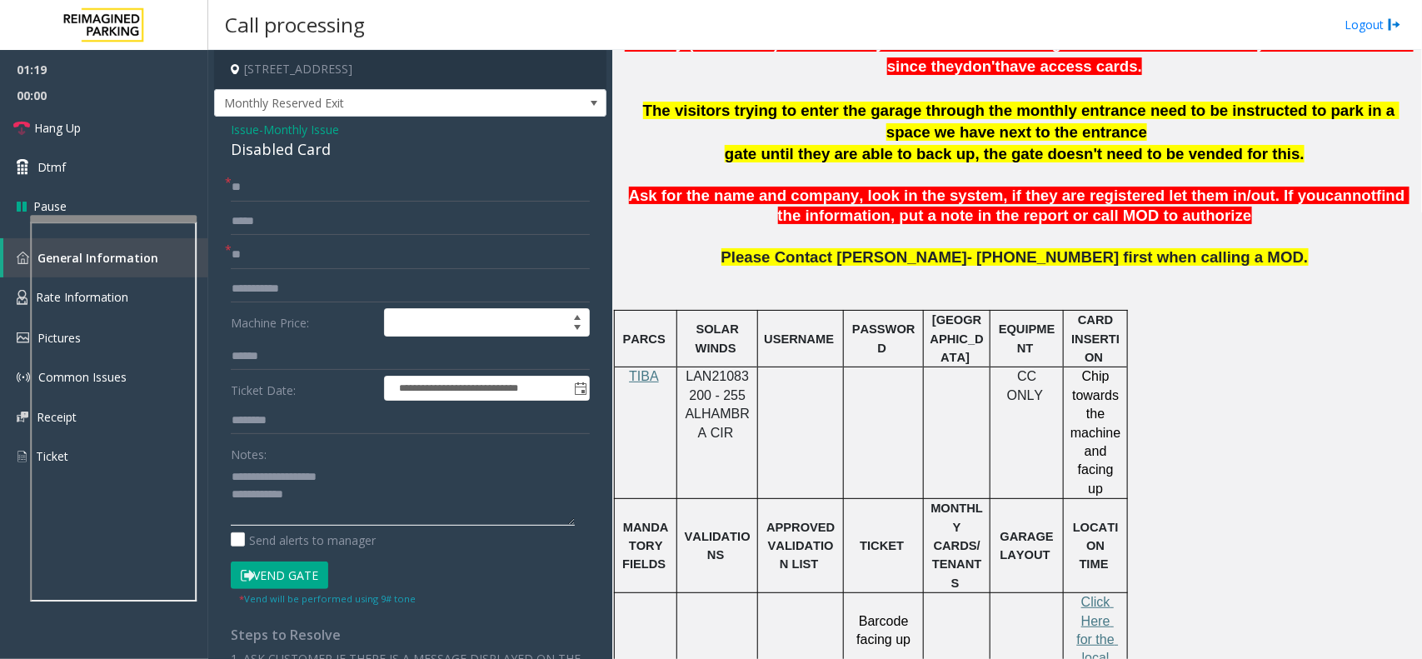
click at [436, 504] on textarea at bounding box center [403, 494] width 344 height 62
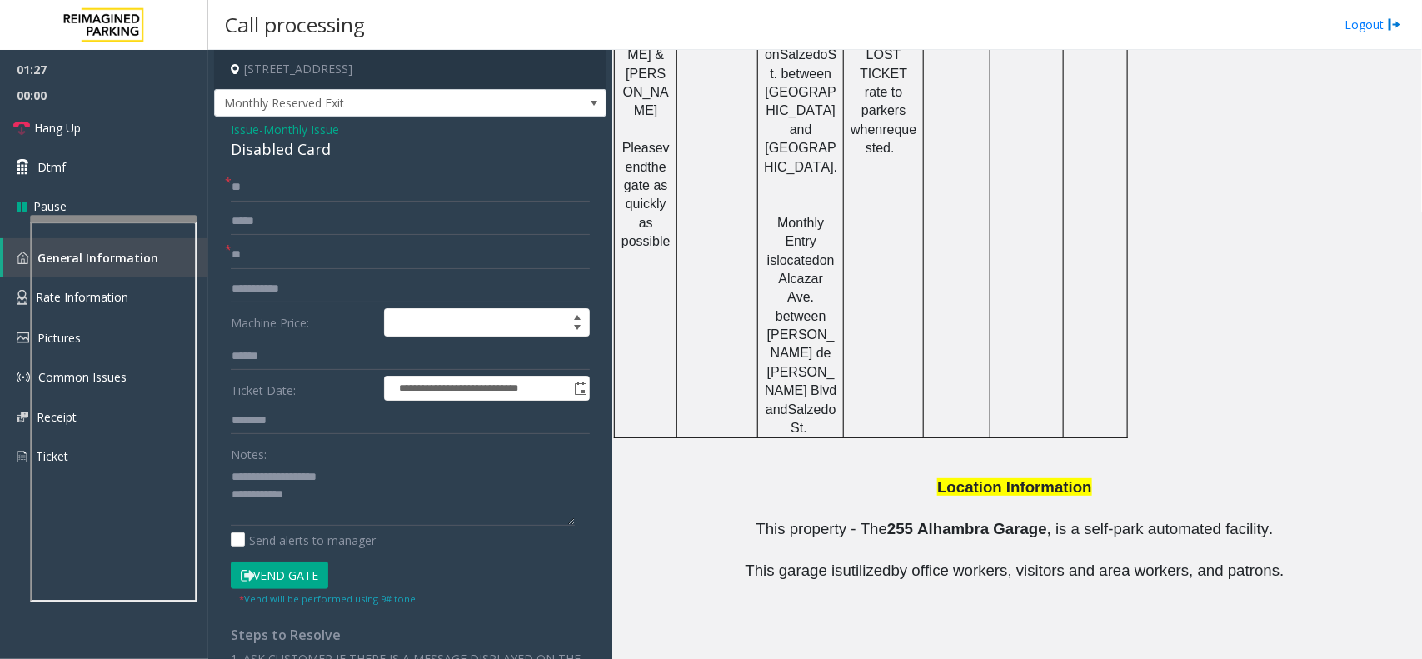
scroll to position [1451, 0]
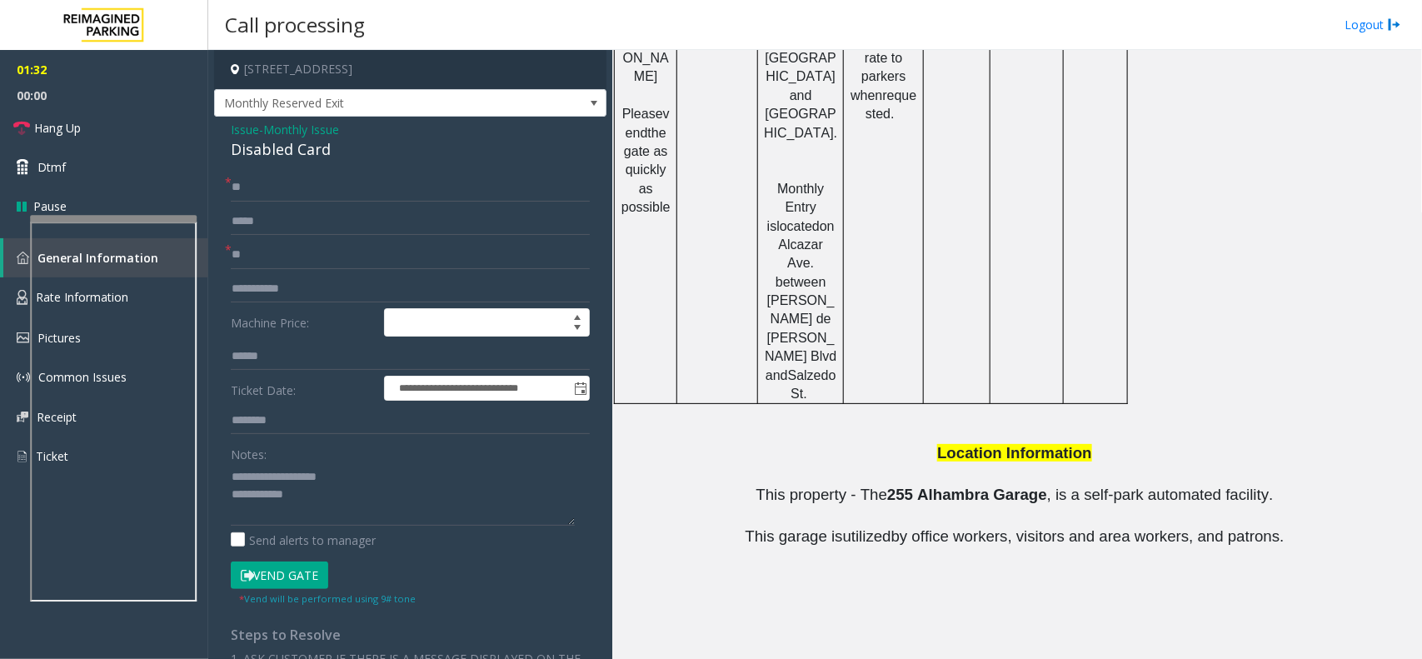
drag, startPoint x: 877, startPoint y: 555, endPoint x: 776, endPoint y: 562, distance: 101.1
click at [318, 500] on textarea at bounding box center [403, 494] width 344 height 62
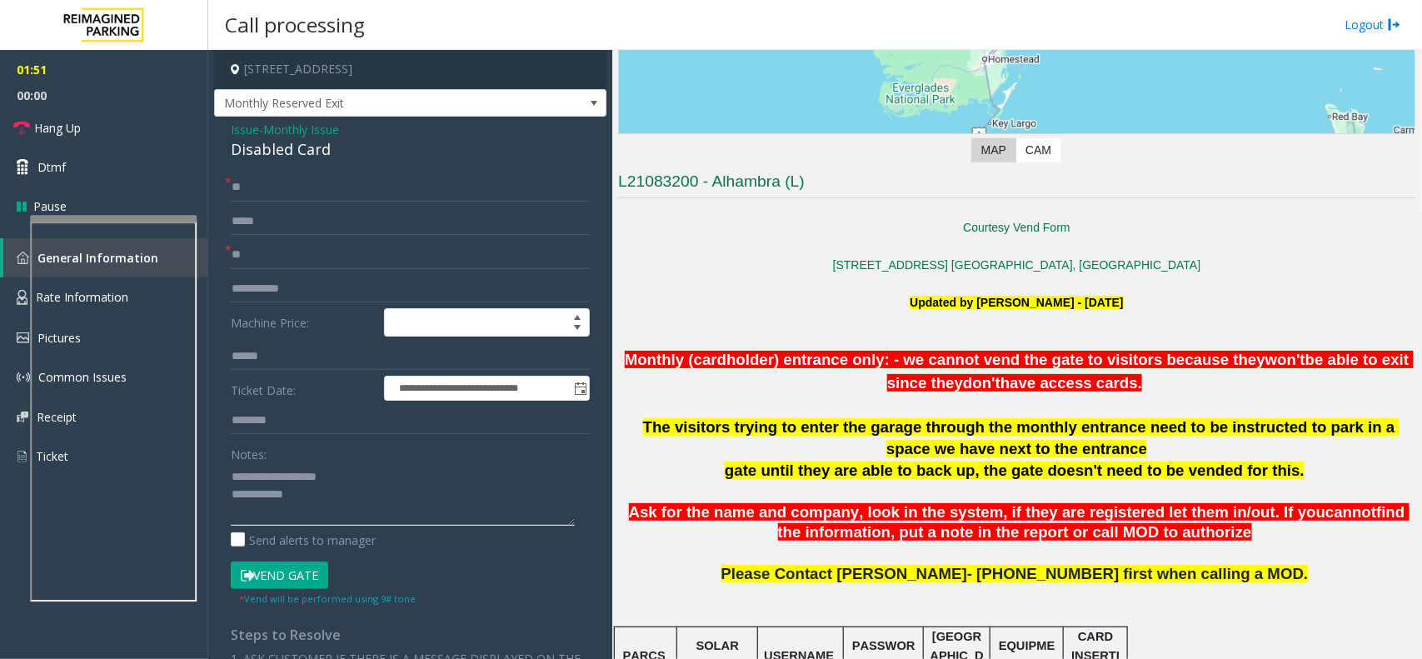
scroll to position [409, 0]
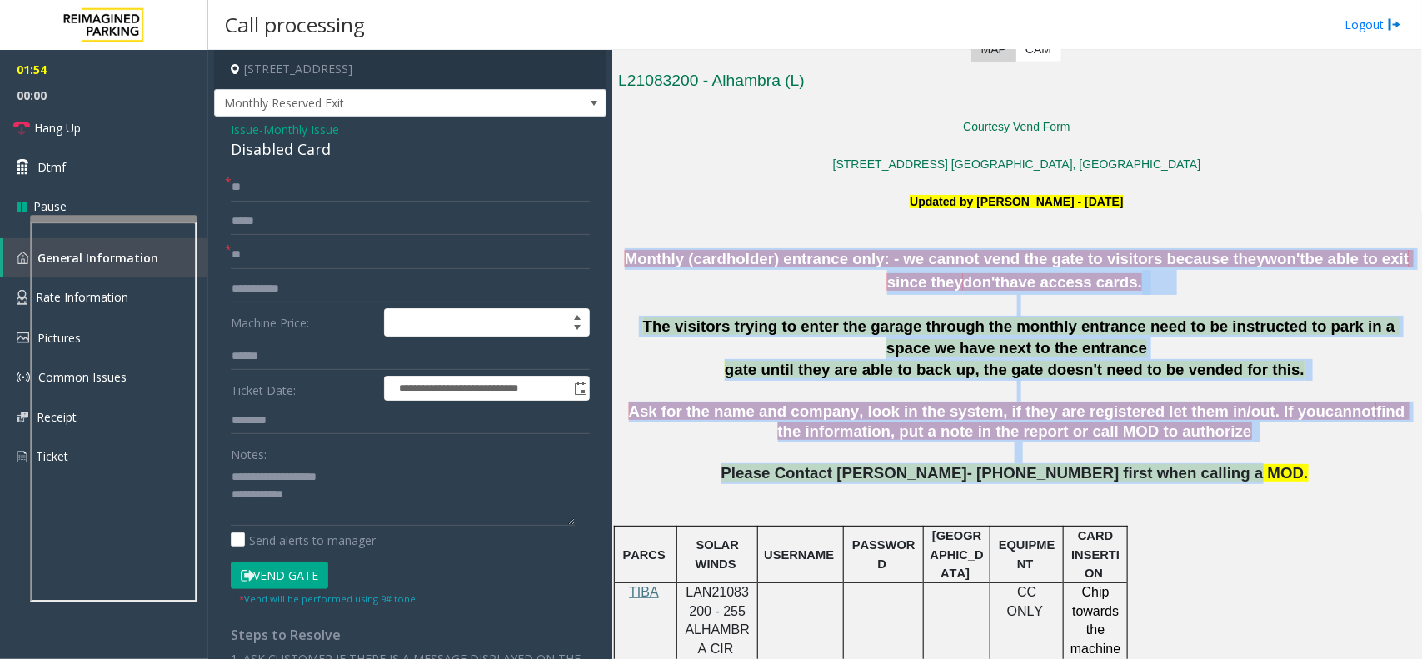
drag, startPoint x: 621, startPoint y: 252, endPoint x: 1196, endPoint y: 477, distance: 617.5
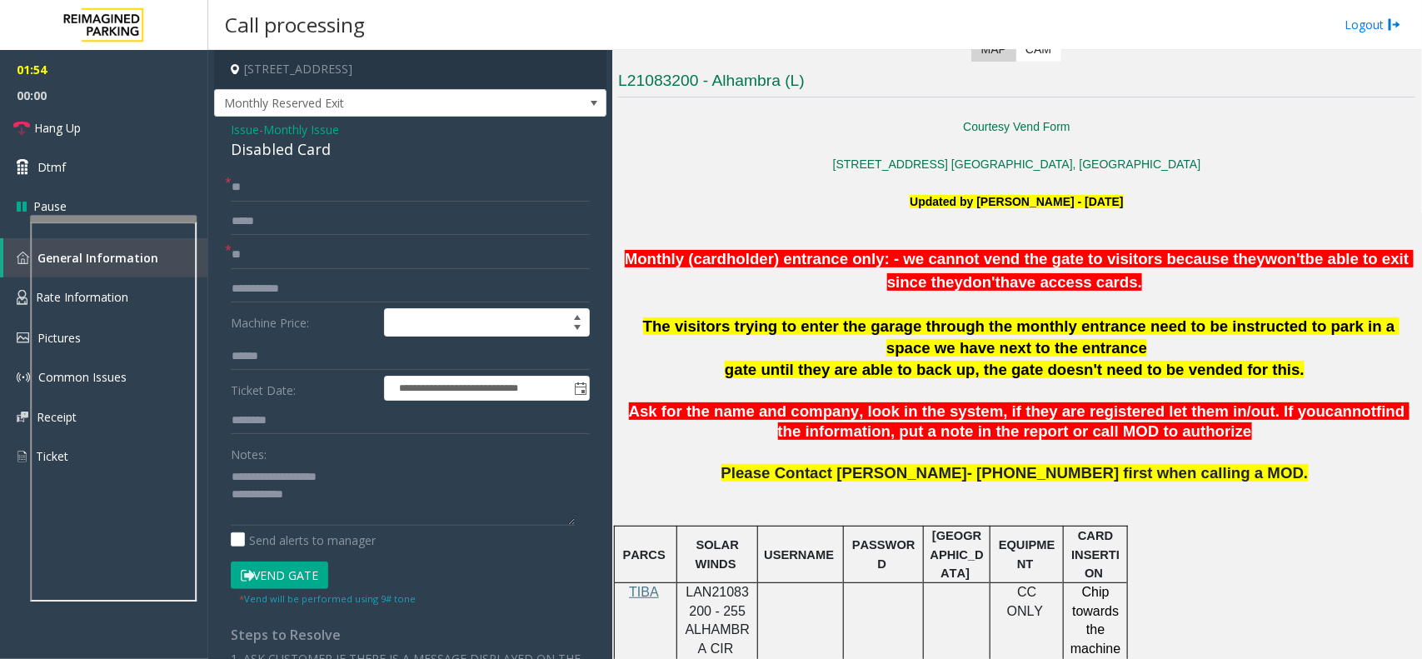
click at [1076, 482] on span "Please Contact [PERSON_NAME]- [PHONE_NUMBER] first when calling a MOD." at bounding box center [1015, 472] width 587 height 17
drag, startPoint x: 1242, startPoint y: 476, endPoint x: 635, endPoint y: 258, distance: 644.5
click at [717, 286] on p "Monthly (cardholder) entrance only: - we cannot vend the gate to visitors becau…" at bounding box center [1016, 271] width 797 height 46
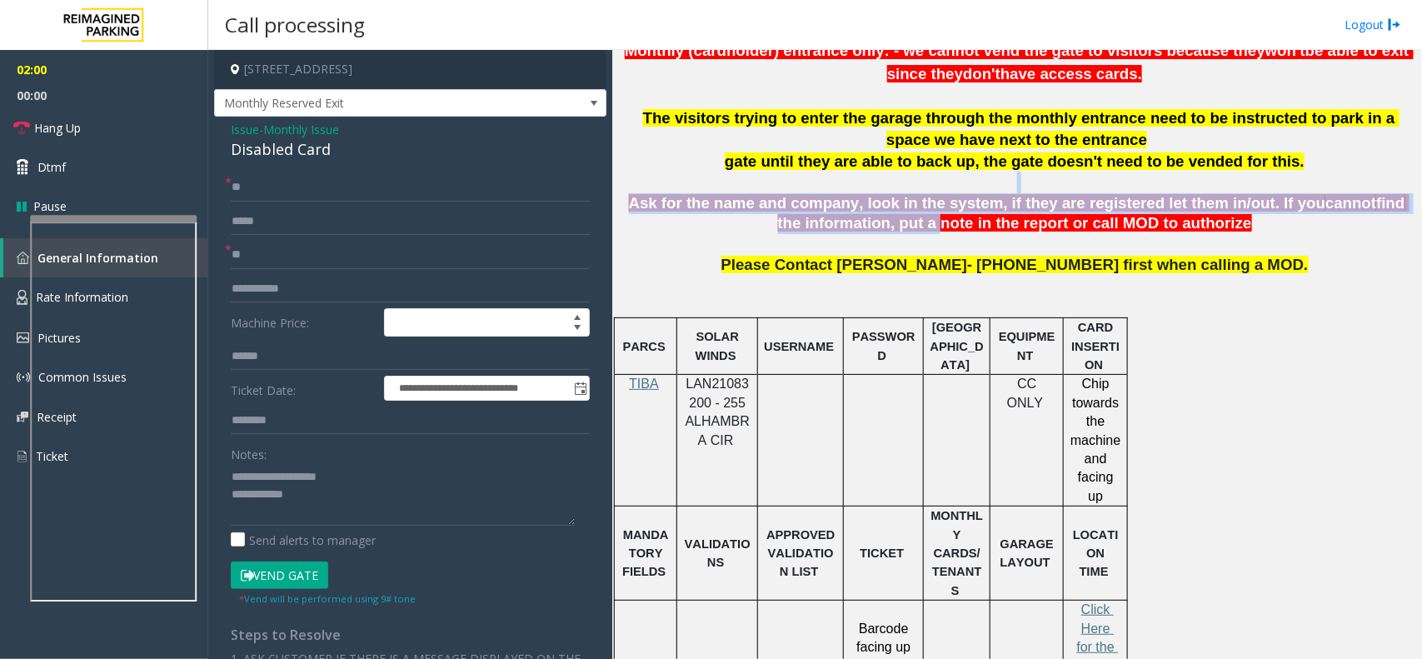
drag, startPoint x: 635, startPoint y: 192, endPoint x: 947, endPoint y: 234, distance: 314.4
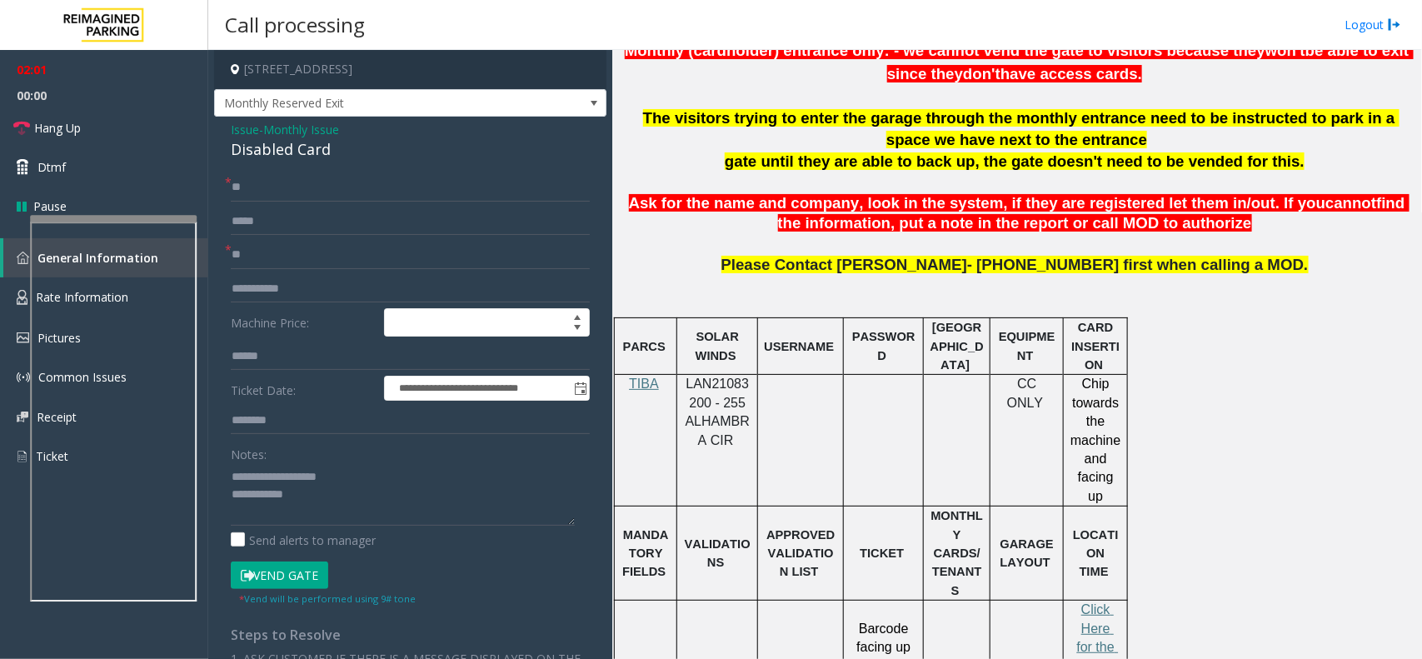
click at [1069, 268] on span "Please Contact [PERSON_NAME]- [PHONE_NUMBER] first when calling a MOD." at bounding box center [1015, 264] width 587 height 17
click at [384, 505] on textarea at bounding box center [403, 494] width 344 height 62
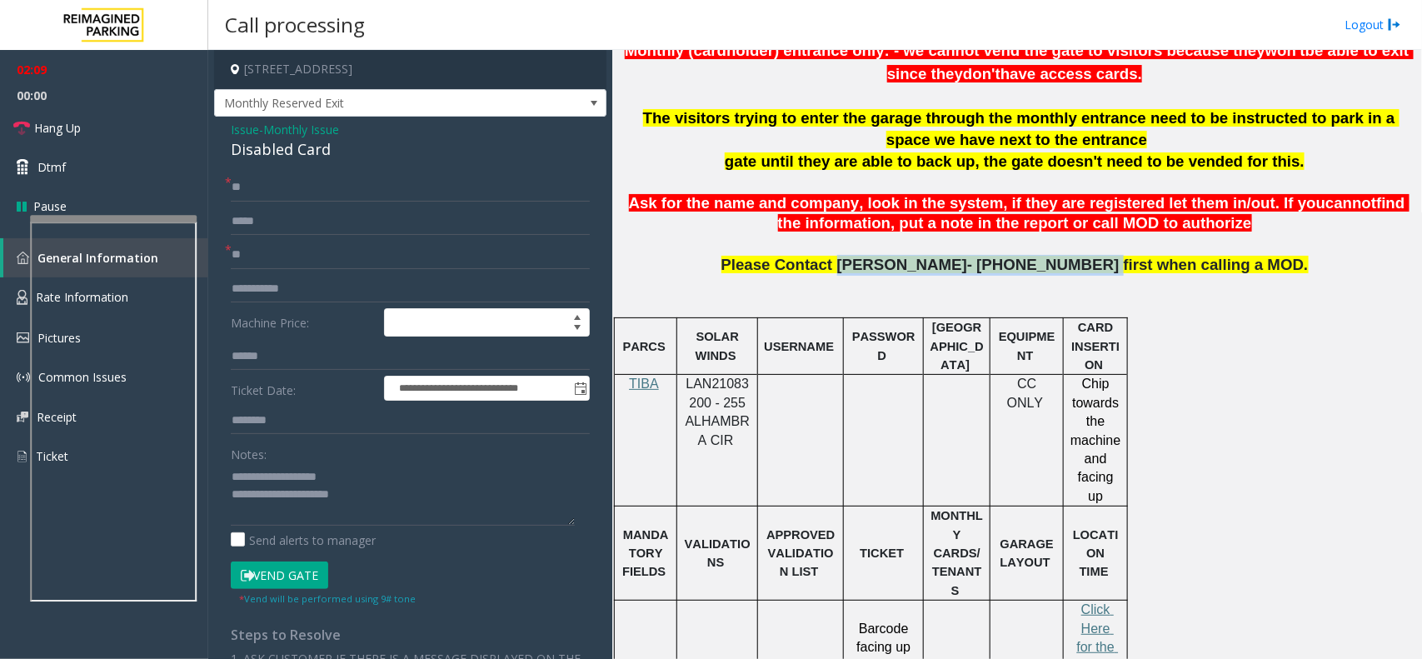
drag, startPoint x: 1077, startPoint y: 269, endPoint x: 872, endPoint y: 276, distance: 204.3
click at [872, 276] on p "Please Contact [PERSON_NAME]- [PHONE_NUMBER] first when calling a MOD." at bounding box center [1016, 285] width 797 height 61
click at [417, 492] on textarea at bounding box center [403, 494] width 344 height 62
paste textarea "**********"
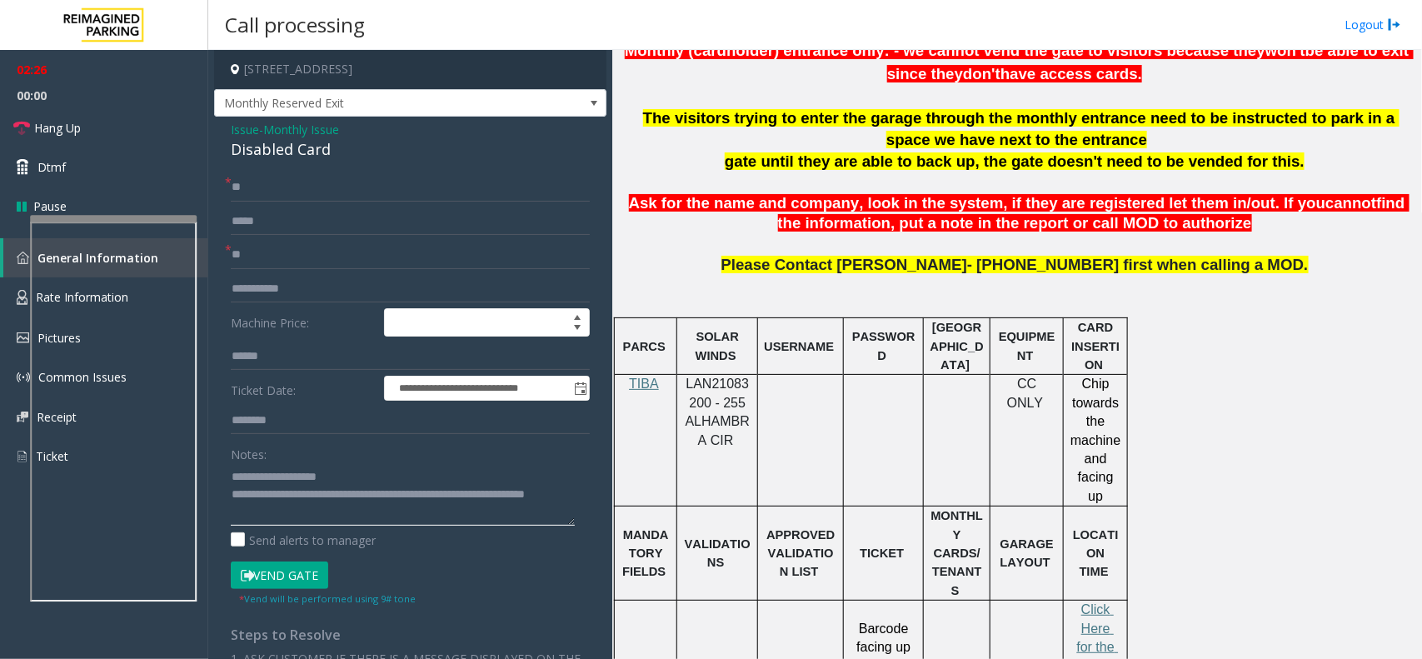
click at [348, 511] on textarea at bounding box center [403, 494] width 344 height 62
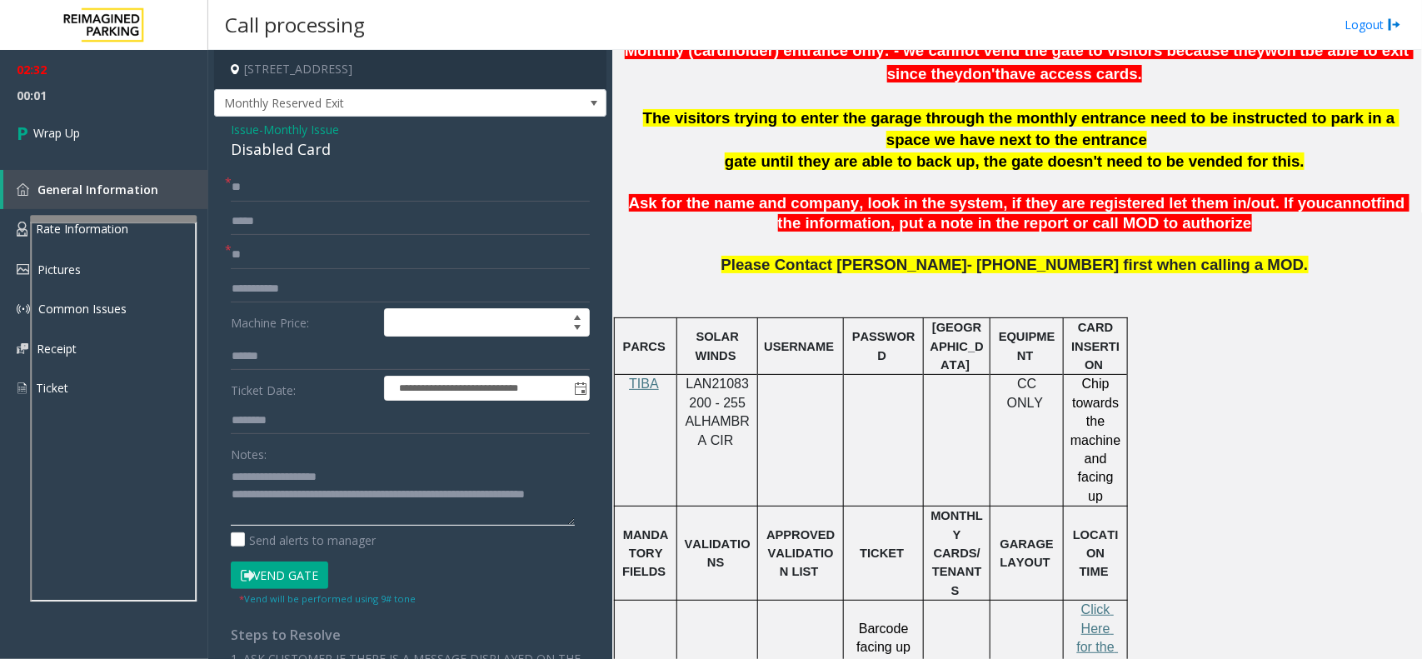
click at [397, 519] on textarea at bounding box center [403, 494] width 344 height 62
type textarea "**********"
click at [232, 164] on div "**********" at bounding box center [410, 566] width 392 height 899
click at [189, 150] on link "Wrap Up" at bounding box center [104, 132] width 208 height 49
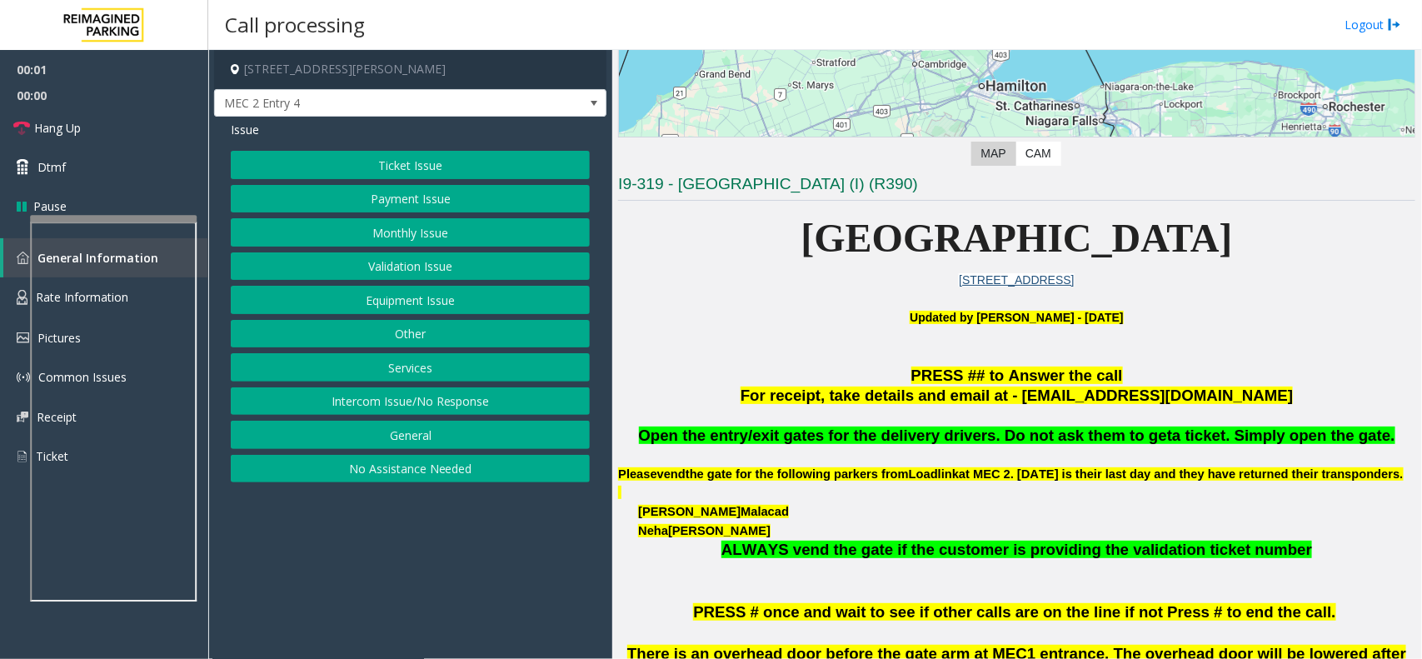
scroll to position [417, 0]
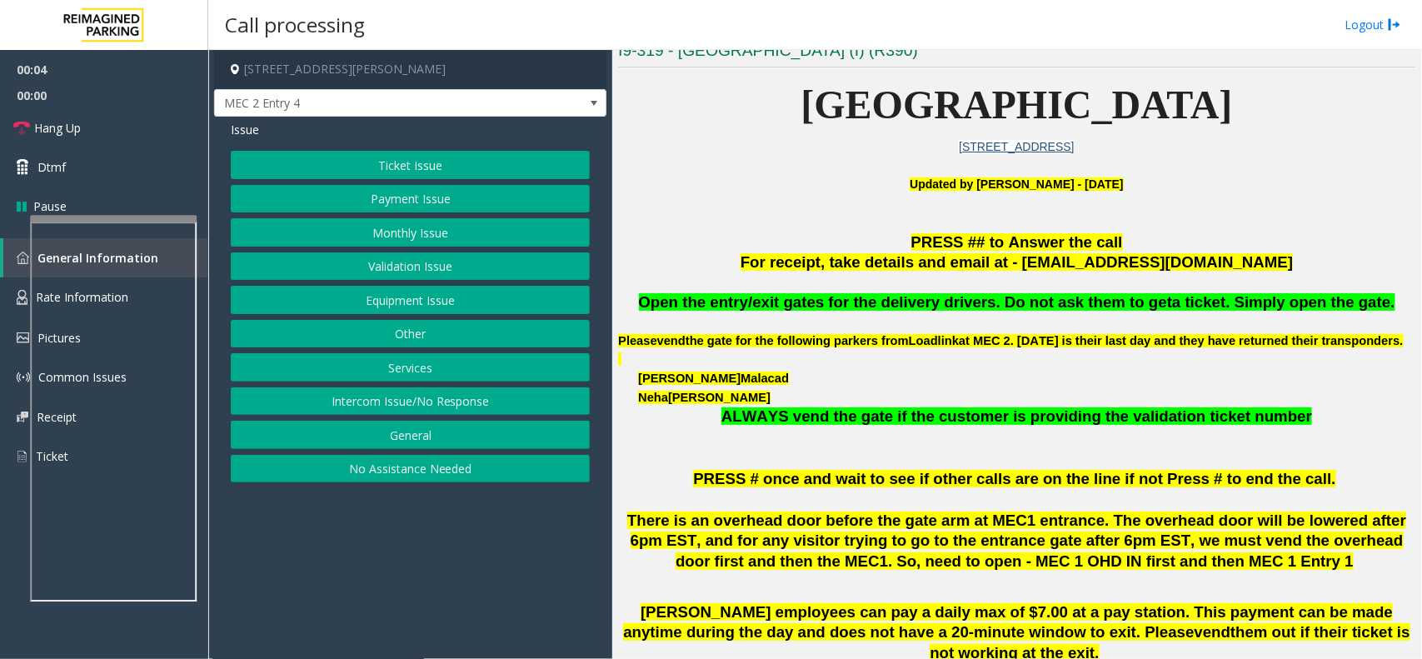
click at [337, 223] on button "Monthly Issue" at bounding box center [410, 232] width 359 height 28
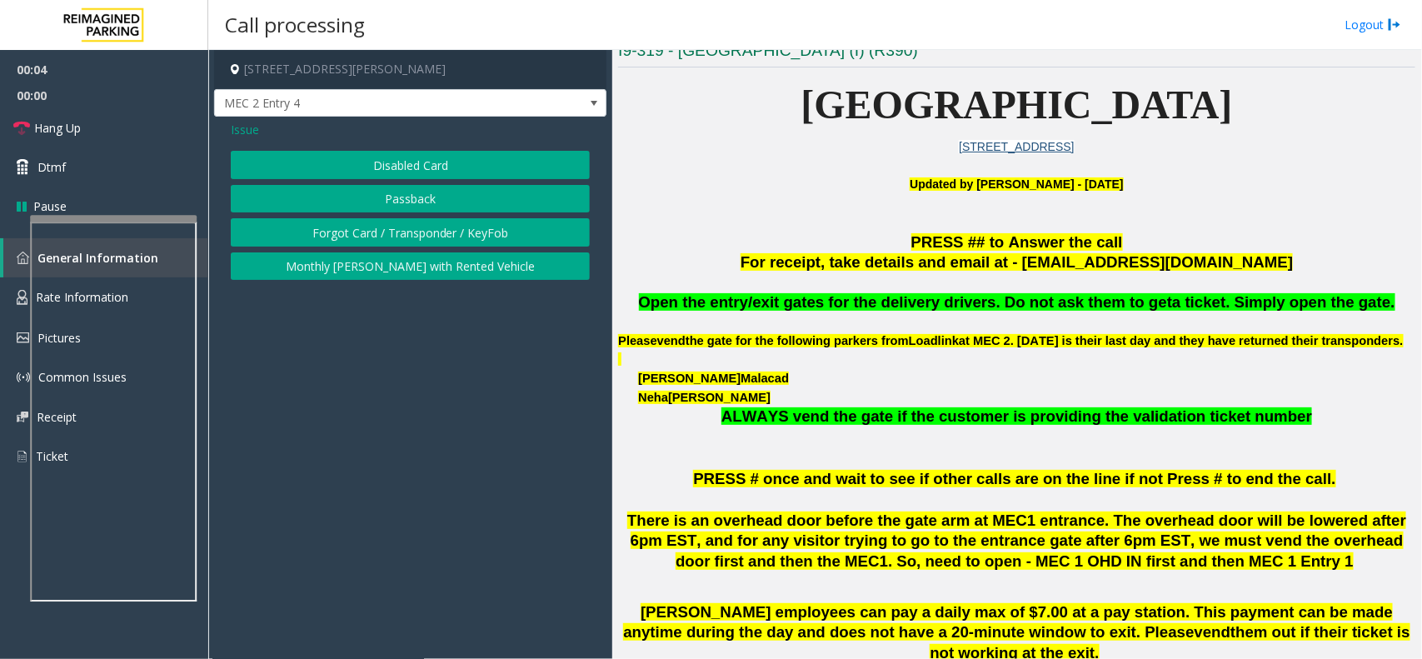
click at [385, 226] on button "Forgot Card / Transponder / KeyFob" at bounding box center [410, 232] width 359 height 28
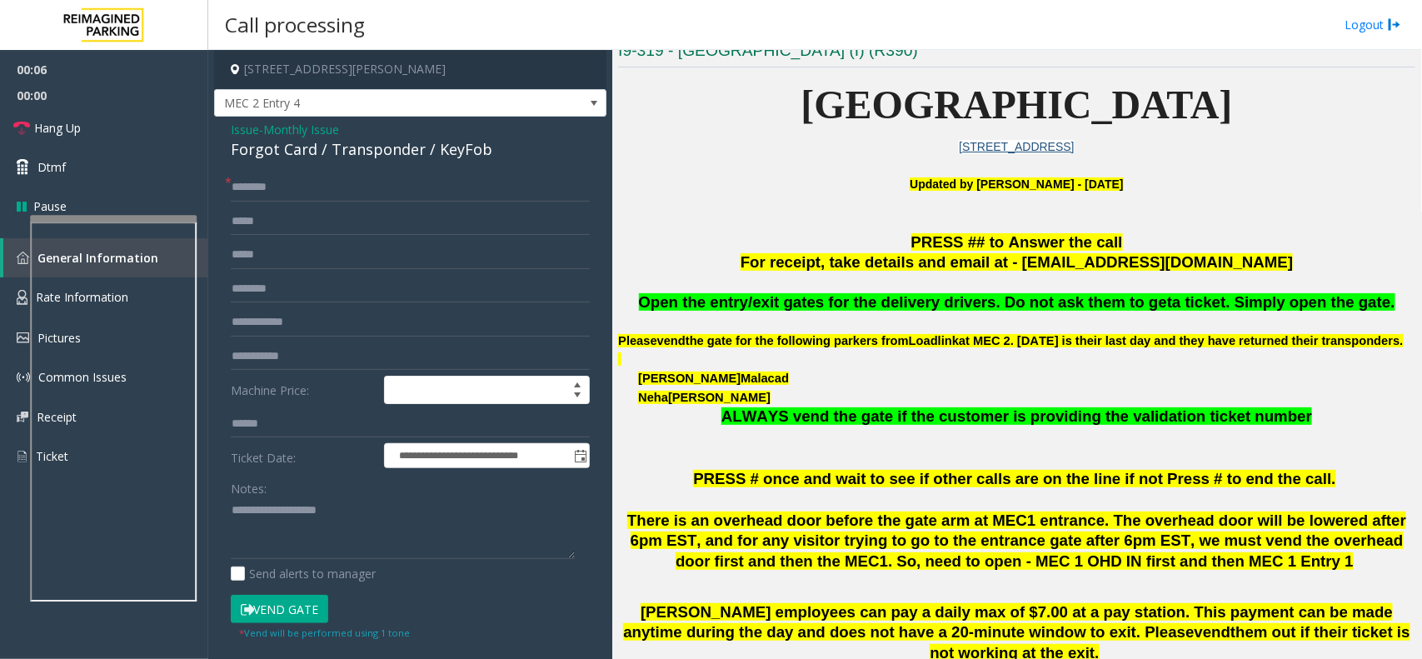
click at [331, 487] on div "Notes:" at bounding box center [410, 517] width 359 height 86
click at [329, 502] on textarea at bounding box center [403, 528] width 344 height 62
click at [358, 155] on div "Forgot Card / Transponder / KeyFob" at bounding box center [410, 149] width 359 height 22
click at [332, 529] on textarea at bounding box center [403, 528] width 344 height 62
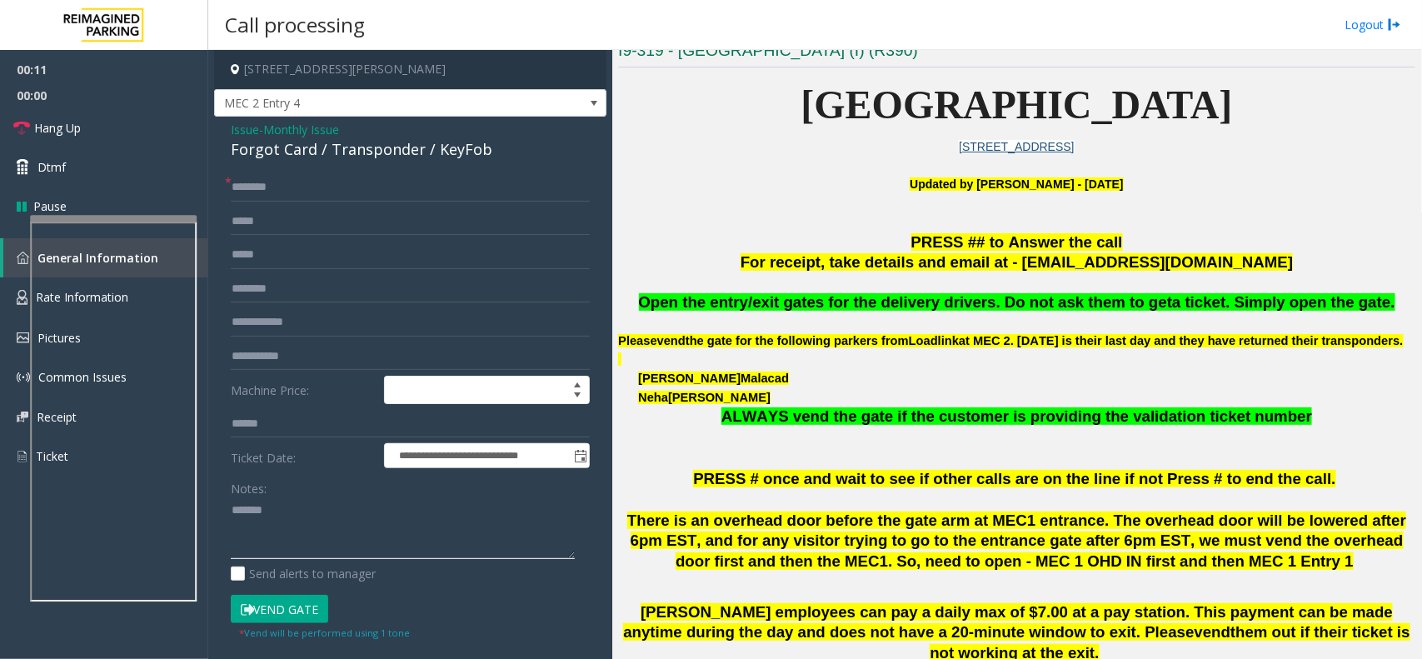
paste textarea "**********"
type textarea "**********"
click at [284, 296] on input "text" at bounding box center [410, 289] width 359 height 28
click at [302, 334] on input "text" at bounding box center [410, 322] width 359 height 28
click at [283, 190] on input "text" at bounding box center [410, 187] width 359 height 28
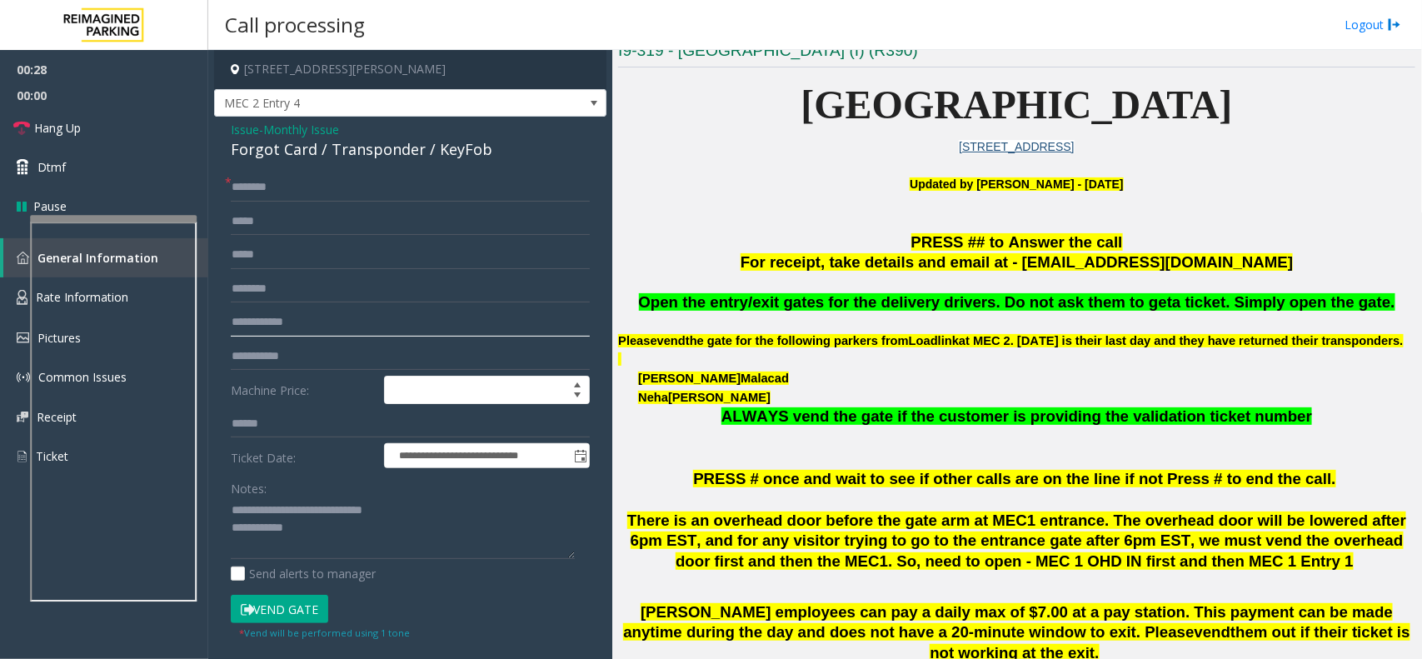
click at [280, 322] on input "text" at bounding box center [410, 322] width 359 height 28
type input "******"
click at [292, 187] on input "text" at bounding box center [410, 187] width 359 height 28
type input "****"
drag, startPoint x: 257, startPoint y: 187, endPoint x: 537, endPoint y: 161, distance: 282.1
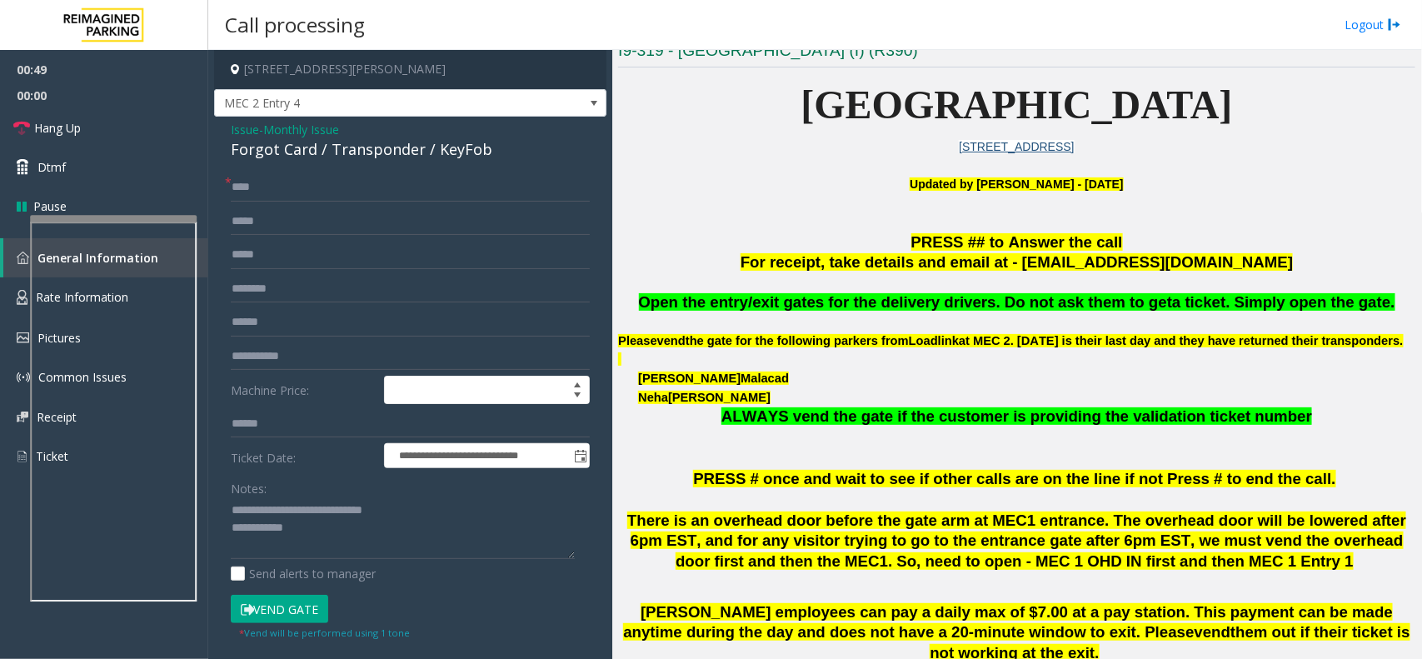
click at [537, 161] on div "Forgot Card / Transponder / KeyFob" at bounding box center [410, 149] width 359 height 22
click at [292, 607] on button "Vend Gate" at bounding box center [279, 609] width 97 height 28
click at [337, 538] on textarea at bounding box center [403, 528] width 344 height 62
type textarea "**********"
click at [110, 122] on link "Hang Up" at bounding box center [104, 127] width 208 height 39
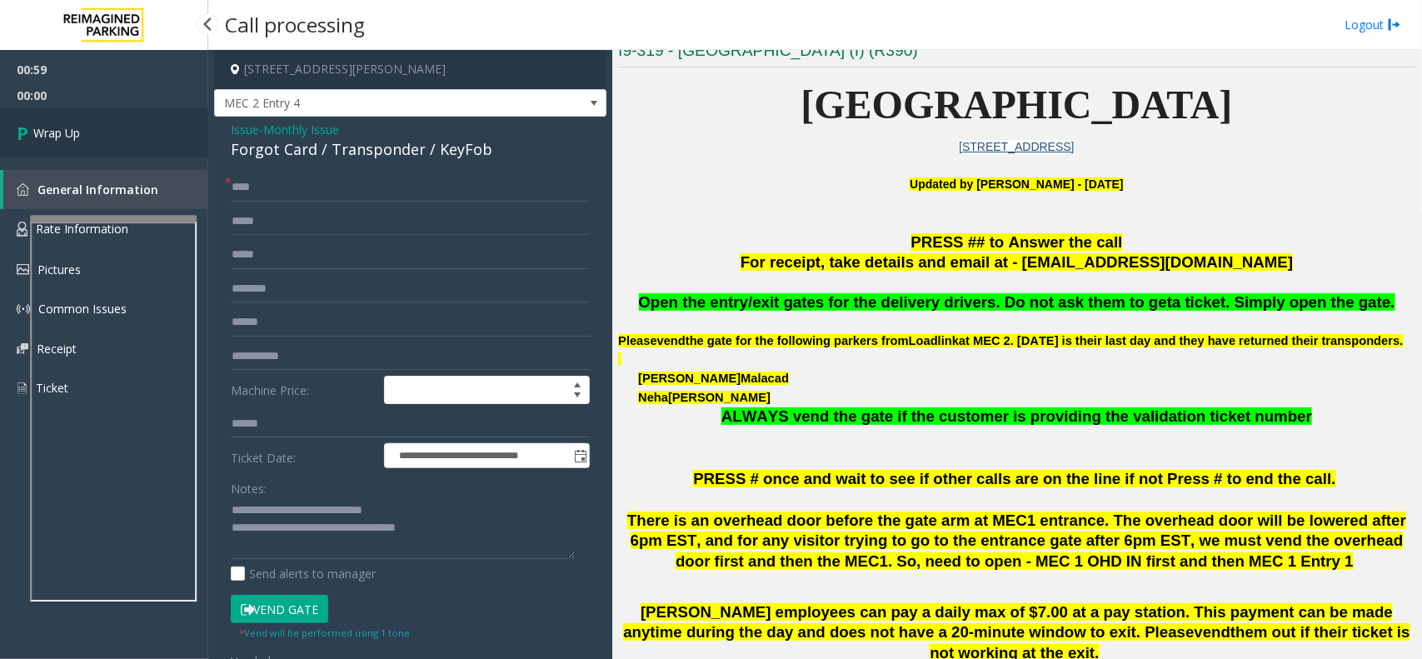
click at [110, 122] on link "Wrap Up" at bounding box center [104, 132] width 208 height 49
click at [111, 127] on link "Wrap Up" at bounding box center [104, 132] width 208 height 49
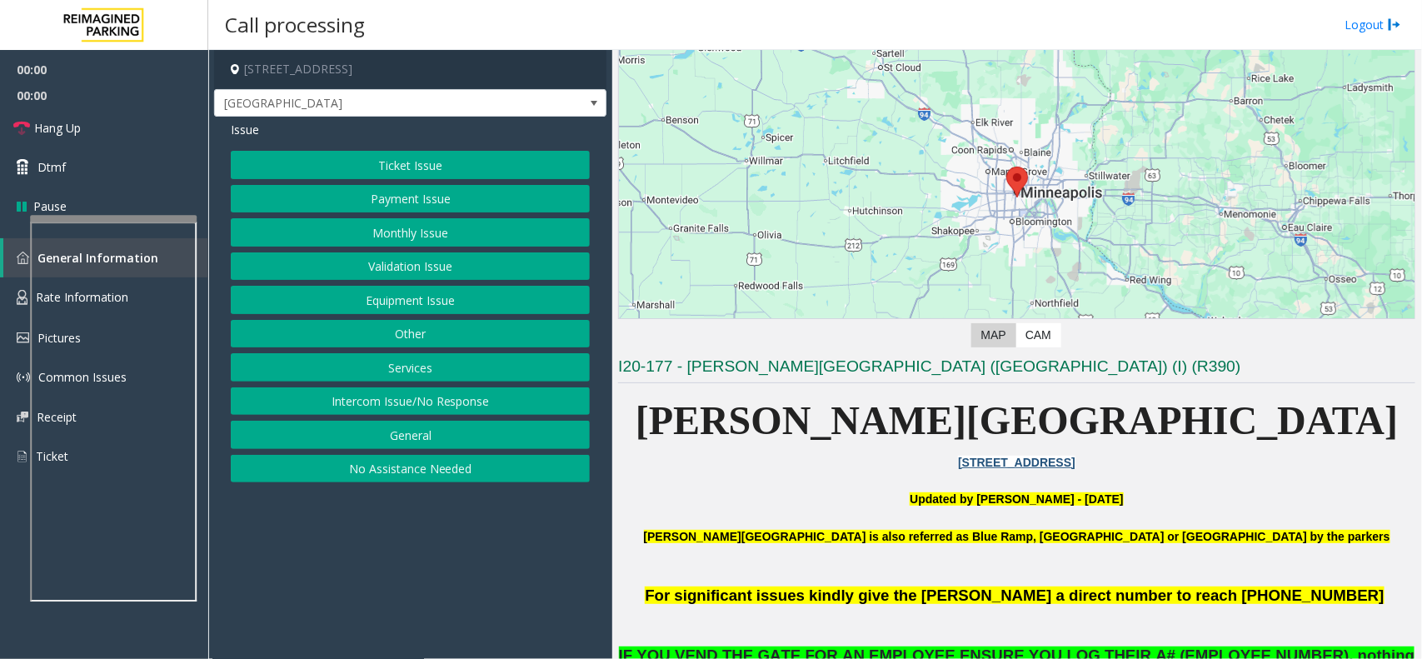
scroll to position [312, 0]
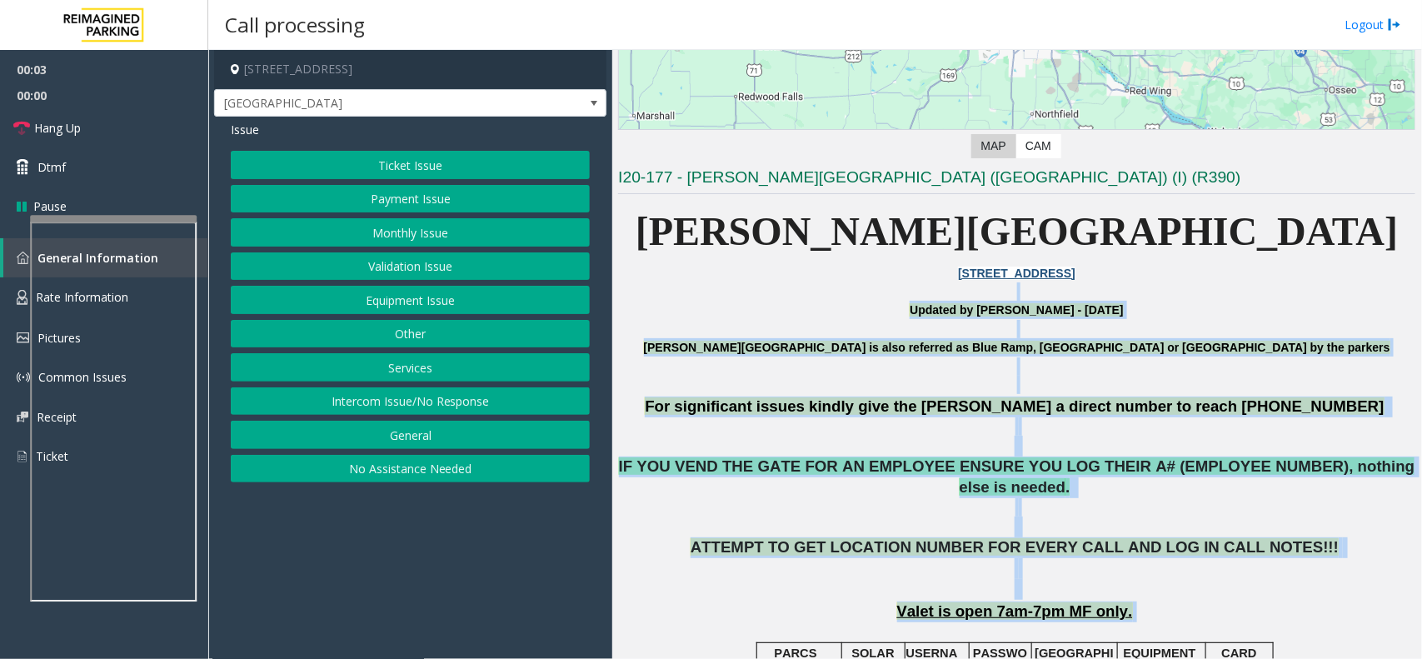
drag, startPoint x: 764, startPoint y: 300, endPoint x: 1227, endPoint y: 580, distance: 541.4
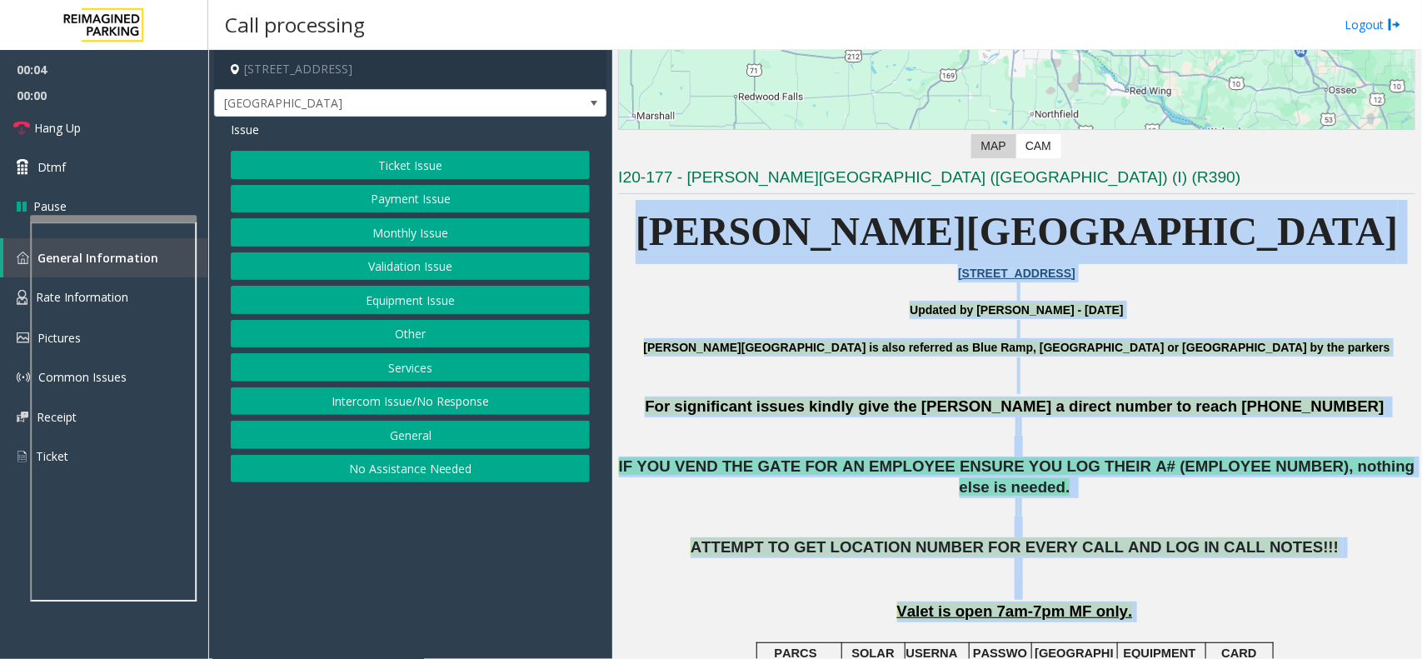
drag, startPoint x: 1227, startPoint y: 580, endPoint x: 623, endPoint y: 236, distance: 695.3
click at [847, 284] on p at bounding box center [1016, 291] width 797 height 18
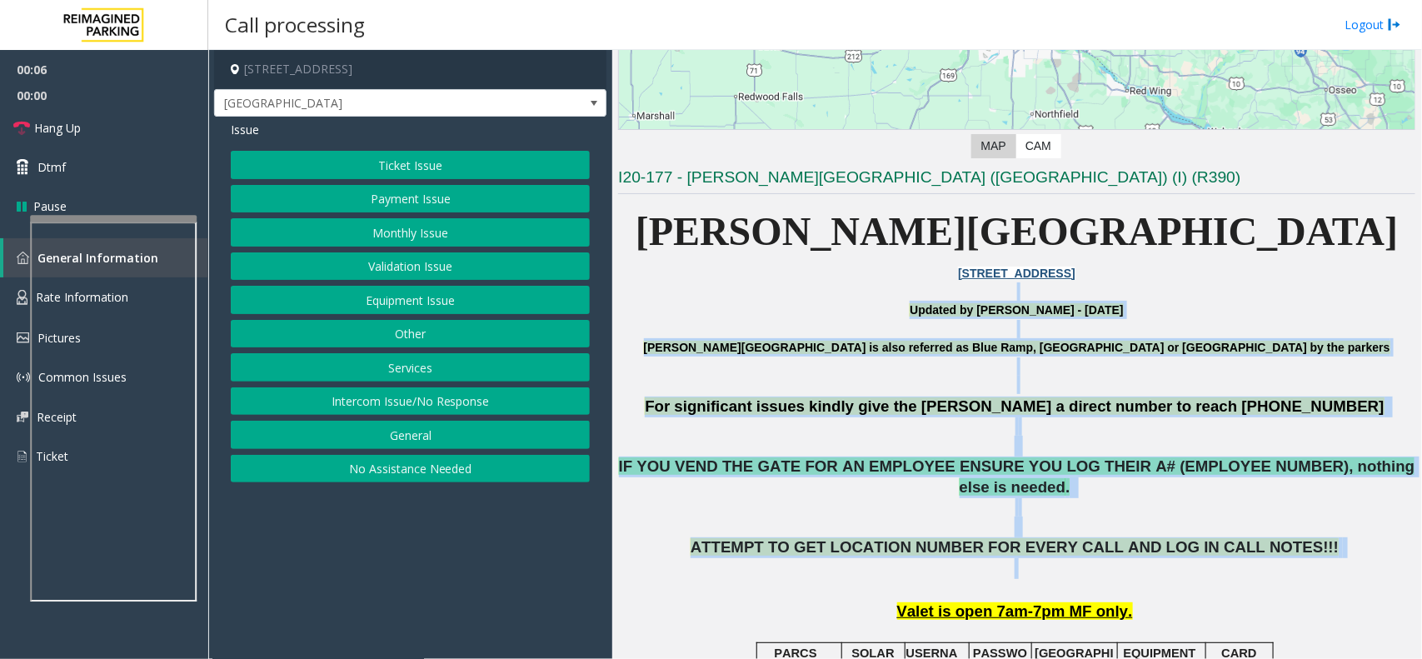
drag, startPoint x: 843, startPoint y: 284, endPoint x: 1219, endPoint y: 557, distance: 464.2
click at [1076, 557] on p "ATTEMPT TO GET LOCATION NUMBER FOR EVERY CALL AND LOG IN CALL NOTES!!!" at bounding box center [1016, 568] width 797 height 62
drag, startPoint x: 1229, startPoint y: 557, endPoint x: 929, endPoint y: 317, distance: 383.7
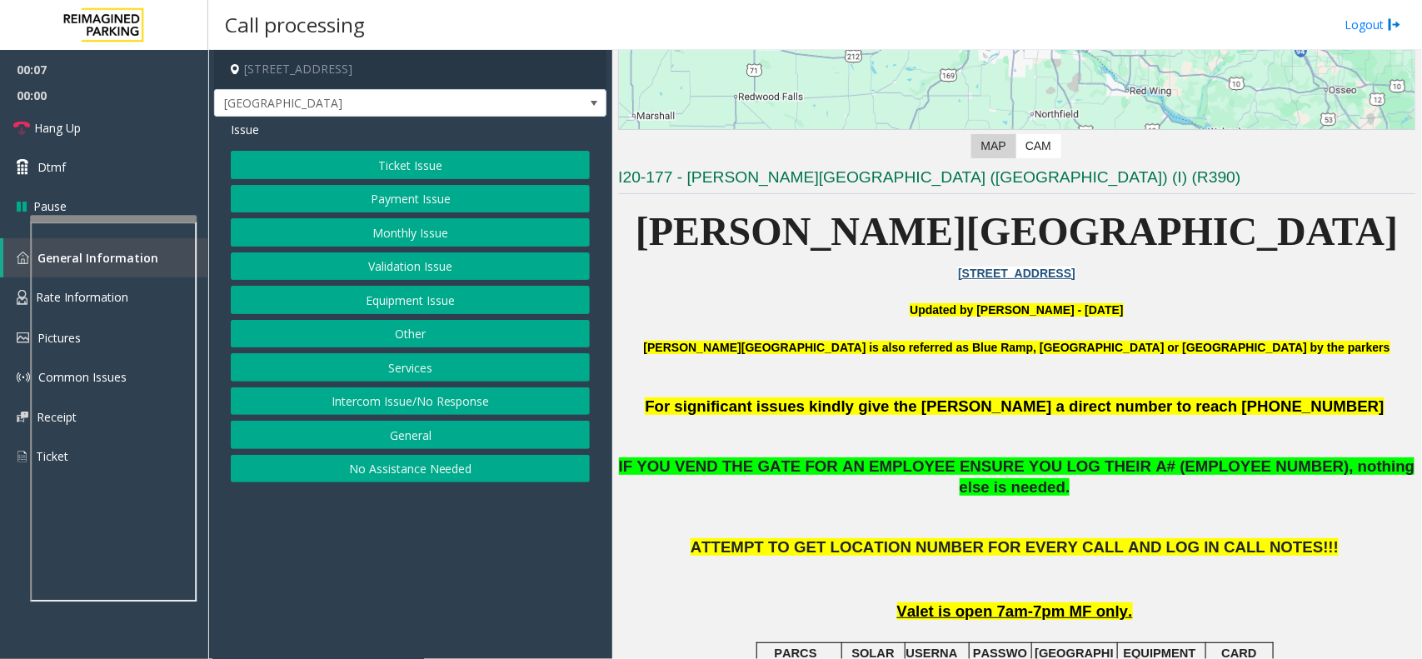
click at [818, 292] on p at bounding box center [1016, 291] width 797 height 18
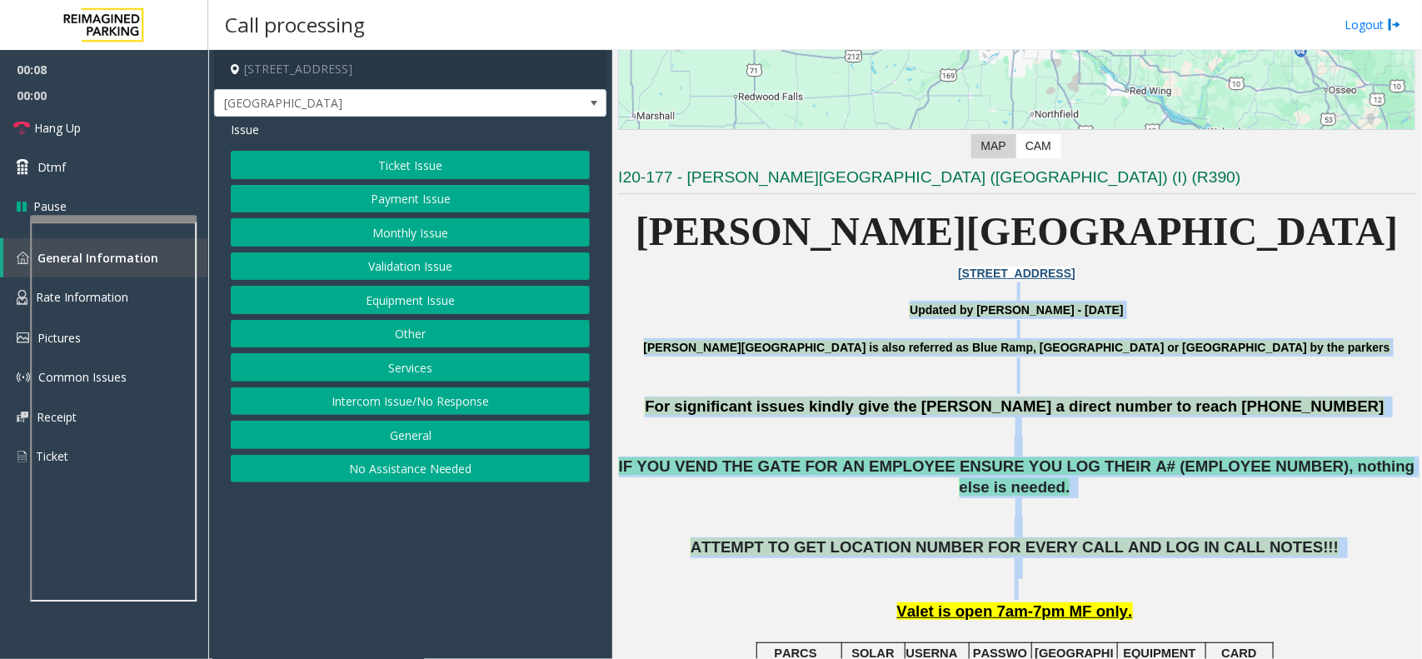
drag, startPoint x: 818, startPoint y: 292, endPoint x: 1206, endPoint y: 559, distance: 470.9
click at [1076, 559] on p "ATTEMPT TO GET LOCATION NUMBER FOR EVERY CALL AND LOG IN CALL NOTES!!!" at bounding box center [1016, 568] width 797 height 62
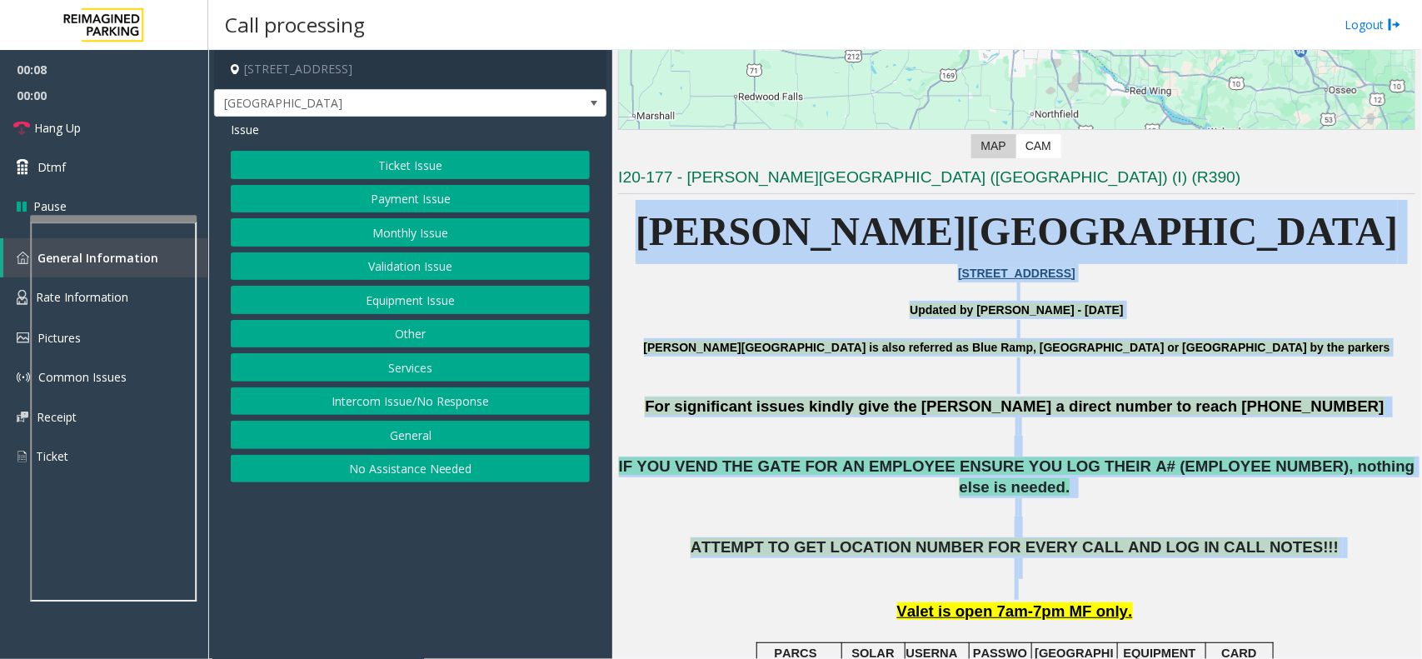
drag, startPoint x: 1207, startPoint y: 559, endPoint x: 779, endPoint y: 246, distance: 530.0
click at [757, 286] on p at bounding box center [1016, 291] width 797 height 18
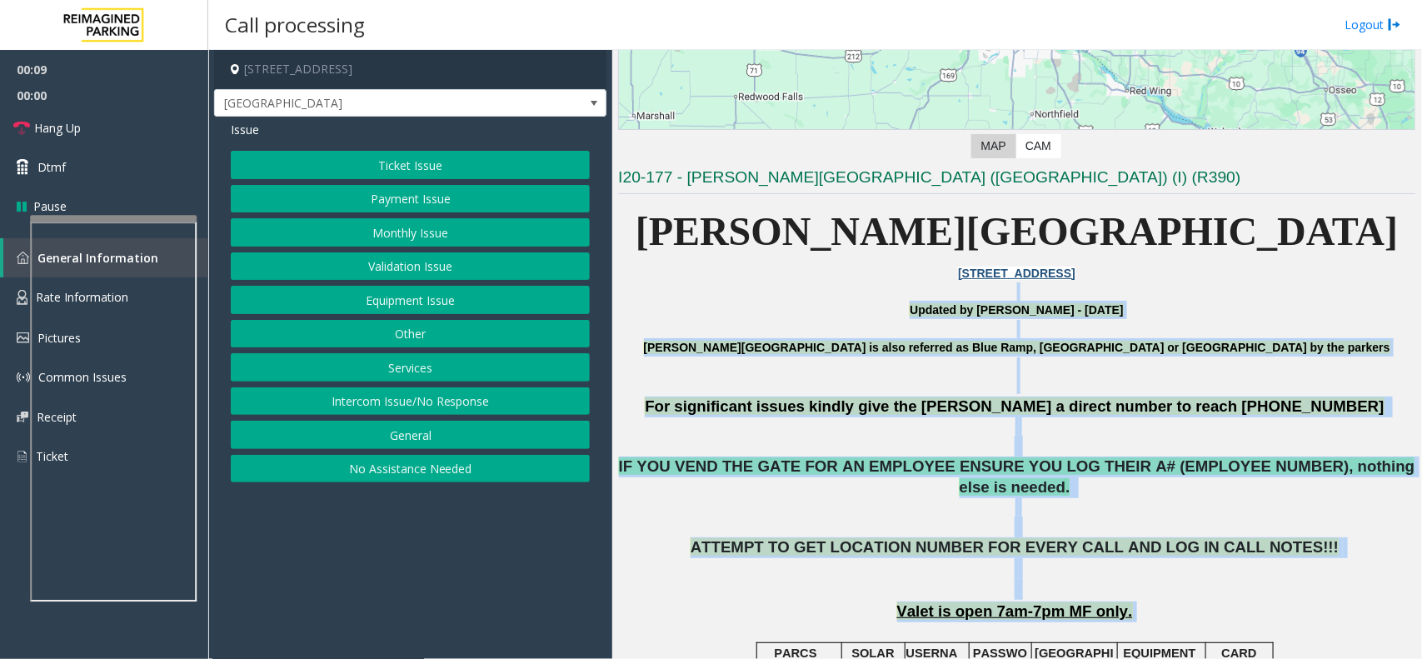
drag, startPoint x: 756, startPoint y: 287, endPoint x: 1138, endPoint y: 584, distance: 484.1
click at [1076, 575] on p "ATTEMPT TO GET LOCATION NUMBER FOR EVERY CALL AND LOG IN CALL NOTES!!!" at bounding box center [1016, 568] width 797 height 62
drag, startPoint x: 1173, startPoint y: 575, endPoint x: 852, endPoint y: 317, distance: 412.0
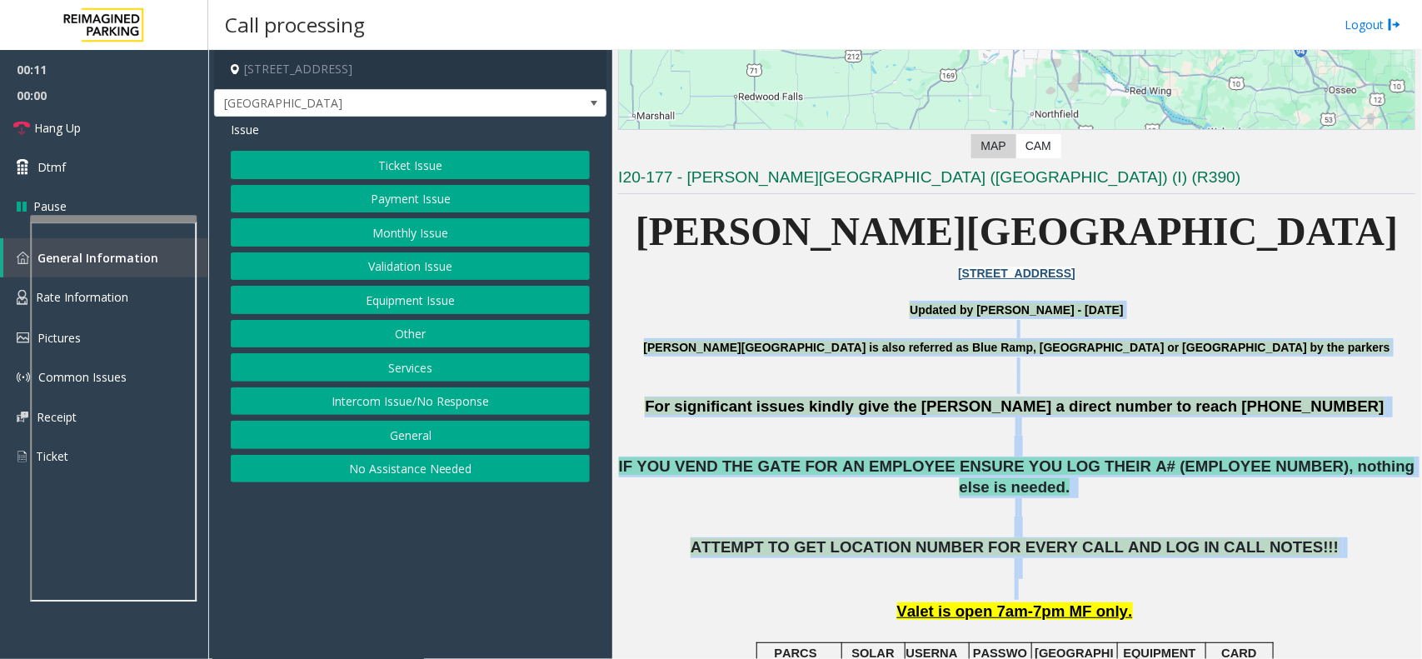
click at [847, 317] on p "Updated by [PERSON_NAME] - [DATE]" at bounding box center [1016, 310] width 797 height 18
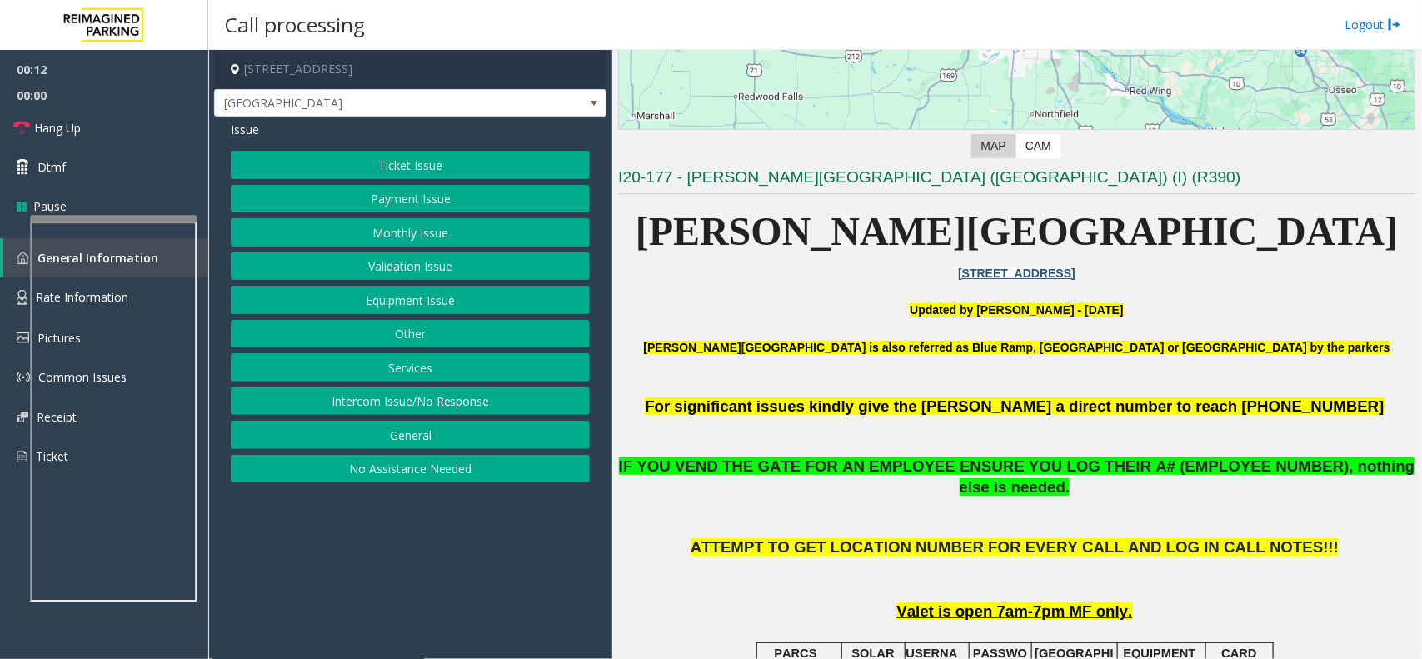
click at [408, 408] on button "Intercom Issue/No Response" at bounding box center [410, 401] width 359 height 28
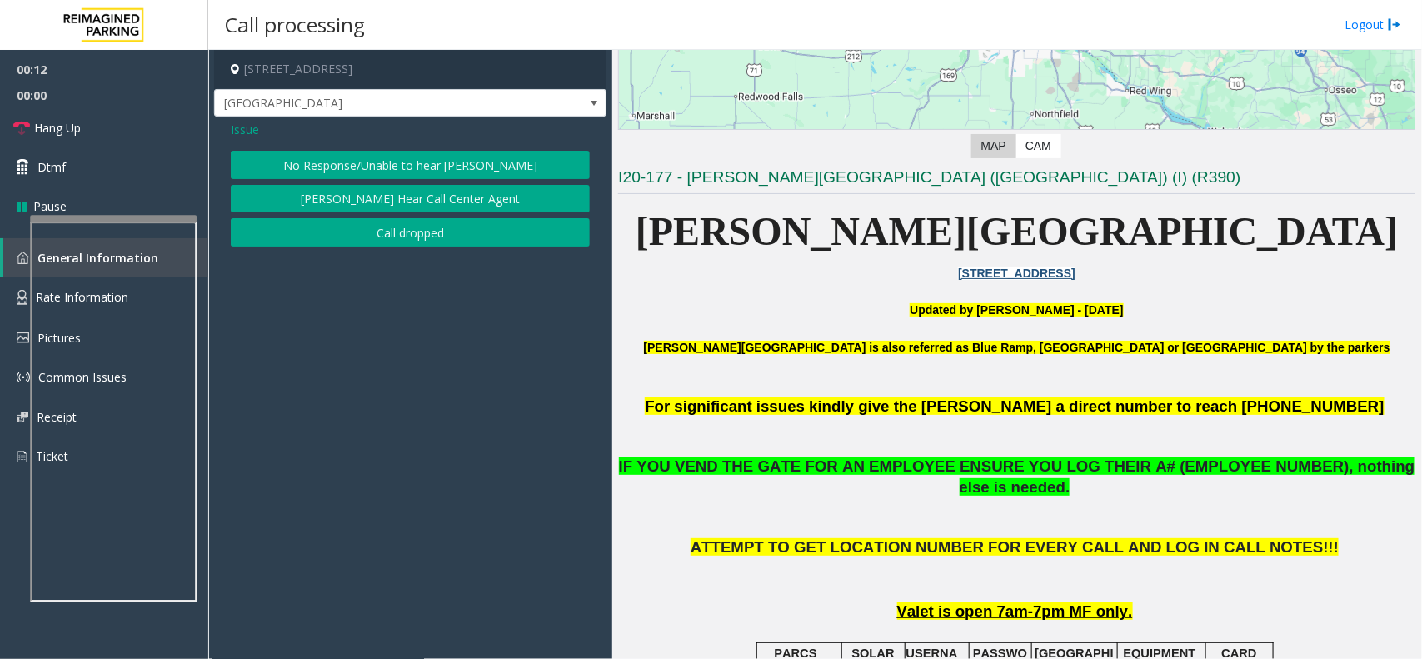
click at [382, 169] on button "No Response/Unable to hear [PERSON_NAME]" at bounding box center [410, 165] width 359 height 28
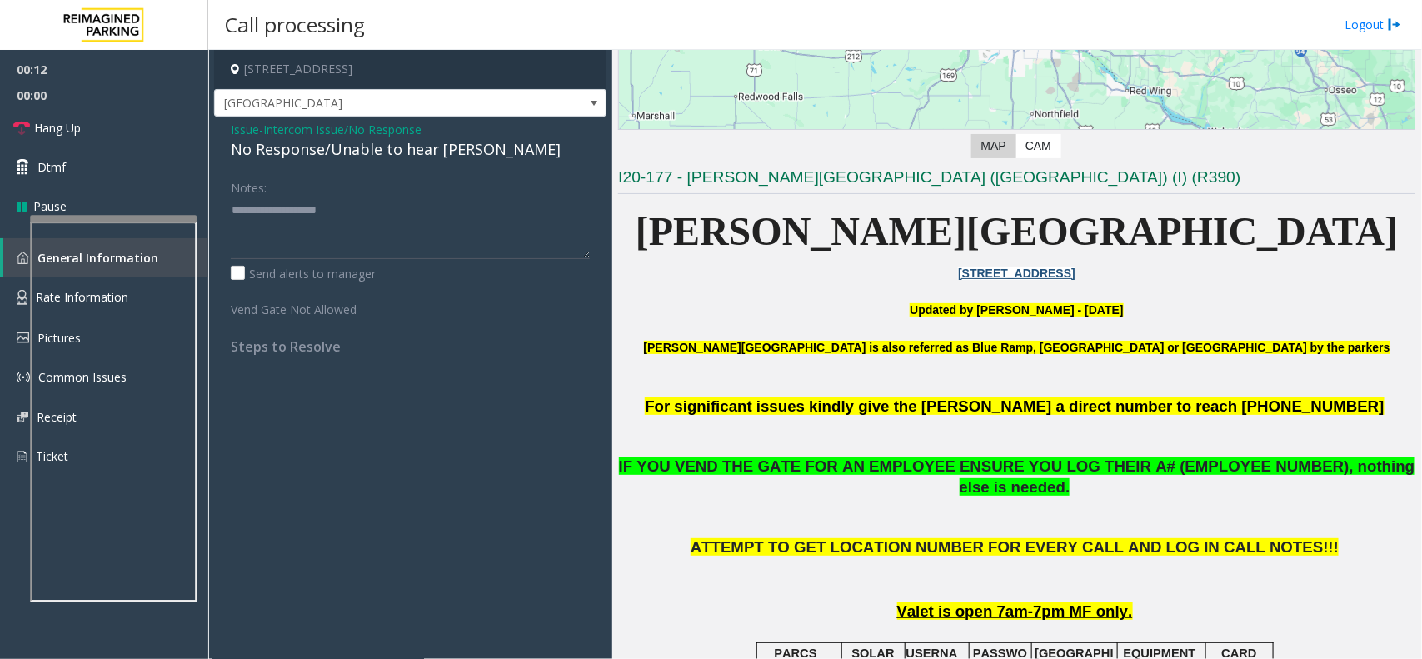
click at [392, 147] on div "No Response/Unable to hear [PERSON_NAME]" at bounding box center [410, 149] width 359 height 22
click at [477, 227] on textarea at bounding box center [410, 228] width 359 height 62
type textarea "**********"
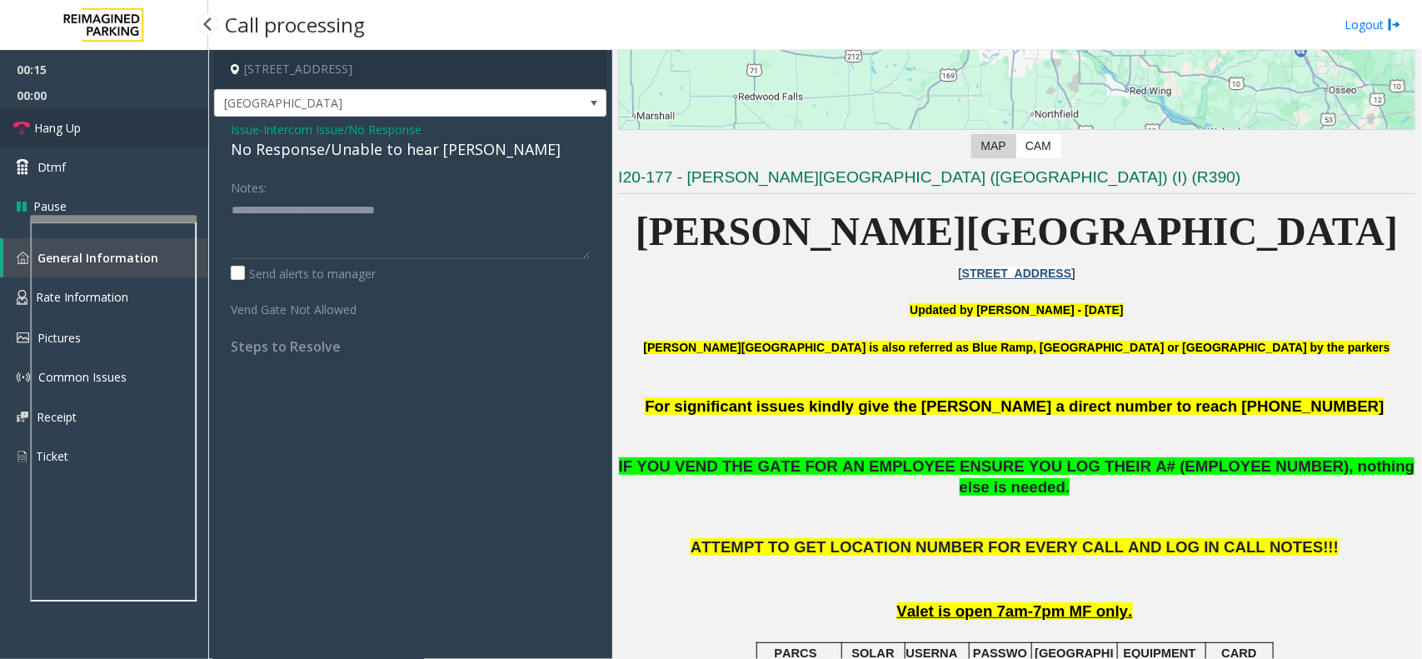
click at [86, 117] on link "Hang Up" at bounding box center [104, 127] width 208 height 39
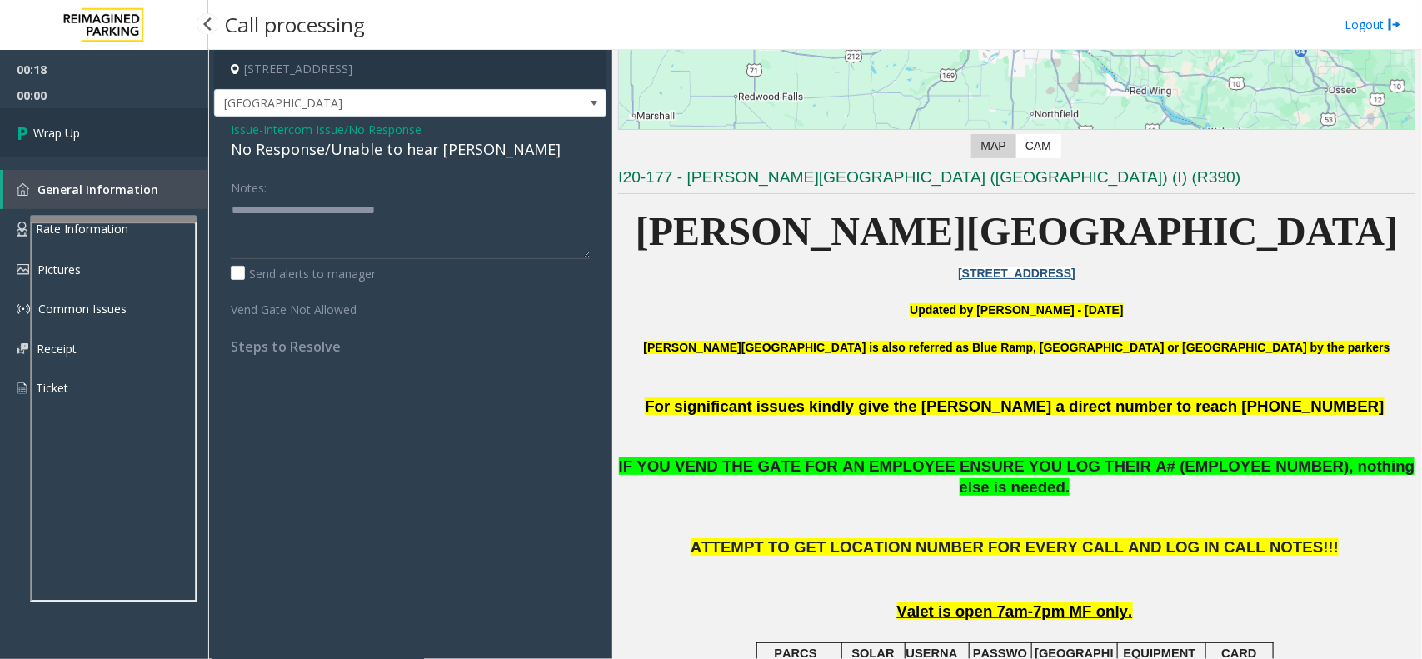
click at [92, 129] on link "Wrap Up" at bounding box center [104, 132] width 208 height 49
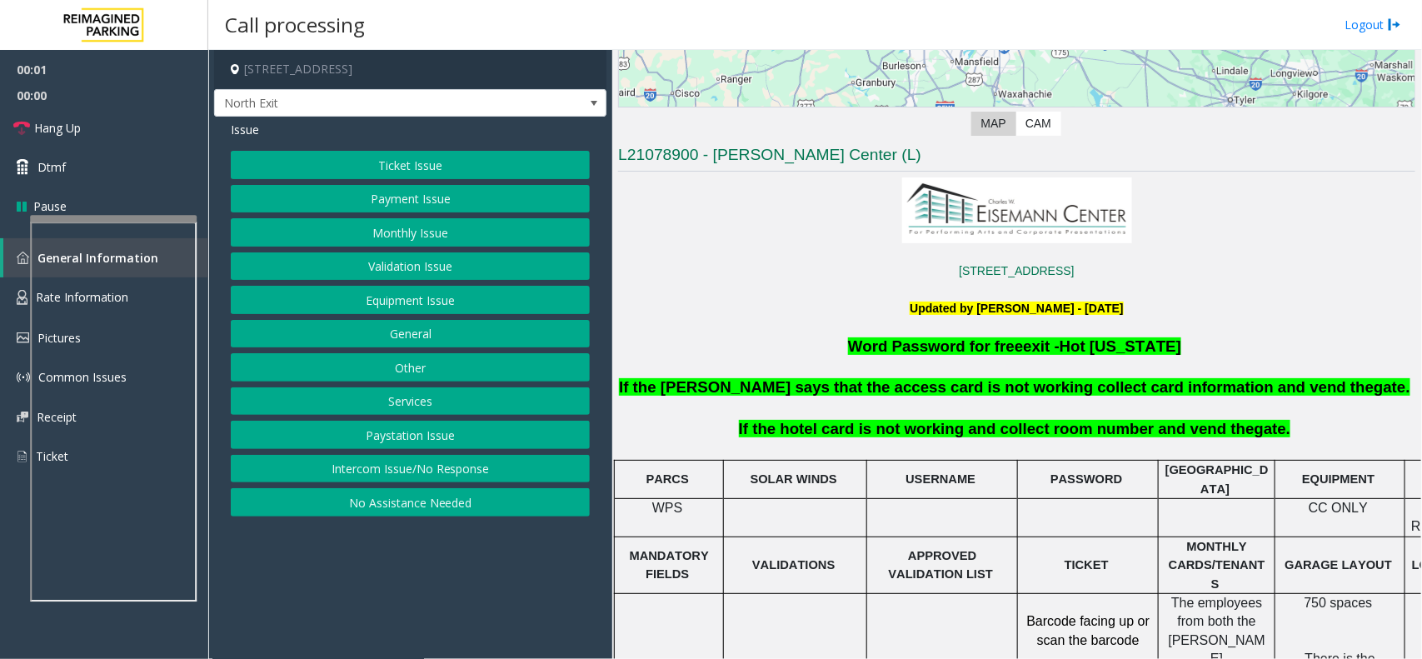
scroll to position [521, 0]
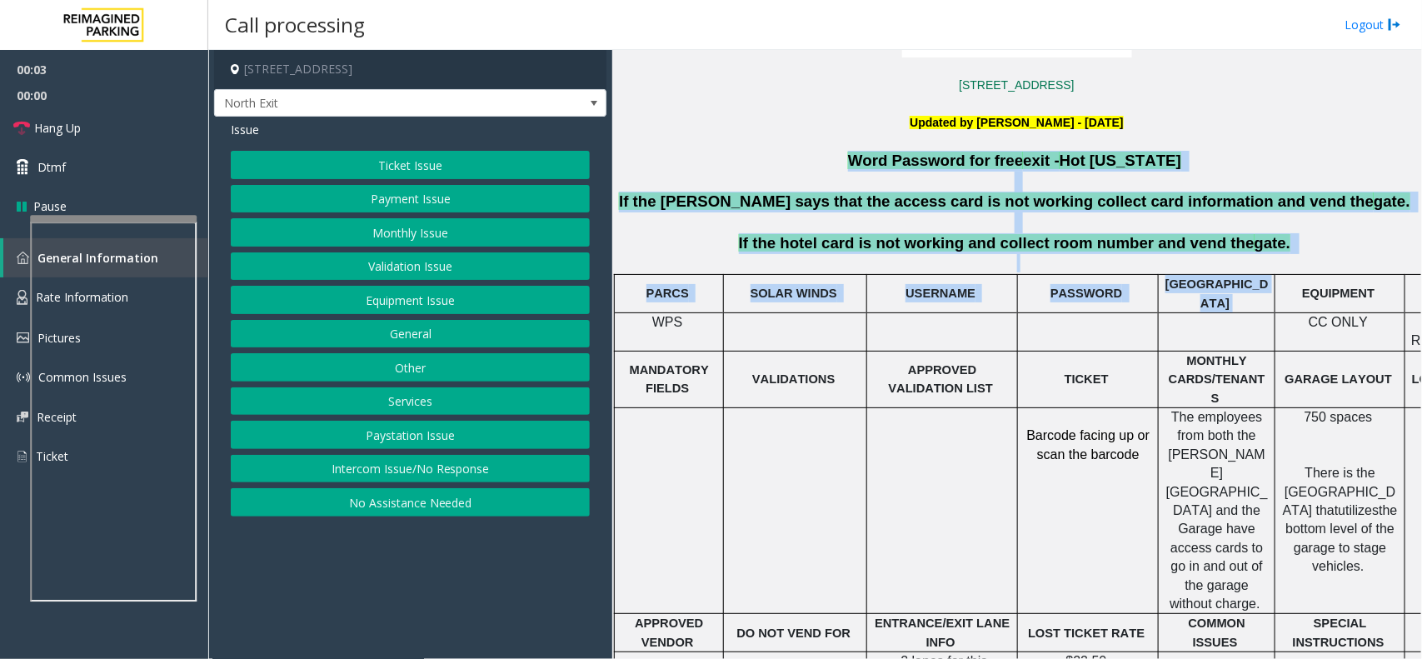
drag, startPoint x: 842, startPoint y: 164, endPoint x: 1239, endPoint y: 285, distance: 414.7
click at [1076, 285] on div "2351Performance Dr. Richardson, [GEOGRAPHIC_DATA] Updated by [PERSON_NAME] - [D…" at bounding box center [1016, 587] width 797 height 1191
click at [1076, 254] on p "If the hotel card is not working and collect room number and vend the gate." at bounding box center [1017, 243] width 801 height 21
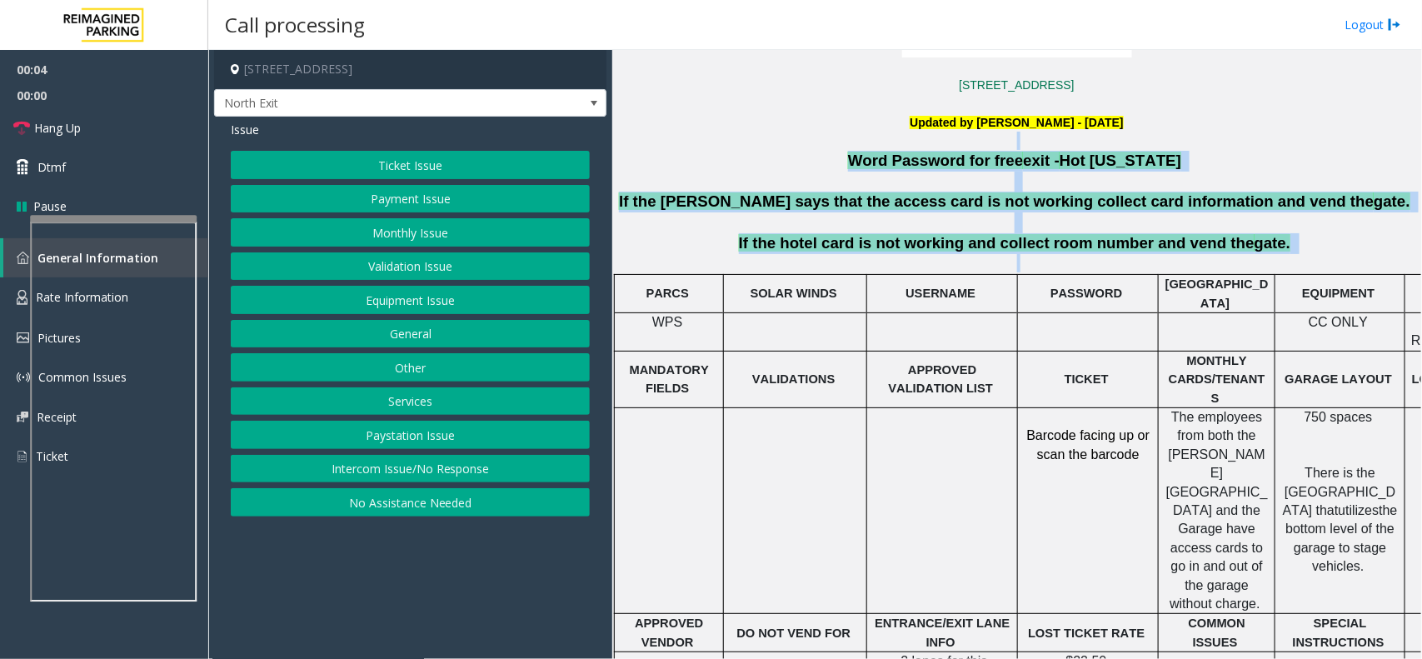
drag, startPoint x: 1264, startPoint y: 254, endPoint x: 897, endPoint y: 142, distance: 384.1
click at [897, 142] on div "2351Performance Dr. Richardson, [GEOGRAPHIC_DATA] Updated by [PERSON_NAME] - [D…" at bounding box center [1016, 587] width 797 height 1191
click at [850, 140] on p at bounding box center [1016, 141] width 797 height 18
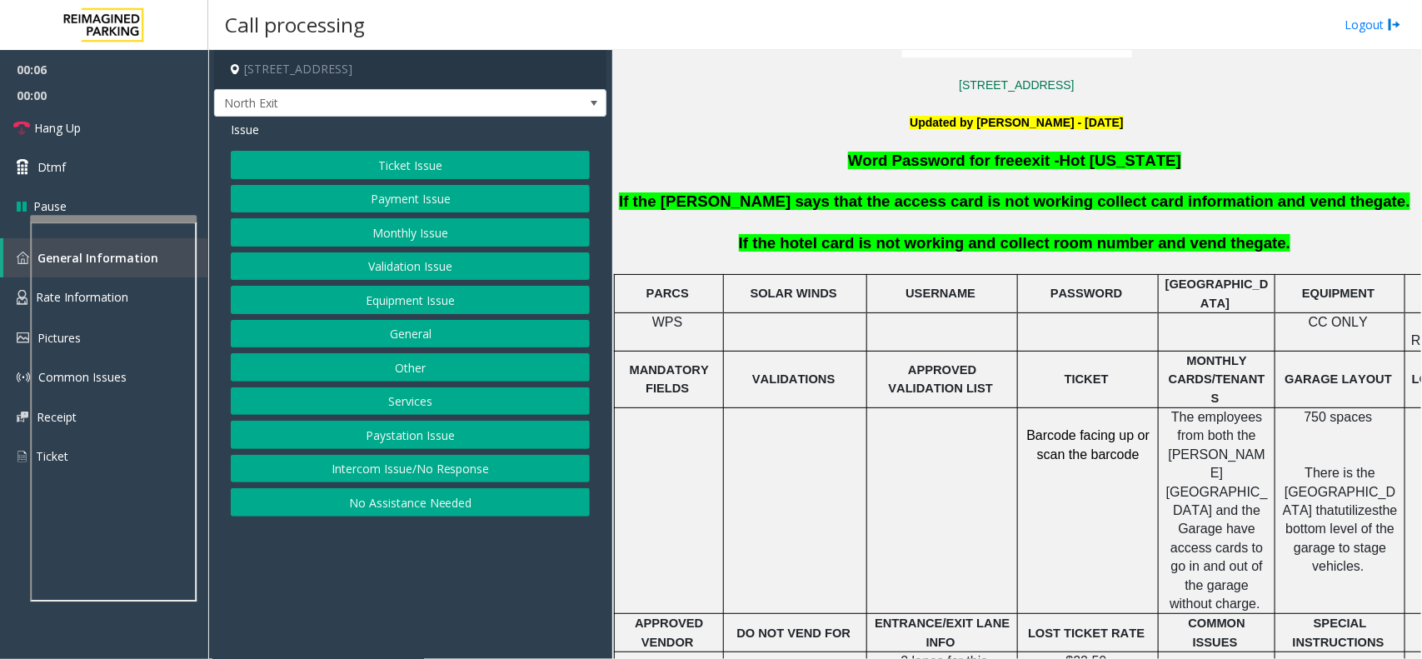
click at [381, 260] on button "Validation Issue" at bounding box center [410, 266] width 359 height 28
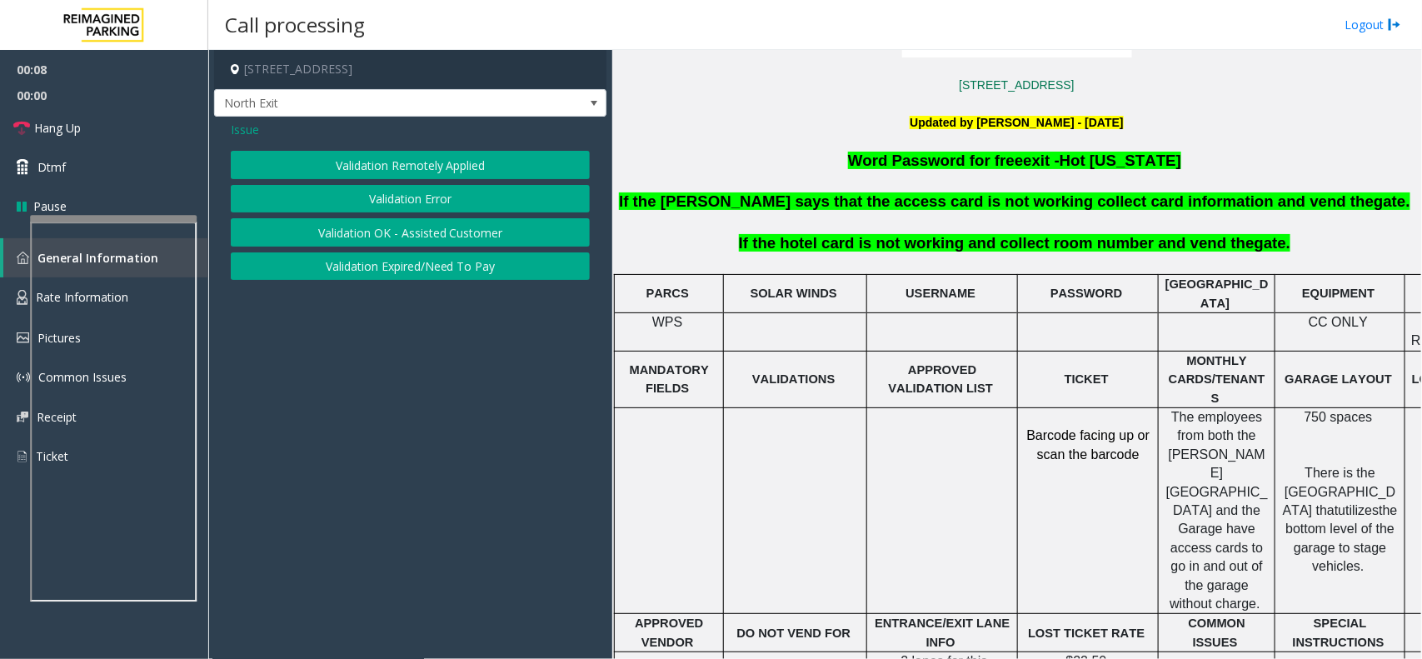
click at [417, 186] on button "Validation Error" at bounding box center [410, 199] width 359 height 28
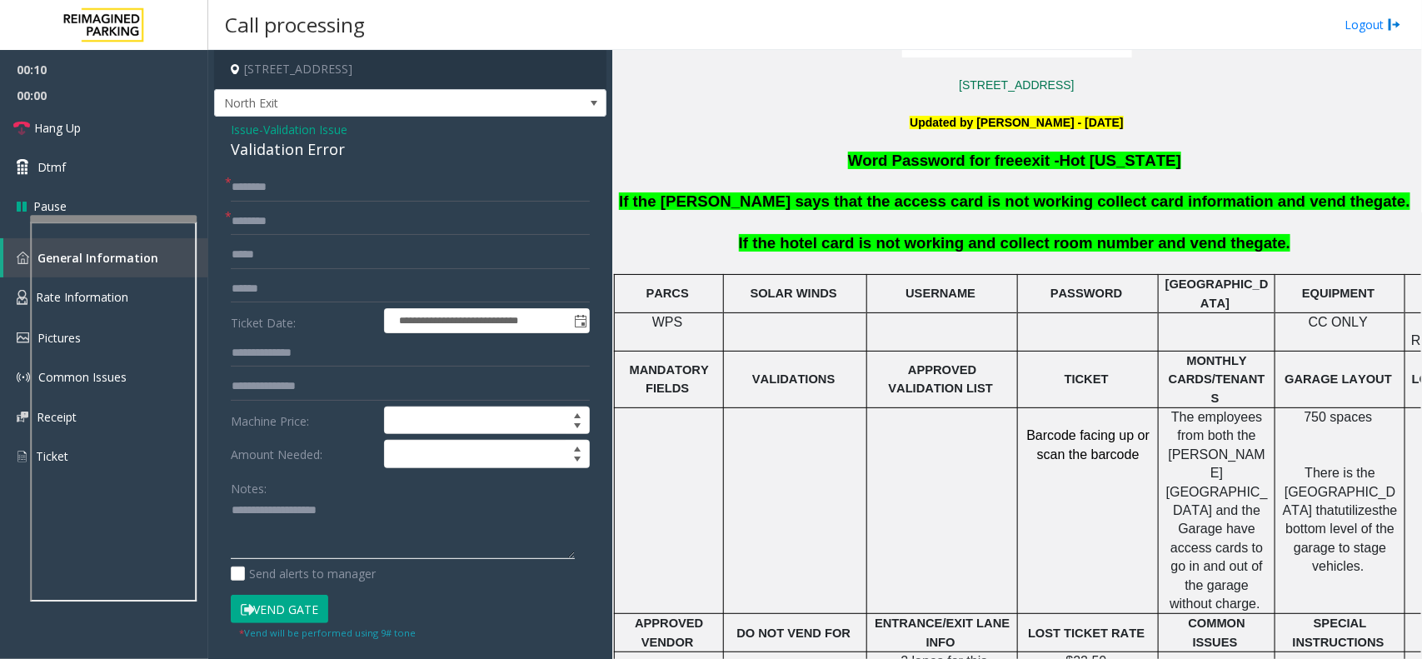
click at [293, 513] on textarea at bounding box center [403, 528] width 344 height 62
click at [318, 152] on div "Validation Error" at bounding box center [410, 149] width 359 height 22
click at [319, 513] on textarea at bounding box center [403, 528] width 344 height 62
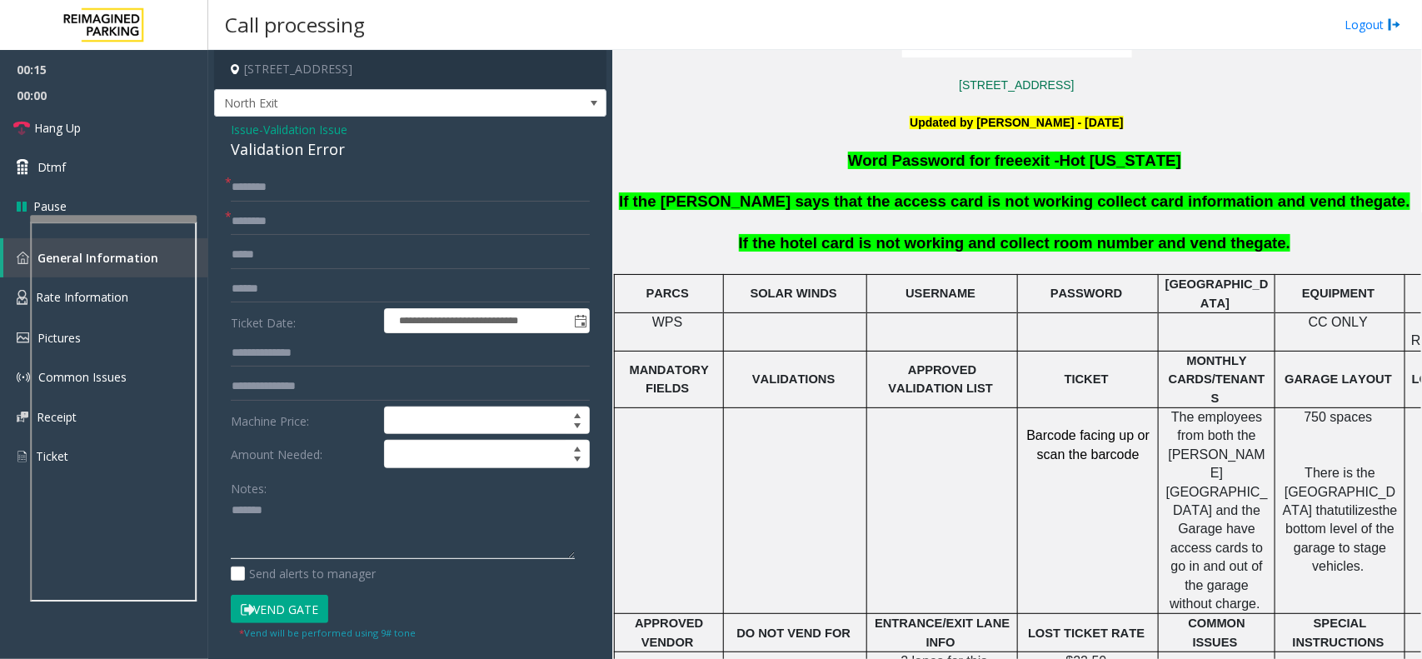
paste textarea "**********"
type textarea "**********"
click at [381, 233] on input "text" at bounding box center [410, 221] width 359 height 28
type input "**********"
click at [312, 289] on input "text" at bounding box center [410, 289] width 359 height 28
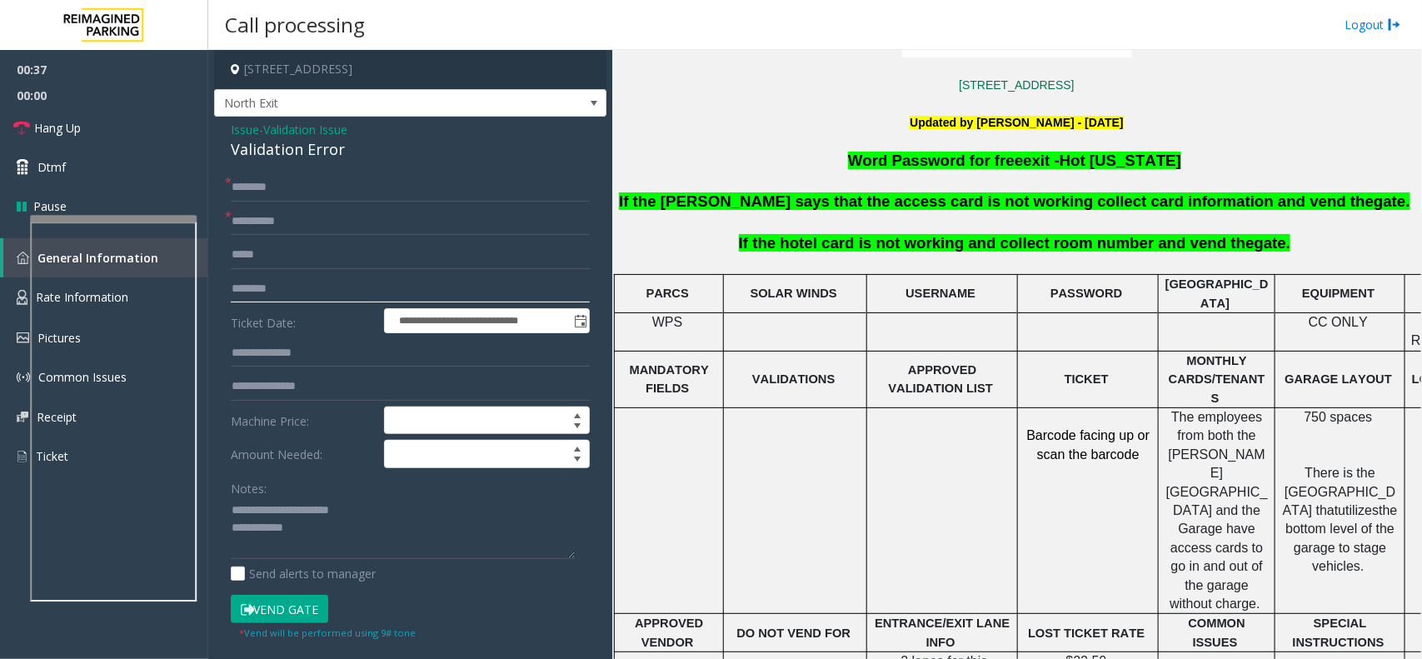
type input "********"
click at [286, 186] on input "text" at bounding box center [410, 187] width 359 height 28
type input "*"
type input "**"
click at [338, 515] on textarea at bounding box center [403, 528] width 344 height 62
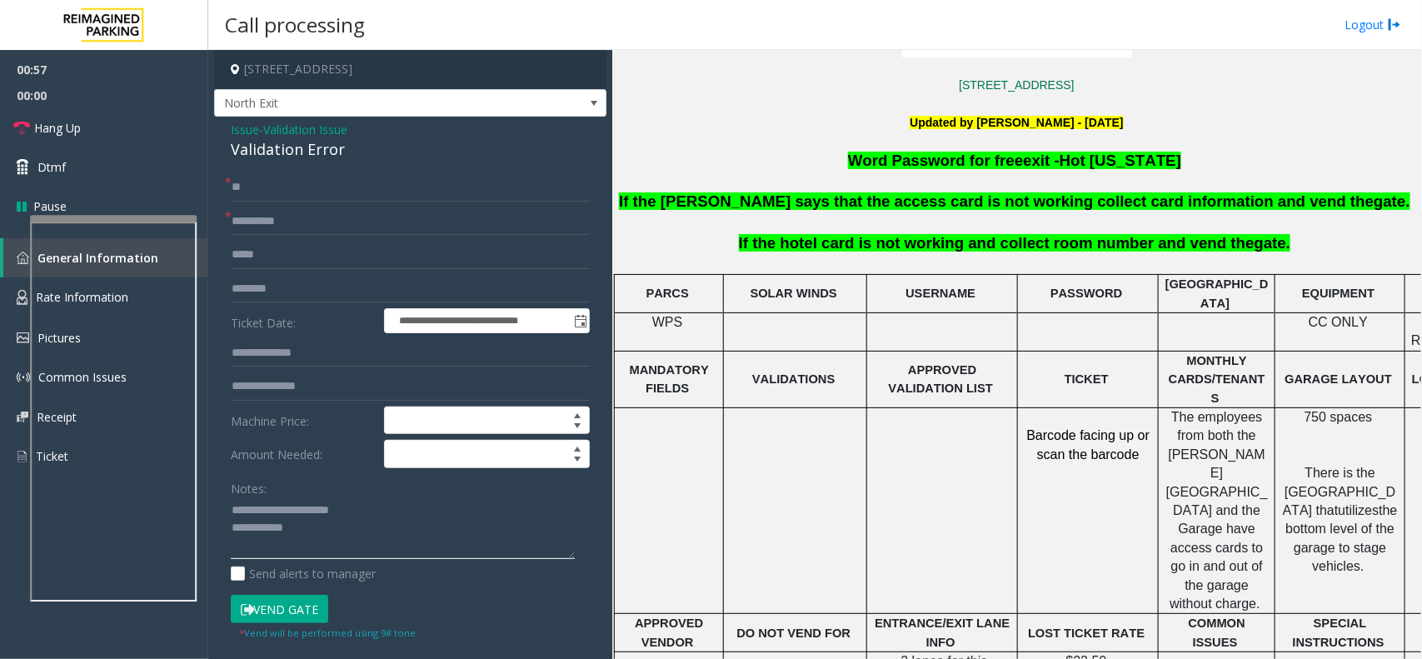
click at [344, 531] on textarea at bounding box center [403, 528] width 344 height 62
type textarea "**********"
click at [283, 200] on input "**" at bounding box center [410, 187] width 359 height 28
type input "*"
type input "**"
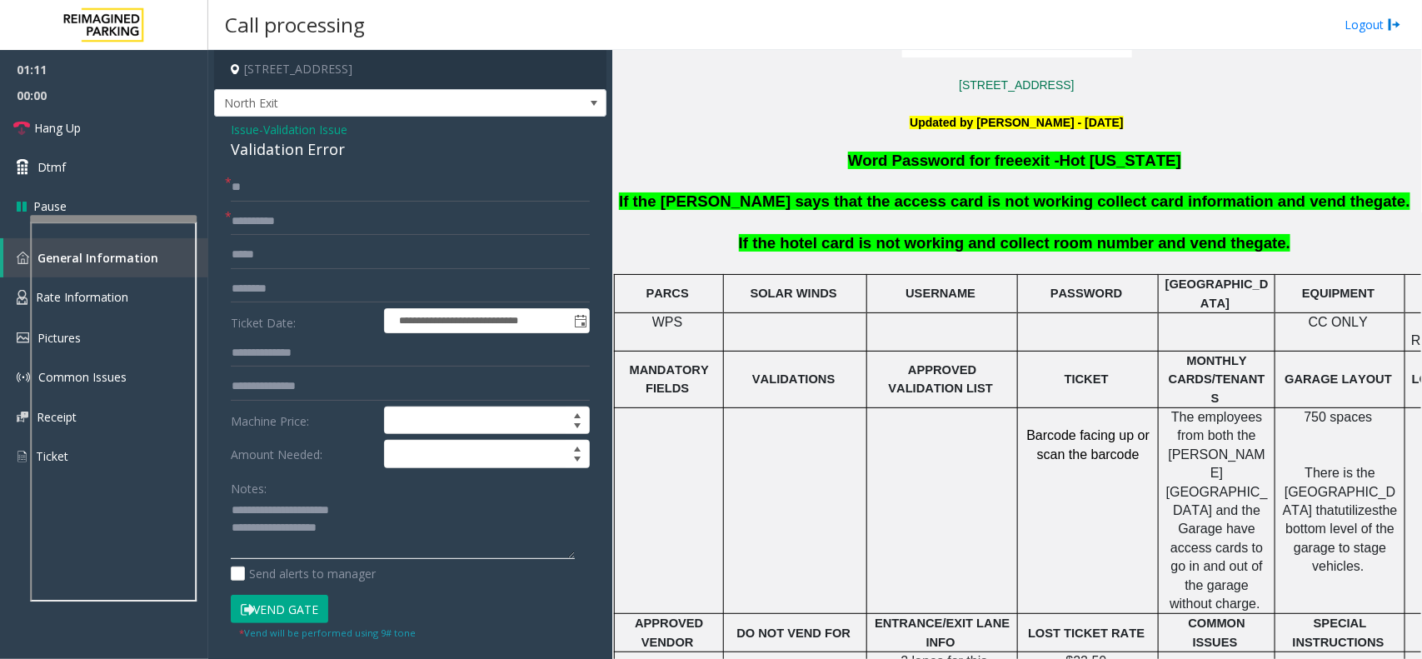
click at [387, 526] on textarea at bounding box center [403, 528] width 344 height 62
click at [135, 122] on link "Hang Up" at bounding box center [104, 127] width 208 height 39
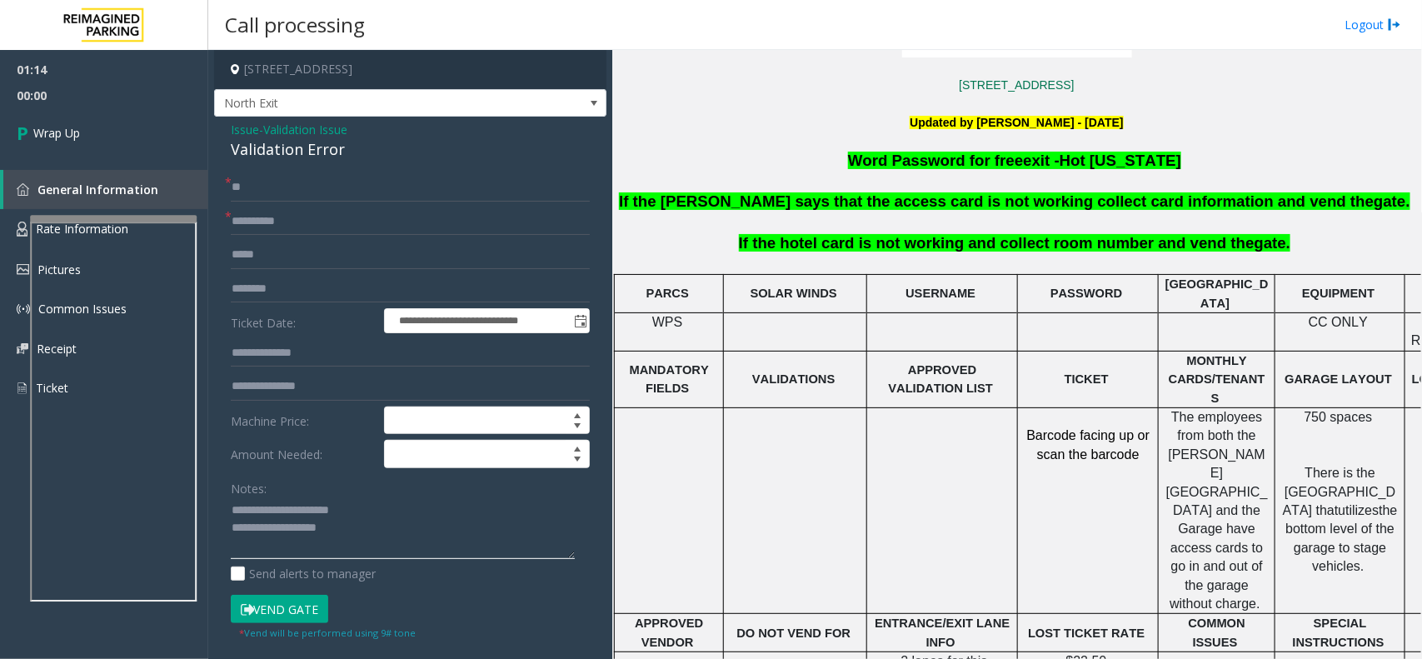
click at [383, 513] on textarea at bounding box center [403, 528] width 344 height 62
click at [385, 527] on textarea at bounding box center [403, 528] width 344 height 62
type textarea "**********"
click at [67, 147] on link "Wrap Up" at bounding box center [104, 132] width 208 height 49
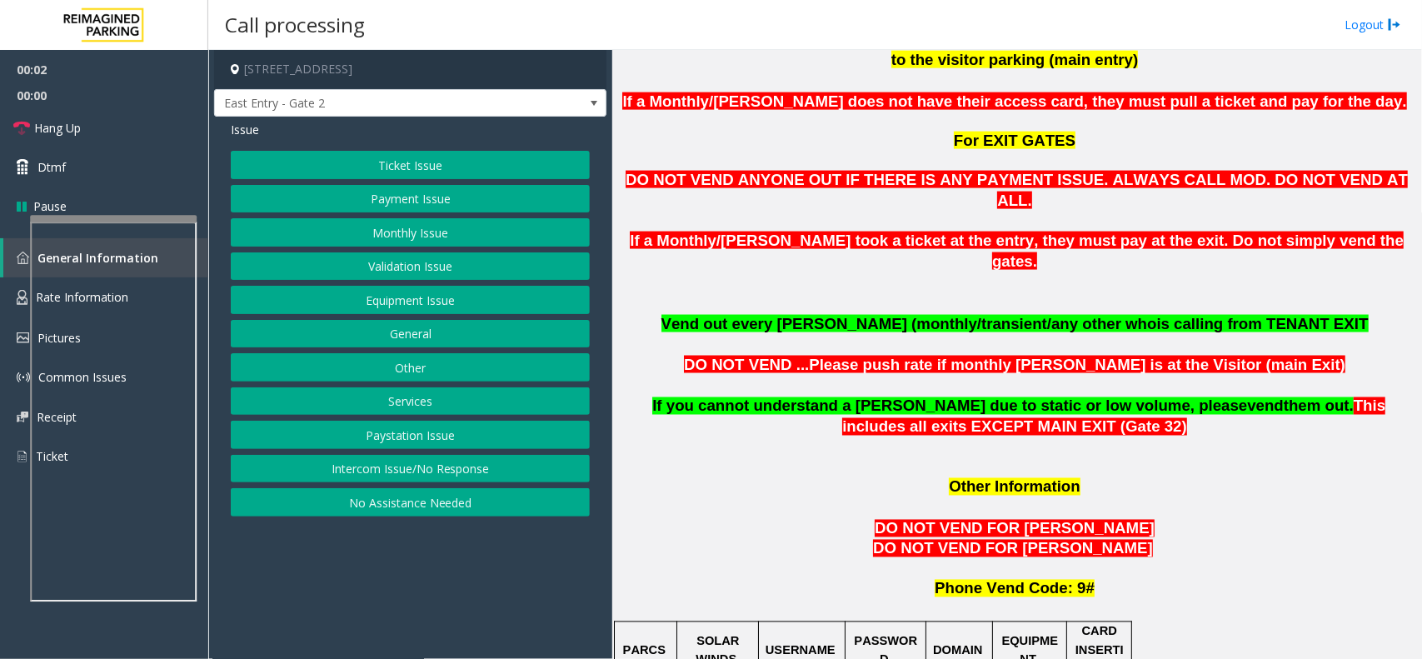
scroll to position [1354, 0]
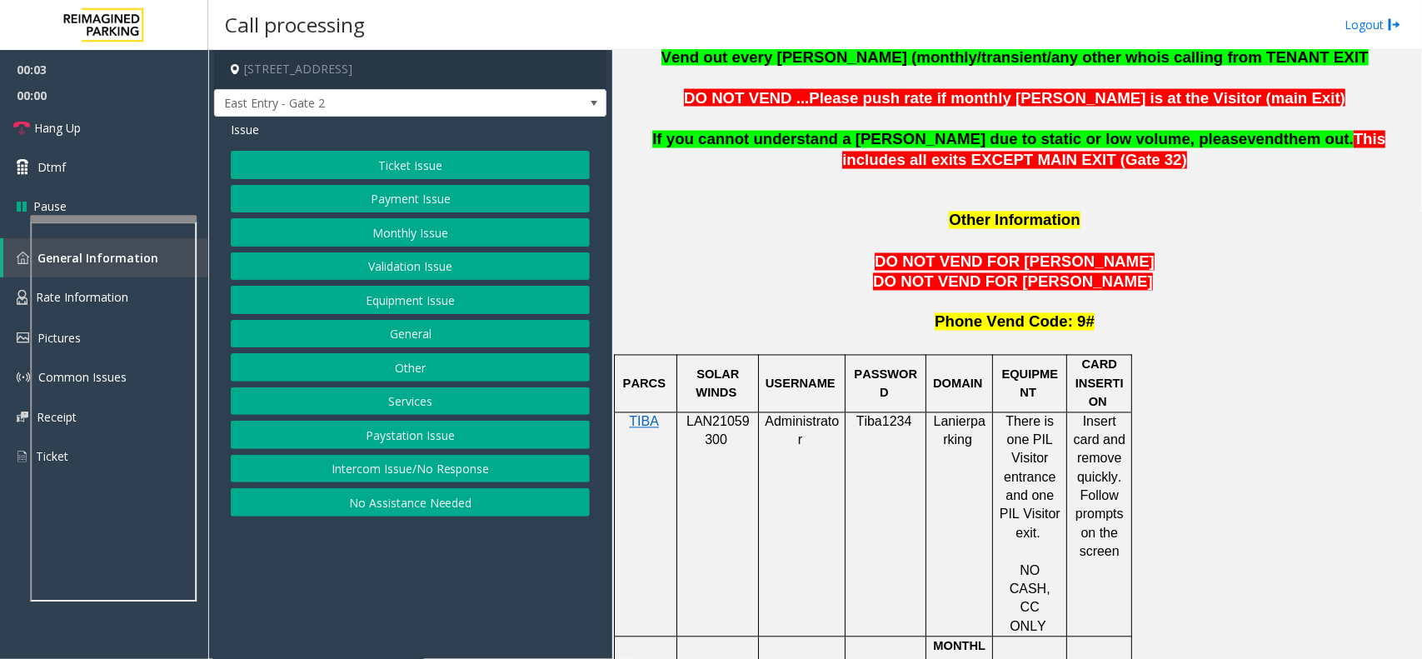
click at [727, 413] on p "LAN21059300" at bounding box center [717, 431] width 69 height 37
click at [730, 413] on p "LAN21059300" at bounding box center [717, 431] width 69 height 37
click at [407, 242] on button "Monthly Issue" at bounding box center [410, 232] width 359 height 28
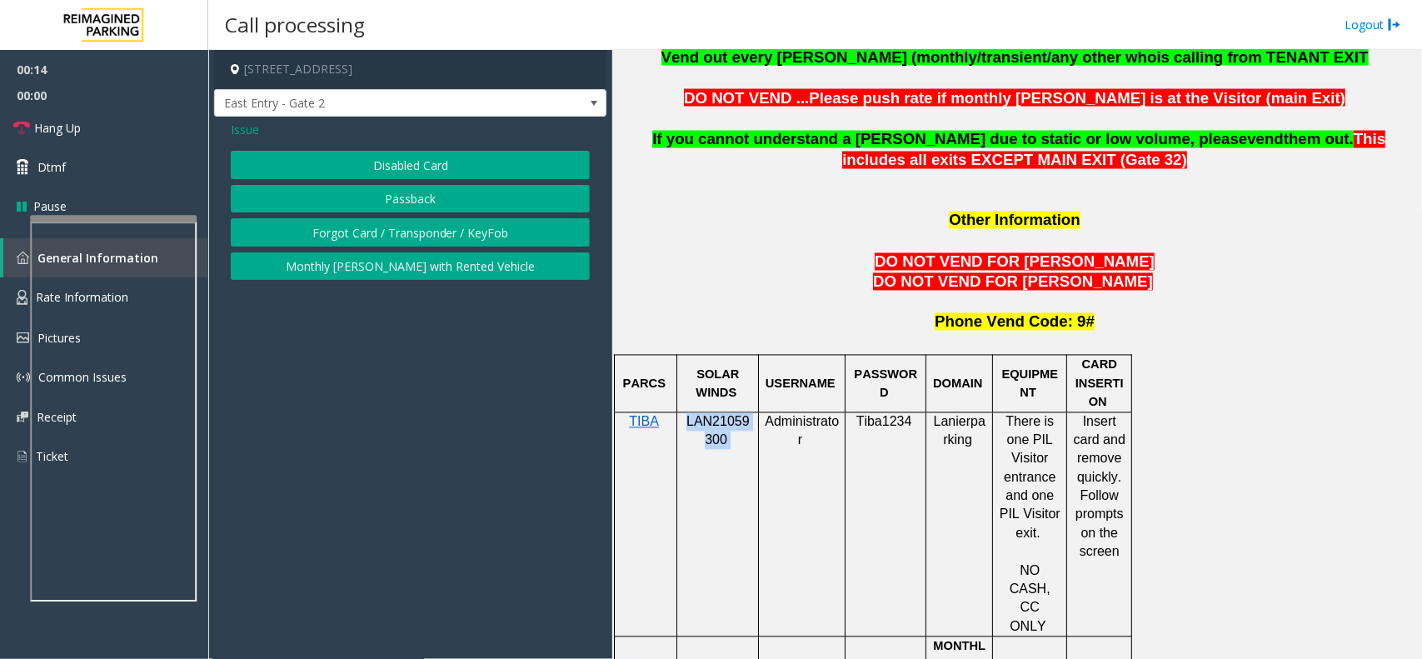
click at [435, 158] on button "Disabled Card" at bounding box center [410, 165] width 359 height 28
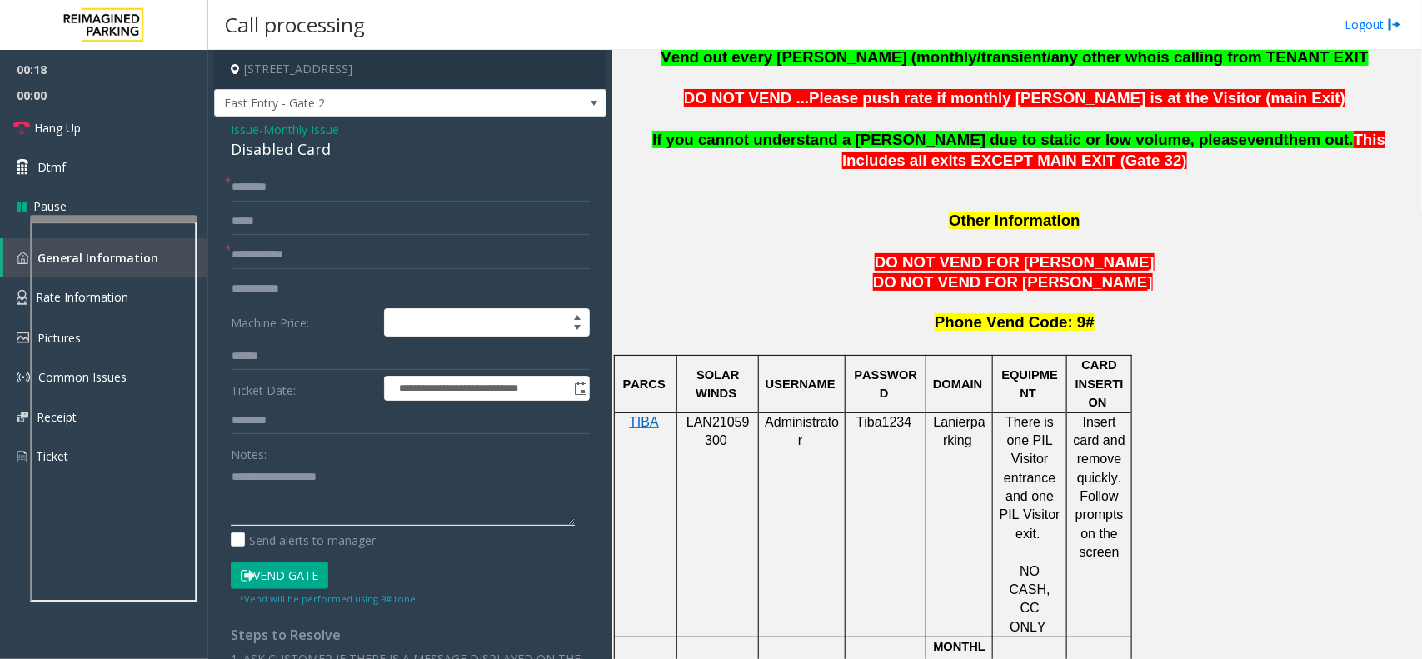
click at [322, 515] on textarea at bounding box center [403, 494] width 344 height 62
click at [298, 156] on div "Disabled Card" at bounding box center [410, 149] width 359 height 22
click at [335, 494] on textarea at bounding box center [403, 494] width 344 height 62
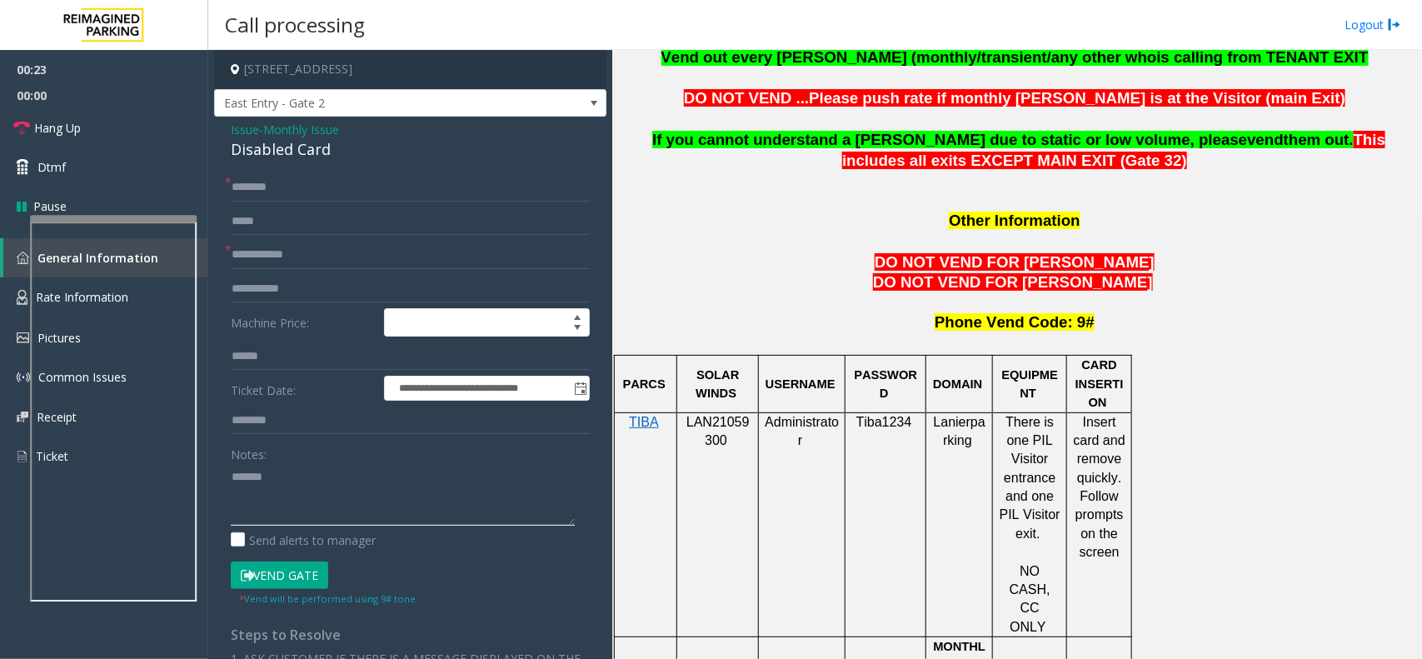
paste textarea "**********"
type textarea "**********"
click at [298, 167] on div "**********" at bounding box center [410, 531] width 392 height 829
click at [293, 171] on div "**********" at bounding box center [410, 531] width 392 height 829
click at [285, 185] on input "text" at bounding box center [410, 187] width 359 height 28
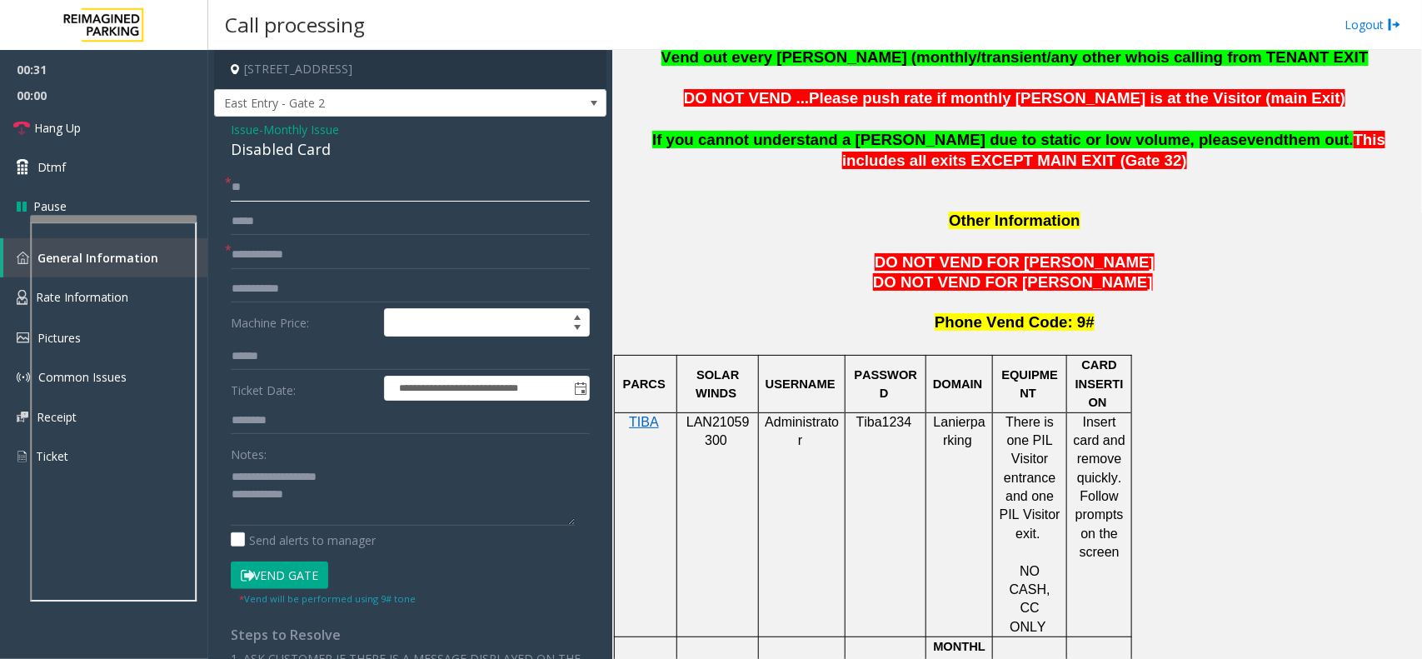
type input "**"
click at [288, 259] on input "text" at bounding box center [410, 255] width 359 height 28
type input "**"
drag, startPoint x: 161, startPoint y: 115, endPoint x: 165, endPoint y: 131, distance: 16.4
click at [161, 115] on link "Hang Up" at bounding box center [104, 127] width 208 height 39
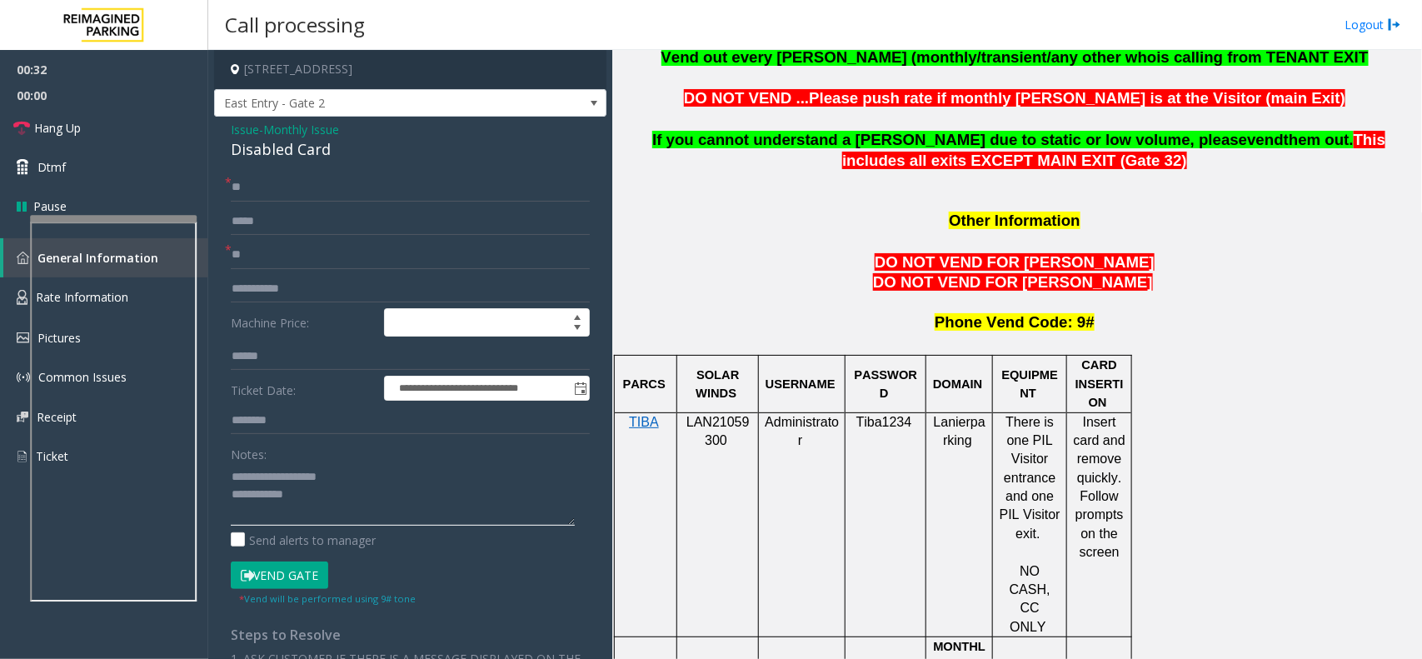
click at [310, 487] on textarea at bounding box center [403, 494] width 344 height 62
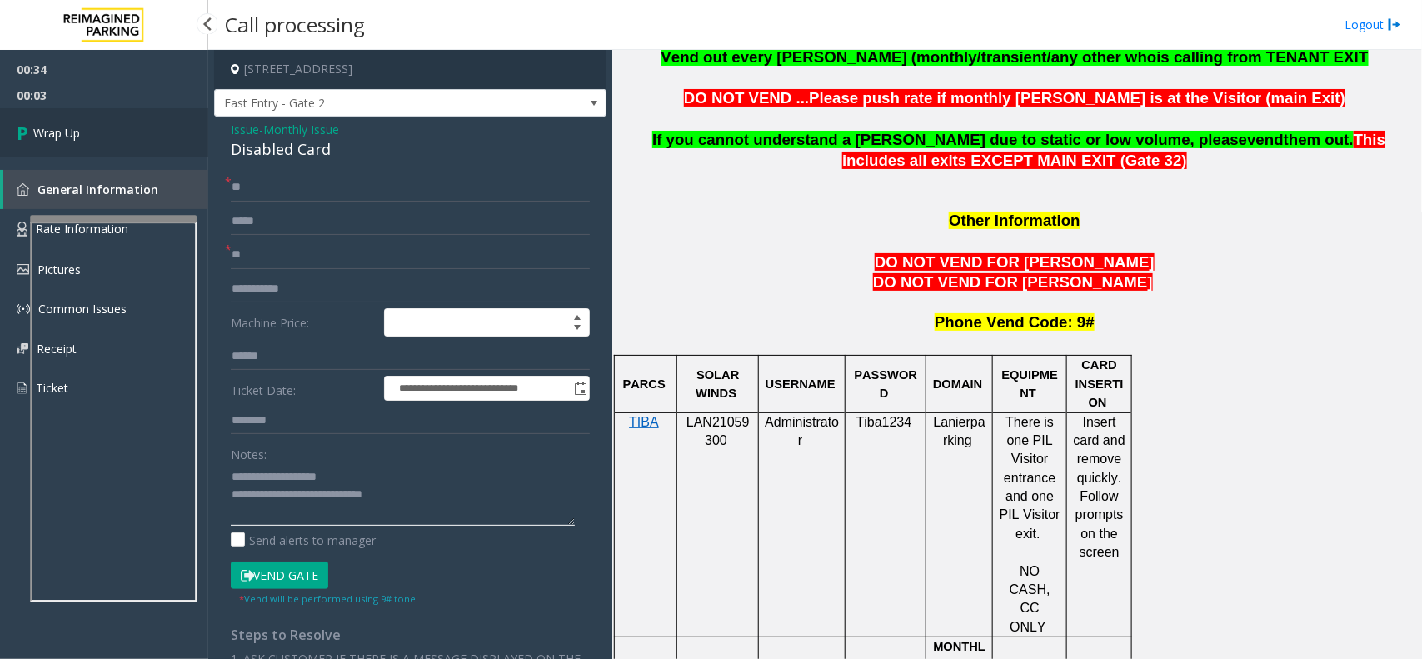
type textarea "**********"
click at [154, 144] on link "Wrap Up" at bounding box center [104, 132] width 208 height 49
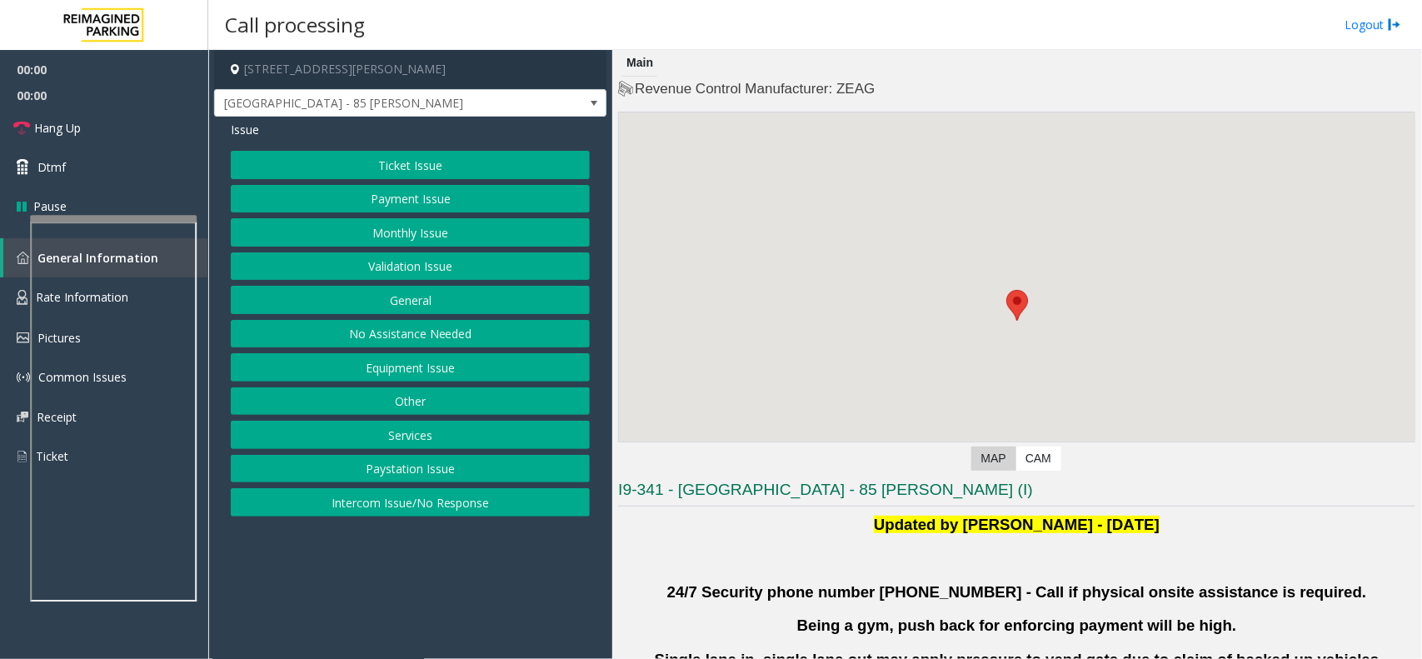
scroll to position [312, 0]
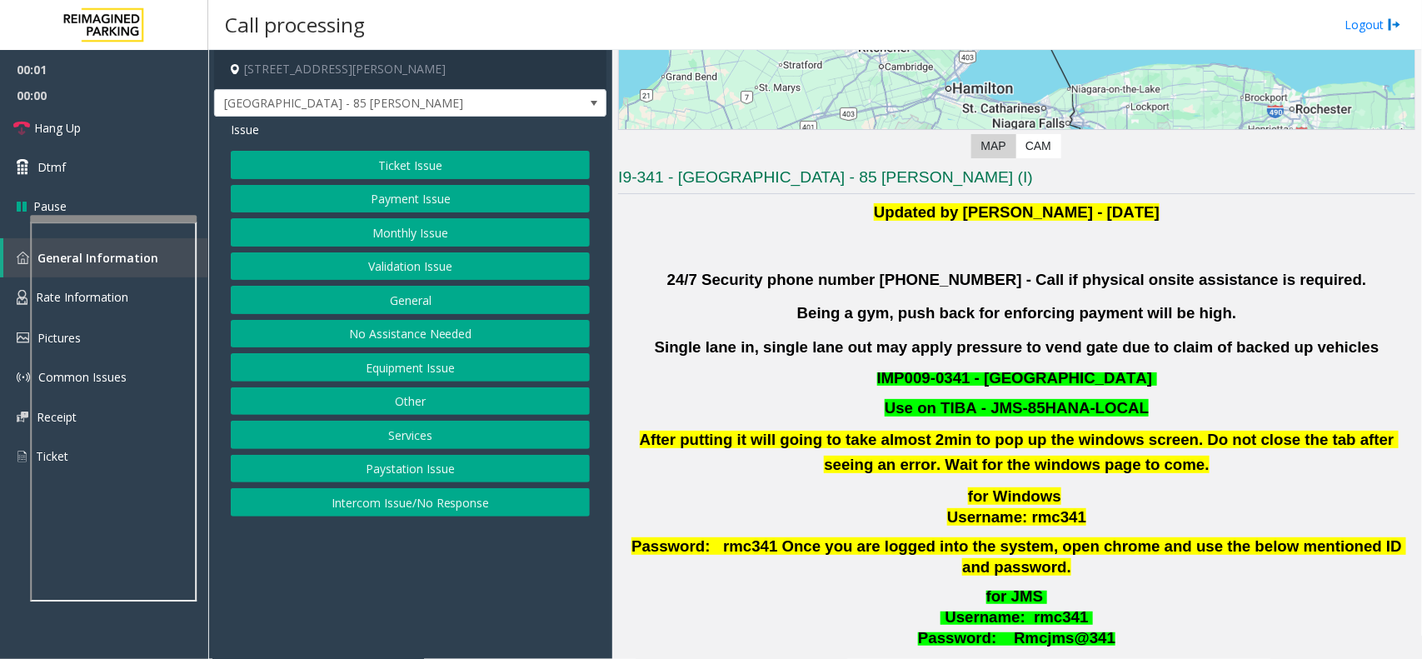
click at [405, 271] on button "Validation Issue" at bounding box center [410, 266] width 359 height 28
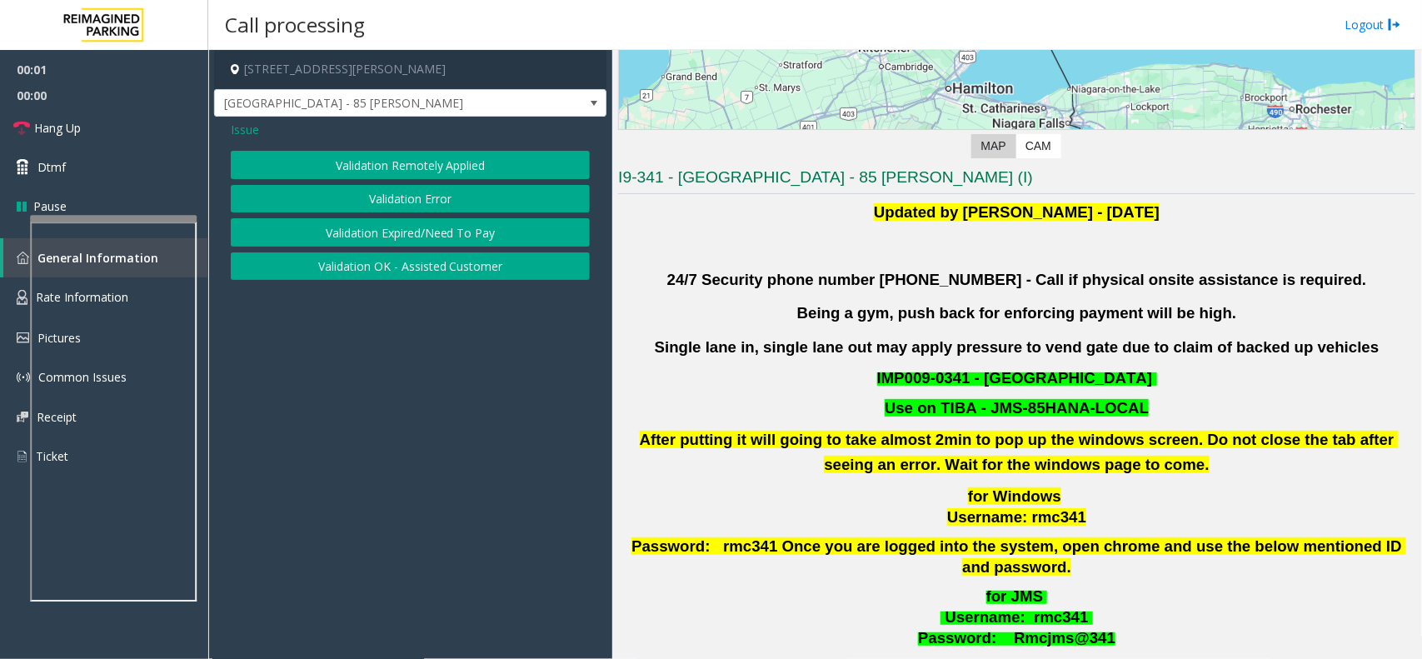
click at [411, 202] on button "Validation Error" at bounding box center [410, 199] width 359 height 28
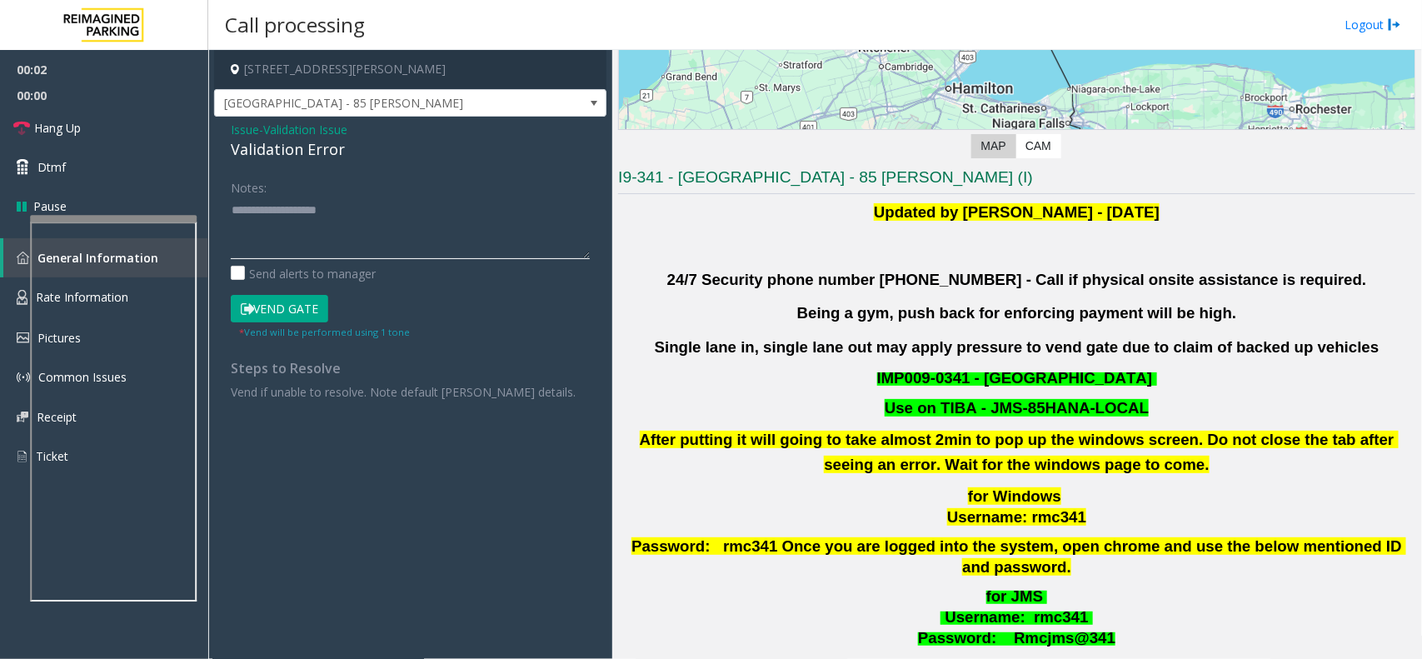
click at [393, 242] on textarea at bounding box center [410, 228] width 359 height 62
click at [321, 143] on div "Validation Error" at bounding box center [410, 149] width 359 height 22
click at [321, 142] on div "Validation Error" at bounding box center [410, 149] width 359 height 22
click at [355, 222] on textarea at bounding box center [410, 228] width 359 height 62
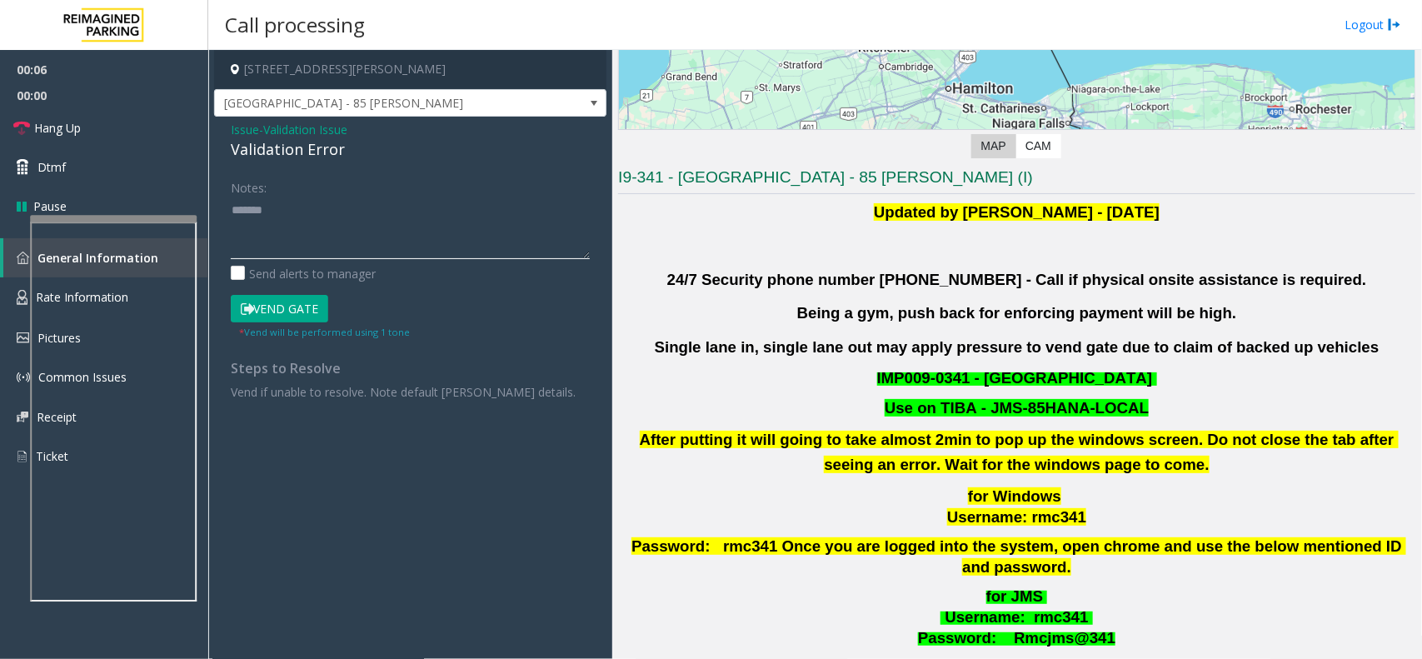
paste textarea "**********"
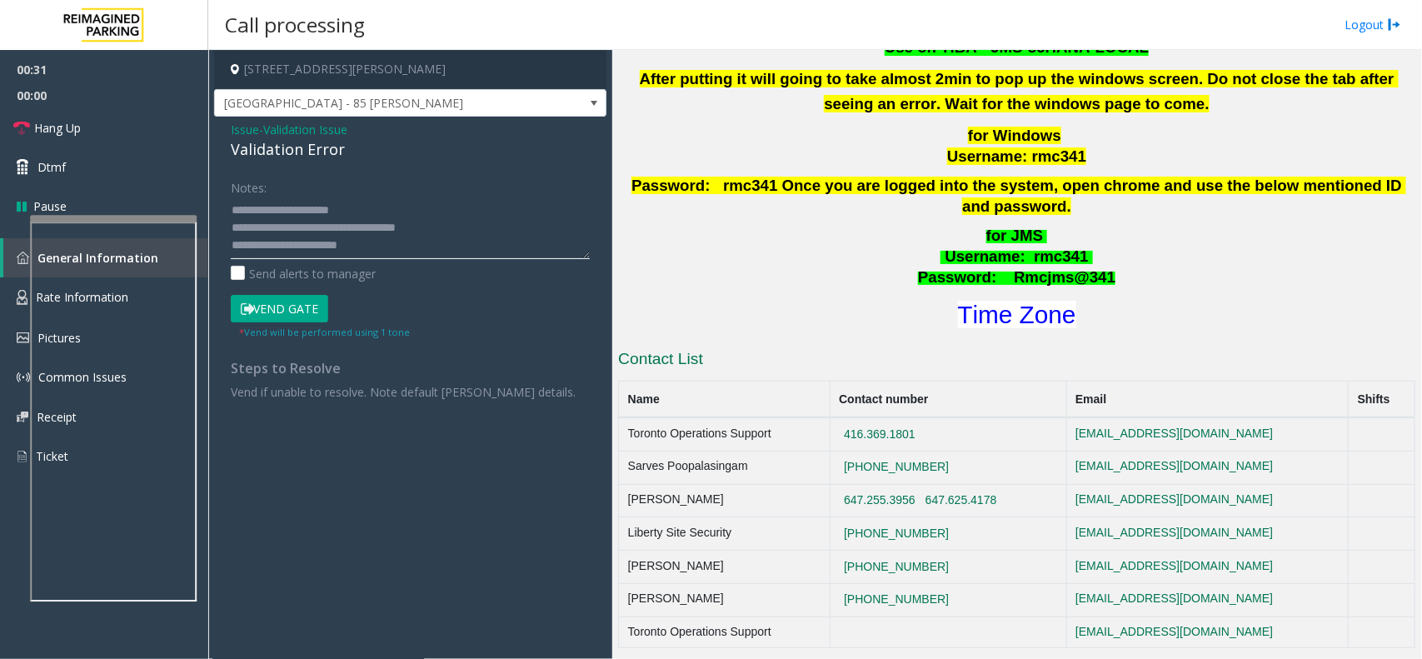
scroll to position [833, 0]
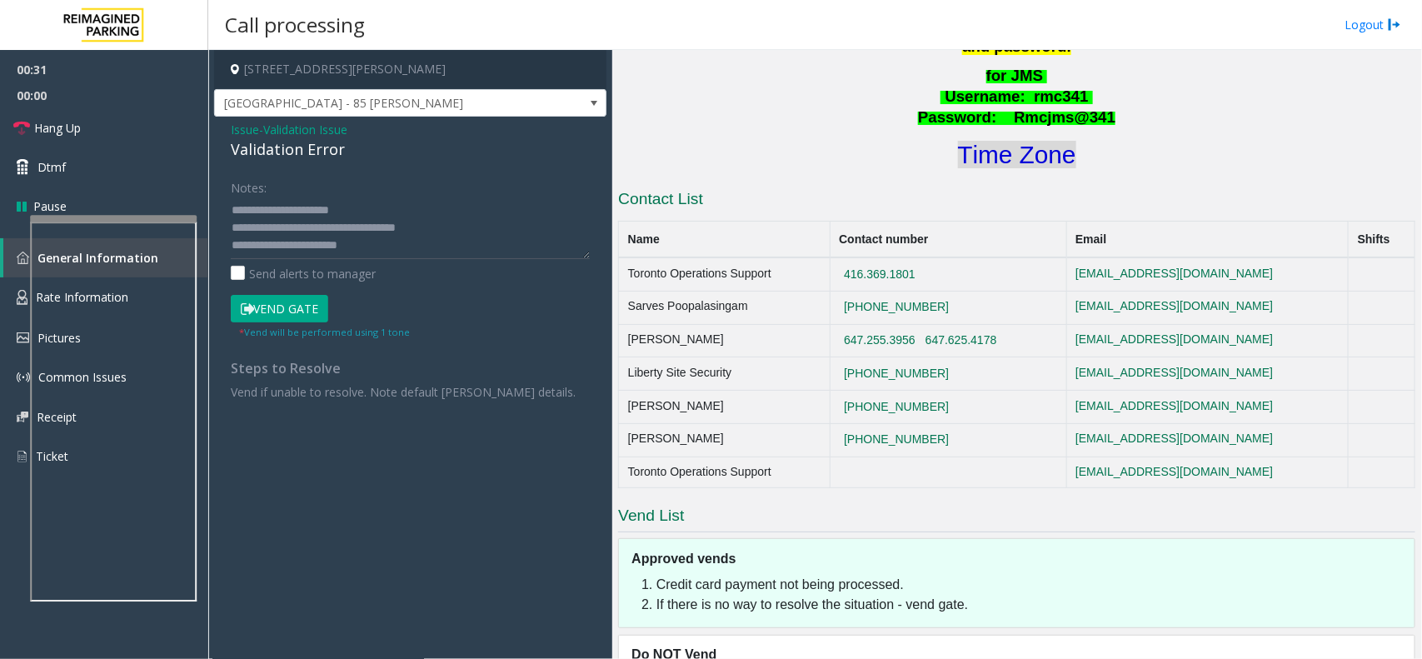
click at [1018, 142] on font "Time Zone" at bounding box center [1017, 154] width 118 height 27
click at [446, 251] on textarea at bounding box center [410, 228] width 359 height 62
type textarea "**********"
click at [296, 301] on button "Vend Gate" at bounding box center [279, 309] width 97 height 28
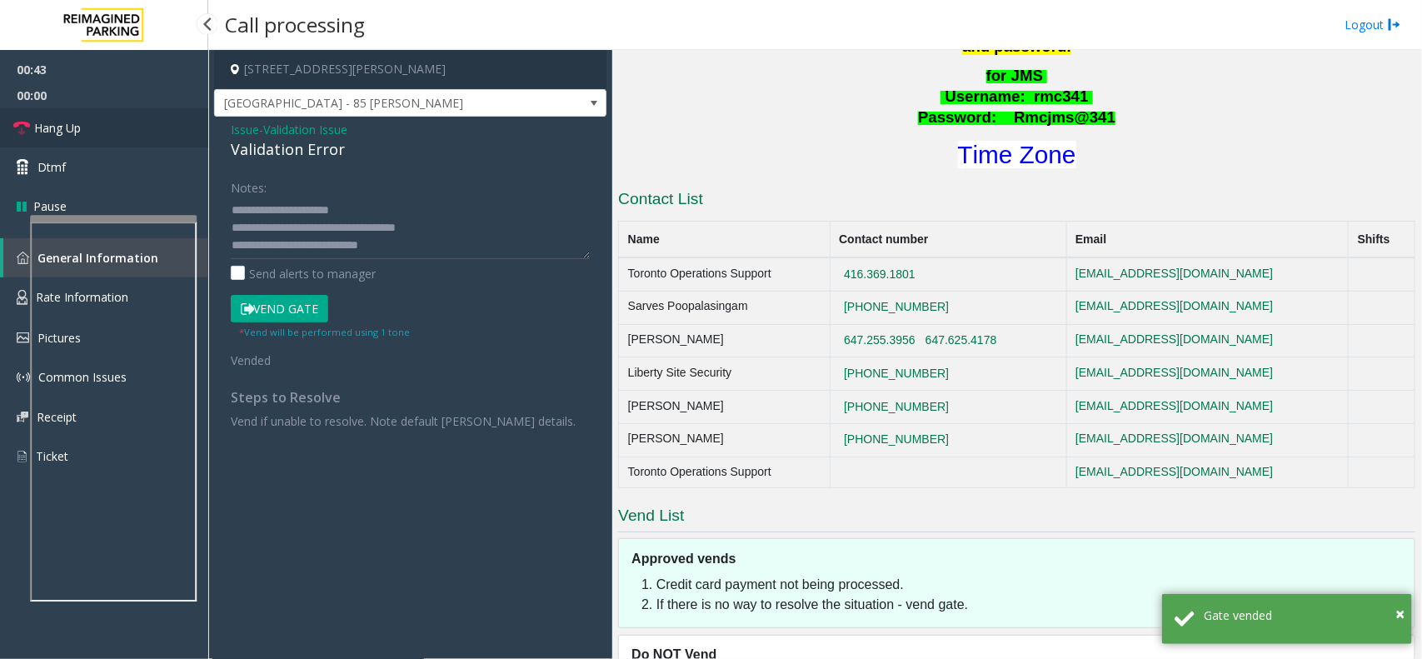
click at [152, 135] on link "Hang Up" at bounding box center [104, 127] width 208 height 39
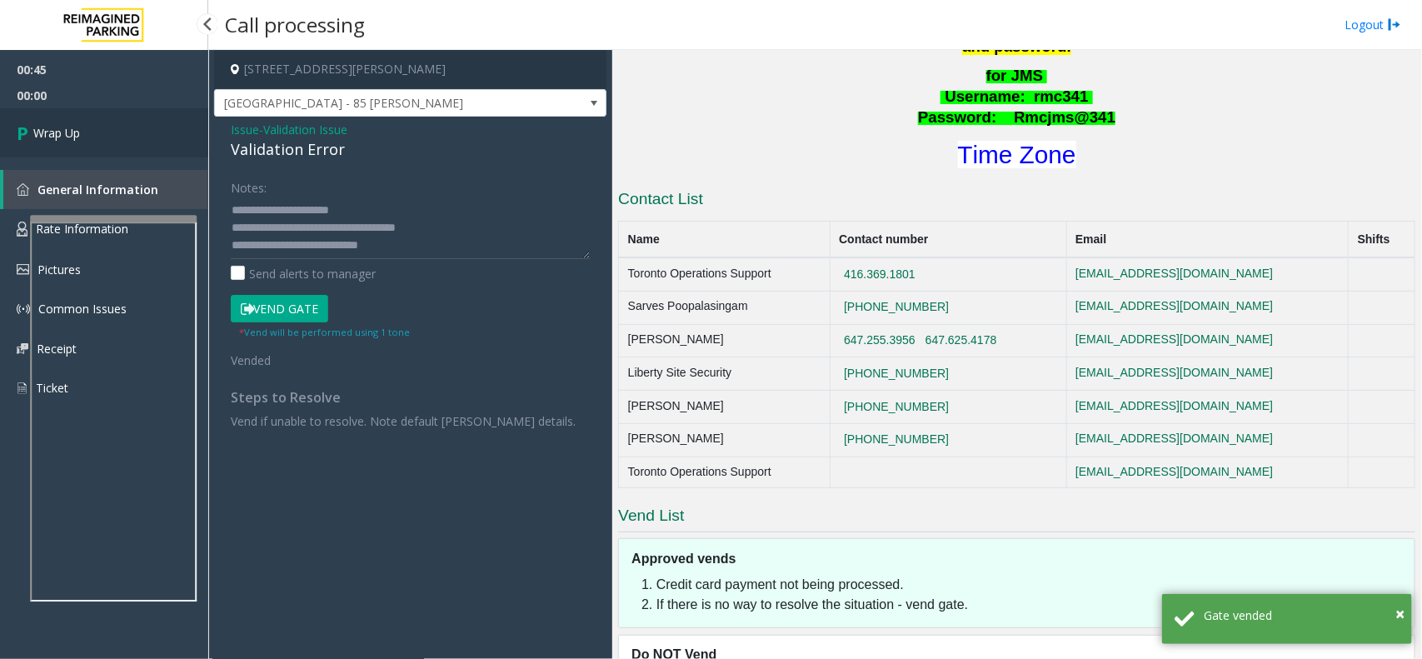
click at [152, 135] on link "Wrap Up" at bounding box center [104, 132] width 208 height 49
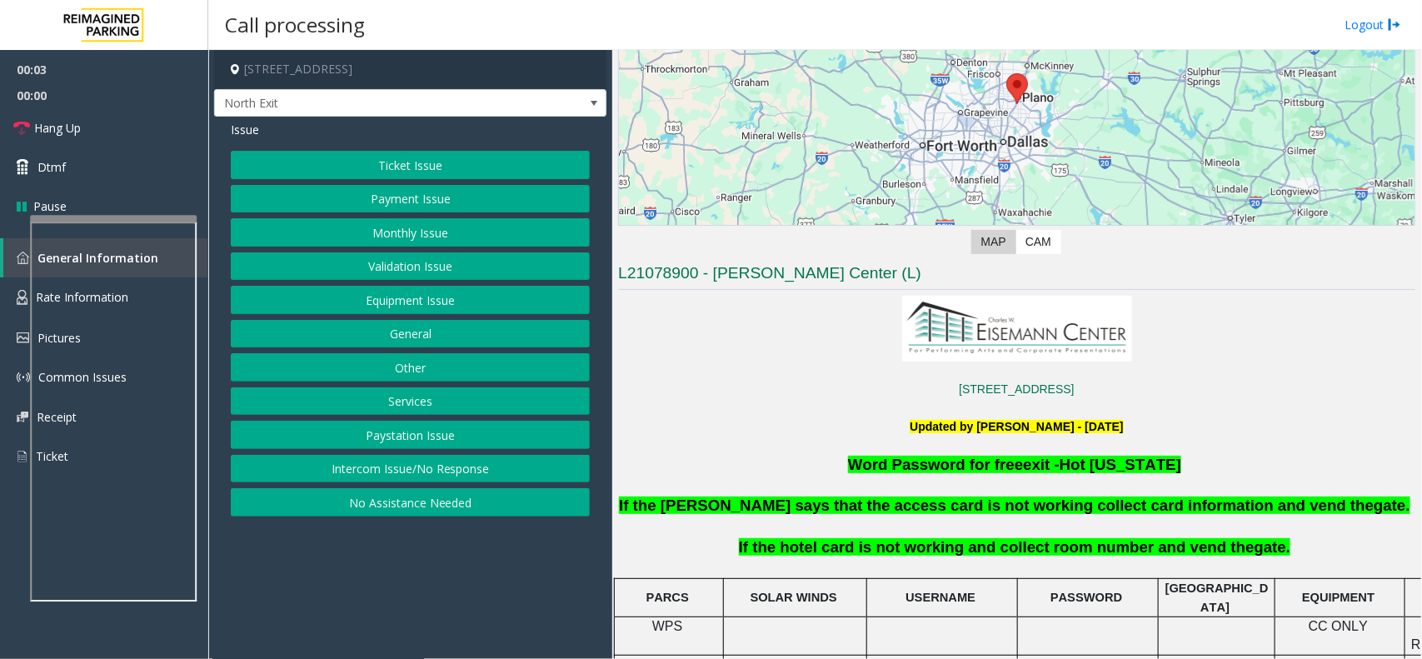
scroll to position [417, 0]
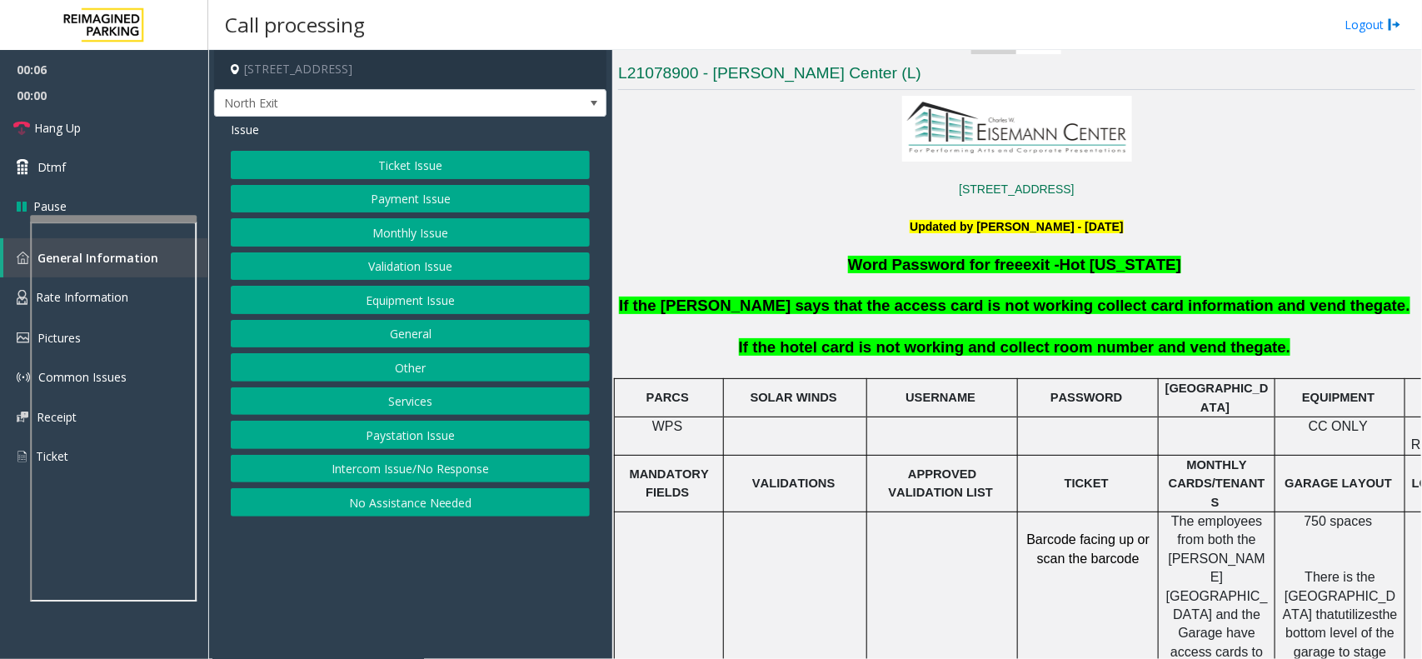
click at [446, 418] on div "Ticket Issue Payment Issue Monthly Issue Validation Issue Equipment Issue Gener…" at bounding box center [410, 334] width 359 height 366
click at [446, 416] on button "Services" at bounding box center [410, 401] width 359 height 28
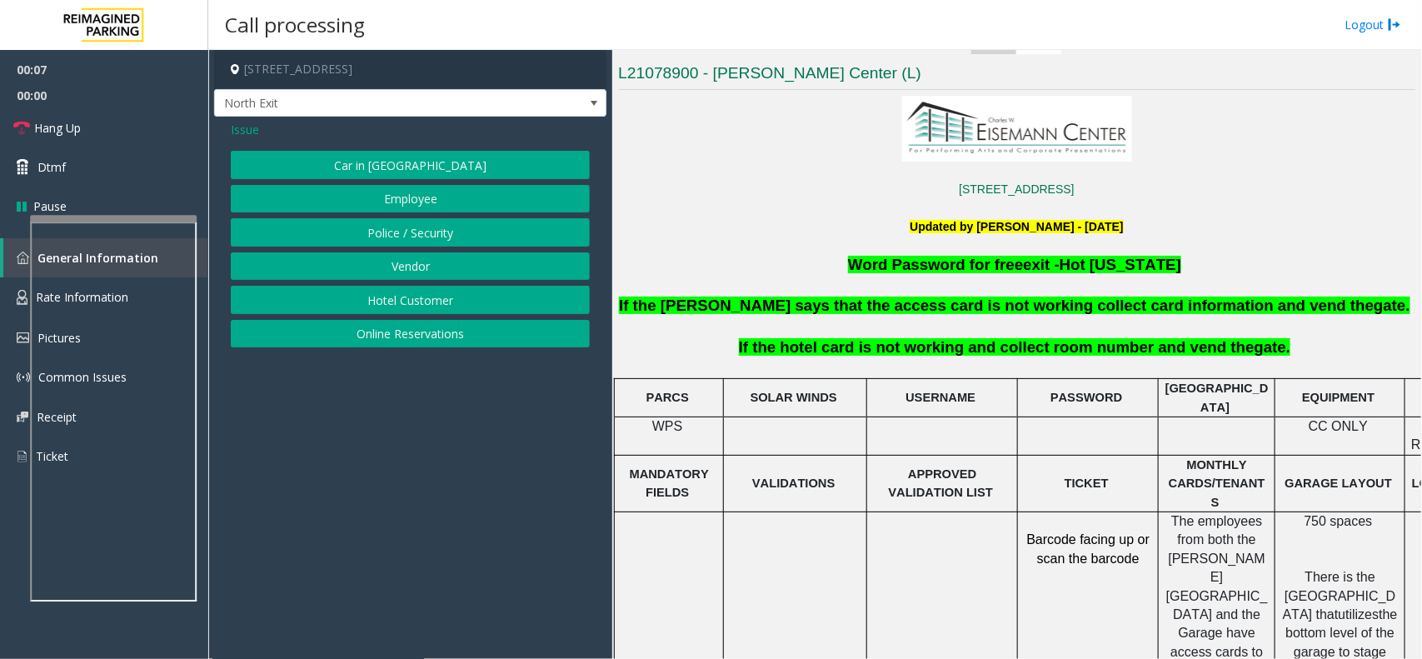
click at [447, 302] on button "Hotel Customer" at bounding box center [410, 300] width 359 height 28
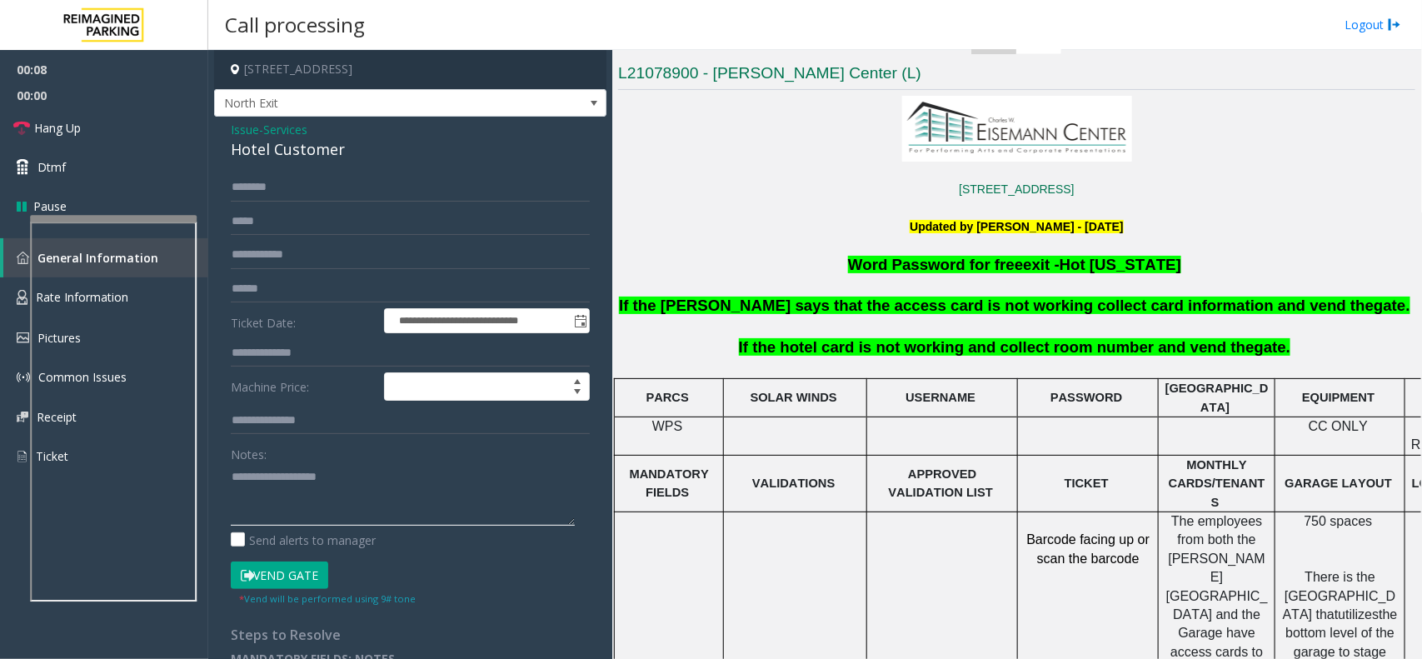
click at [372, 487] on textarea at bounding box center [403, 494] width 344 height 62
click at [310, 356] on input "text" at bounding box center [410, 353] width 359 height 28
